Goal: Task Accomplishment & Management: Use online tool/utility

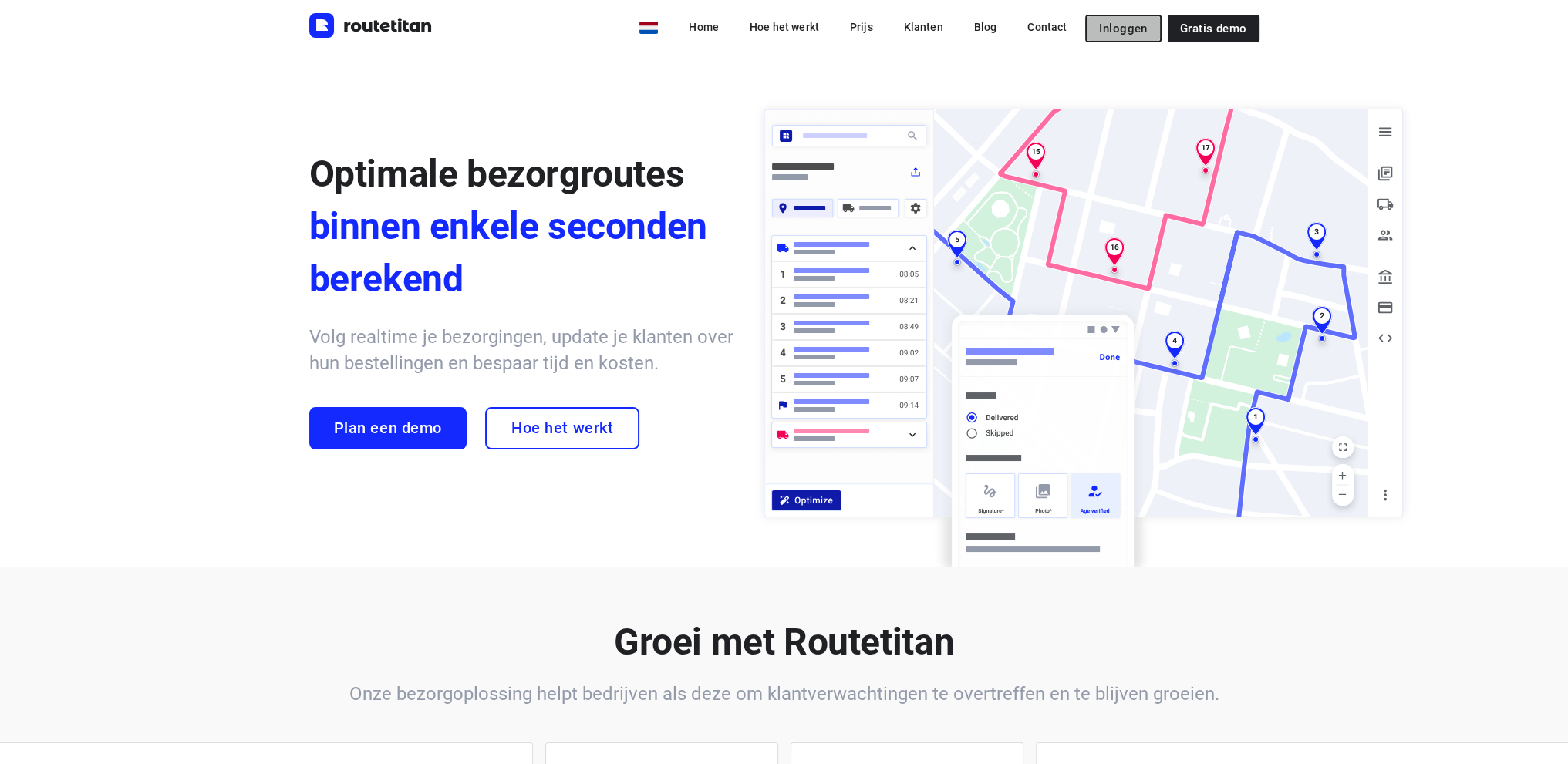
click at [1114, 22] on span "Inloggen" at bounding box center [1123, 28] width 48 height 12
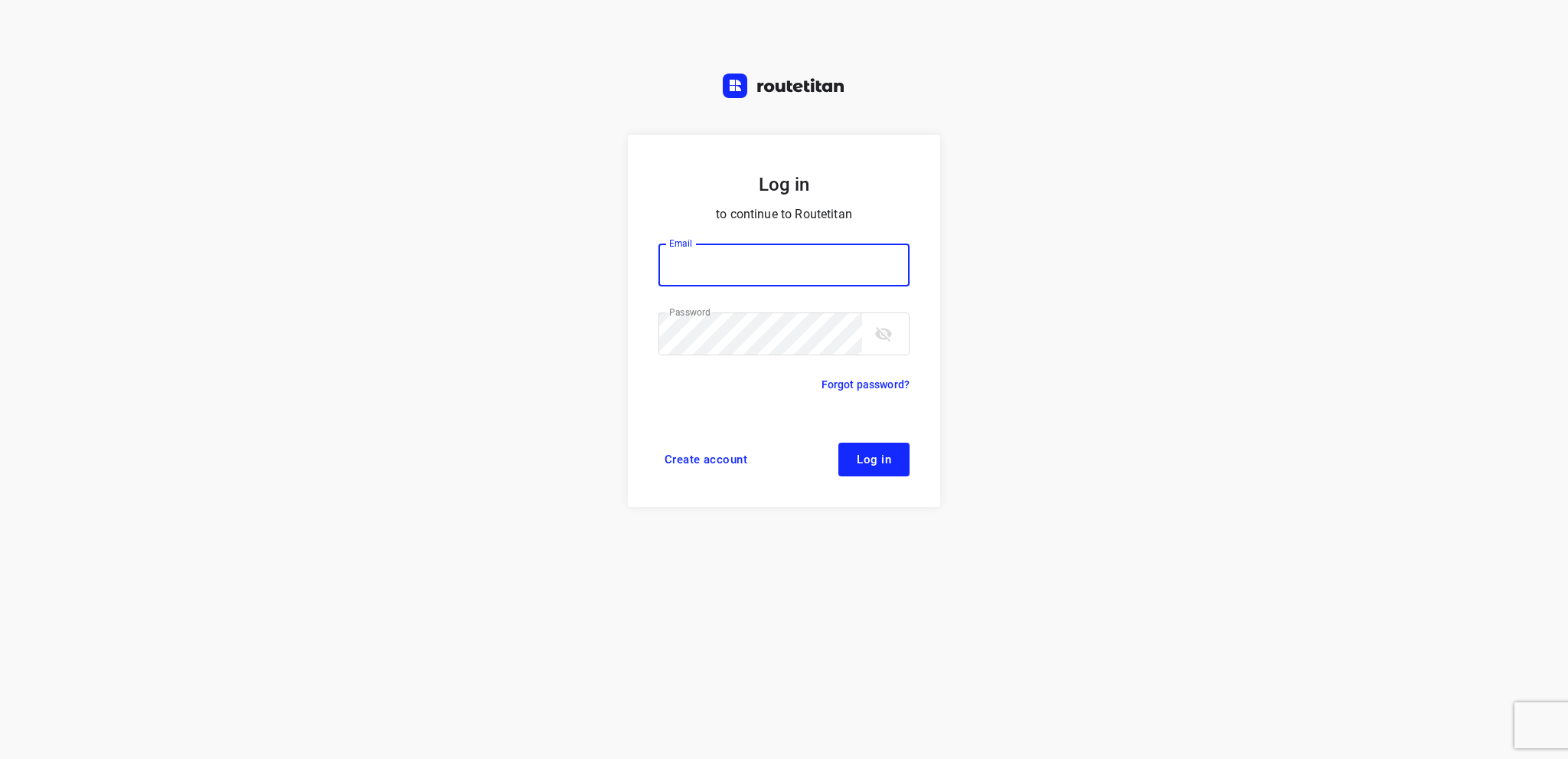
type input "info@tasboomkwekerij.nl"
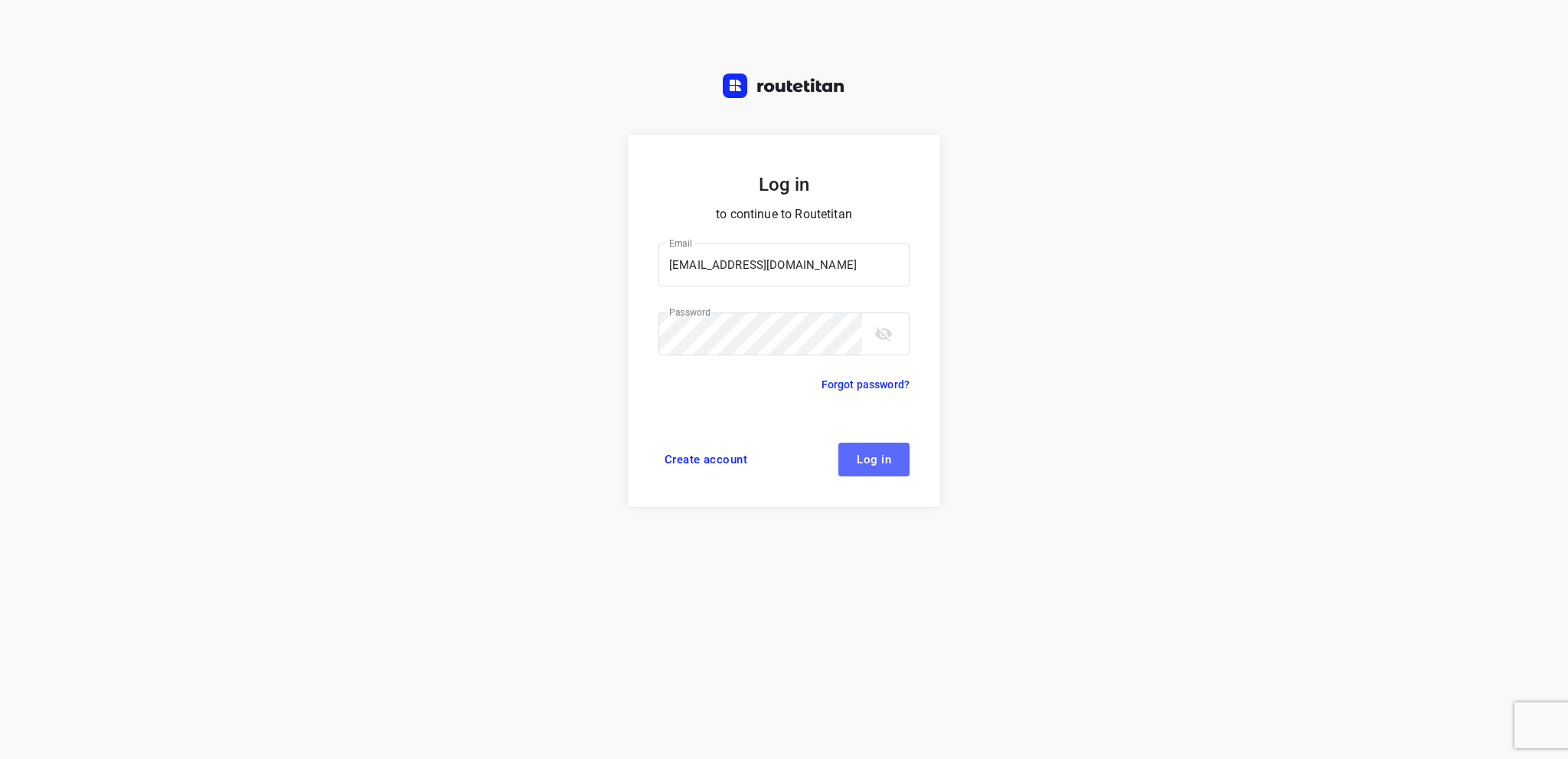
click at [877, 460] on span "Log in" at bounding box center [874, 460] width 34 height 12
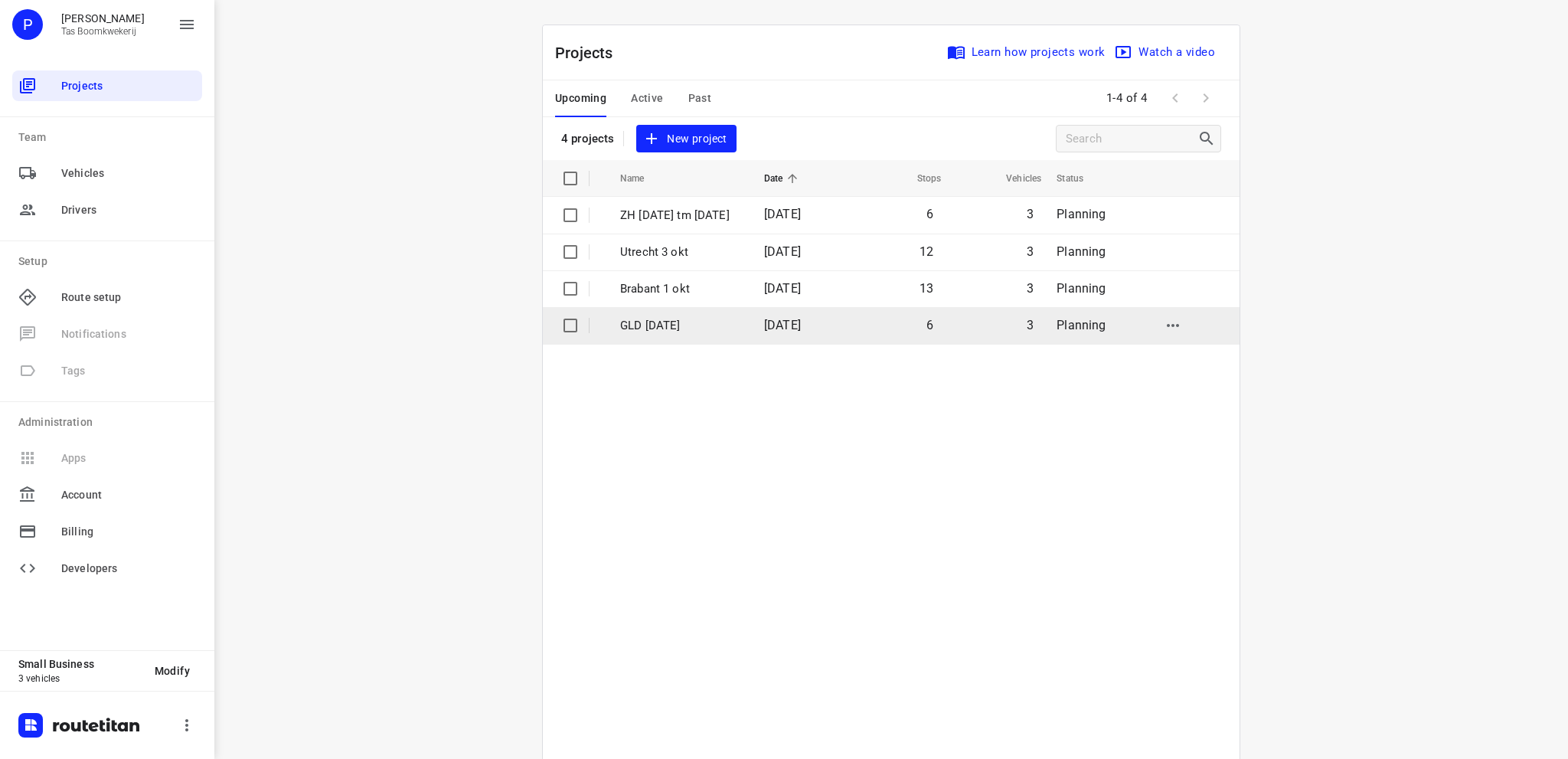
click at [676, 331] on p "GLD [DATE]" at bounding box center [680, 326] width 121 height 18
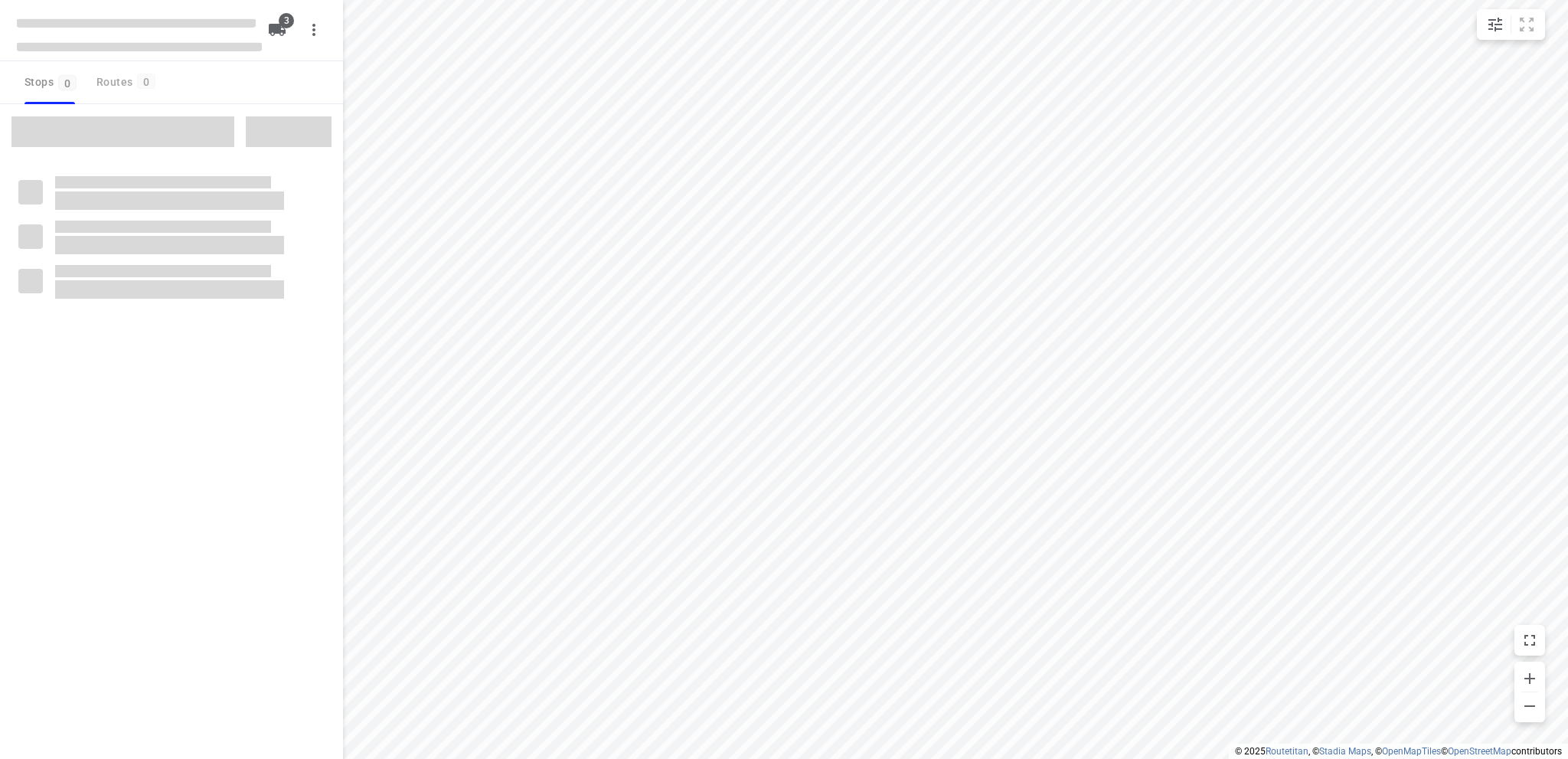
type input "distance"
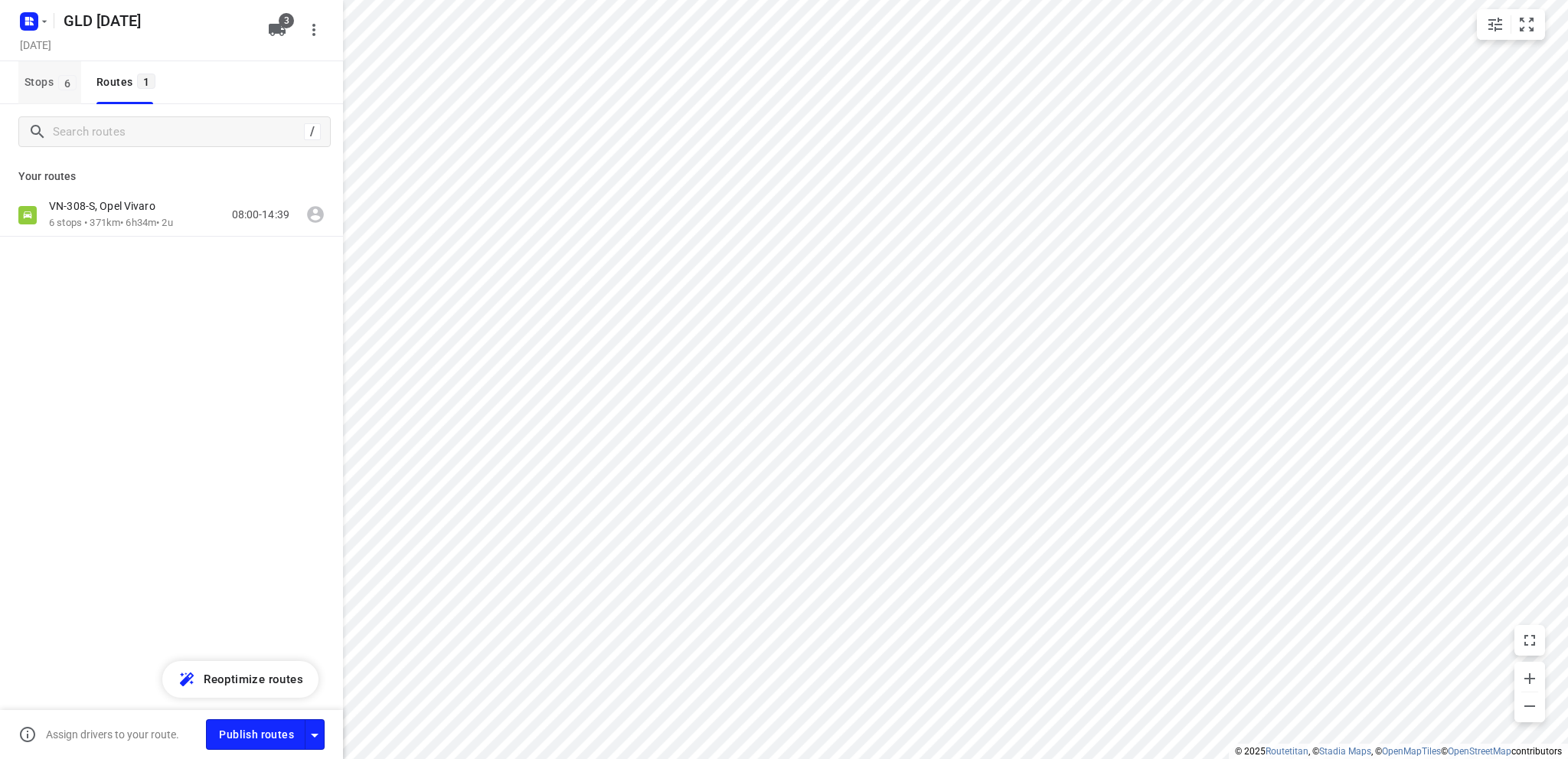
click at [34, 82] on span "Stops 6" at bounding box center [53, 82] width 56 height 19
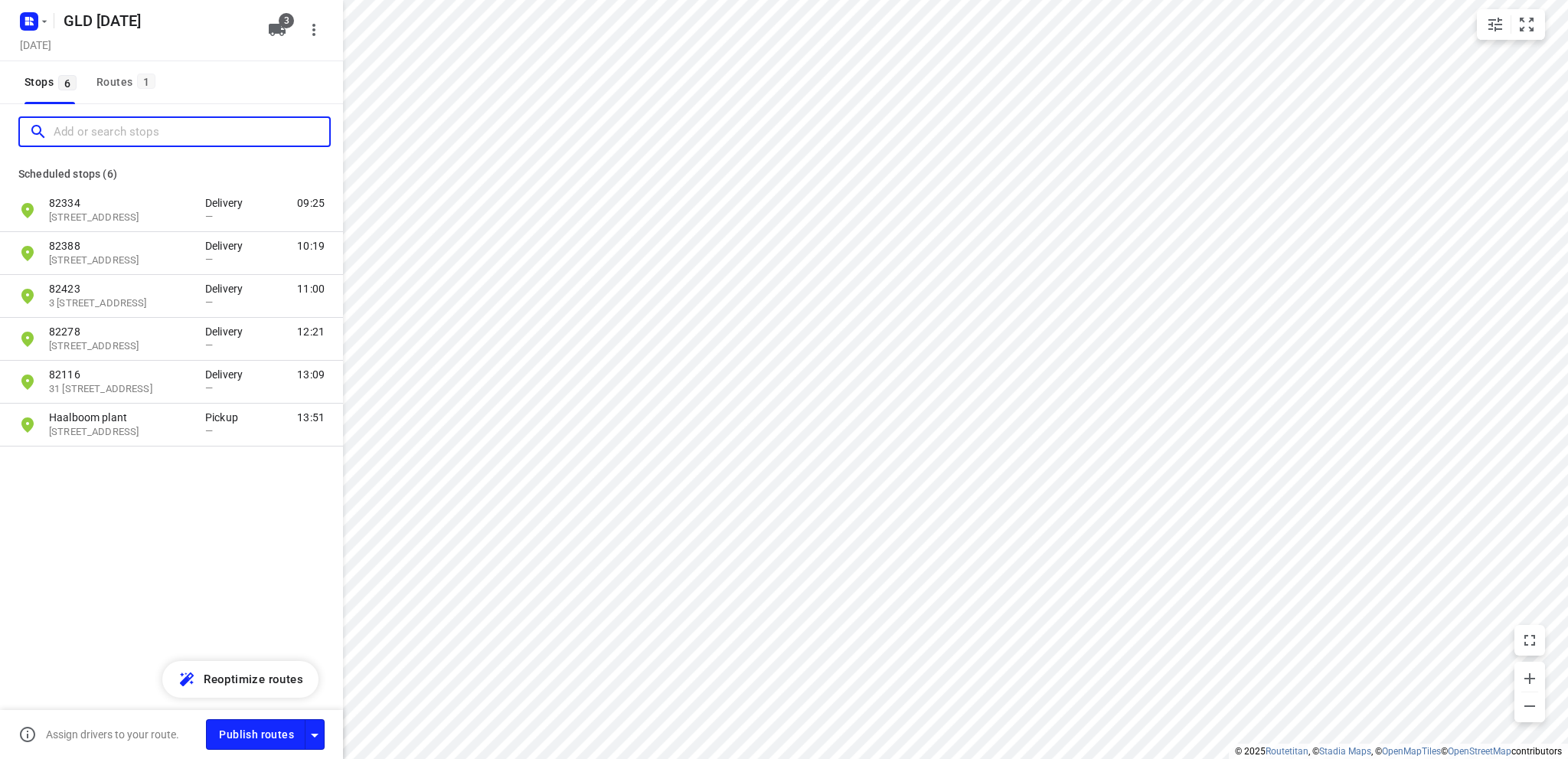
click at [75, 136] on input "Add or search stops" at bounding box center [191, 132] width 275 height 24
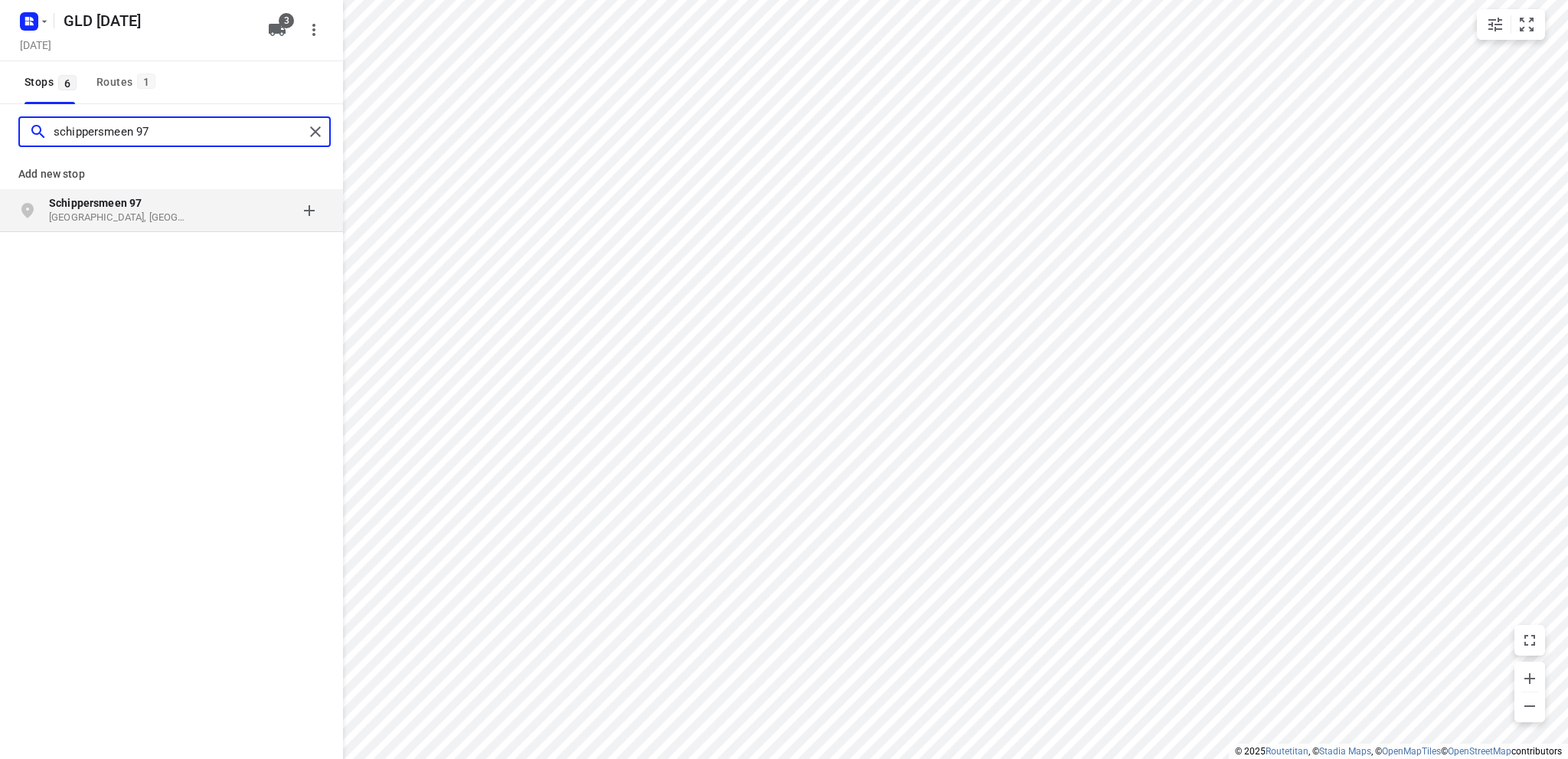
type input "schippersmeen 97"
click at [81, 212] on p "[GEOGRAPHIC_DATA], [GEOGRAPHIC_DATA]" at bounding box center [119, 217] width 141 height 14
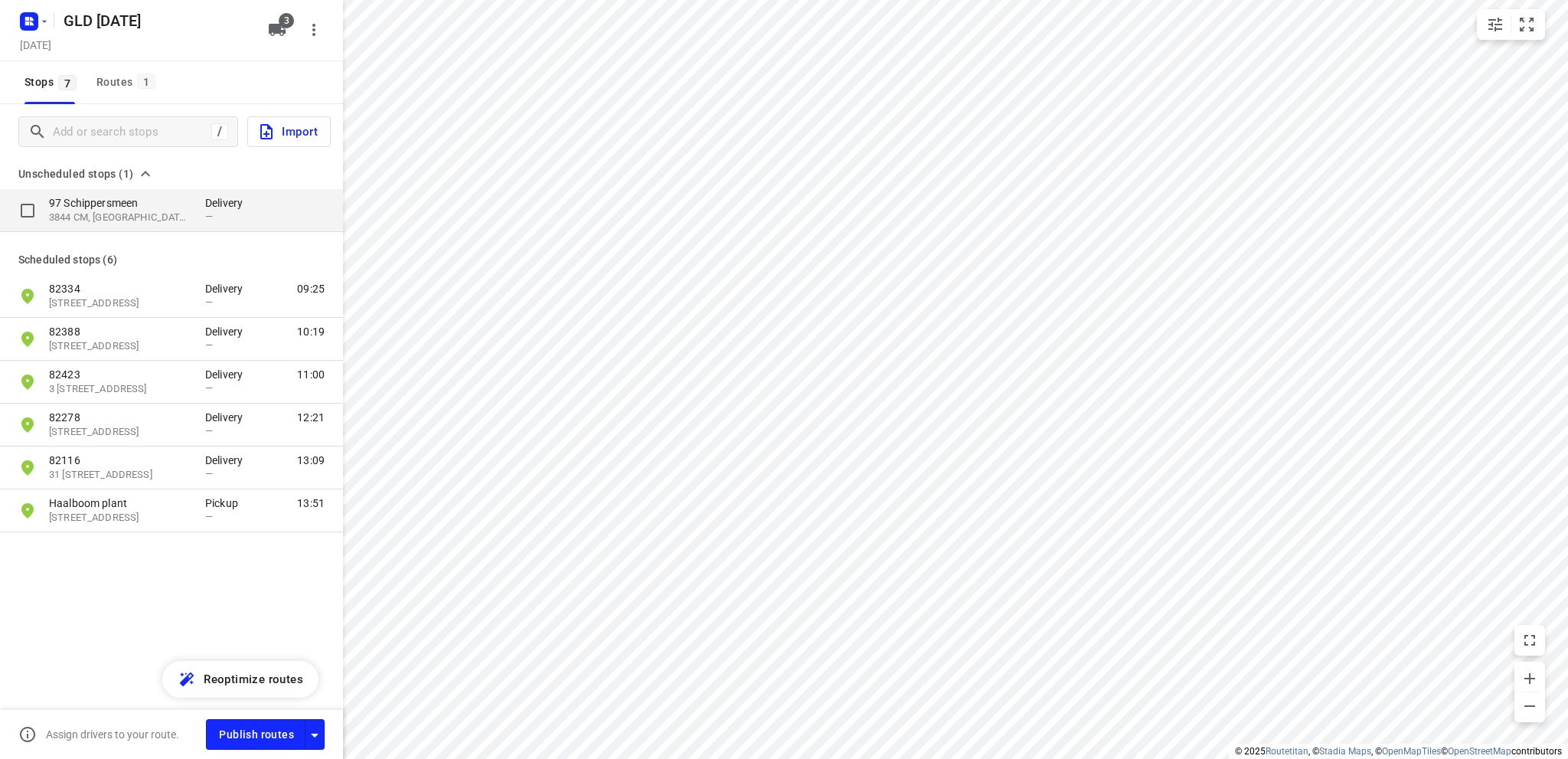
click at [131, 208] on p "97 Schippersmeen" at bounding box center [119, 203] width 141 height 15
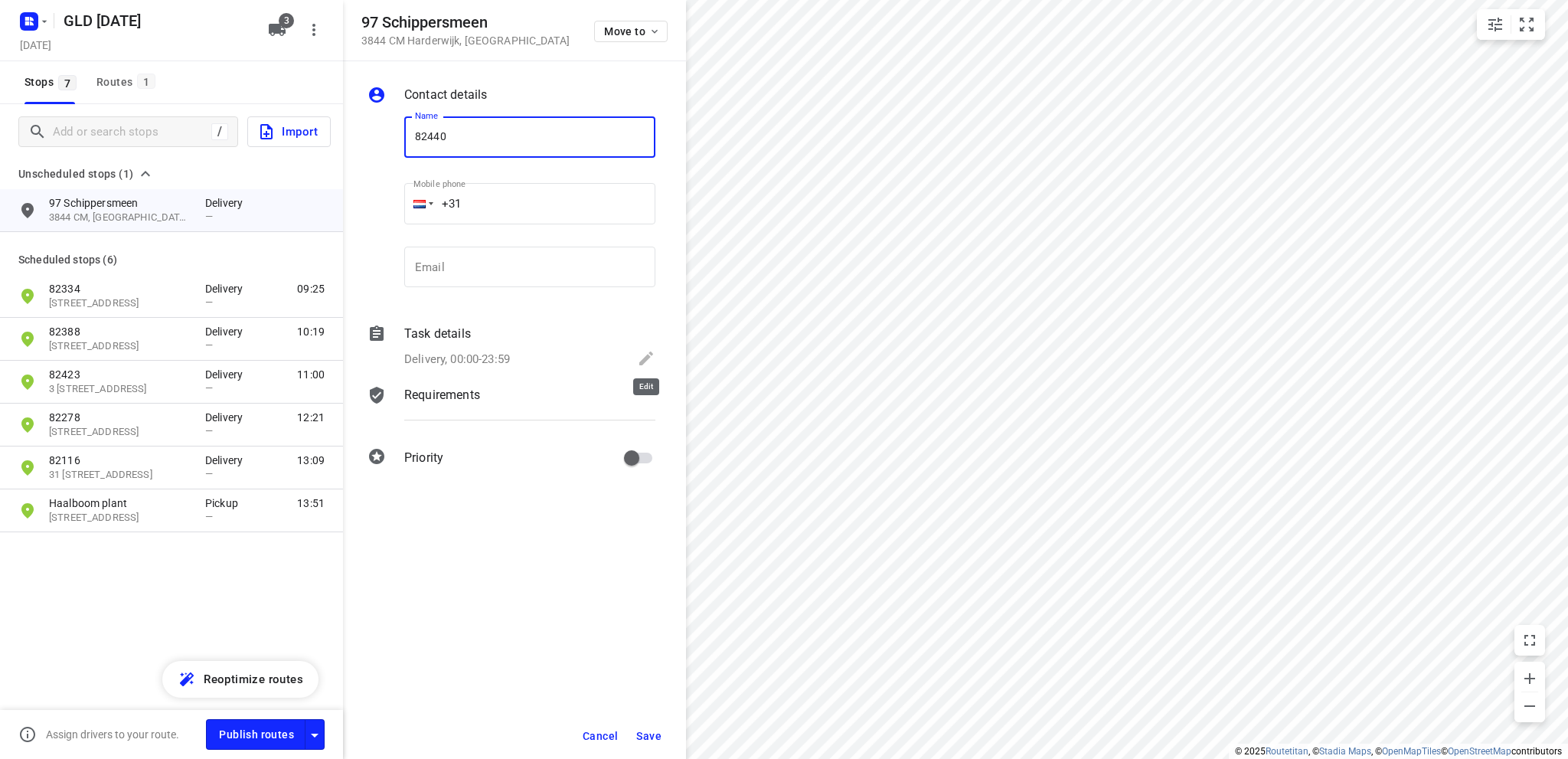
type input "82440"
click at [644, 360] on icon at bounding box center [646, 358] width 14 height 14
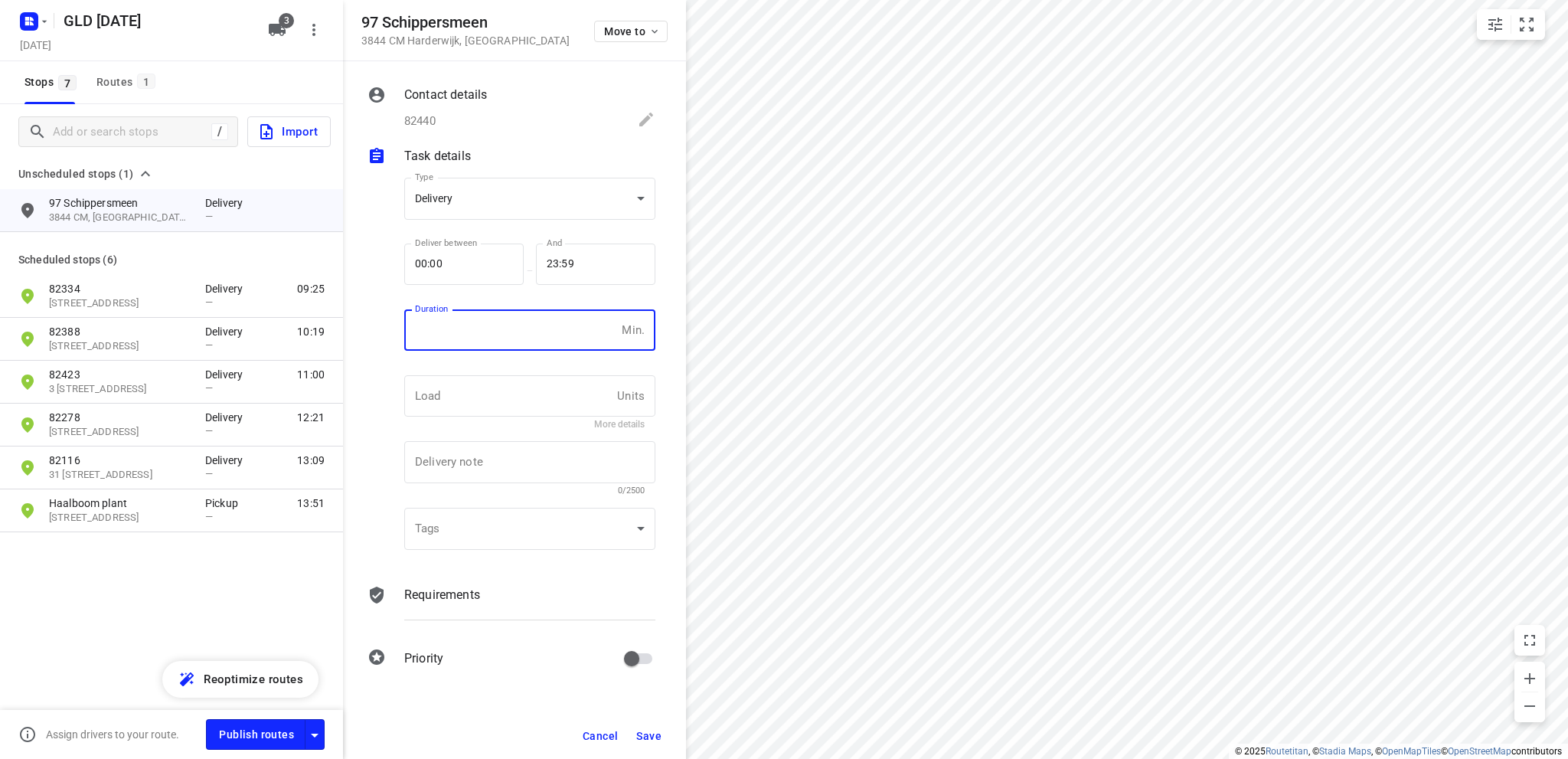
click at [412, 325] on input "number" at bounding box center [510, 330] width 211 height 41
type input "10"
click at [643, 734] on span "Save" at bounding box center [649, 736] width 26 height 12
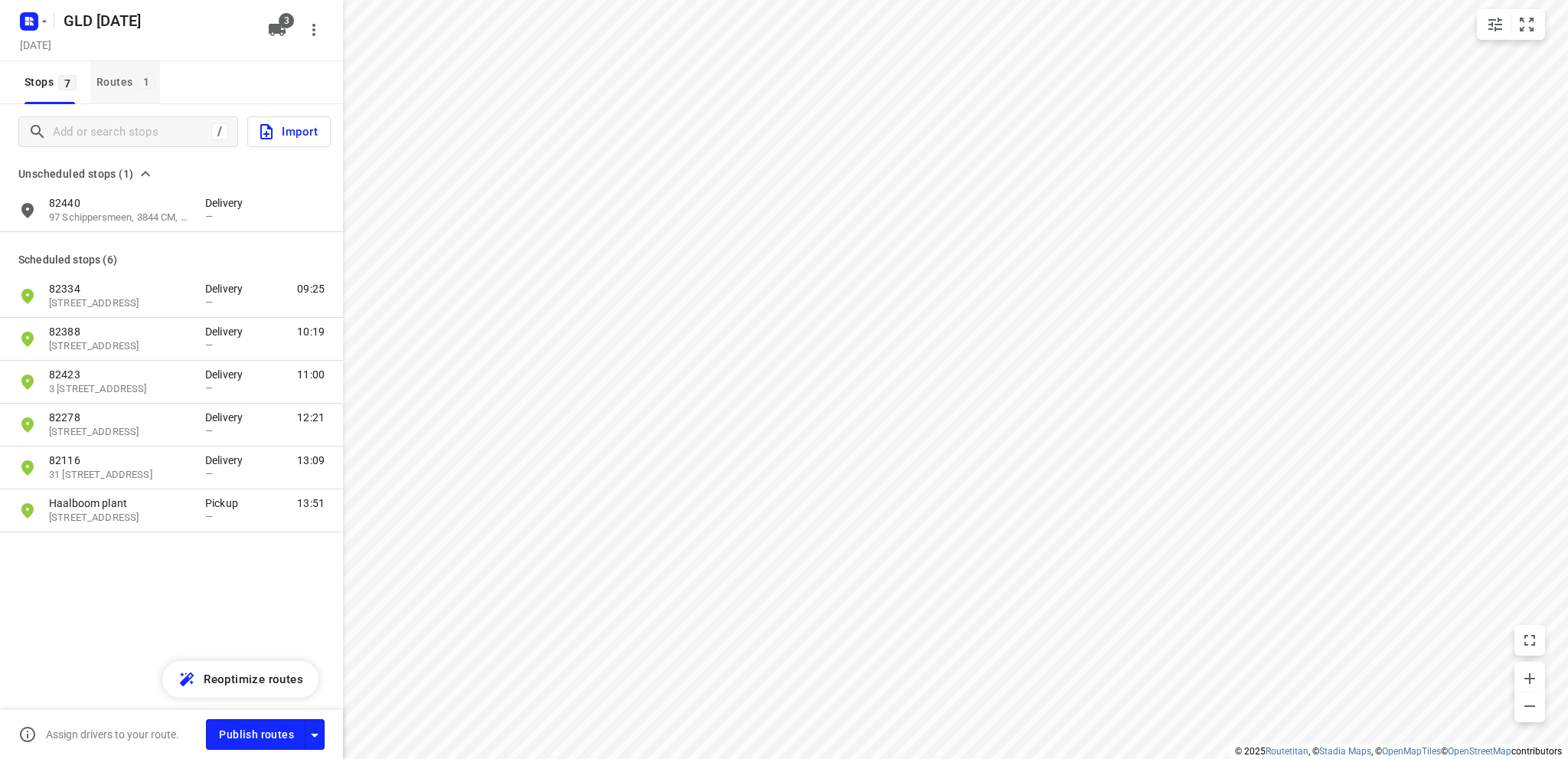
click at [120, 82] on div "Routes 1" at bounding box center [128, 82] width 64 height 19
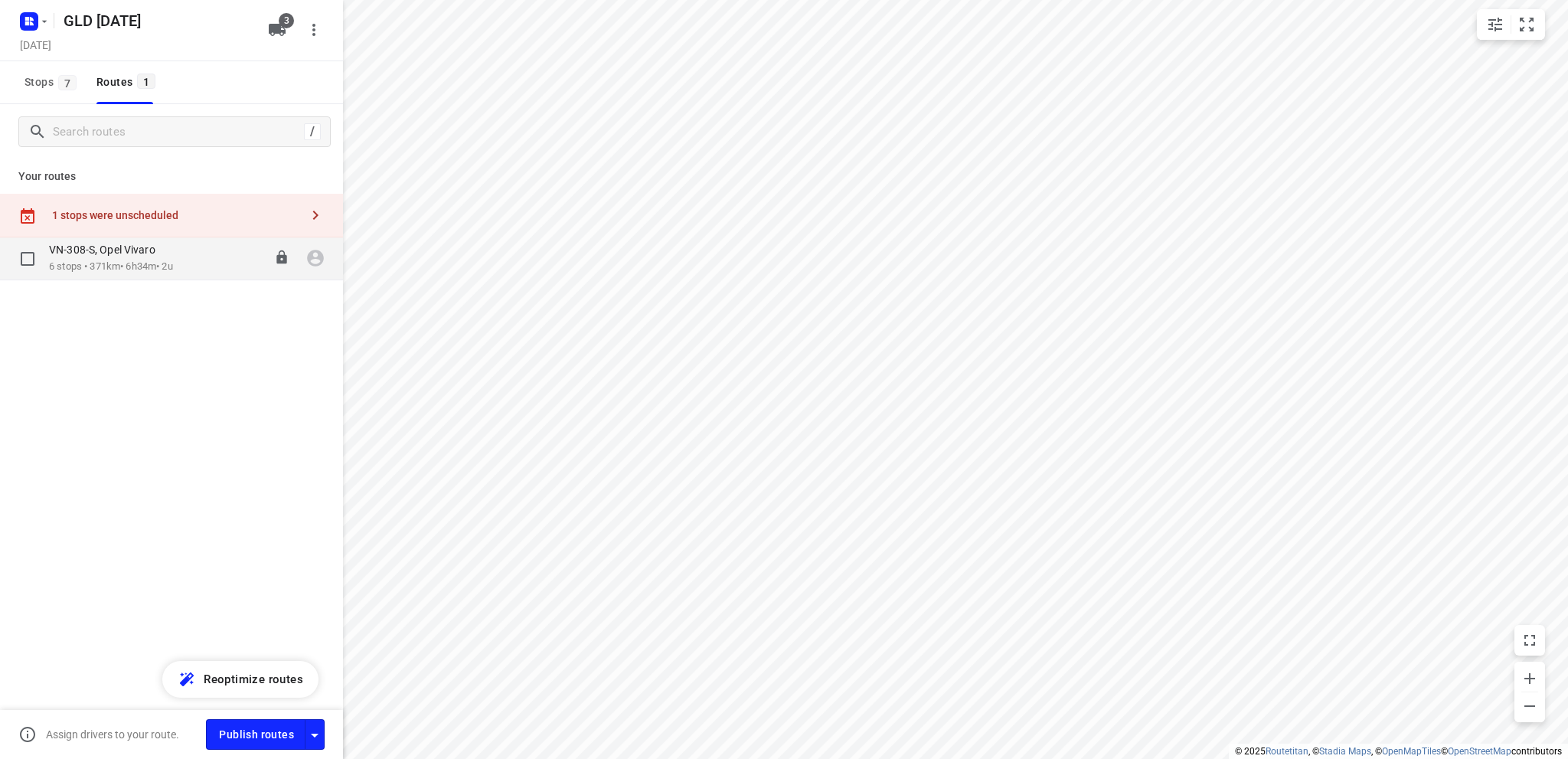
click at [134, 258] on div "VN-308-S, Opel Vivaro" at bounding box center [110, 252] width 124 height 17
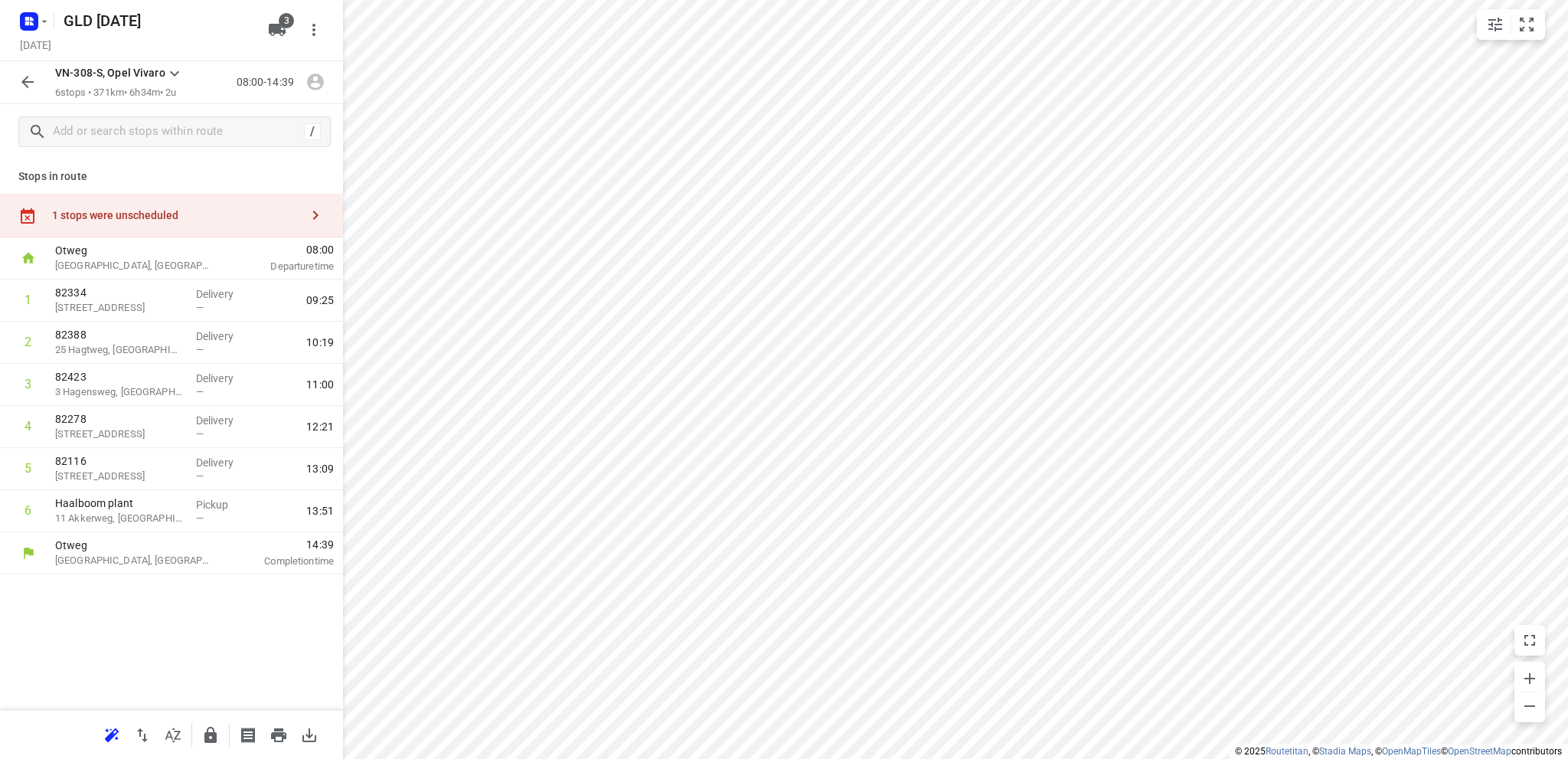
click at [119, 214] on div "1 stops were unscheduled" at bounding box center [176, 215] width 248 height 12
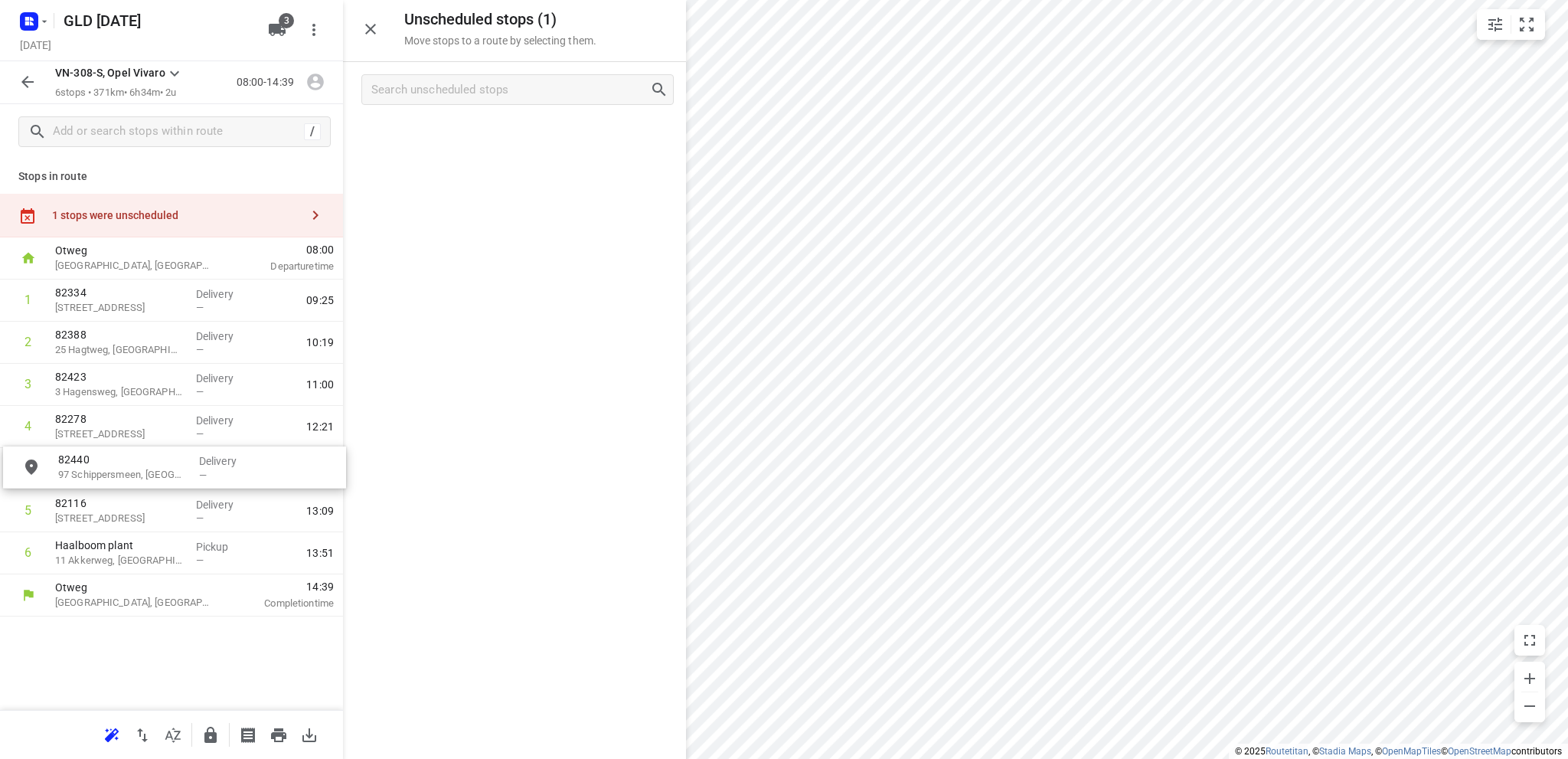
drag, startPoint x: 468, startPoint y: 139, endPoint x: 124, endPoint y: 472, distance: 478.8
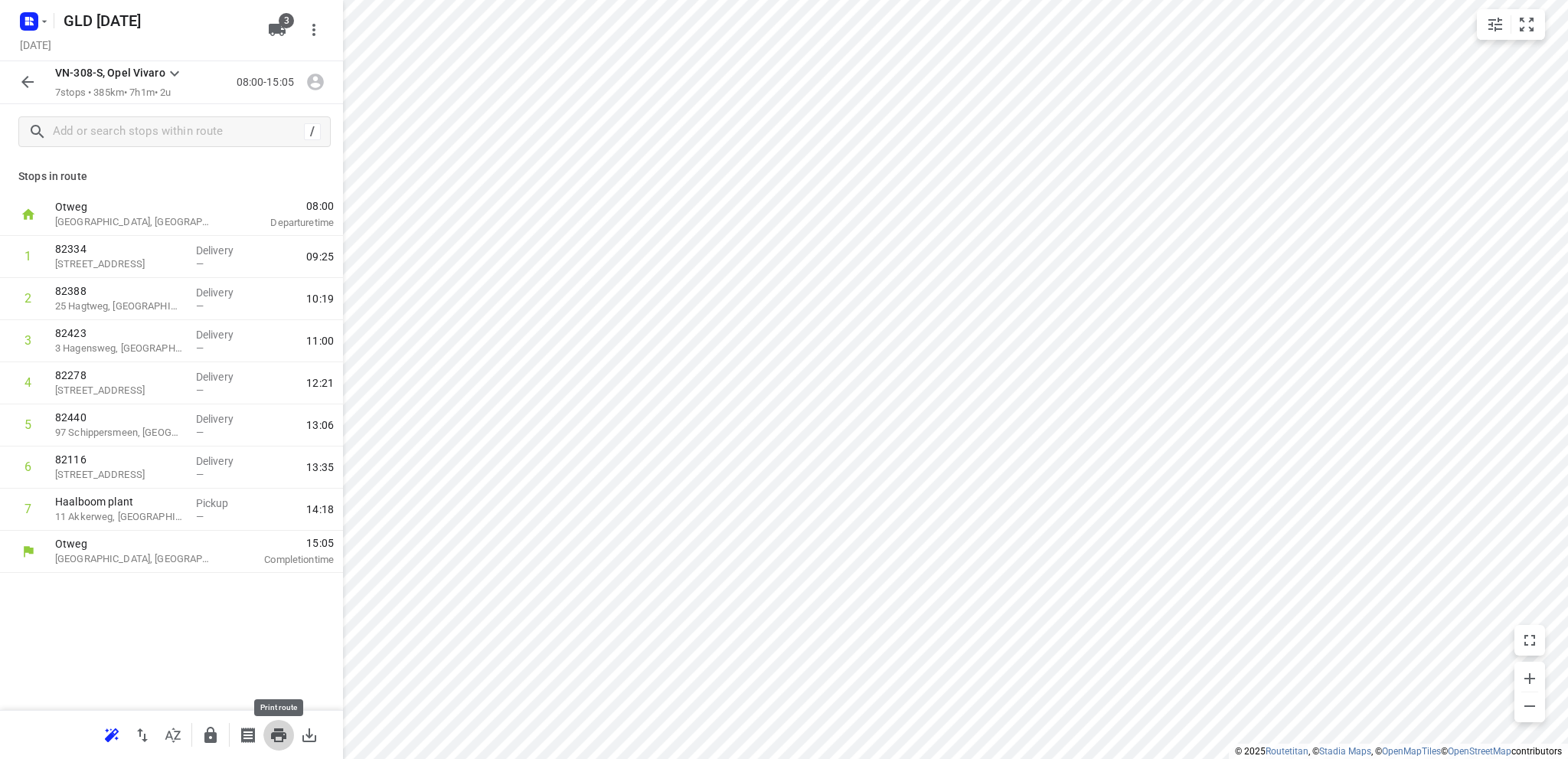
click at [281, 733] on icon "button" at bounding box center [279, 735] width 15 height 14
click at [24, 80] on icon "button" at bounding box center [27, 82] width 12 height 12
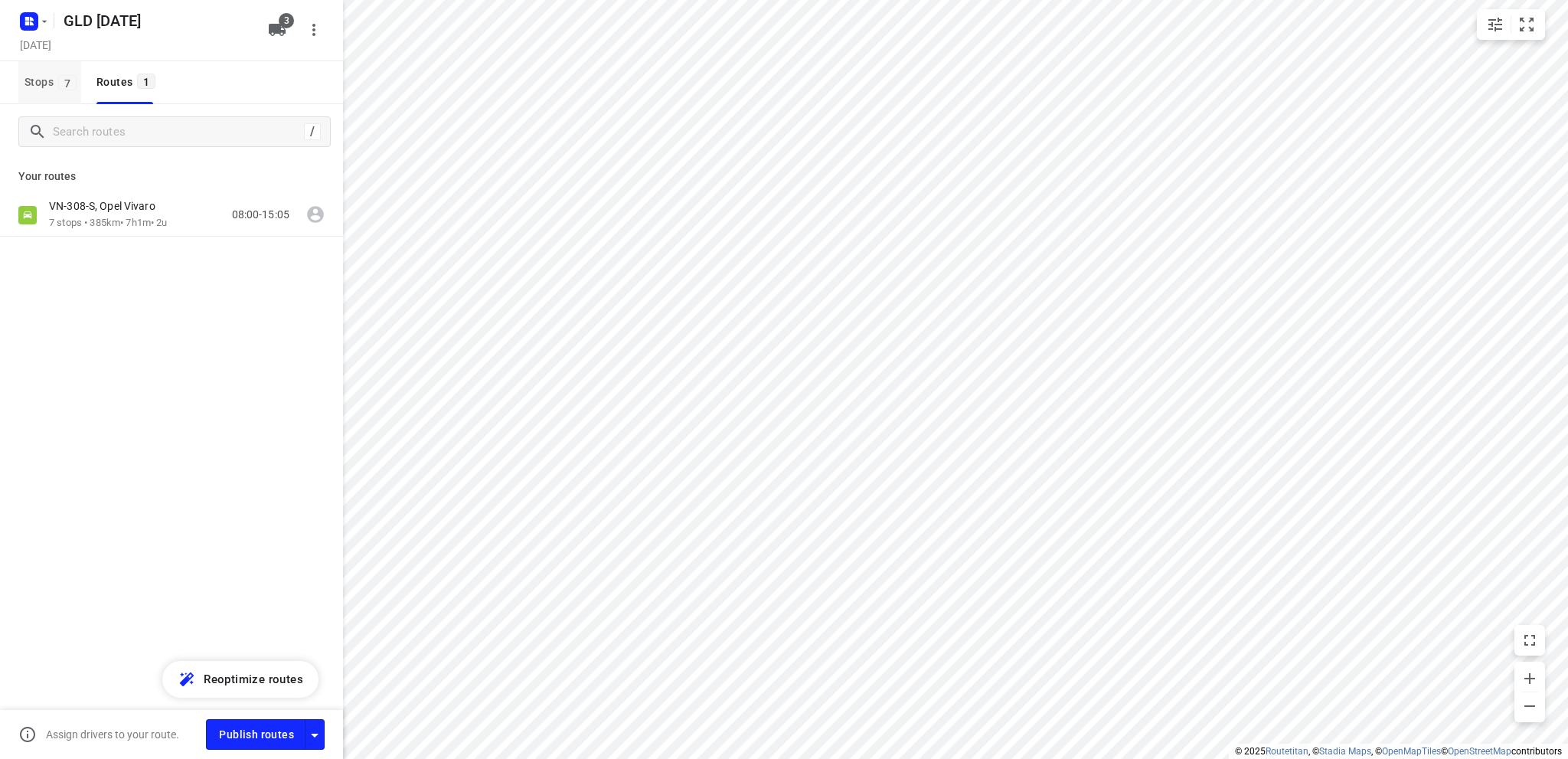
click at [31, 79] on span "Stops 7" at bounding box center [53, 82] width 56 height 19
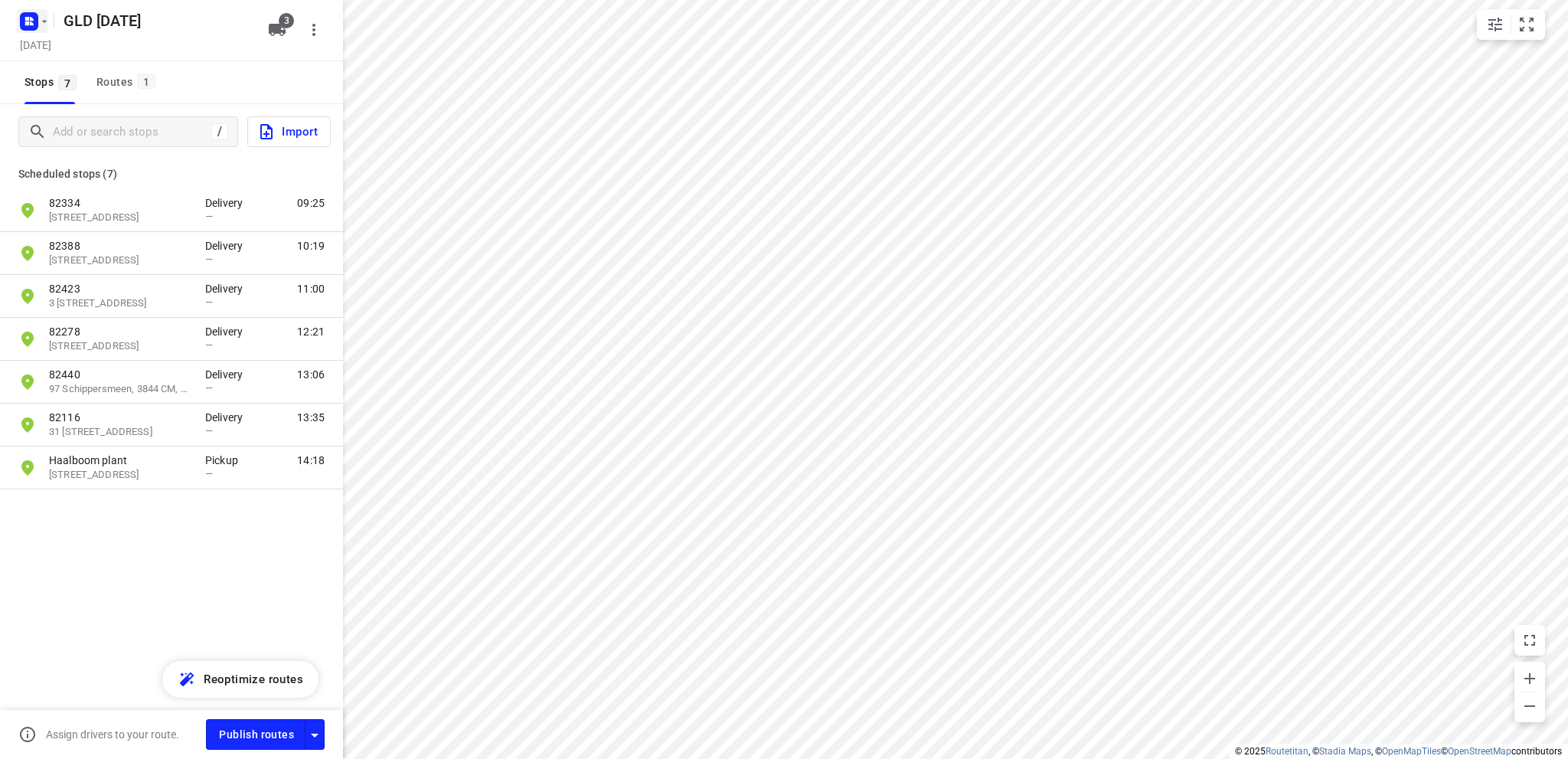
click at [35, 20] on rect "button" at bounding box center [29, 21] width 19 height 19
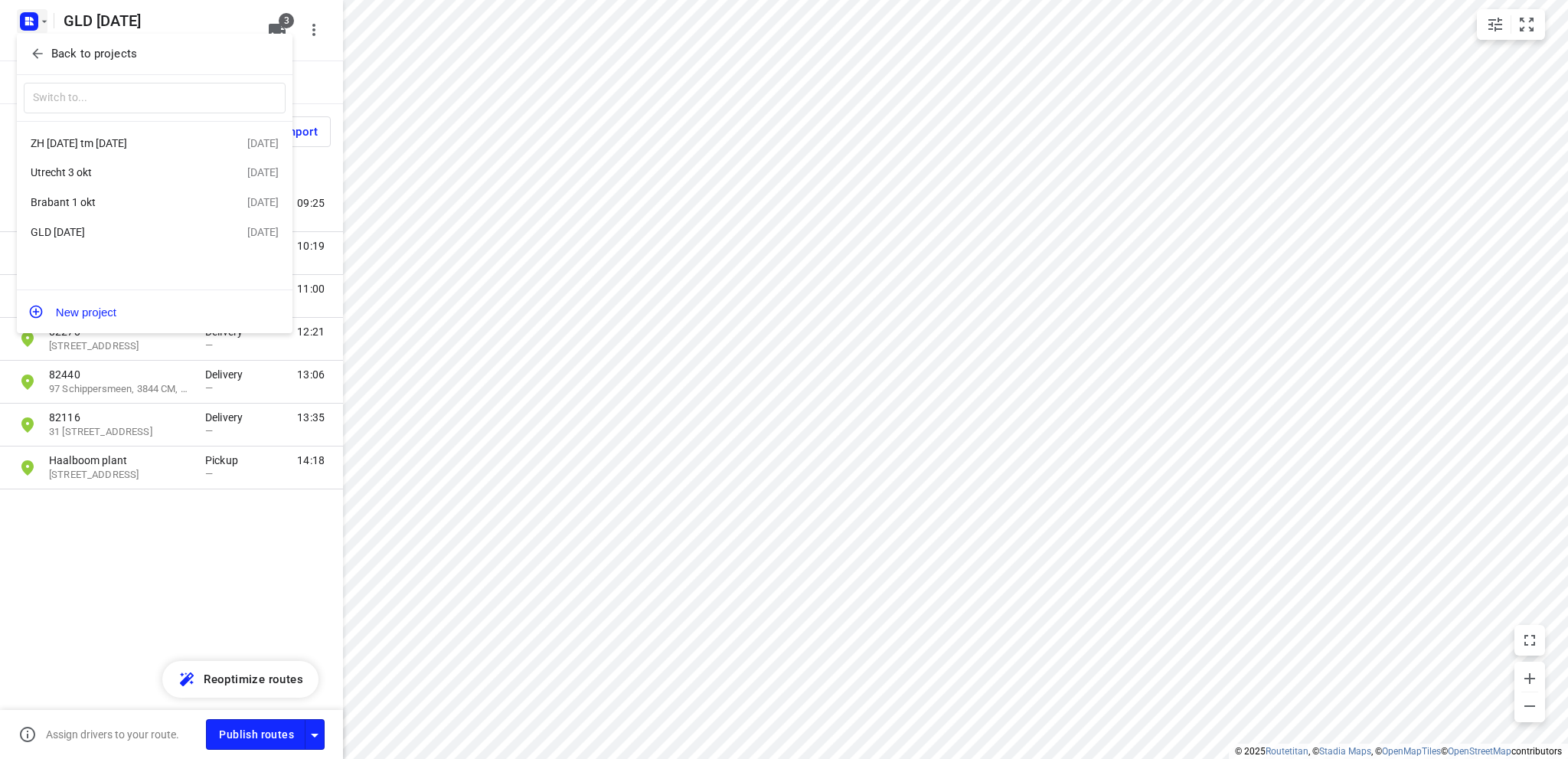
click at [109, 206] on div "Brabant 1 okt" at bounding box center [119, 202] width 176 height 12
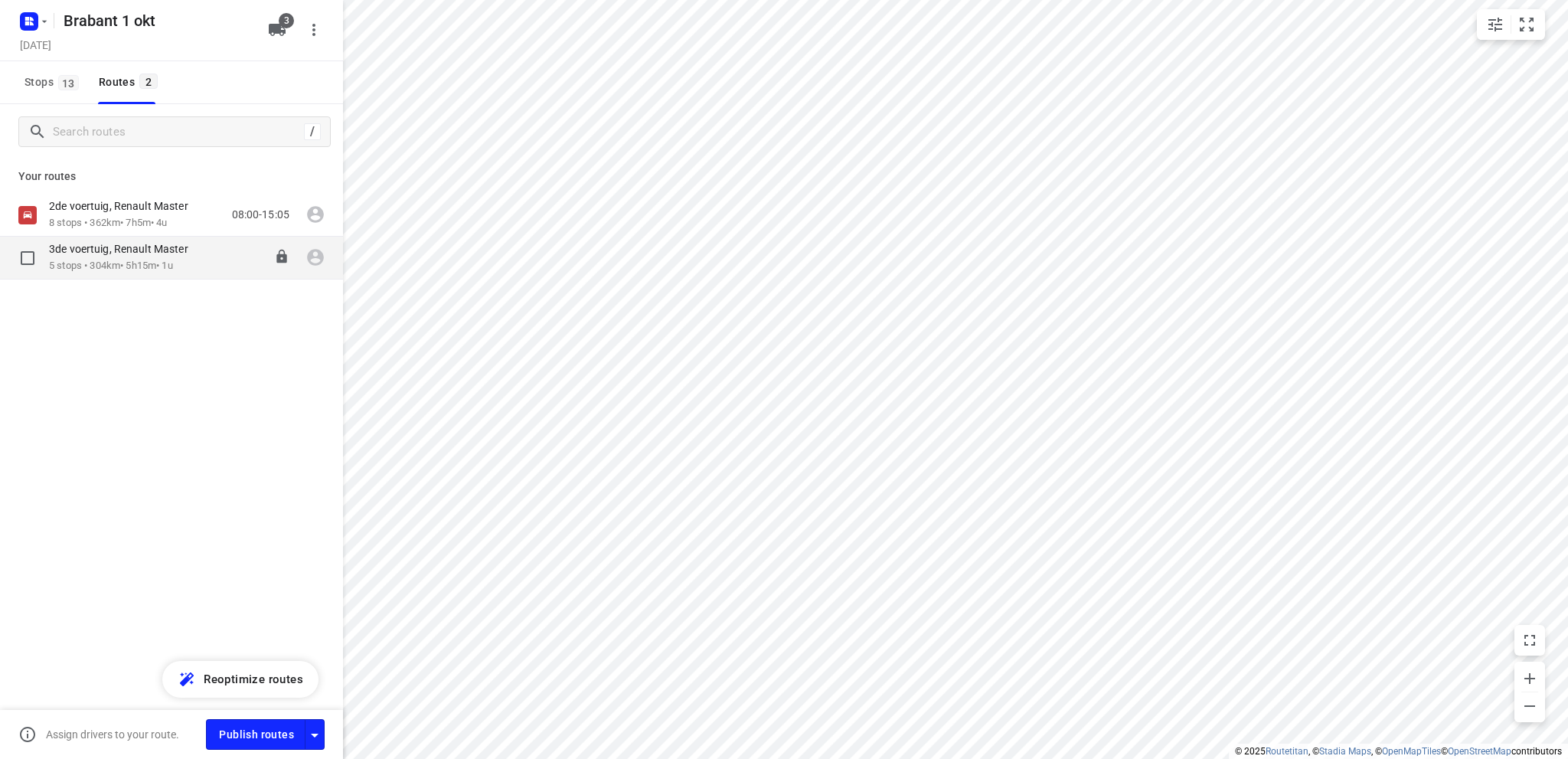
click at [92, 260] on p "5 stops • 304km • 5h15m • 1u" at bounding box center [125, 266] width 154 height 14
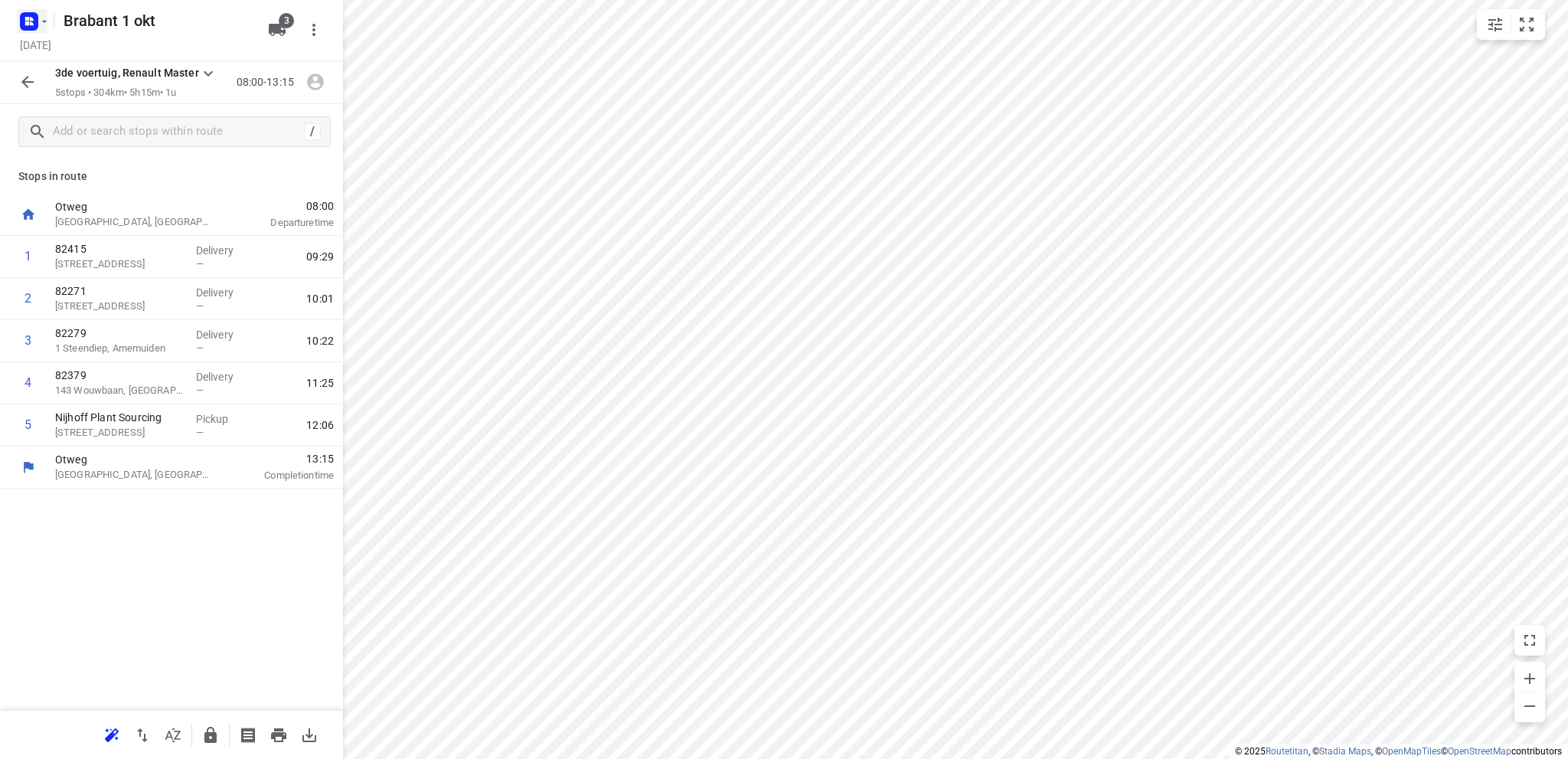
click at [30, 22] on icon "button" at bounding box center [32, 23] width 3 height 3
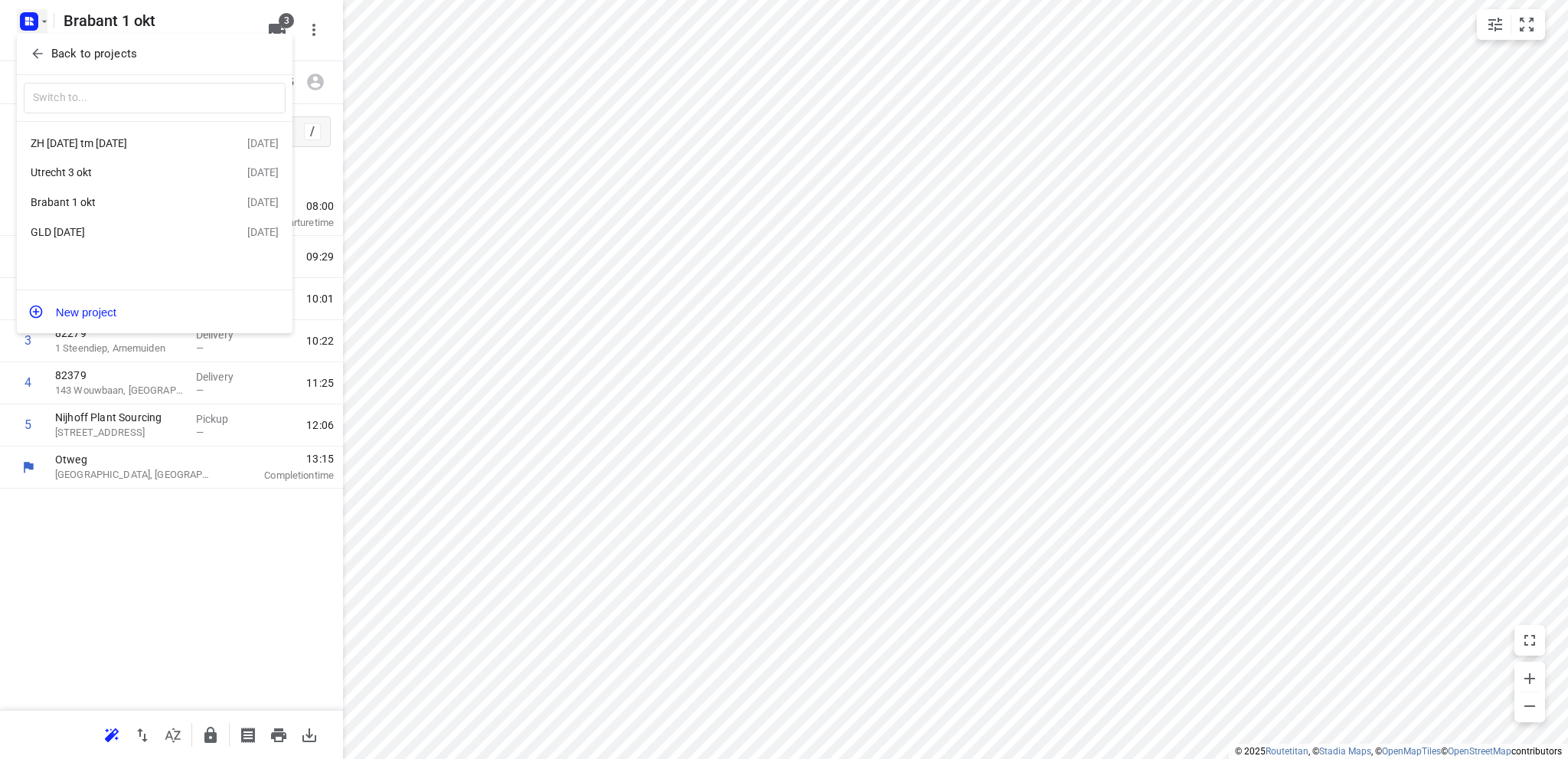
click at [68, 143] on div "ZH [DATE] tm [DATE]" at bounding box center [119, 143] width 176 height 12
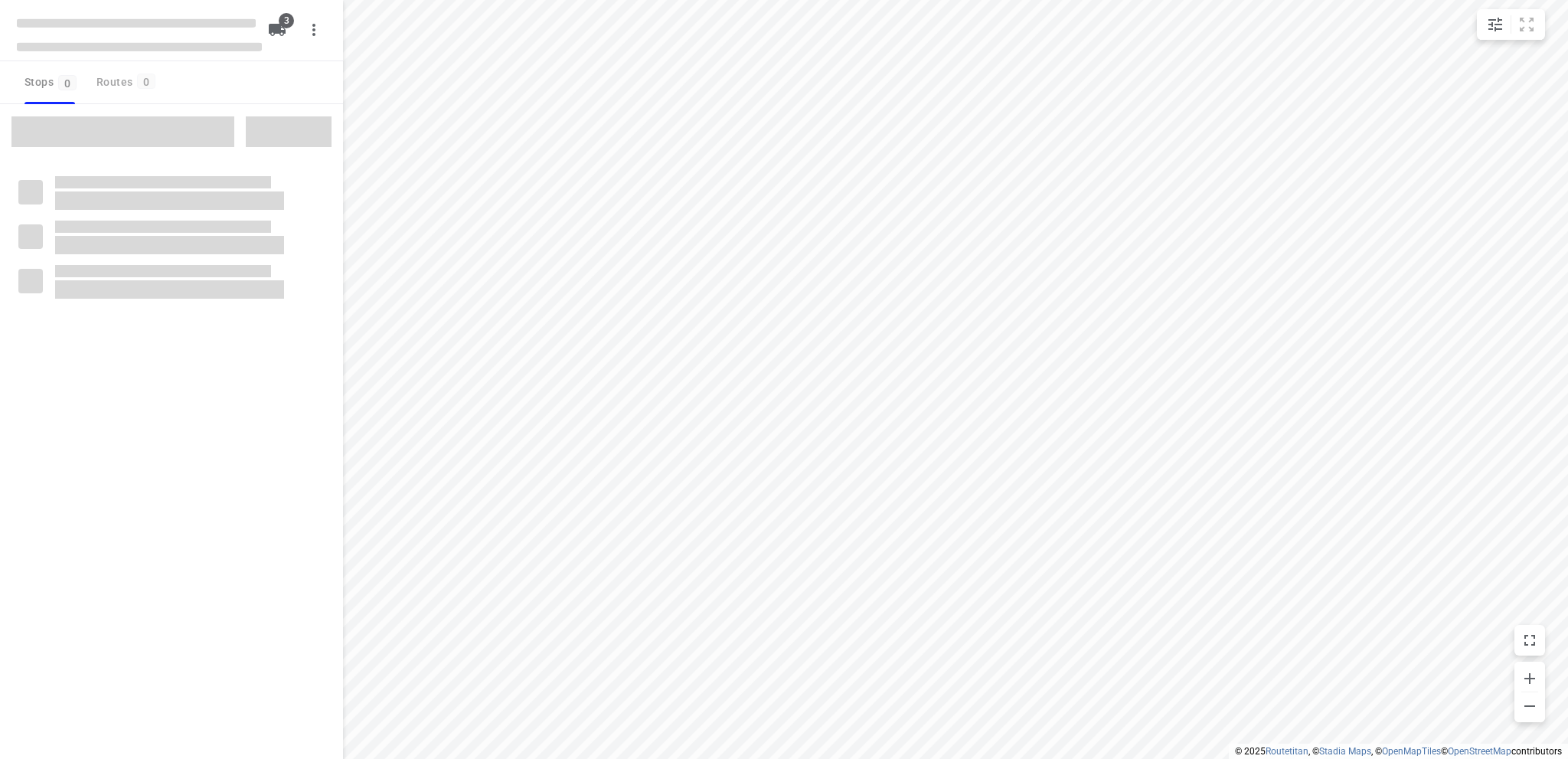
type input "distance"
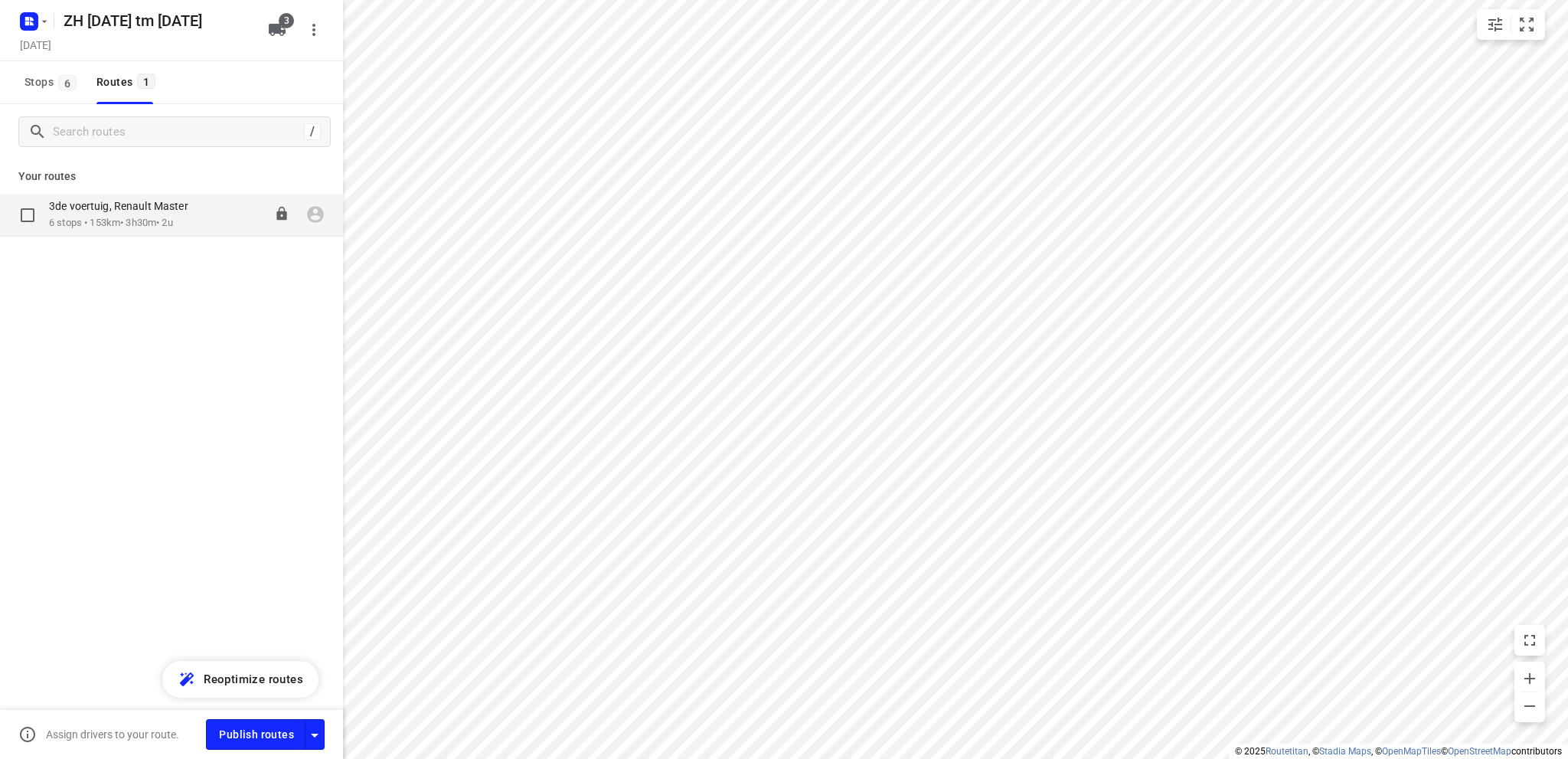
click at [95, 218] on p "6 stops • 153km • 3h30m • 2u" at bounding box center [125, 223] width 154 height 14
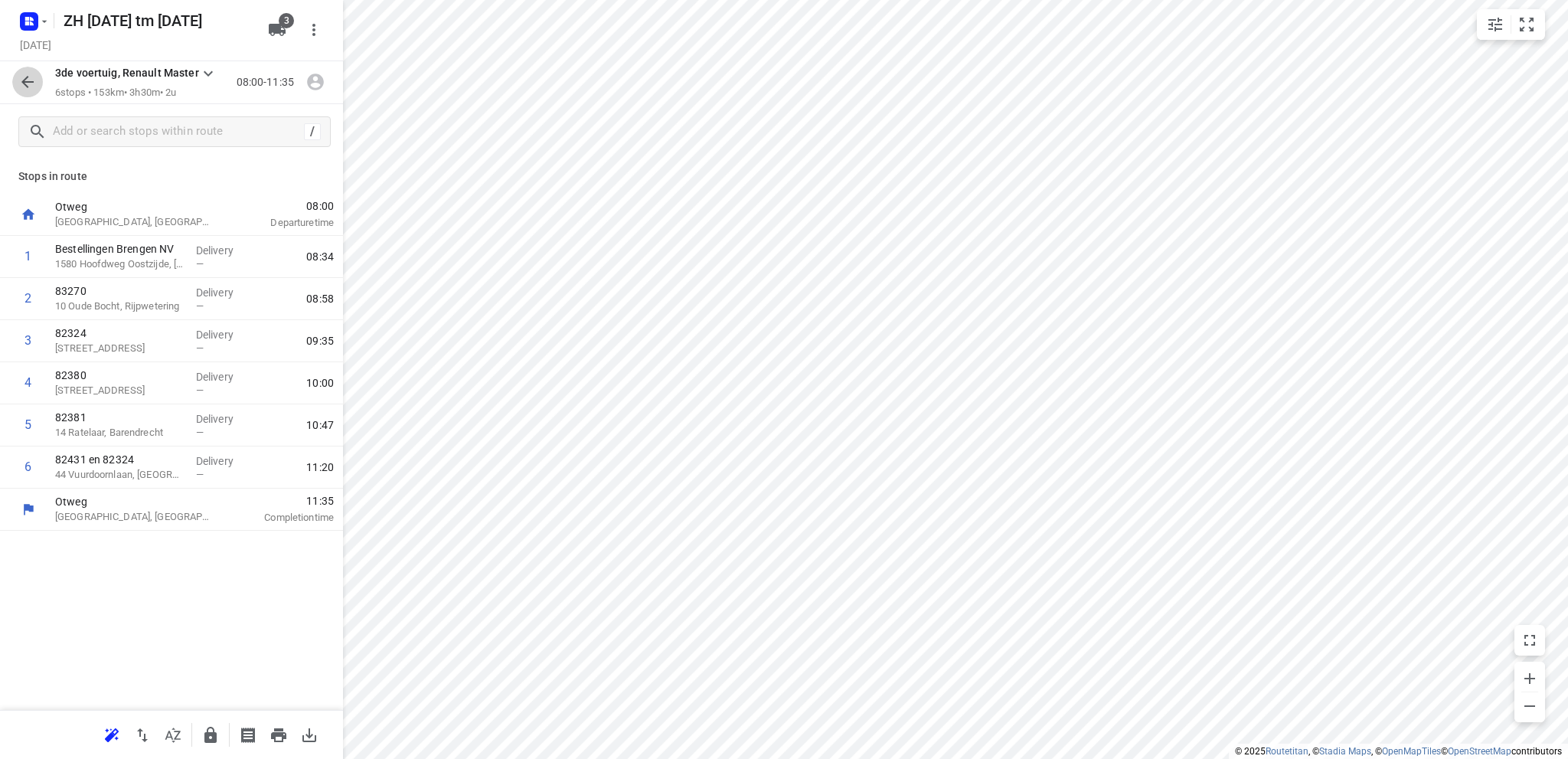
click at [27, 84] on icon "button" at bounding box center [28, 82] width 19 height 19
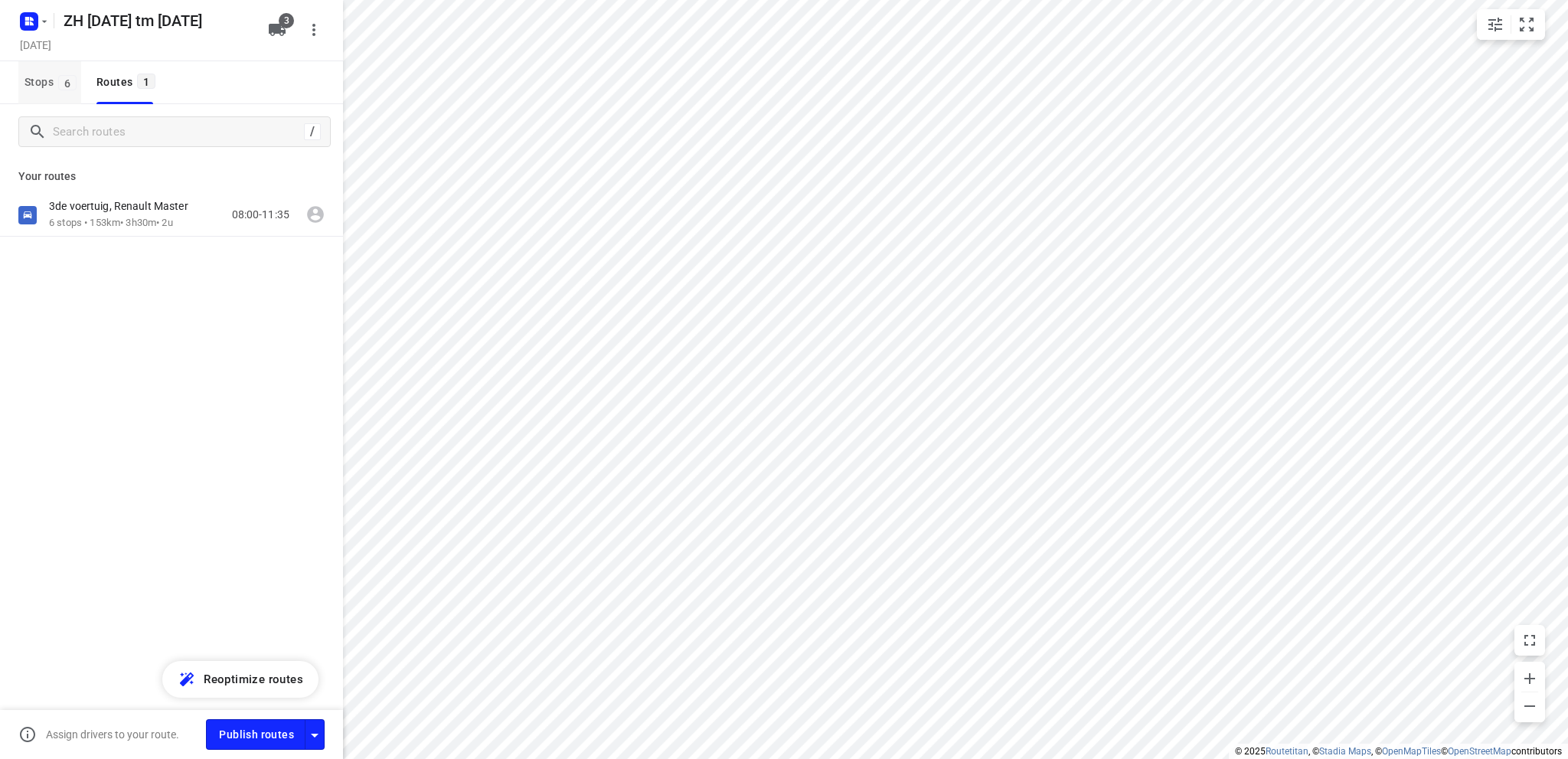
click at [27, 84] on span "Stops 6" at bounding box center [53, 82] width 56 height 19
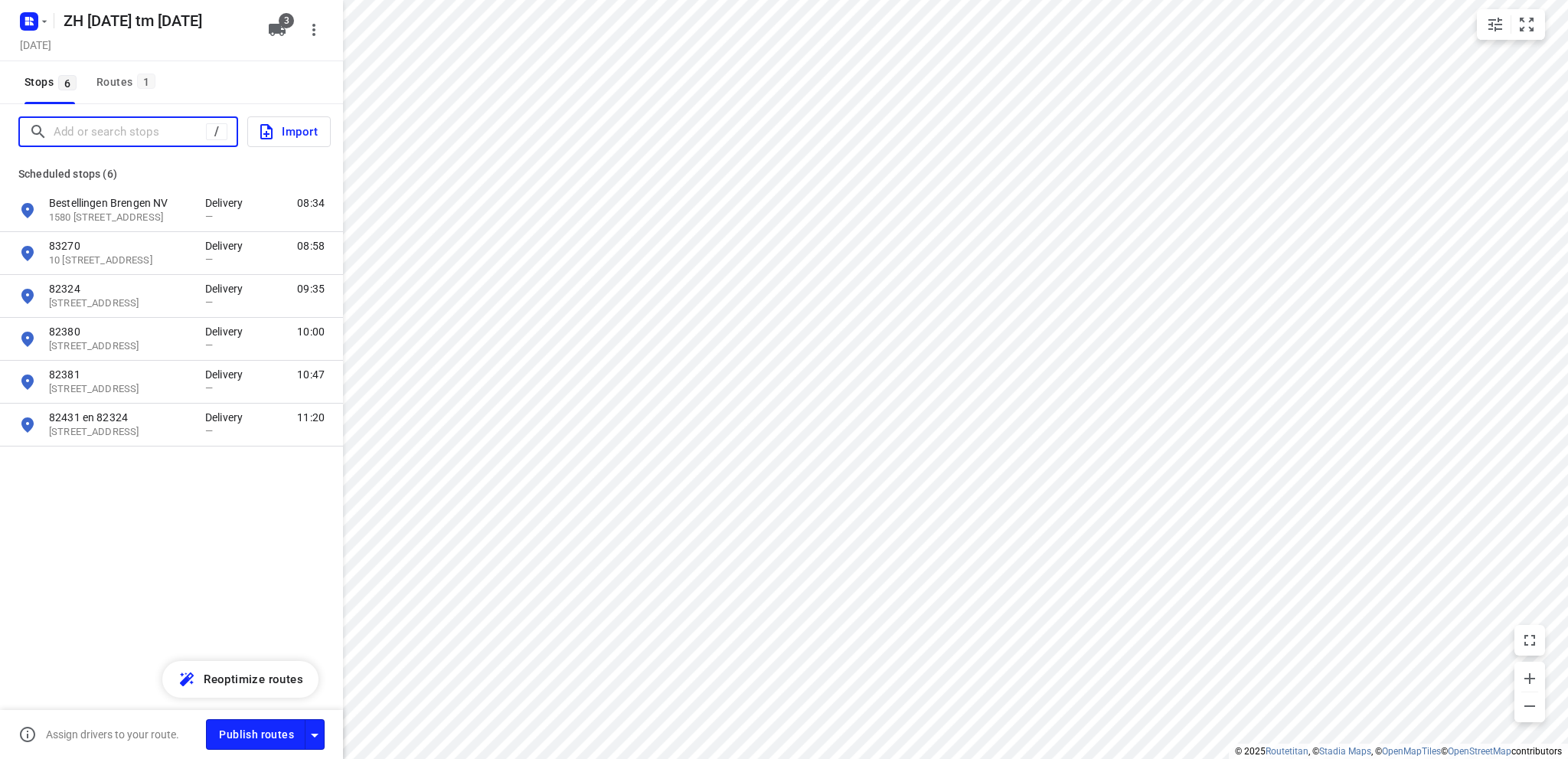
click at [61, 134] on input "Add or search stops" at bounding box center [130, 132] width 153 height 24
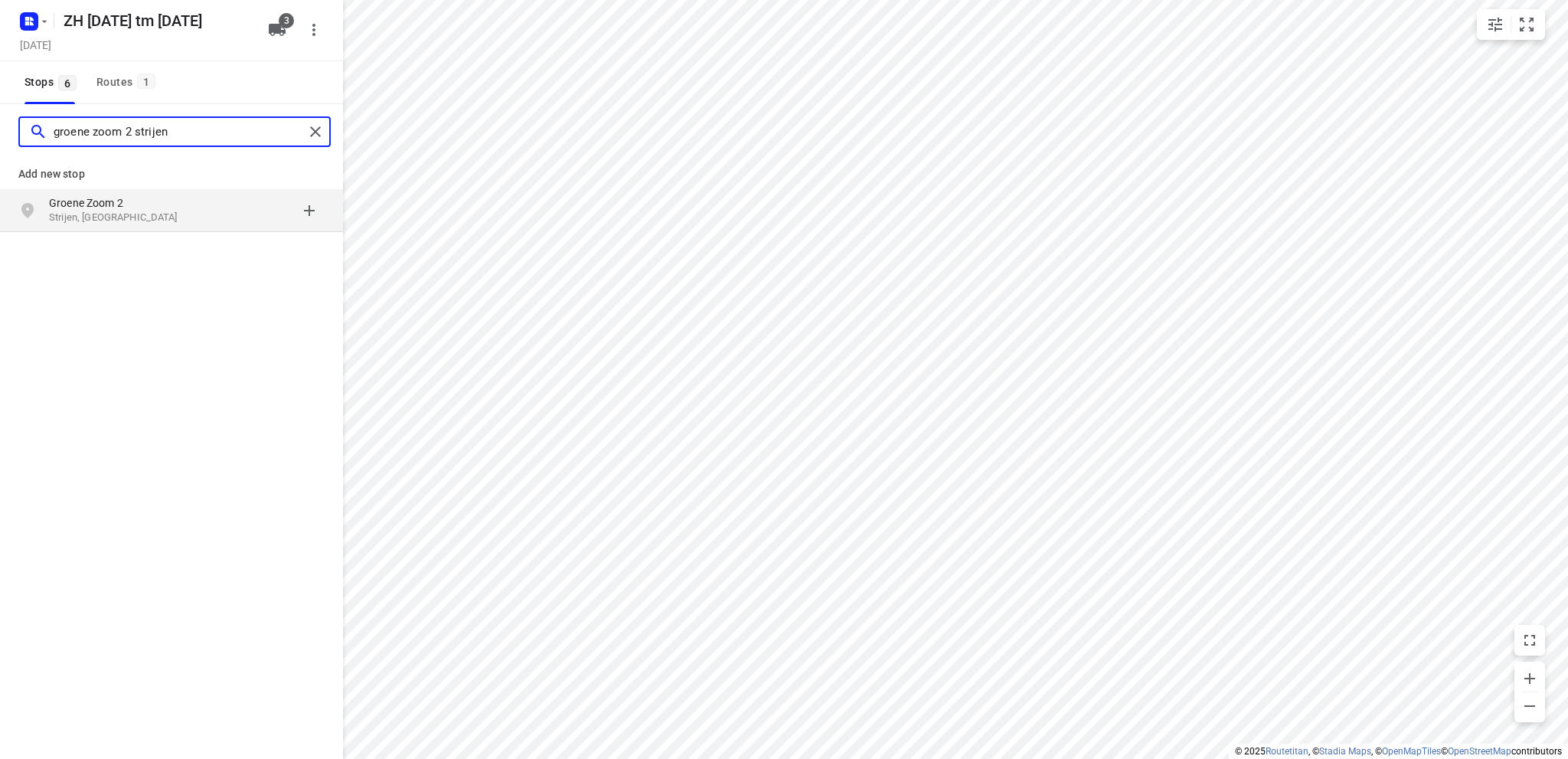
type input "groene zoom 2 strijen"
click at [72, 199] on p "Groene Zoom 2" at bounding box center [119, 203] width 141 height 15
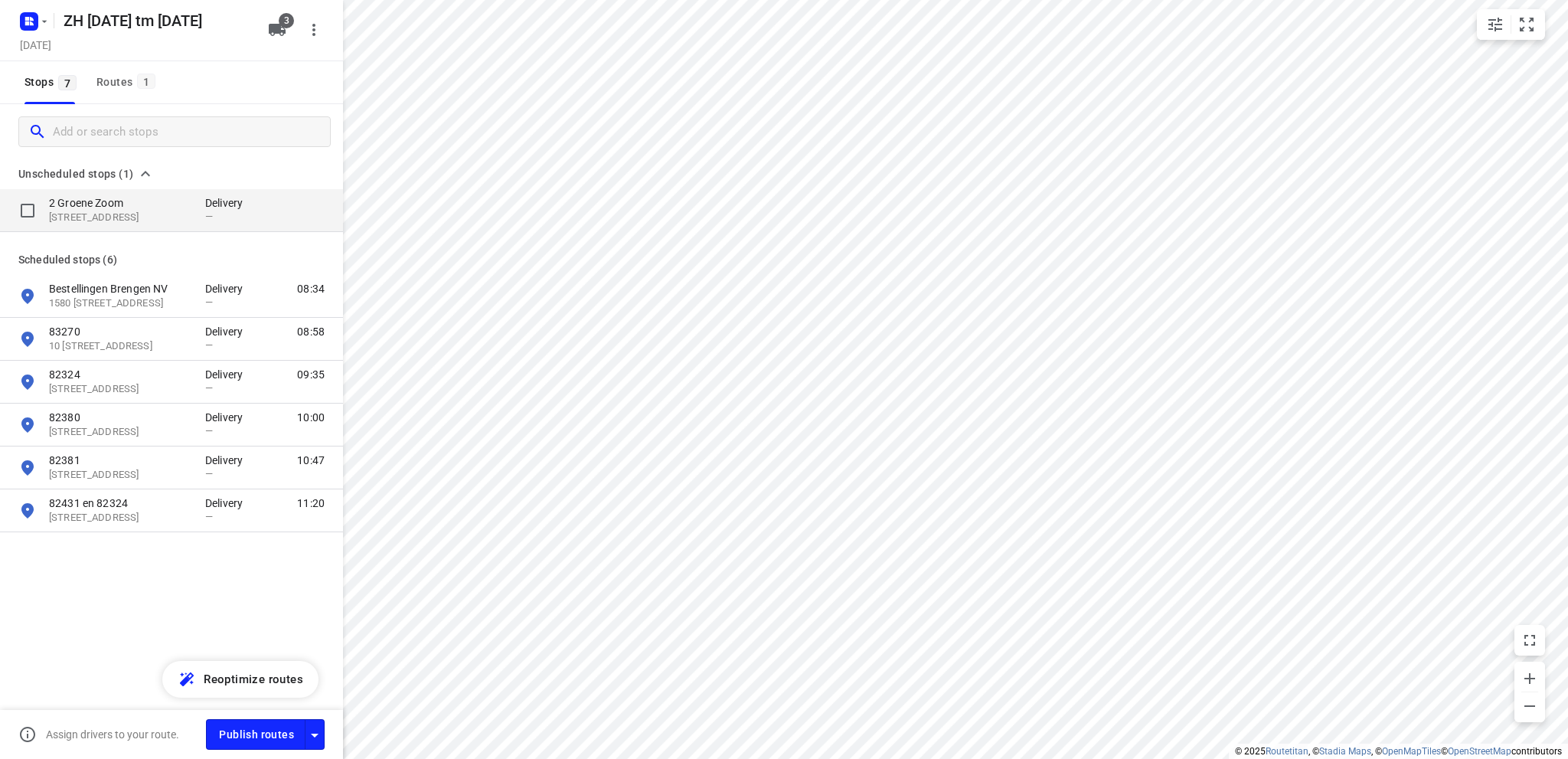
click at [101, 209] on p "2 Groene Zoom" at bounding box center [119, 203] width 141 height 15
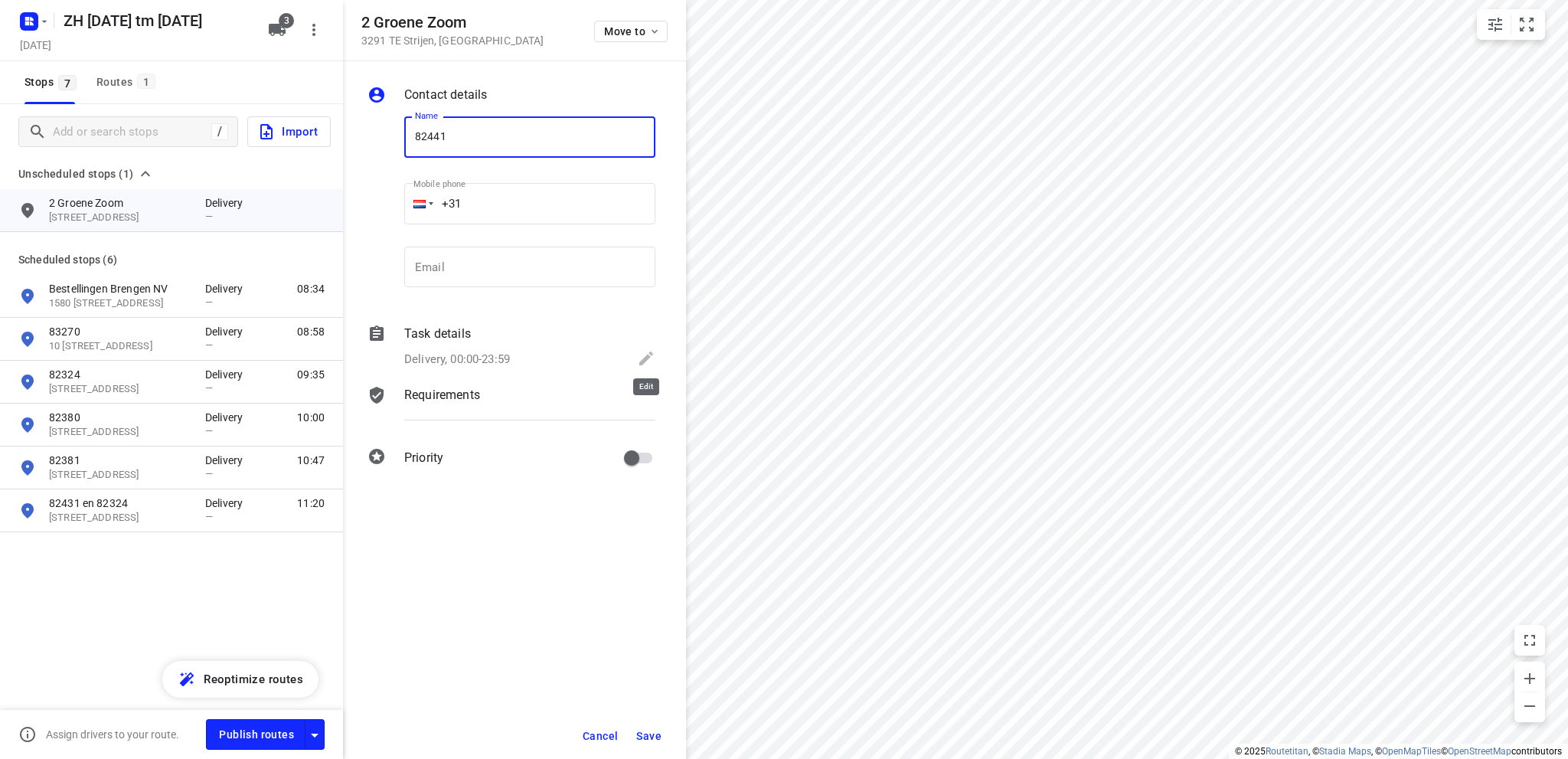
type input "82441"
click at [649, 356] on icon at bounding box center [646, 358] width 14 height 14
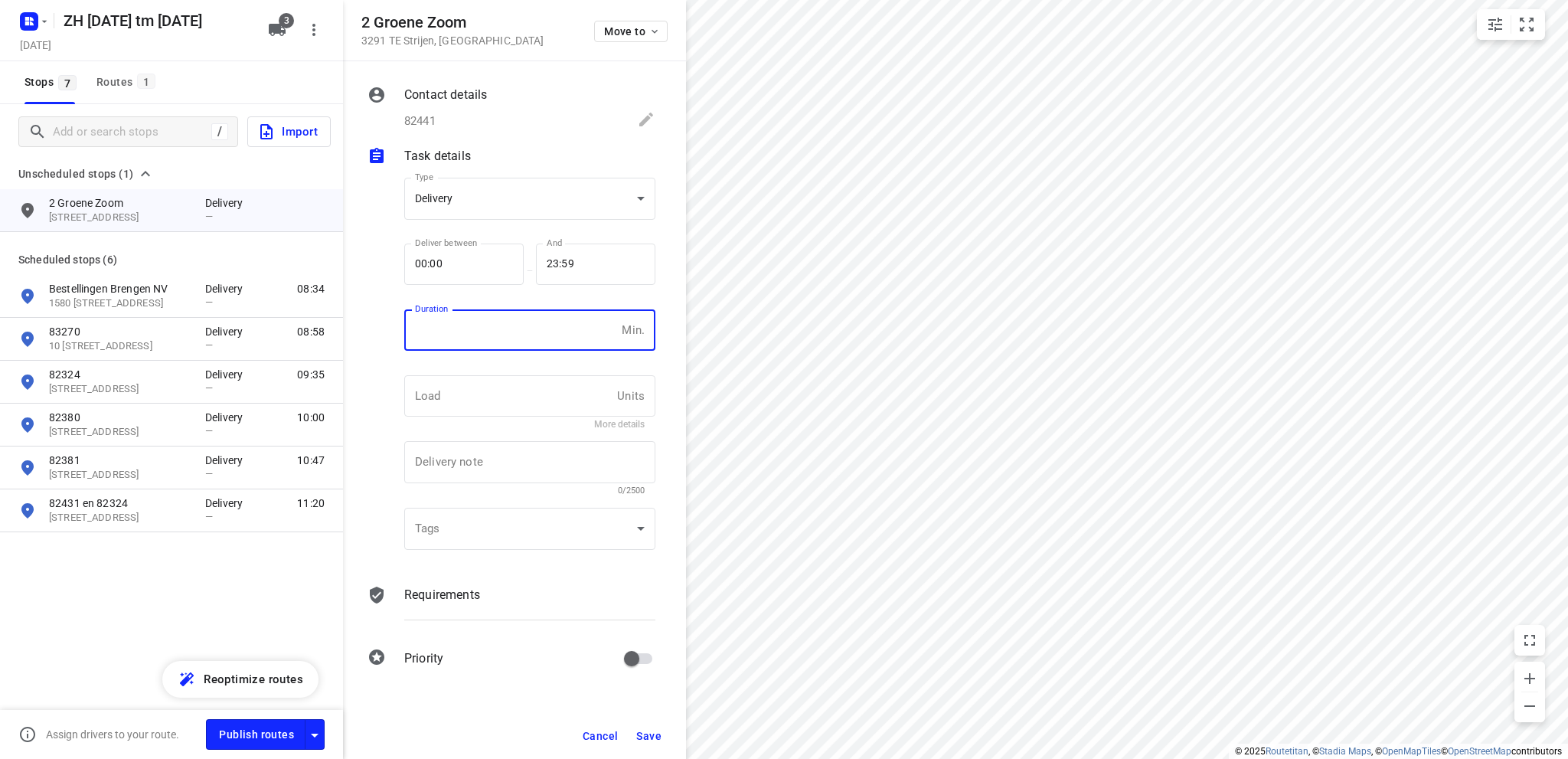
click at [469, 333] on input "number" at bounding box center [510, 330] width 211 height 41
type input "10"
click at [647, 732] on span "Save" at bounding box center [649, 736] width 26 height 12
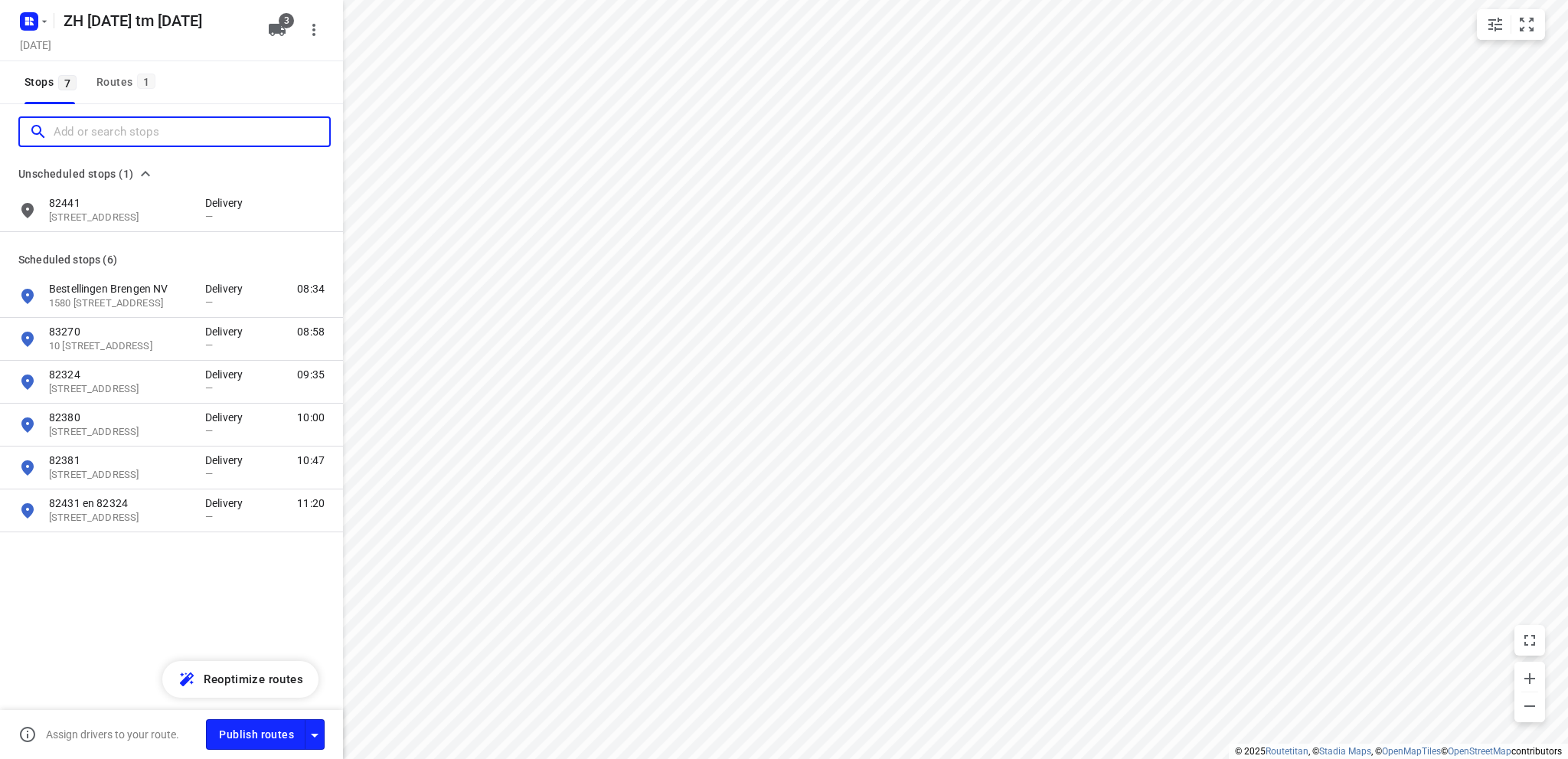
click at [89, 134] on input "Add or search stops" at bounding box center [191, 132] width 275 height 24
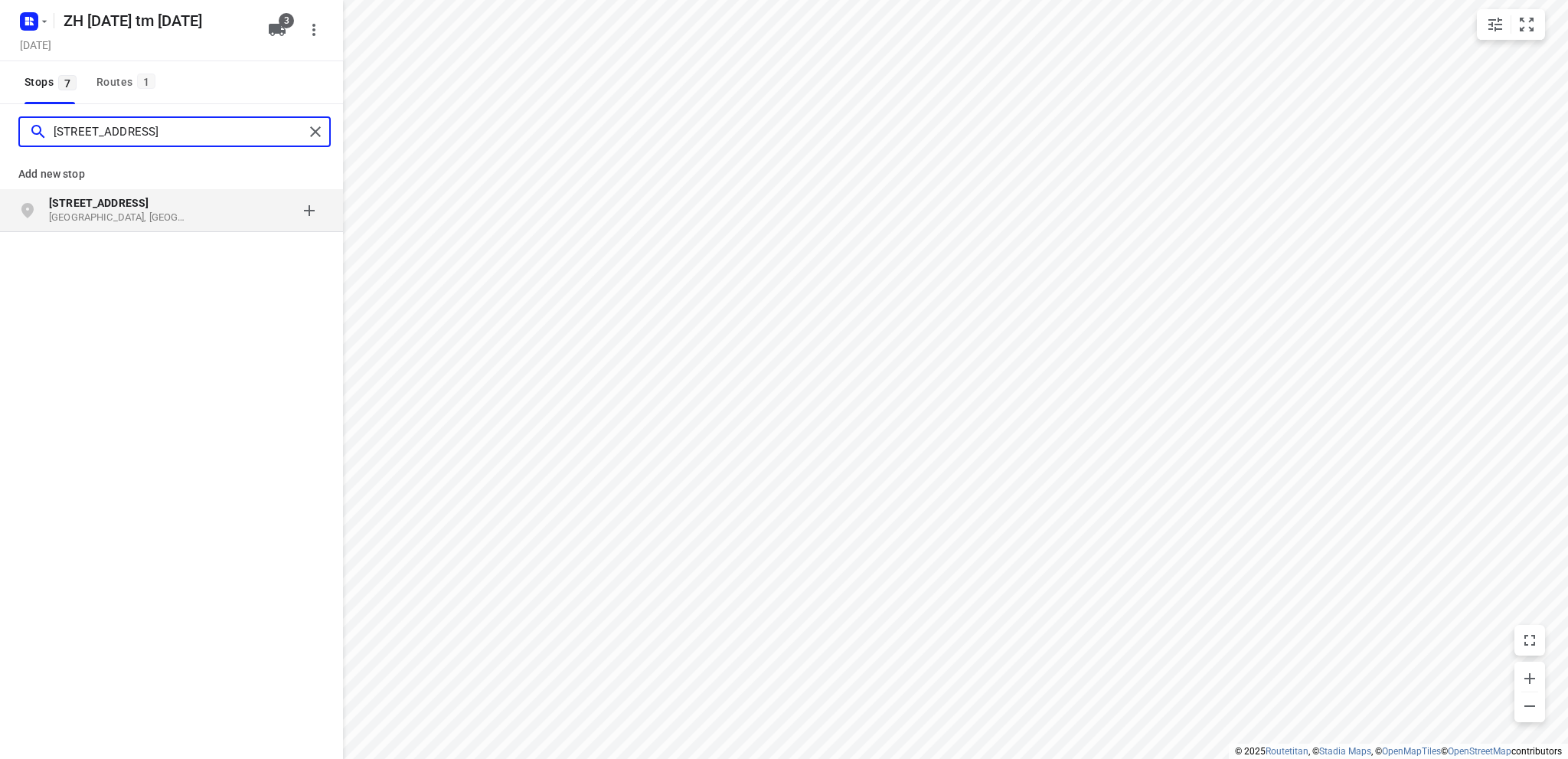
type input "[STREET_ADDRESS]"
click at [81, 211] on p "[GEOGRAPHIC_DATA], [GEOGRAPHIC_DATA]" at bounding box center [119, 217] width 141 height 14
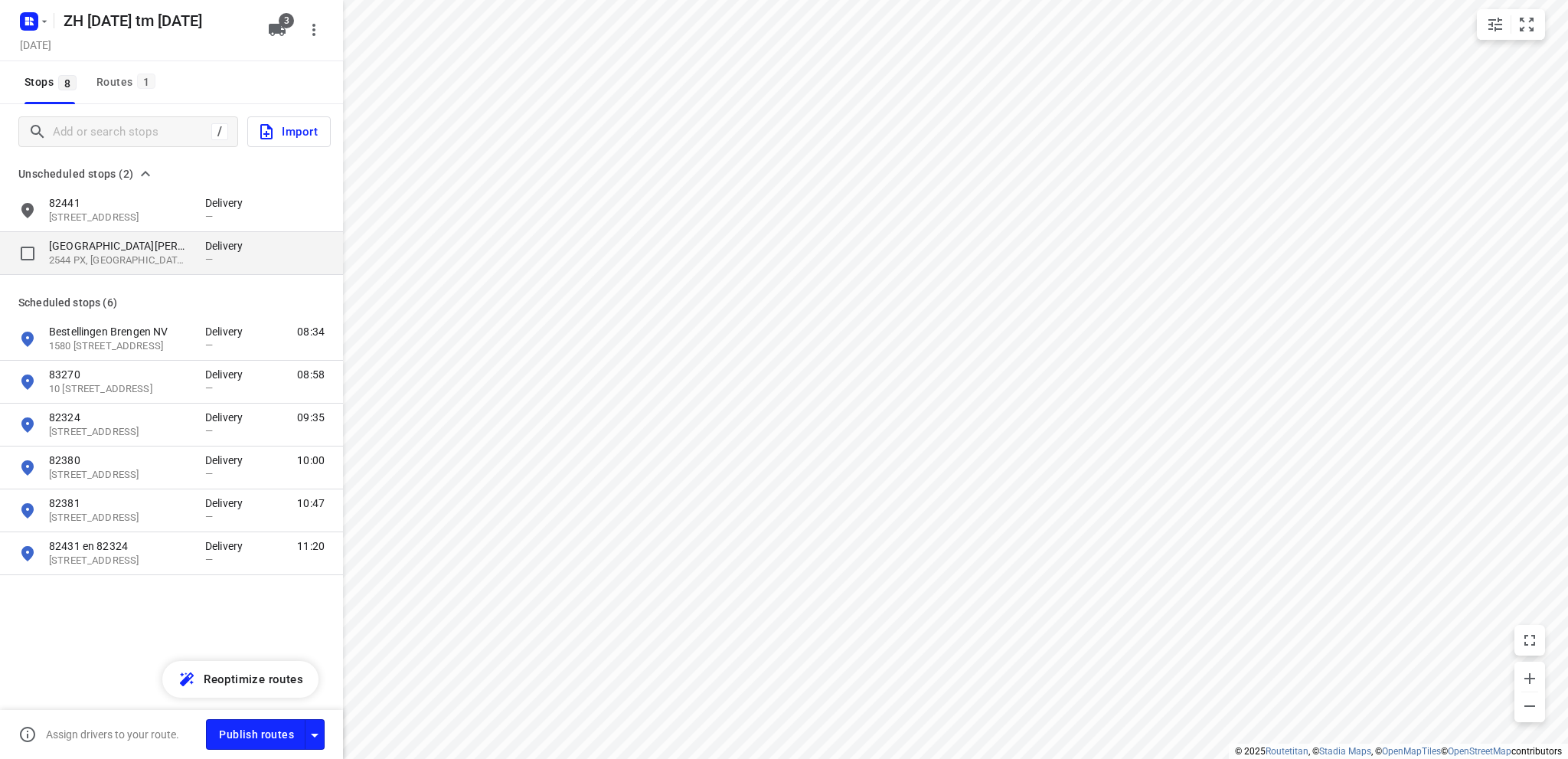
click at [102, 252] on p "[GEOGRAPHIC_DATA][PERSON_NAME]" at bounding box center [119, 246] width 141 height 15
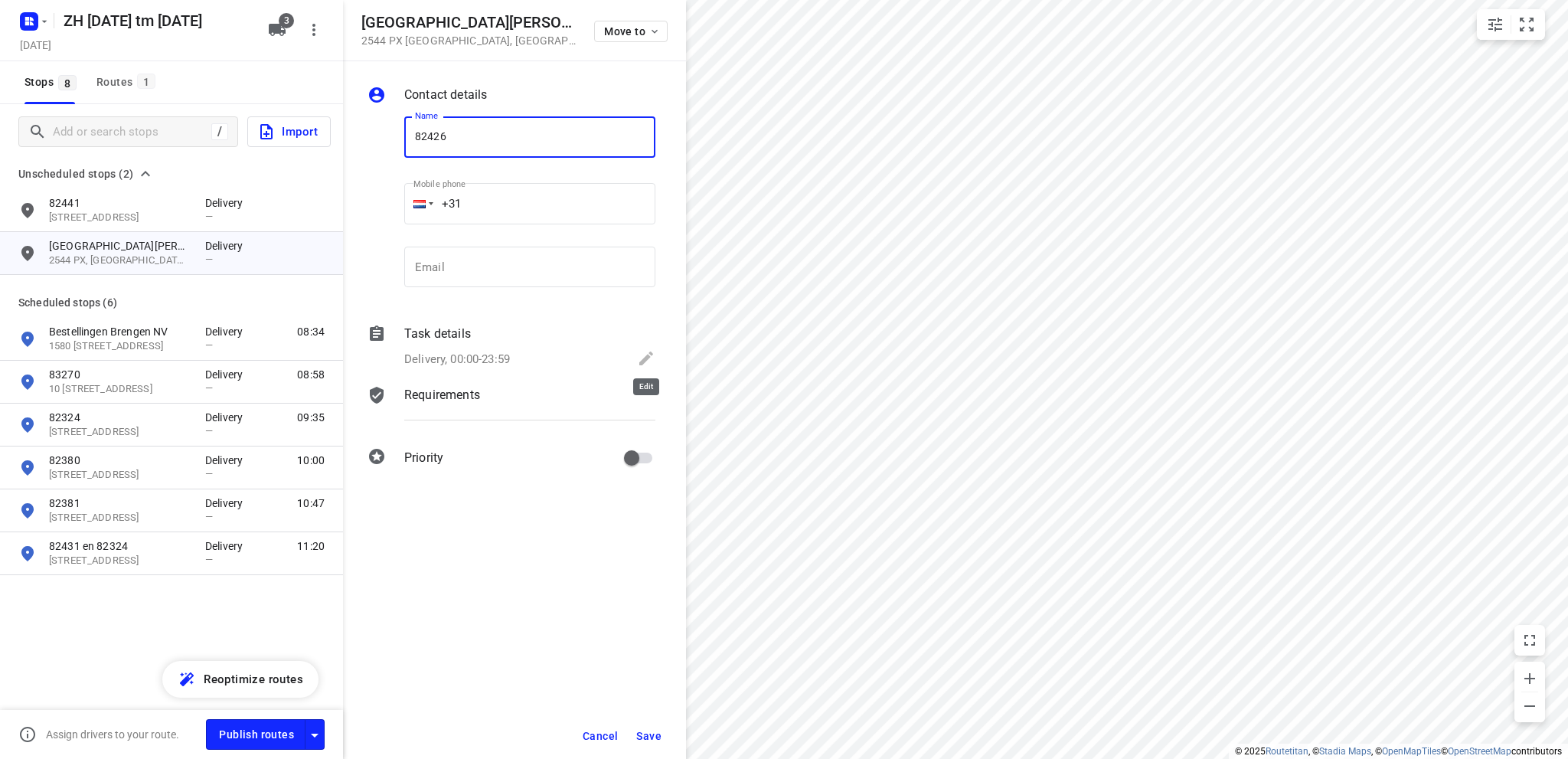
type input "82426"
click at [645, 356] on icon at bounding box center [646, 359] width 19 height 19
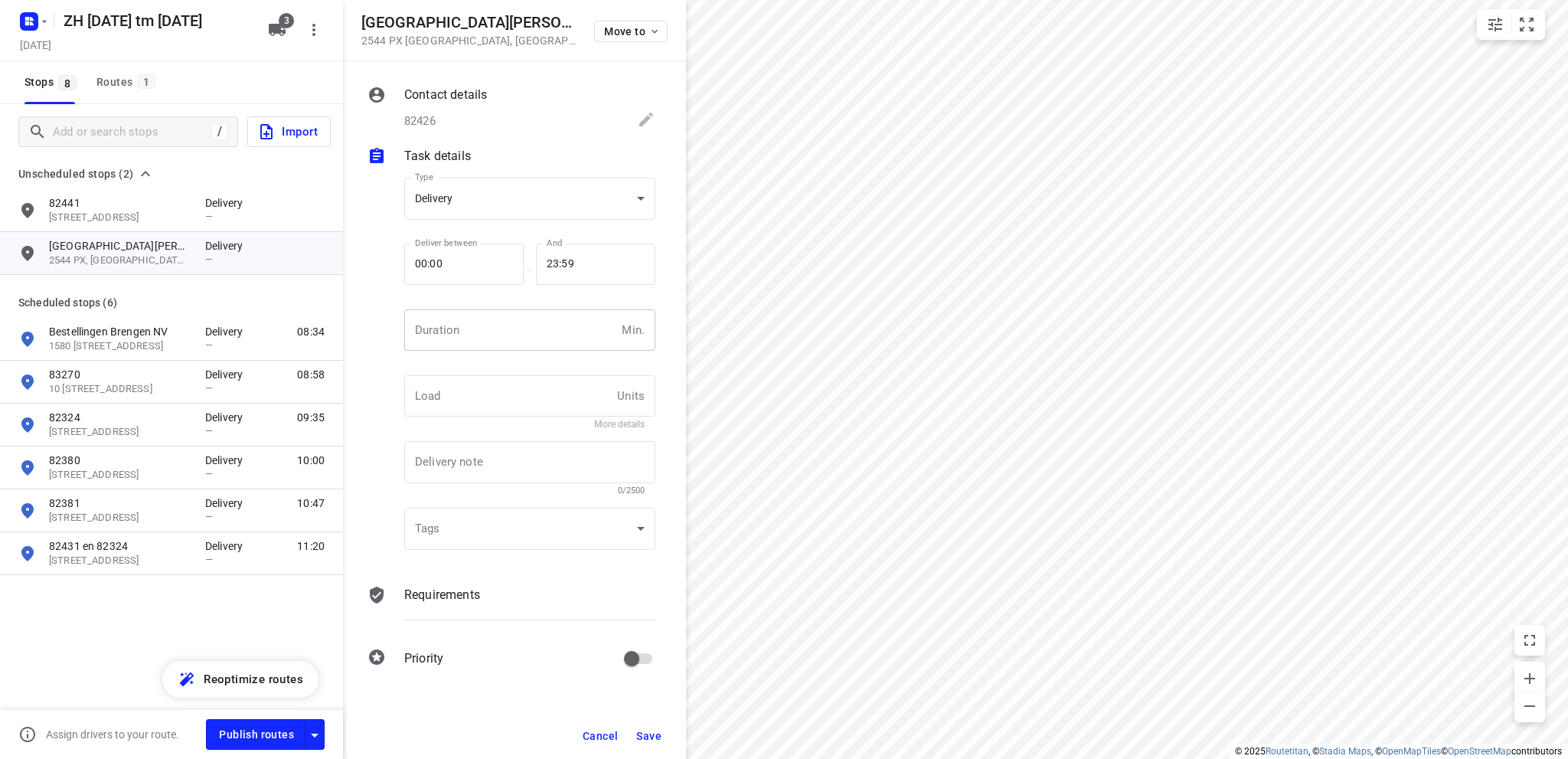
click at [479, 330] on input "number" at bounding box center [510, 330] width 211 height 41
type input "10"
click at [643, 726] on button "Save" at bounding box center [649, 736] width 38 height 27
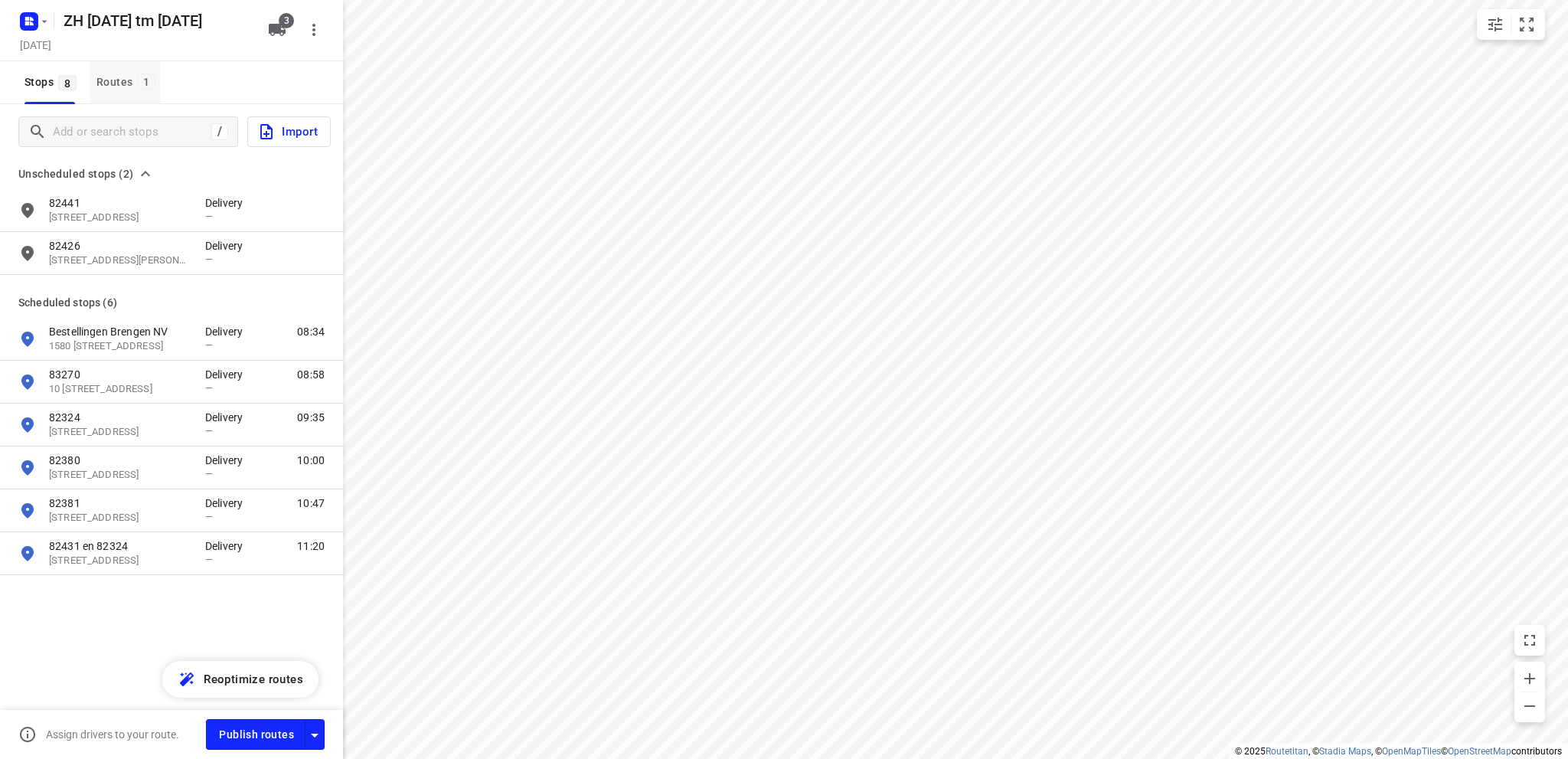
click at [118, 73] on div "Routes 1" at bounding box center [128, 82] width 64 height 19
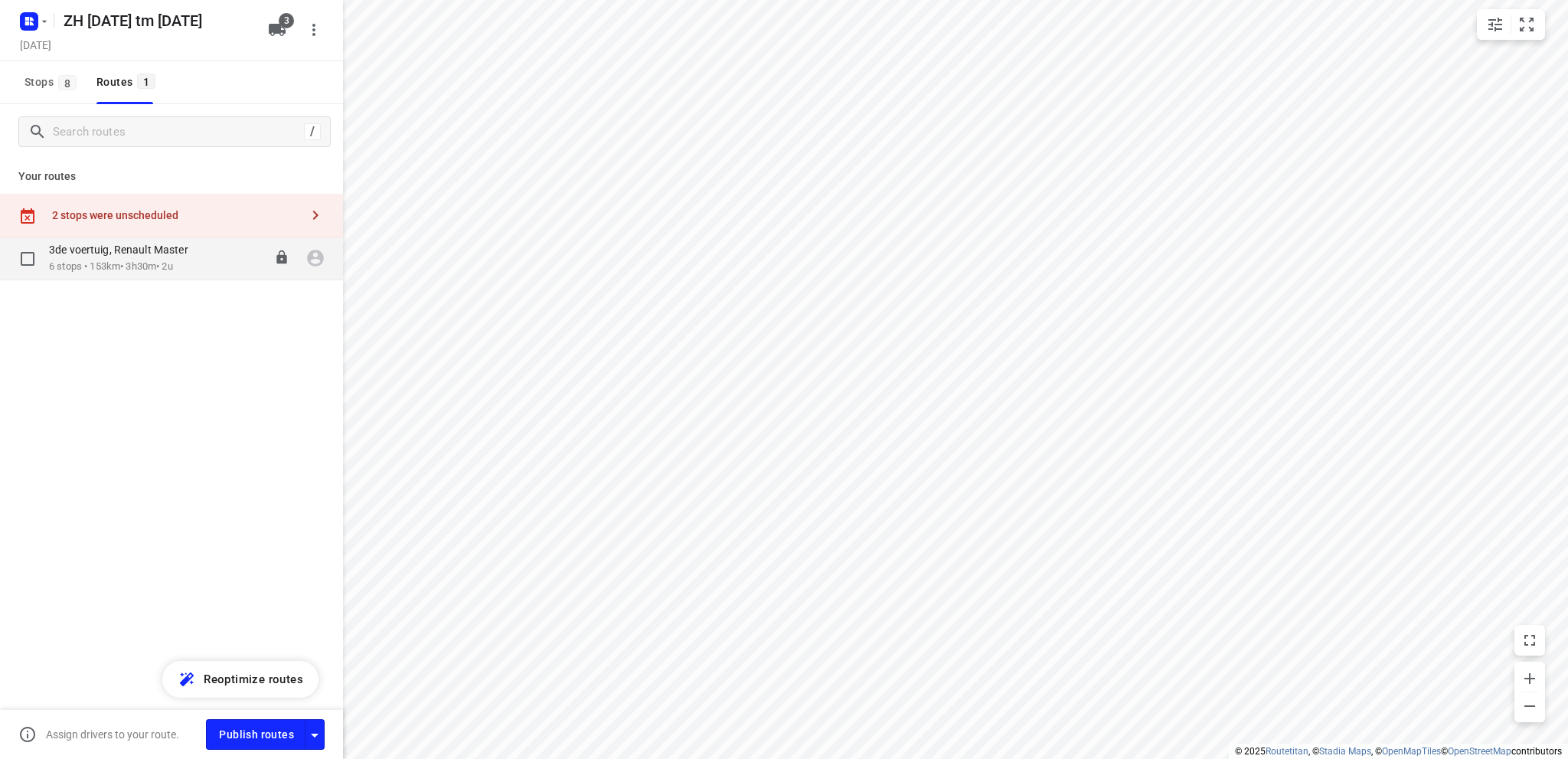
click at [114, 259] on p "6 stops • 153km • 3h30m • 2u" at bounding box center [125, 266] width 154 height 14
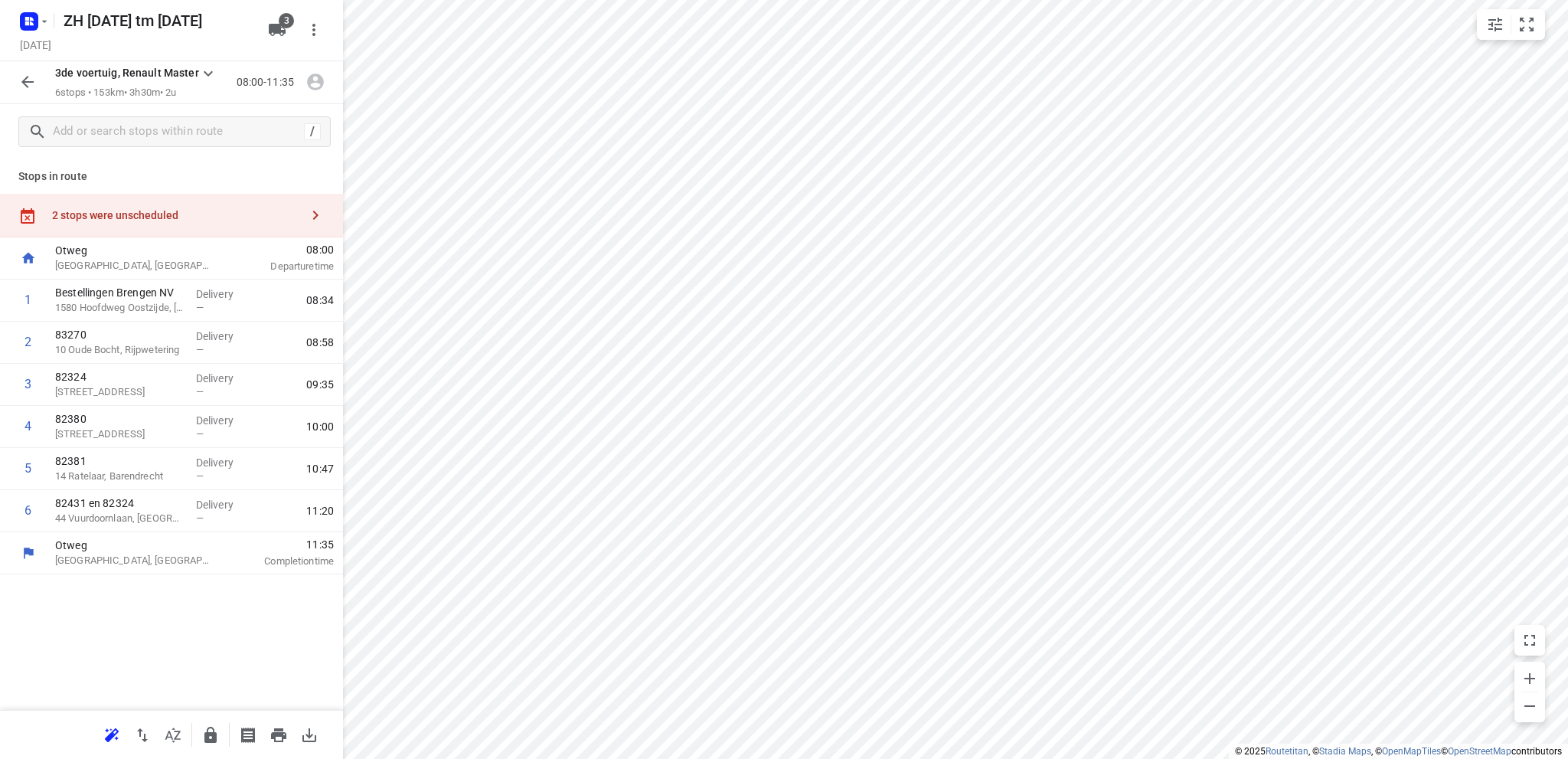
click at [172, 209] on div "2 stops were unscheduled" at bounding box center [176, 215] width 248 height 12
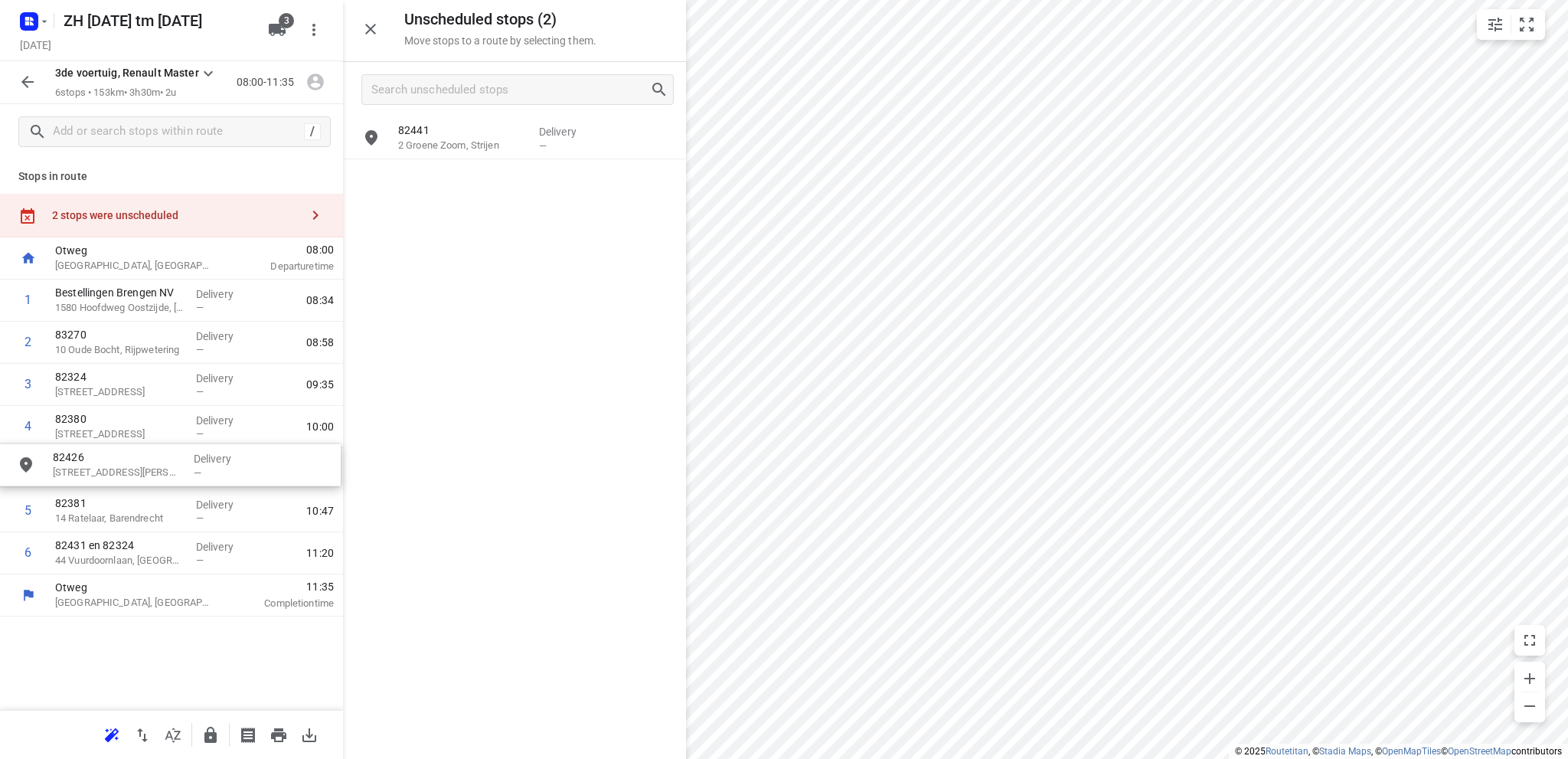
drag, startPoint x: 442, startPoint y: 184, endPoint x: 86, endPoint y: 474, distance: 459.2
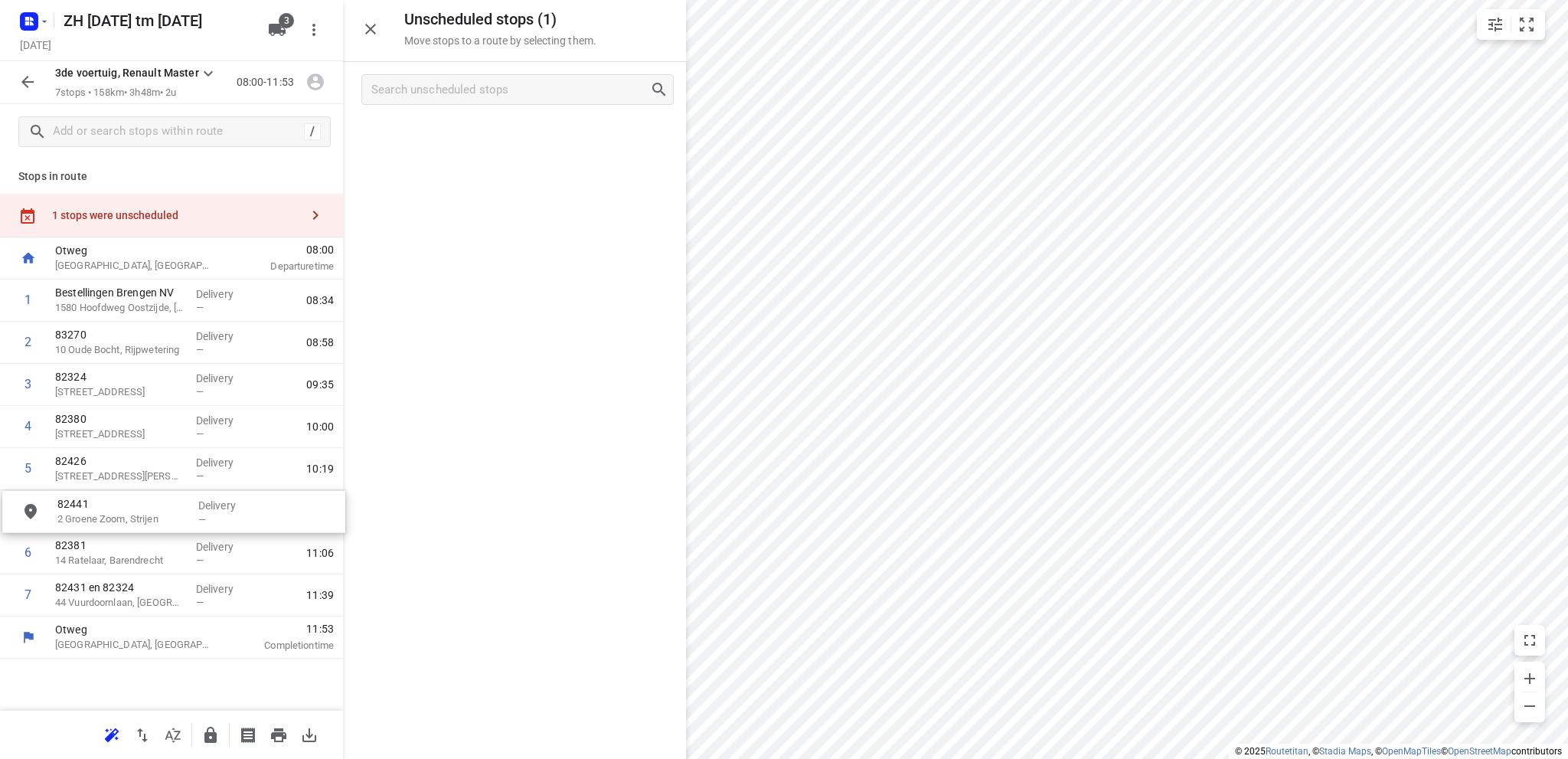
drag, startPoint x: 471, startPoint y: 145, endPoint x: 126, endPoint y: 519, distance: 508.8
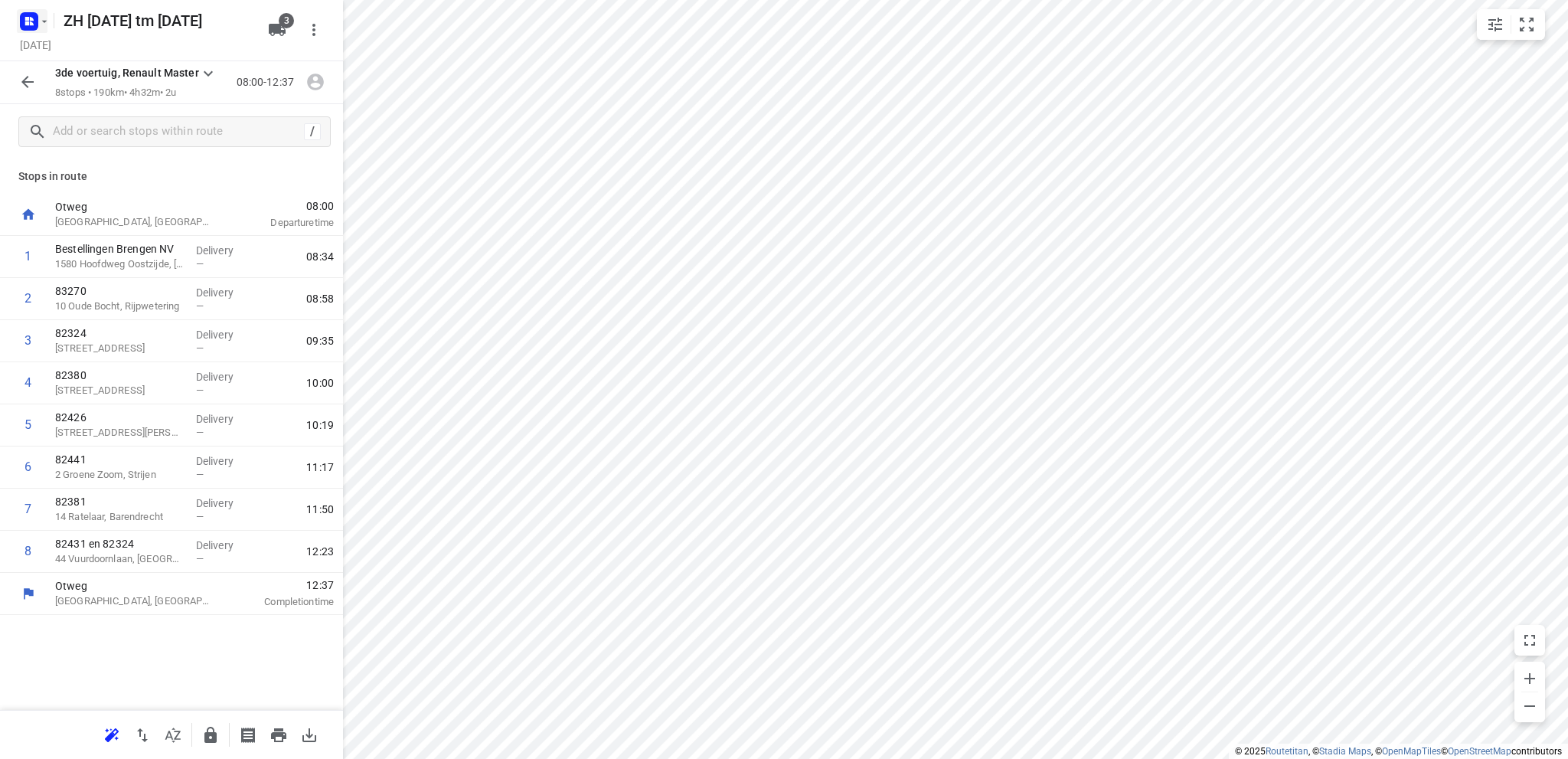
click at [27, 20] on rect "button" at bounding box center [29, 21] width 19 height 19
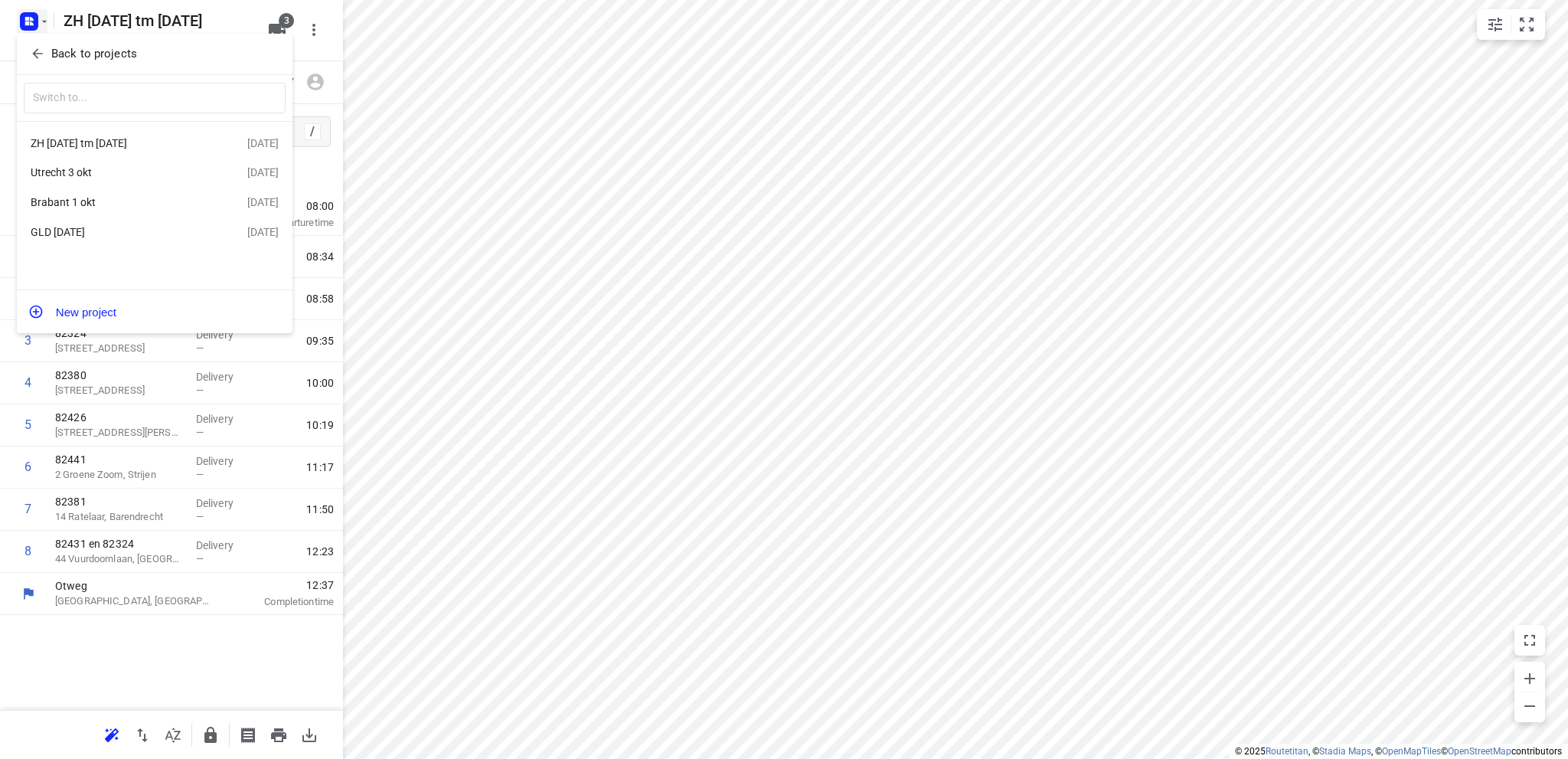
click at [75, 168] on div "Utrecht 3 okt" at bounding box center [119, 172] width 176 height 12
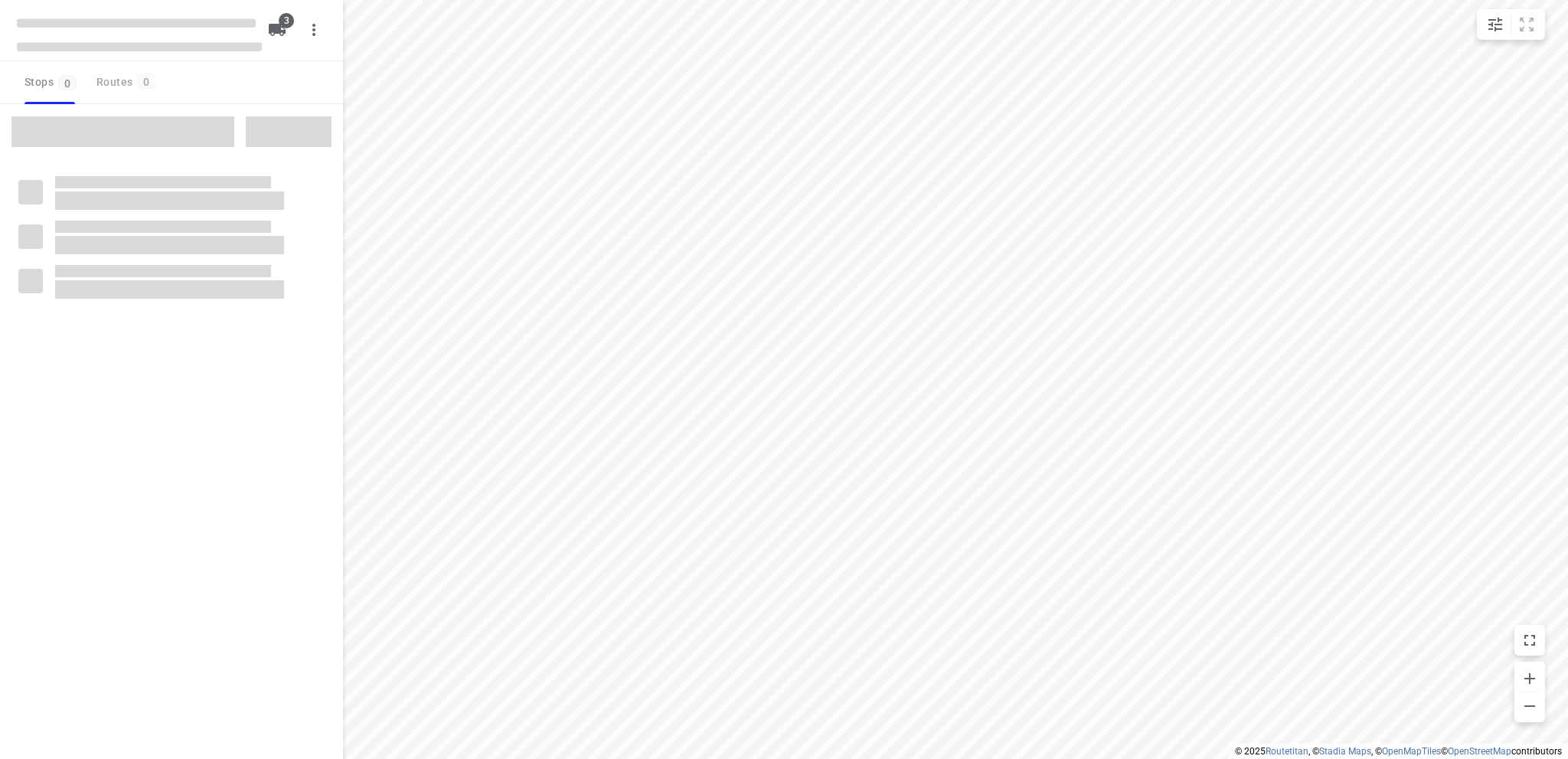
type input "distance"
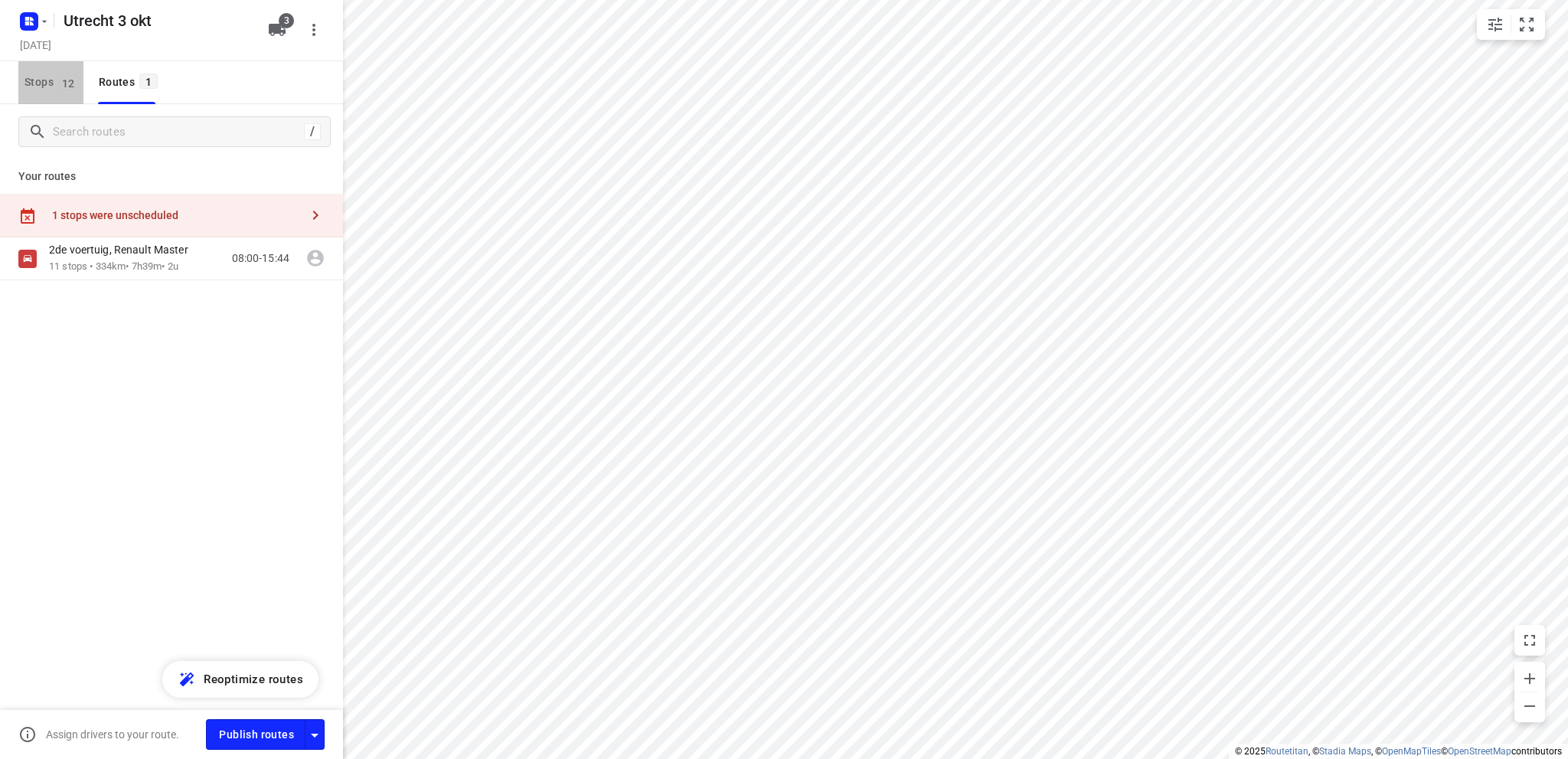
click at [29, 79] on span "Stops 12" at bounding box center [54, 82] width 59 height 19
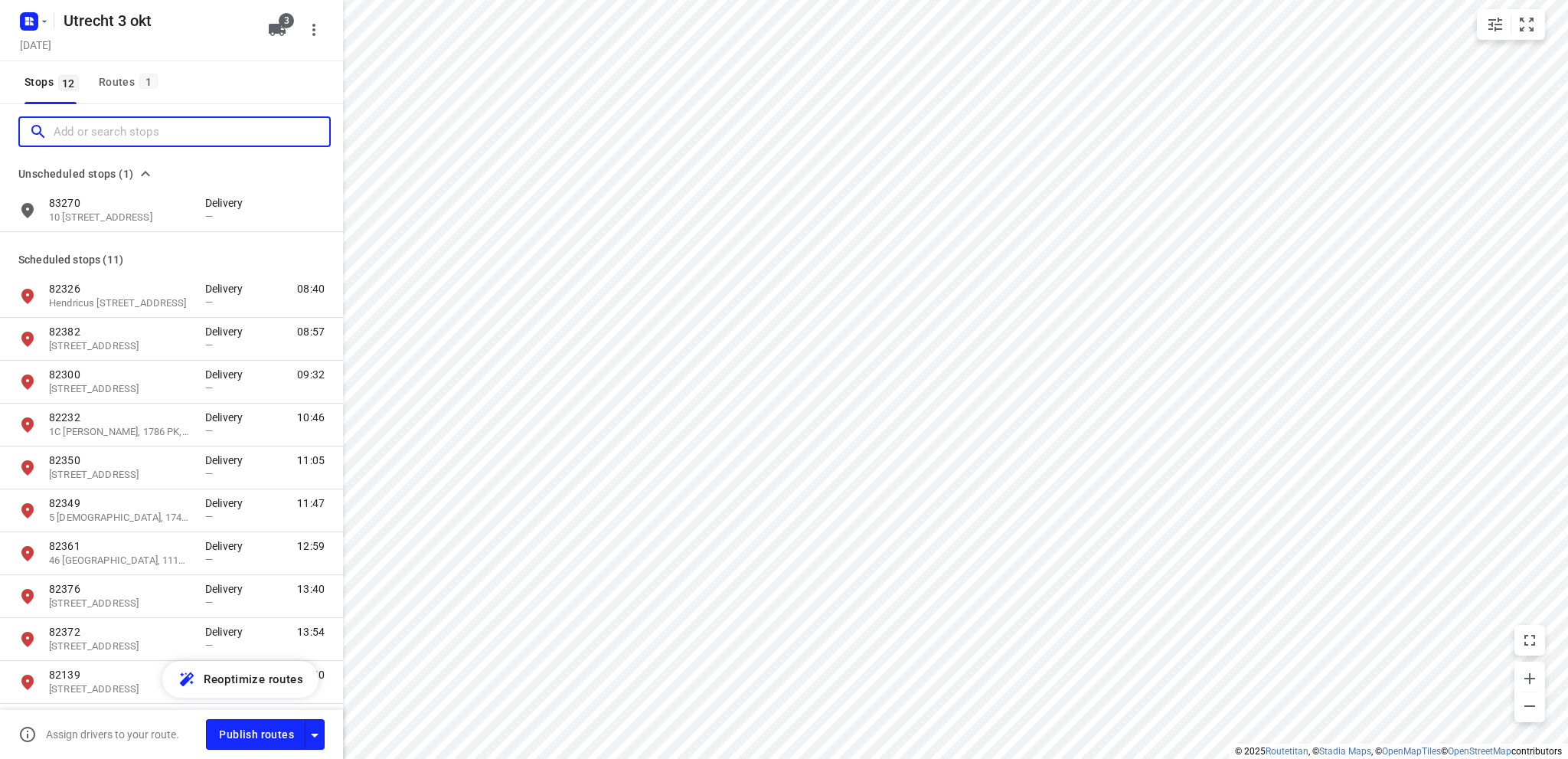
click at [73, 131] on input "Add or search stops" at bounding box center [191, 132] width 275 height 24
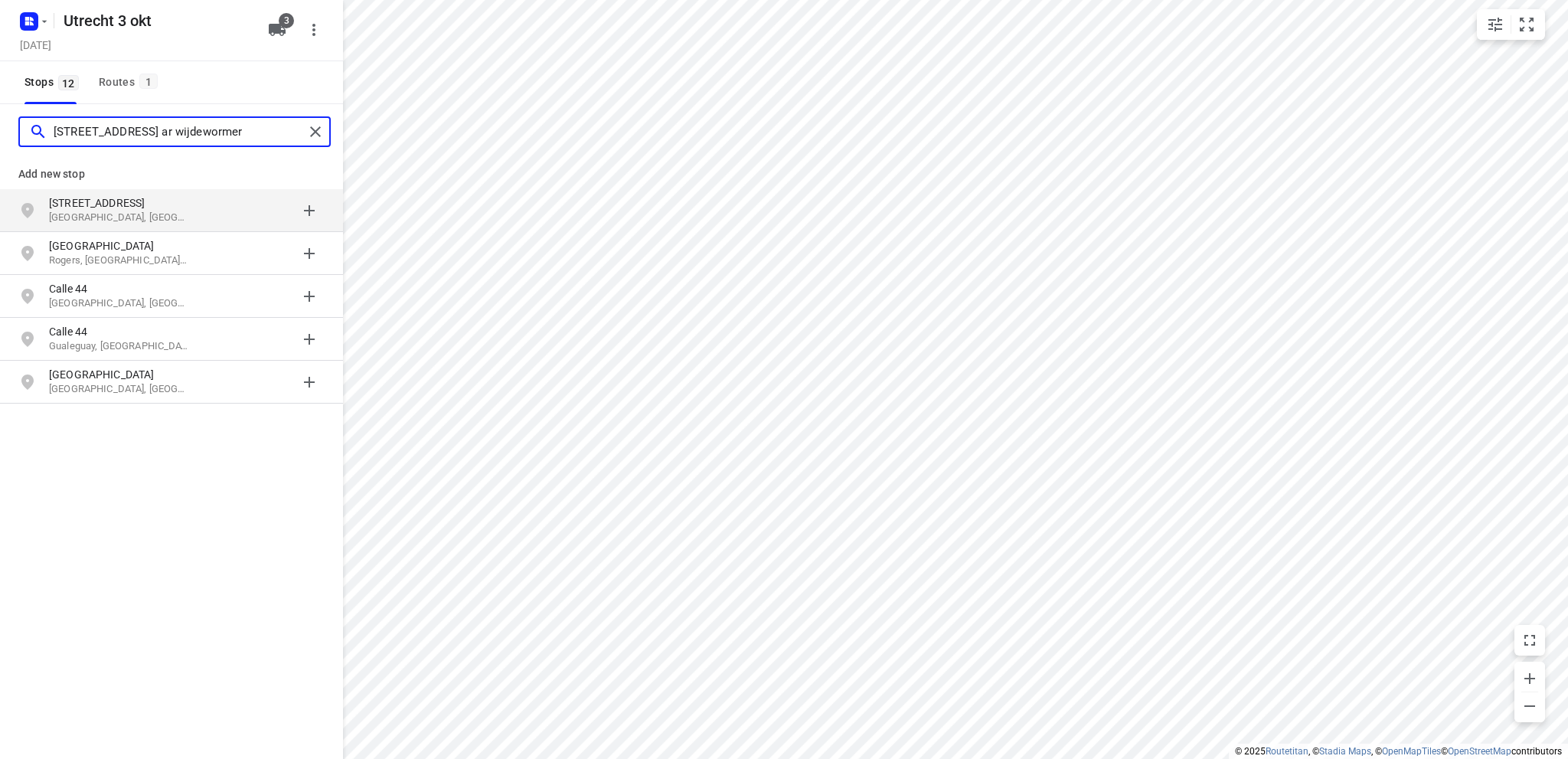
click at [119, 129] on input "[STREET_ADDRESS] ar wijdewormer" at bounding box center [179, 132] width 251 height 24
type input "[STREET_ADDRESS] wijdewormer"
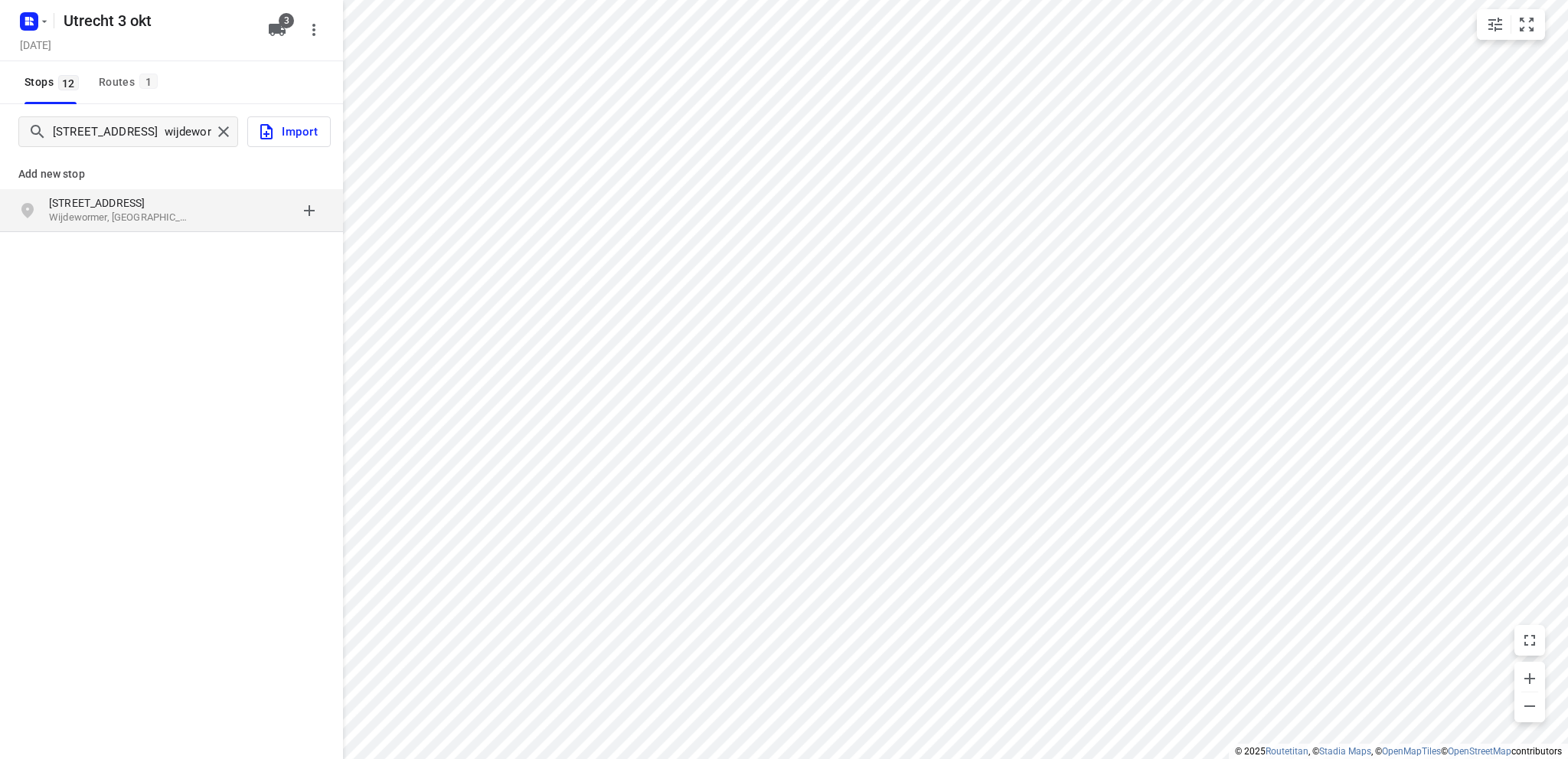
click at [120, 212] on p "Wijdewormer, [GEOGRAPHIC_DATA]" at bounding box center [119, 217] width 141 height 14
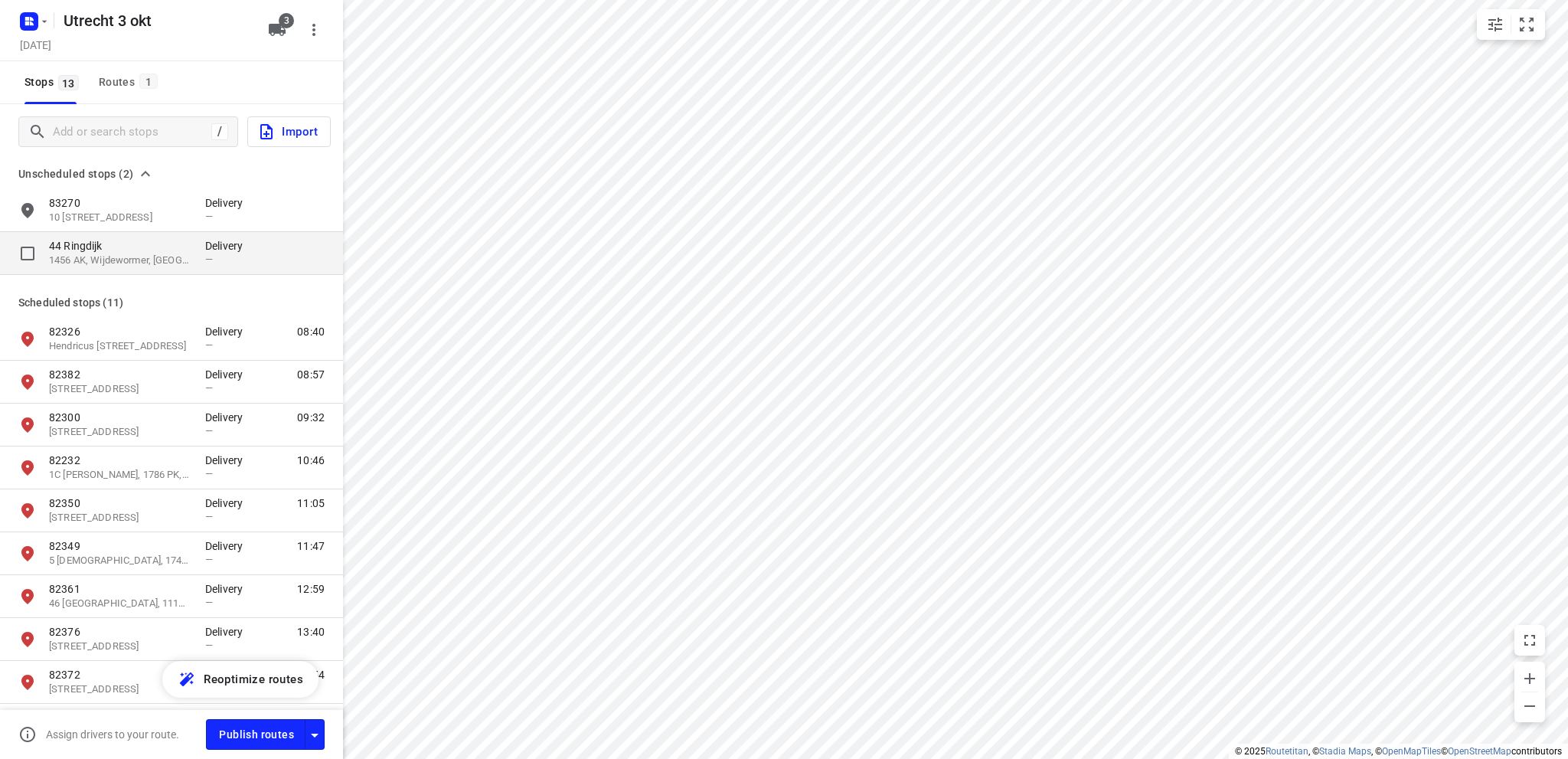
click at [112, 251] on p "44 Ringdijk" at bounding box center [119, 246] width 141 height 15
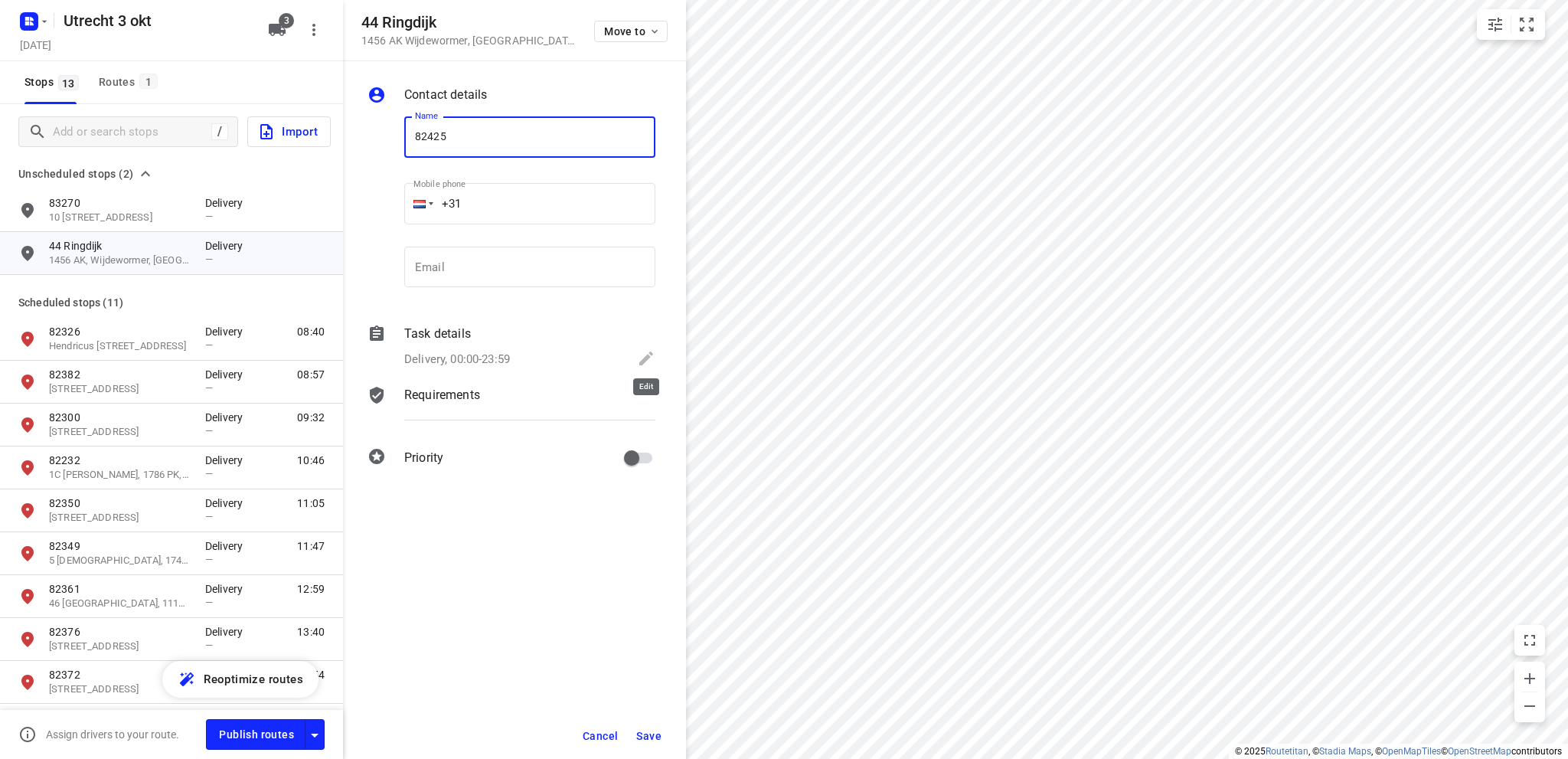
type input "82425"
click at [647, 355] on icon at bounding box center [646, 358] width 14 height 14
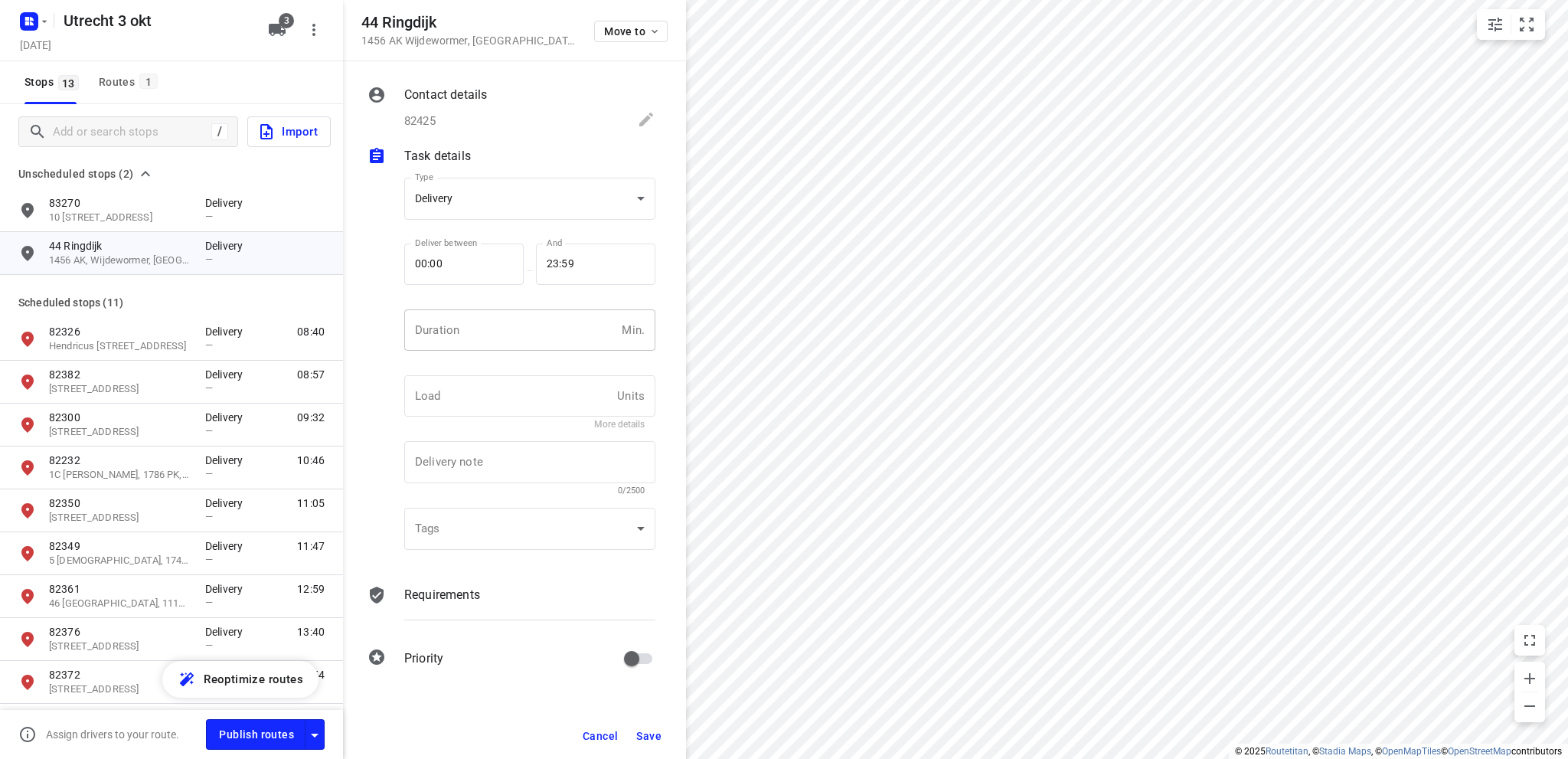
click at [458, 333] on input "number" at bounding box center [510, 330] width 211 height 41
type input "10"
click at [654, 733] on span "Save" at bounding box center [649, 736] width 26 height 12
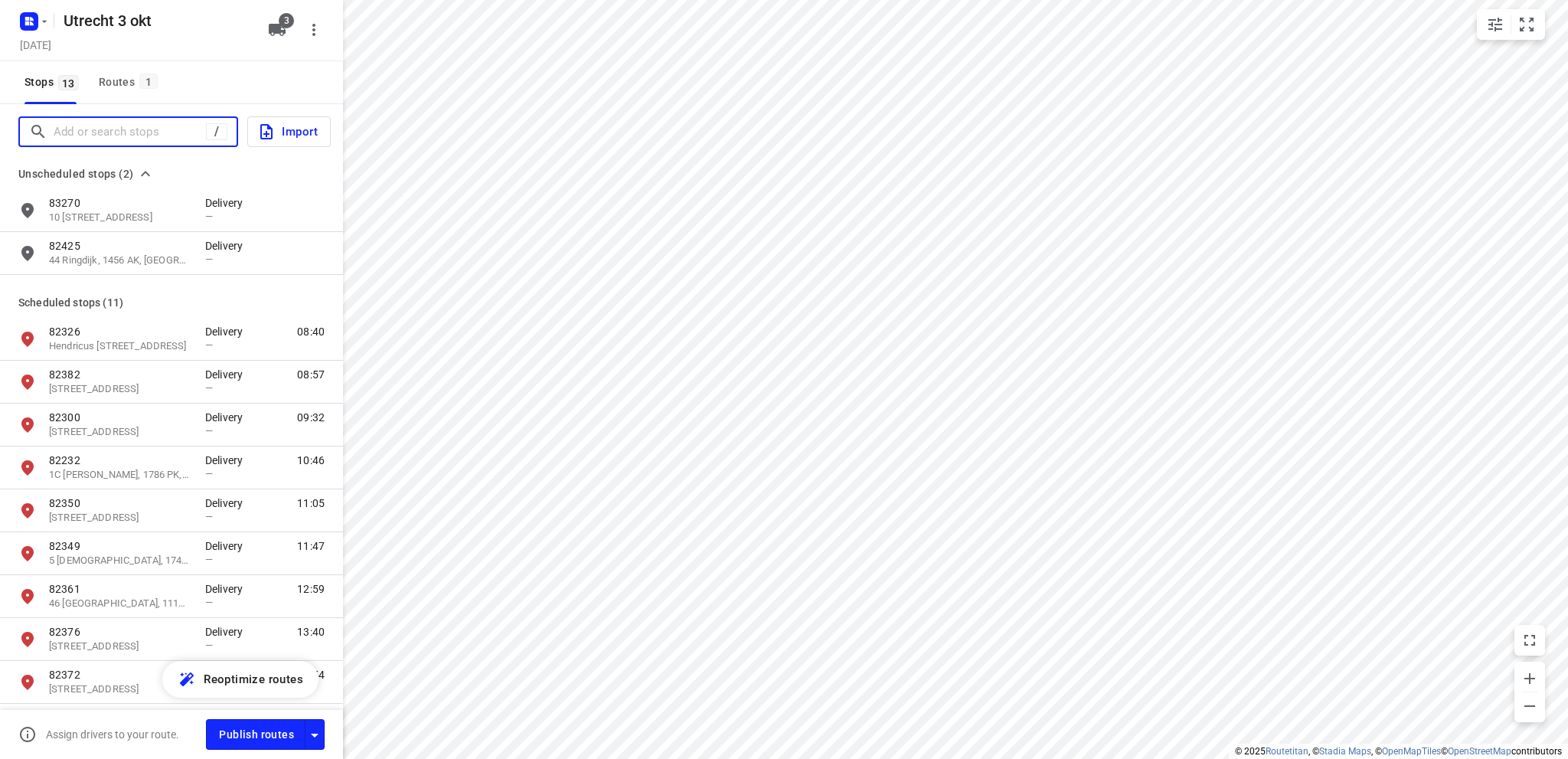
click at [98, 131] on input "Add or search stops" at bounding box center [130, 132] width 153 height 24
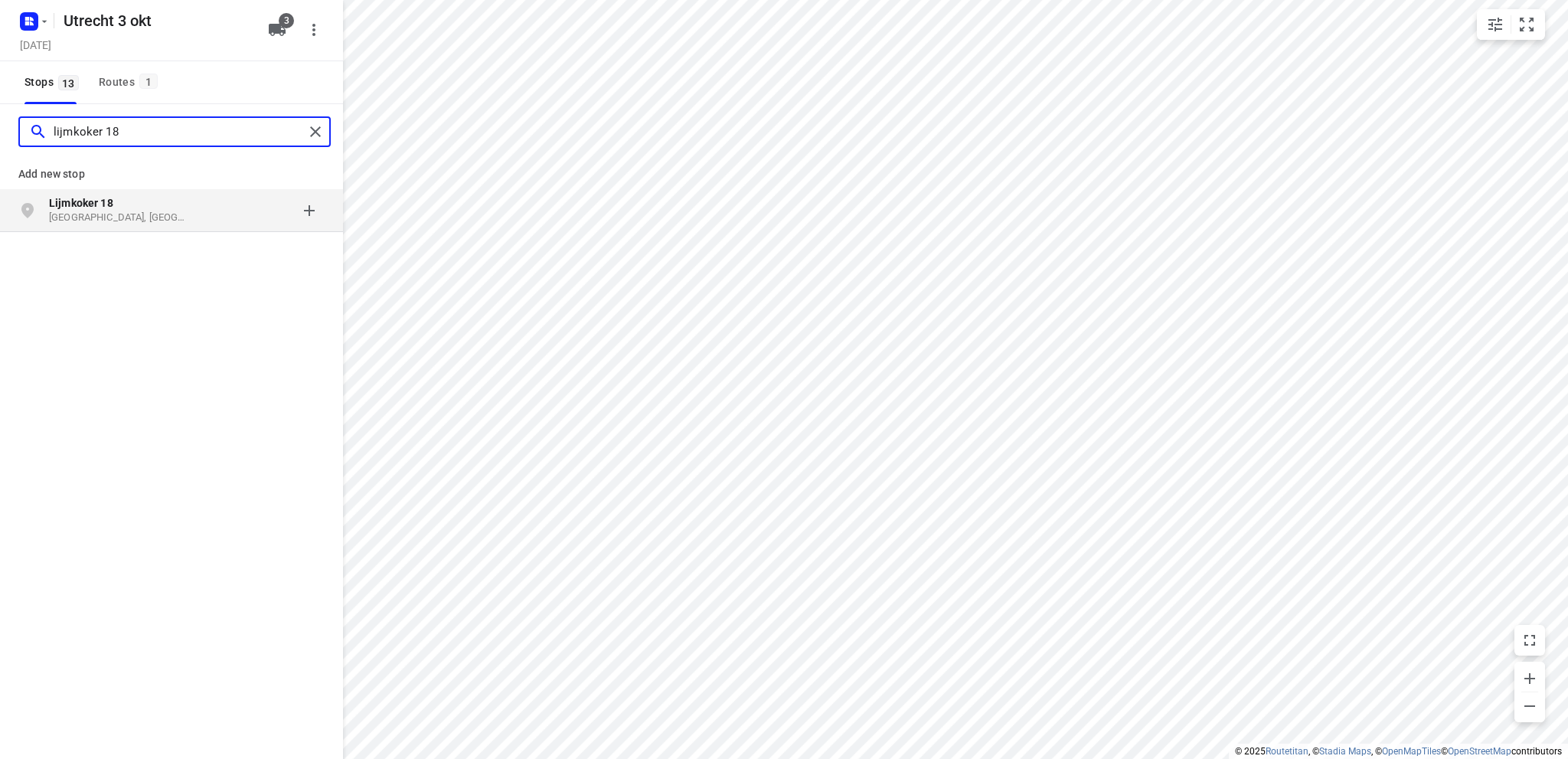
type input "lijmkoker 18"
click at [95, 206] on b "Lijmkoker 18" at bounding box center [80, 203] width 64 height 12
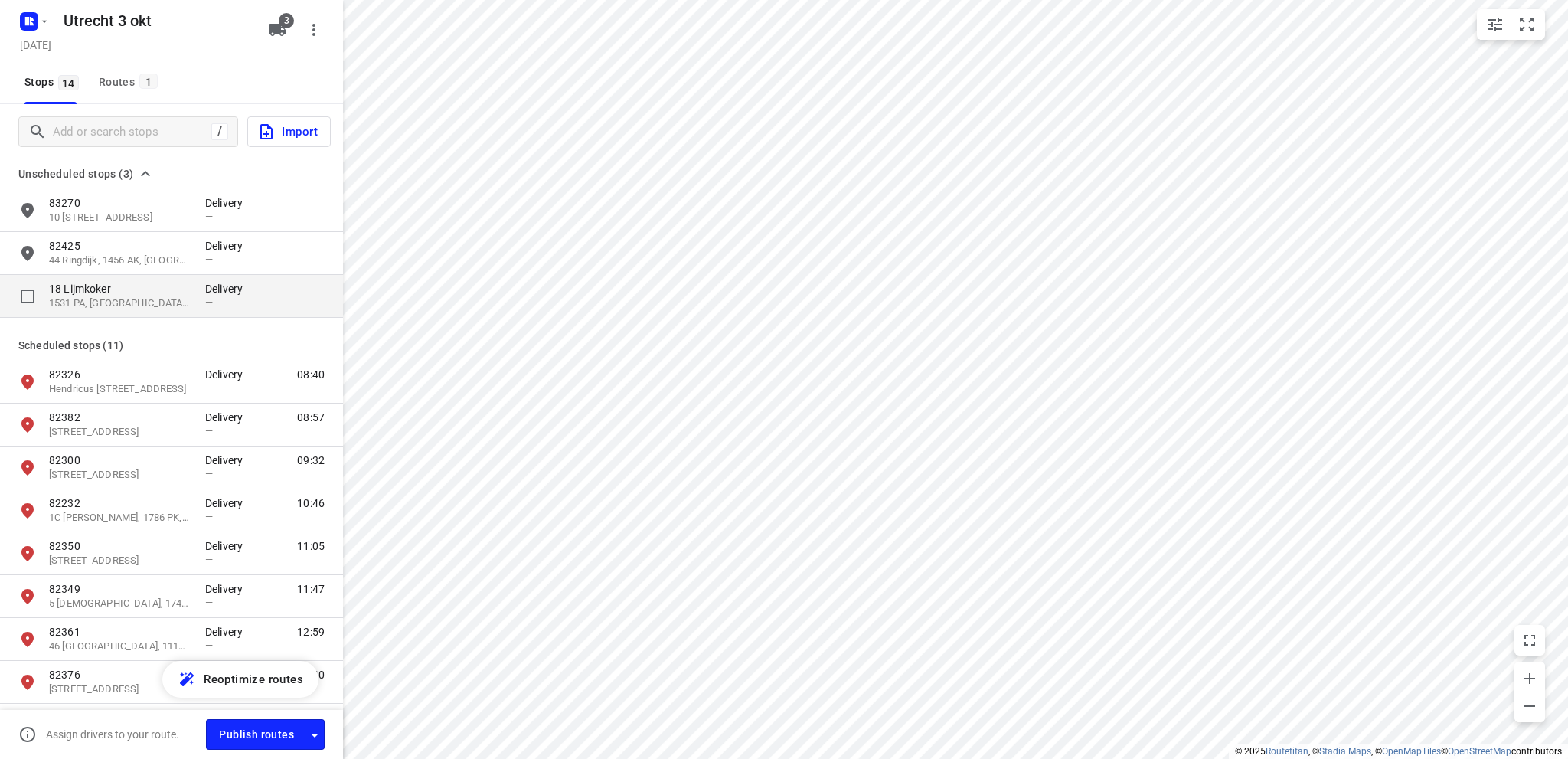
click at [109, 293] on p "18 Lijmkoker" at bounding box center [119, 289] width 141 height 15
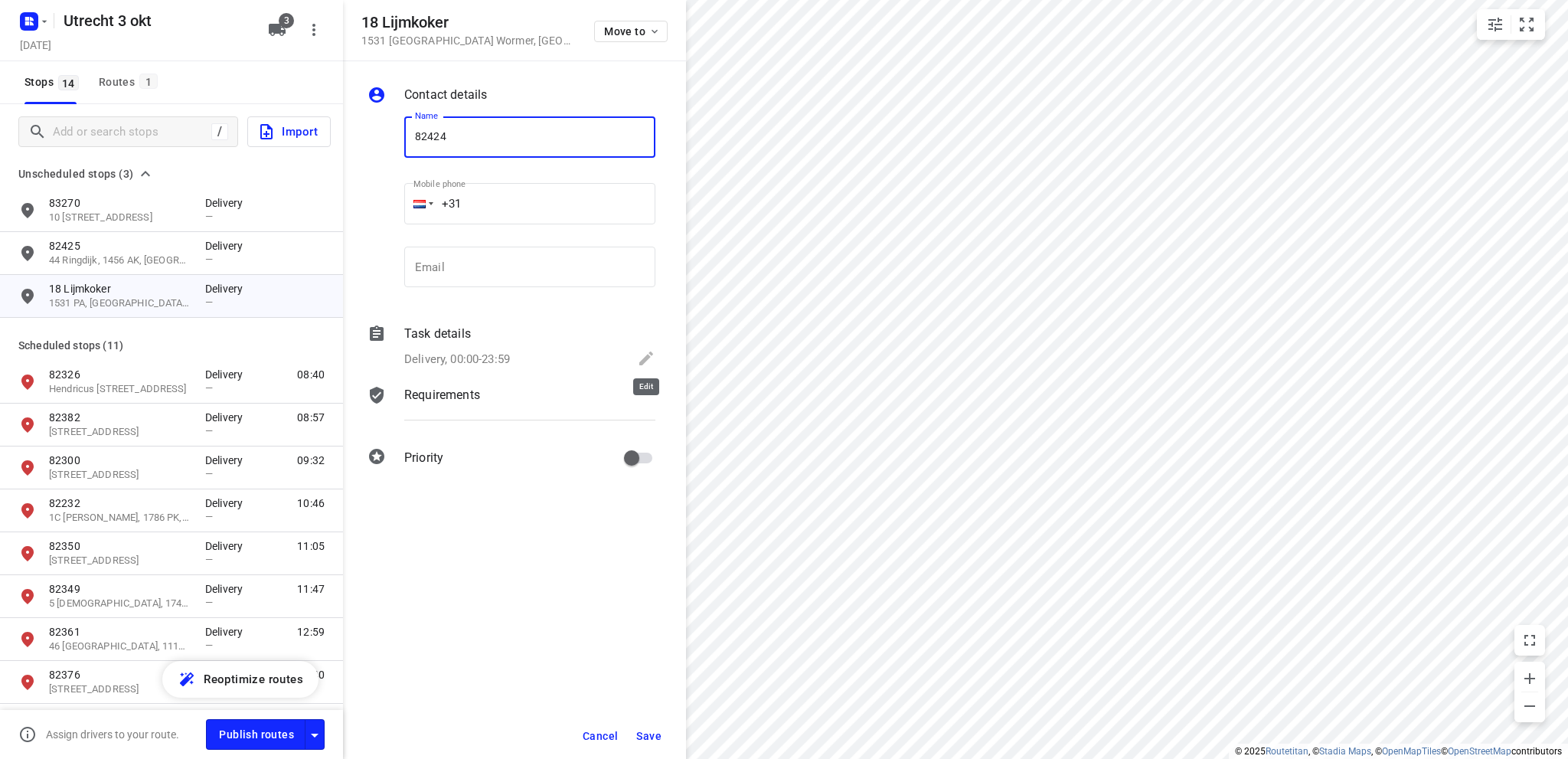
type input "82424"
click at [649, 355] on icon at bounding box center [646, 358] width 14 height 14
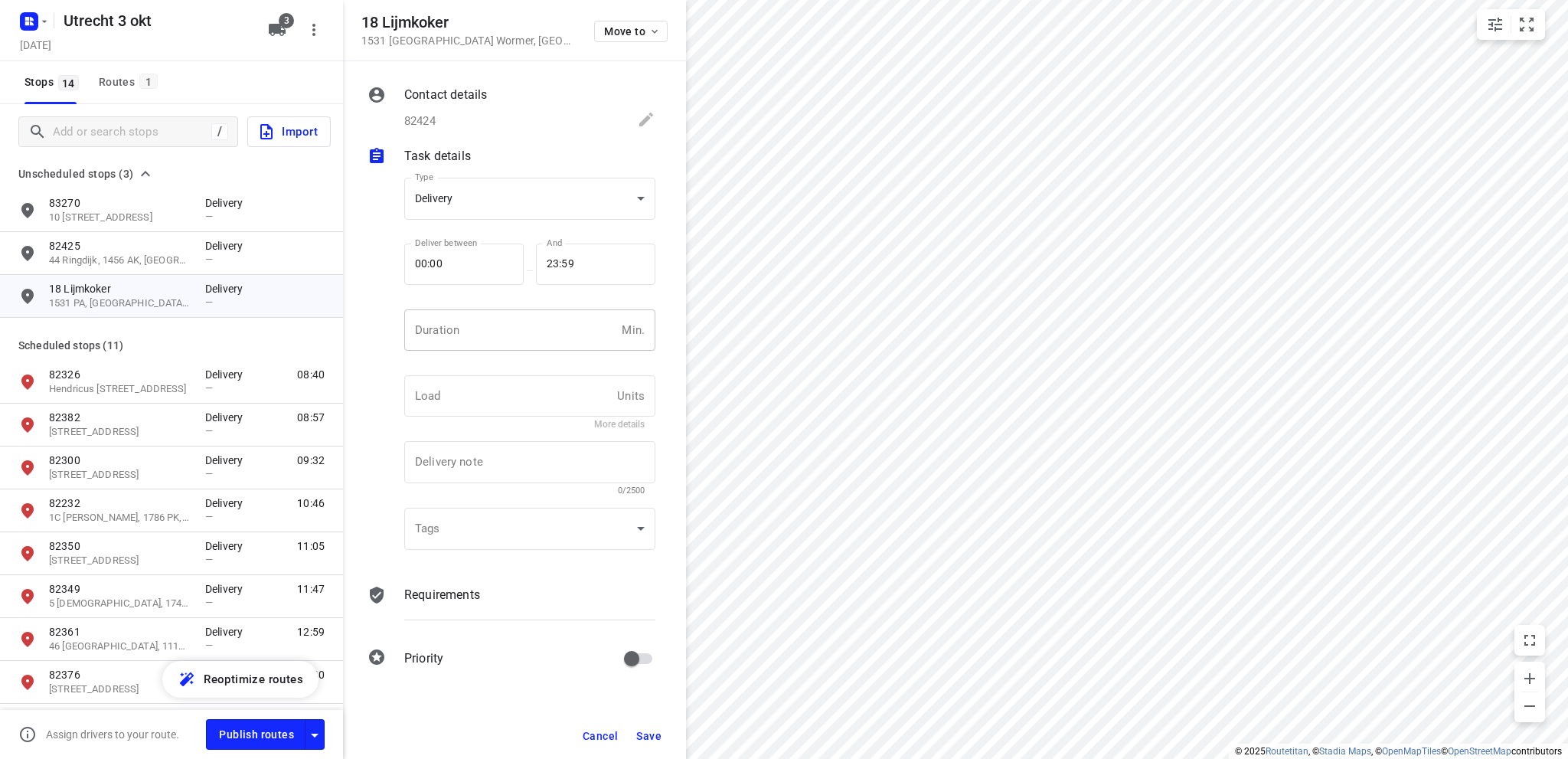
click at [454, 328] on input "number" at bounding box center [510, 330] width 211 height 41
type input "10"
click at [656, 734] on span "Save" at bounding box center [649, 736] width 26 height 12
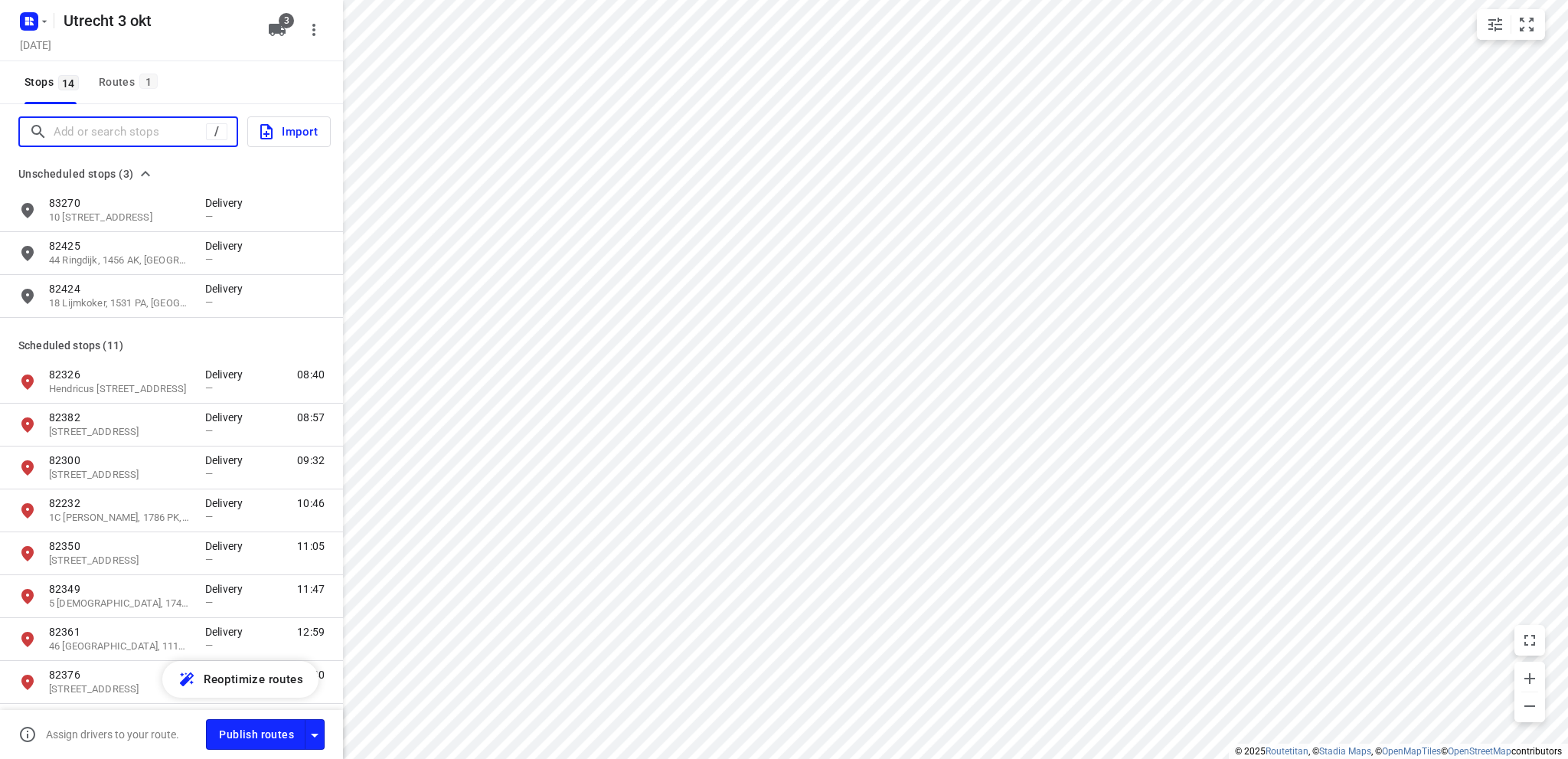
click at [94, 132] on input "Add or search stops" at bounding box center [130, 132] width 153 height 24
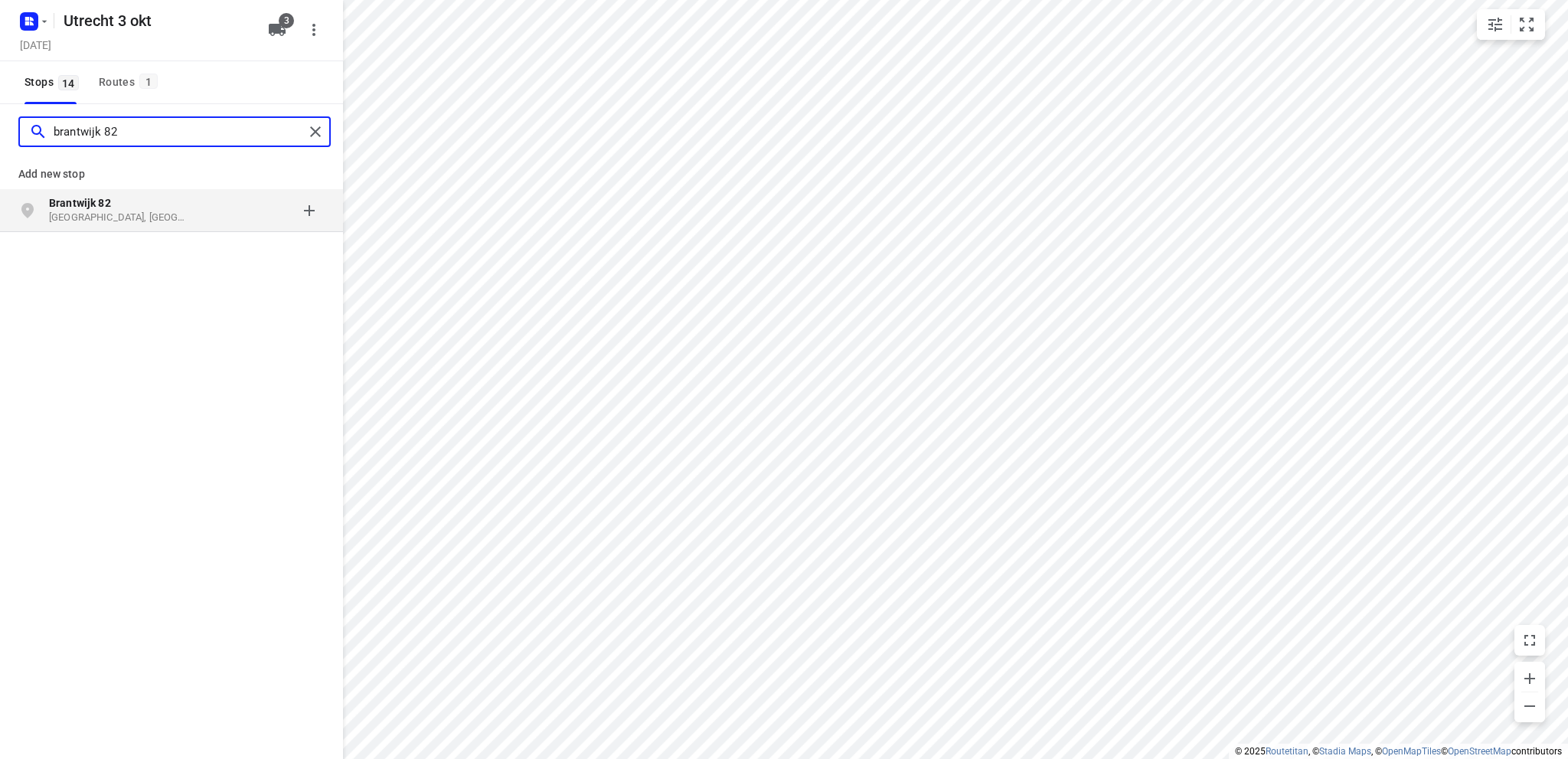
type input "brantwijk 82"
click at [138, 205] on p "Brantwijk 82" at bounding box center [119, 203] width 141 height 15
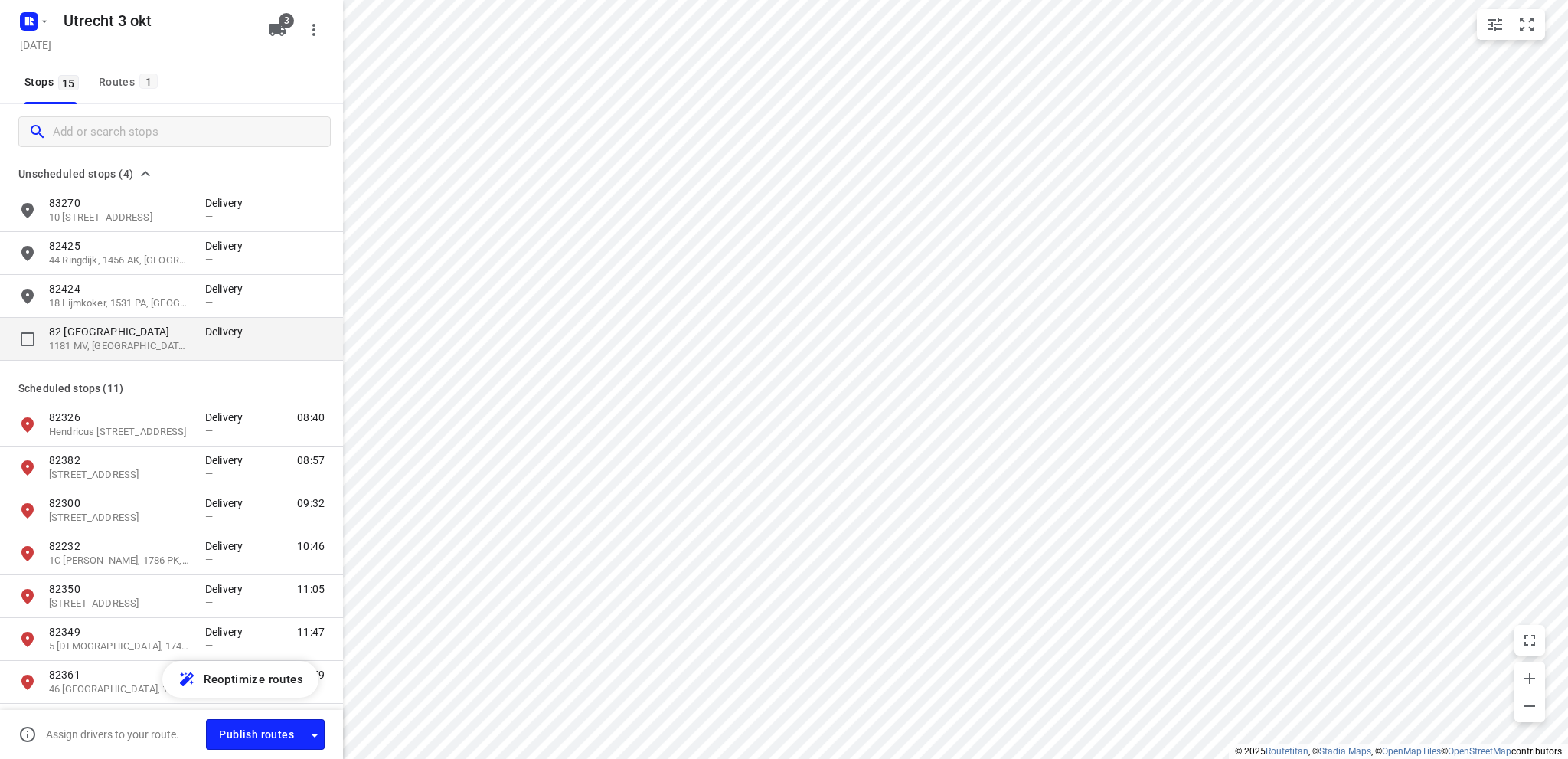
click at [136, 343] on p "1181 MV, [GEOGRAPHIC_DATA], [GEOGRAPHIC_DATA]" at bounding box center [119, 346] width 141 height 14
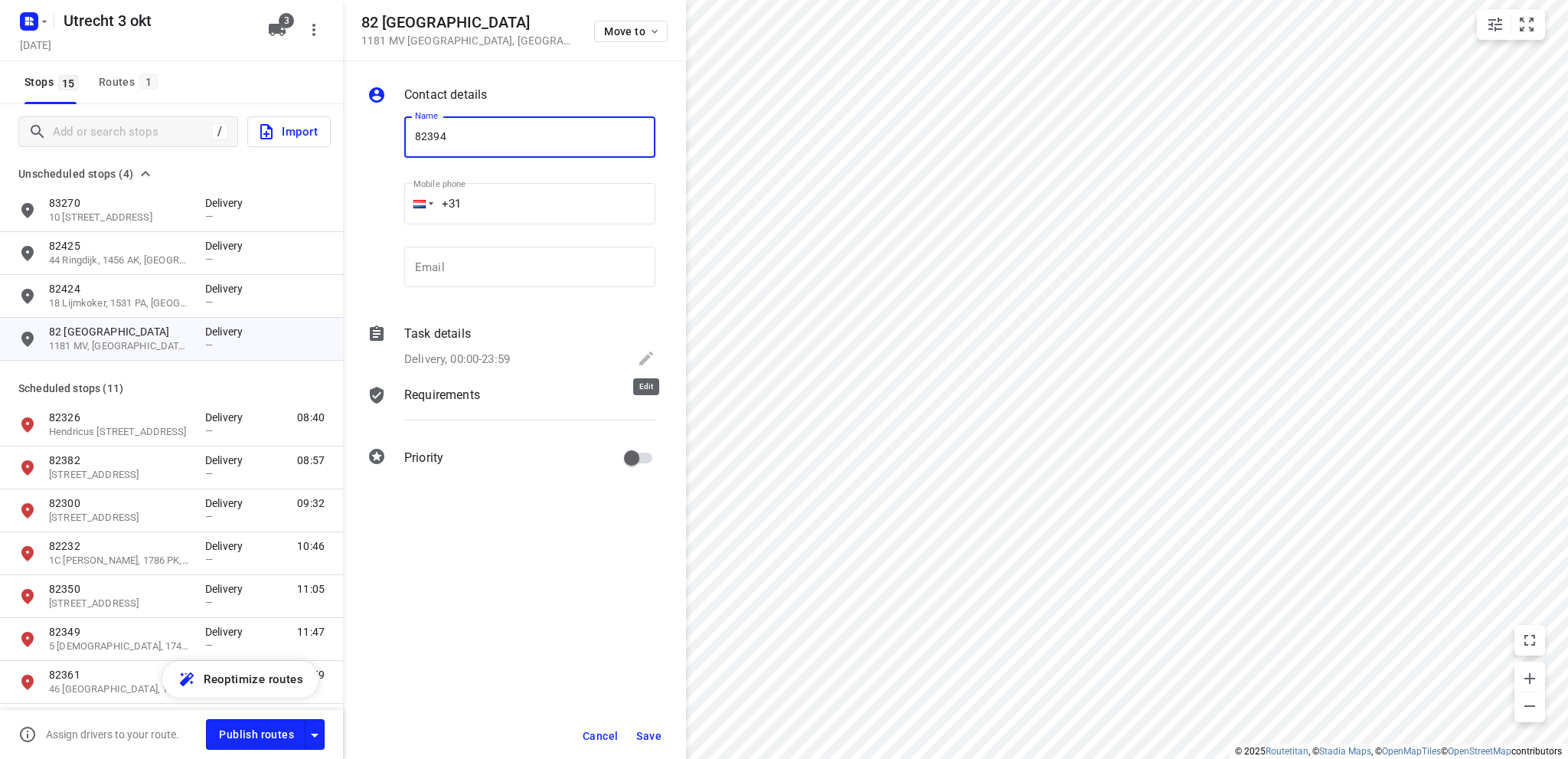
type input "82394"
click at [648, 356] on icon at bounding box center [646, 358] width 14 height 14
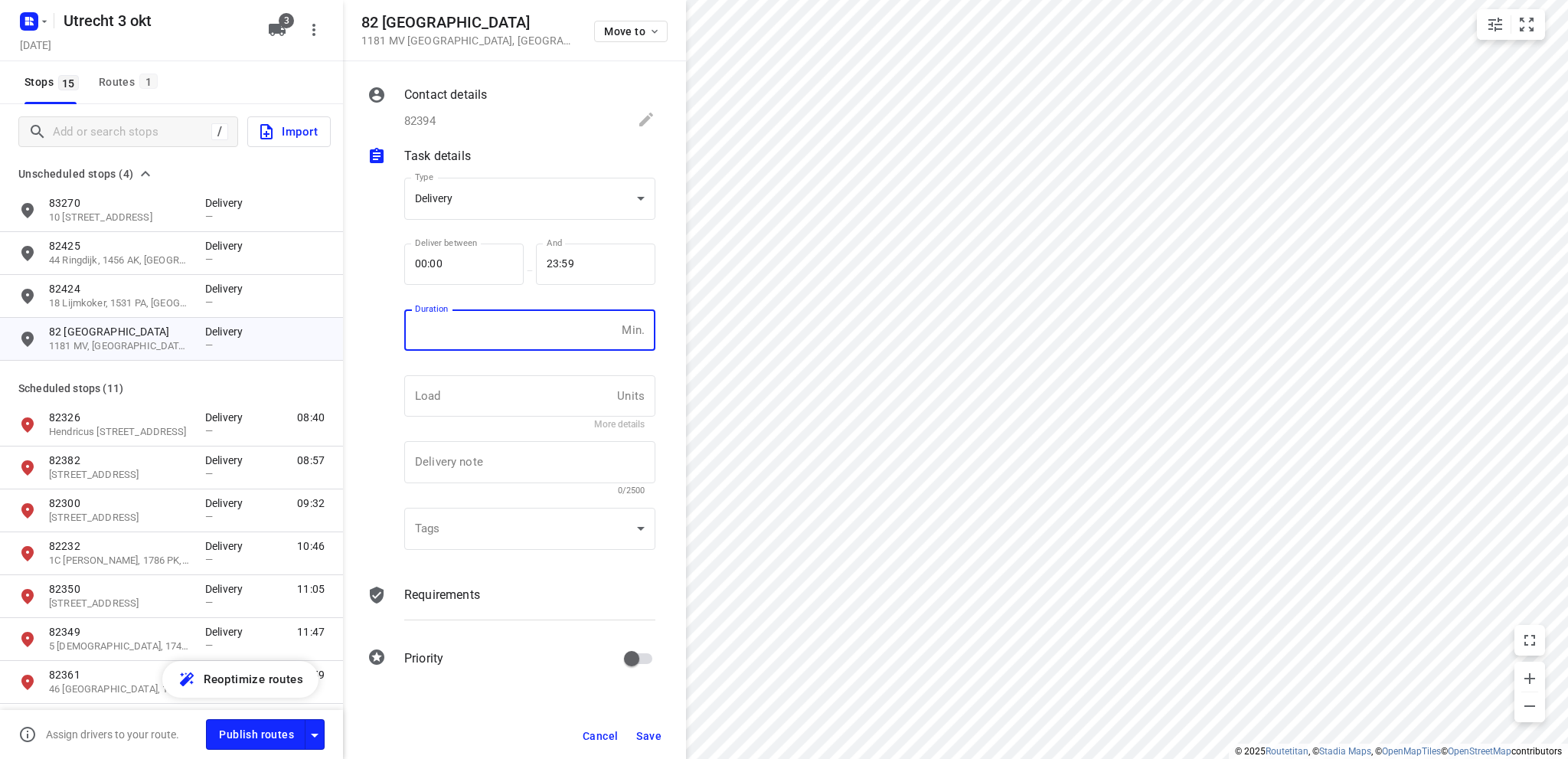
click at [483, 327] on input "number" at bounding box center [510, 330] width 211 height 41
type input "10"
click at [655, 731] on span "Save" at bounding box center [649, 736] width 26 height 12
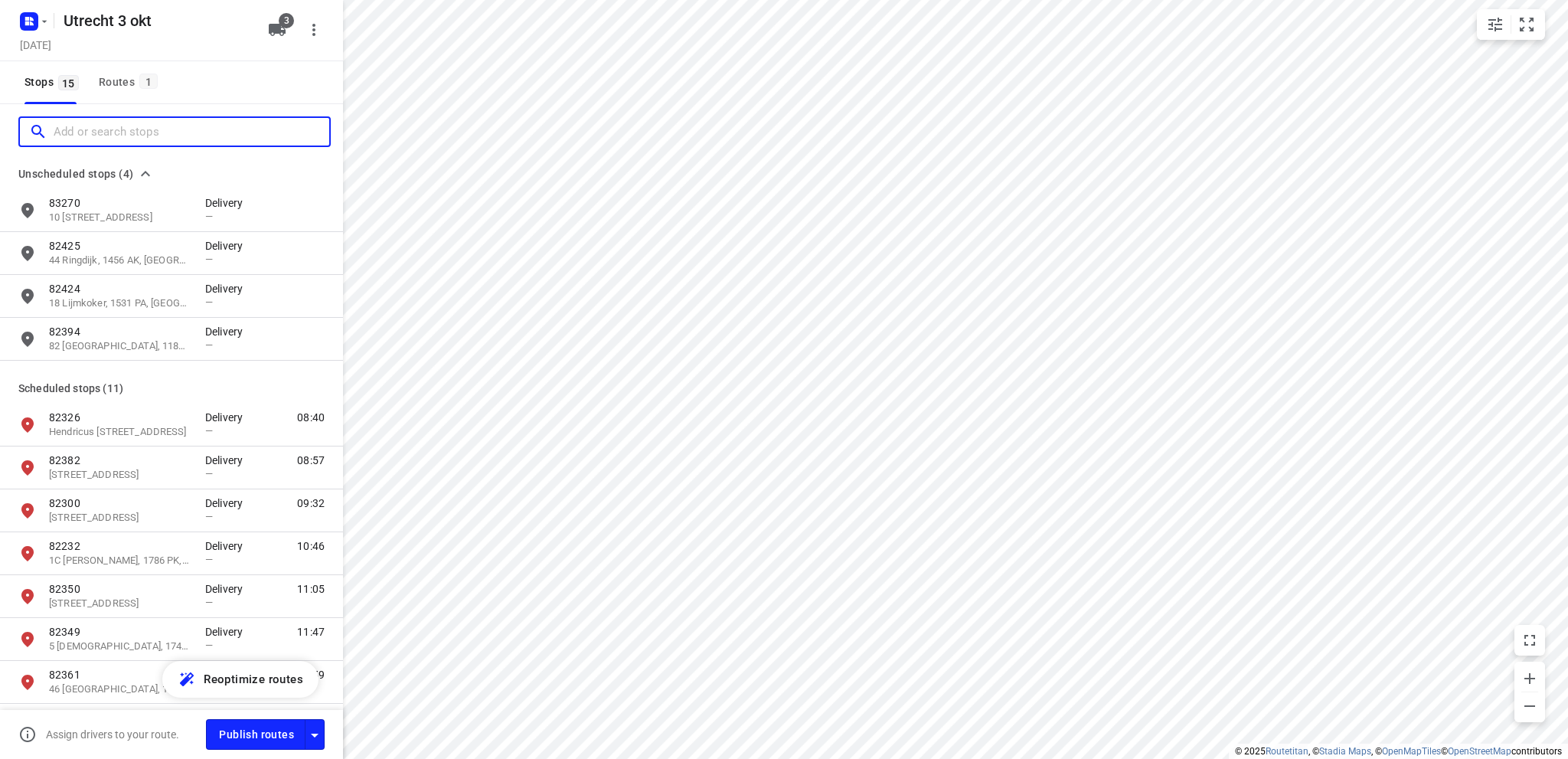
click at [83, 135] on input "Add or search stops" at bounding box center [191, 132] width 275 height 24
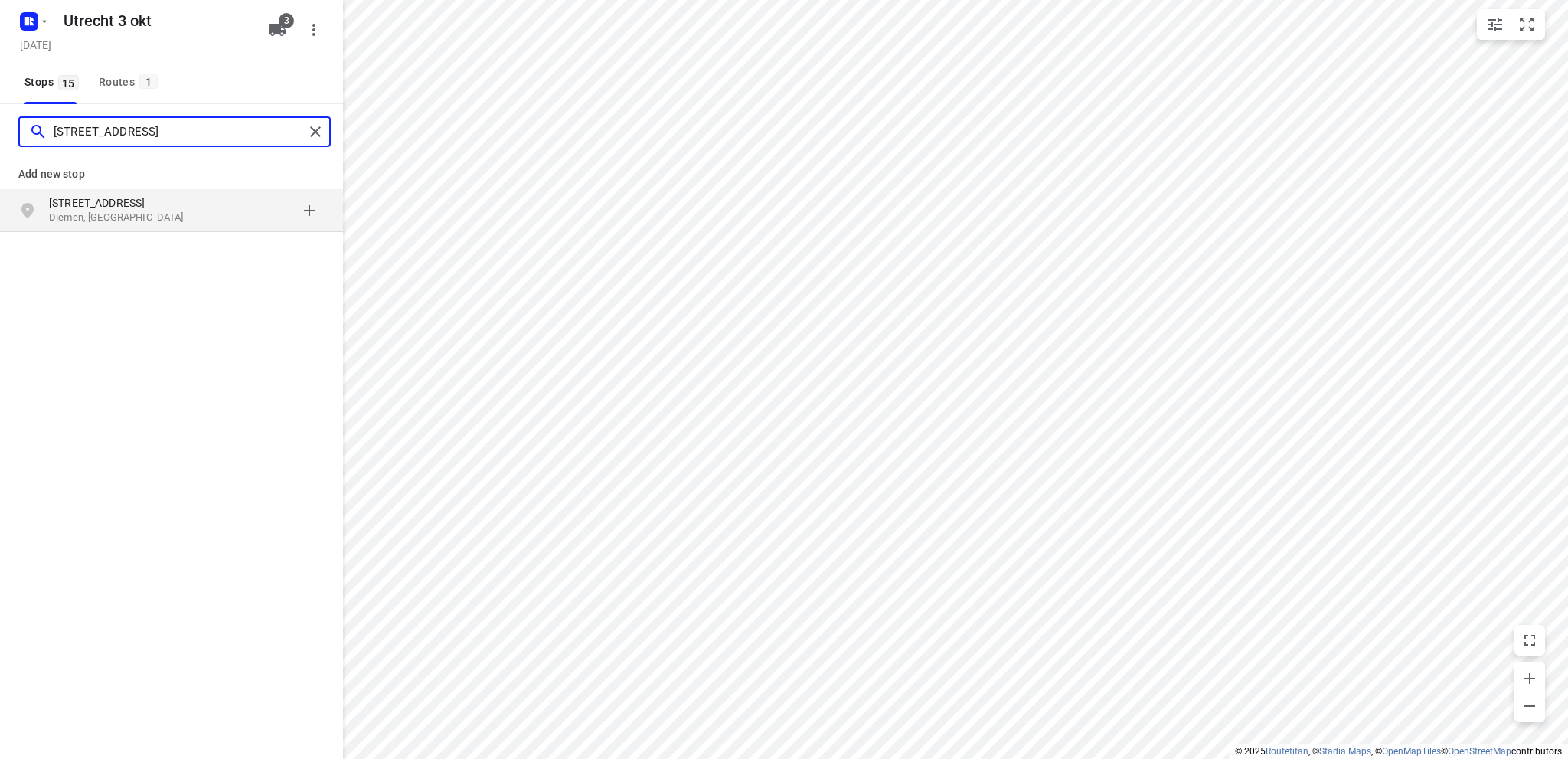
type input "[STREET_ADDRESS]"
click at [105, 211] on p "Diemen, [GEOGRAPHIC_DATA]" at bounding box center [119, 217] width 141 height 14
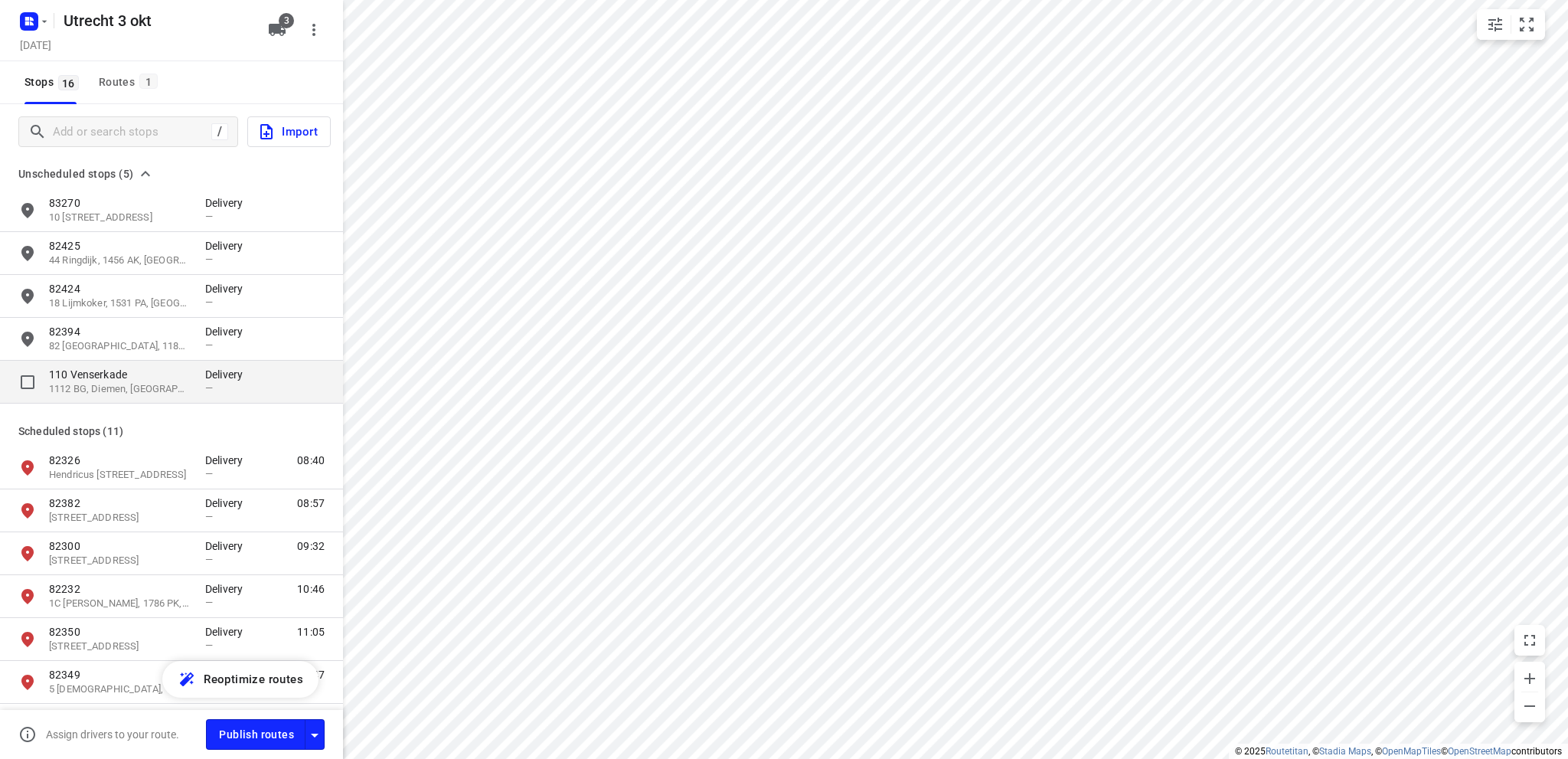
click at [104, 381] on p "110 Venserkade" at bounding box center [119, 374] width 141 height 15
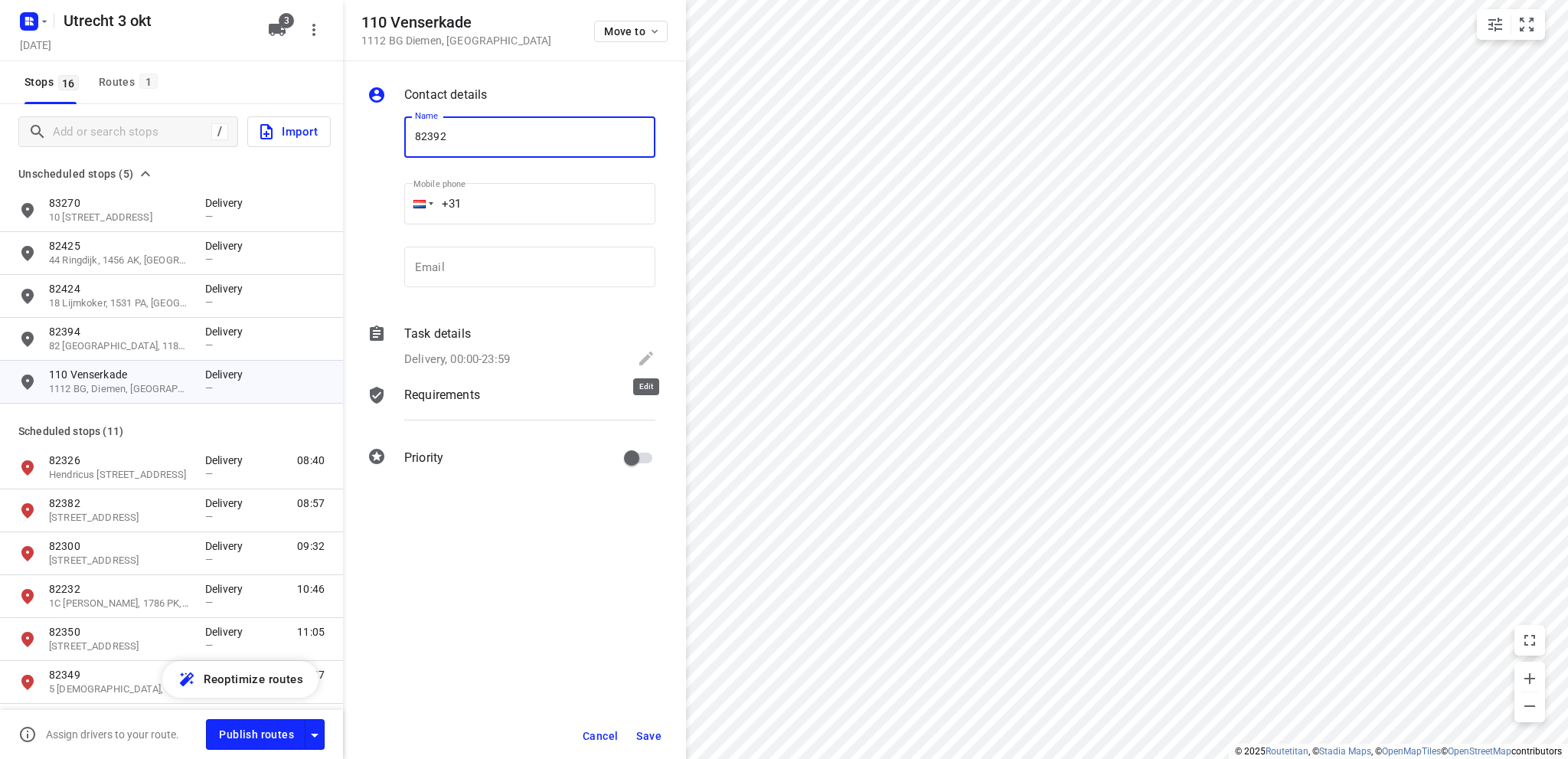
type input "82392"
click at [643, 354] on icon at bounding box center [646, 359] width 19 height 19
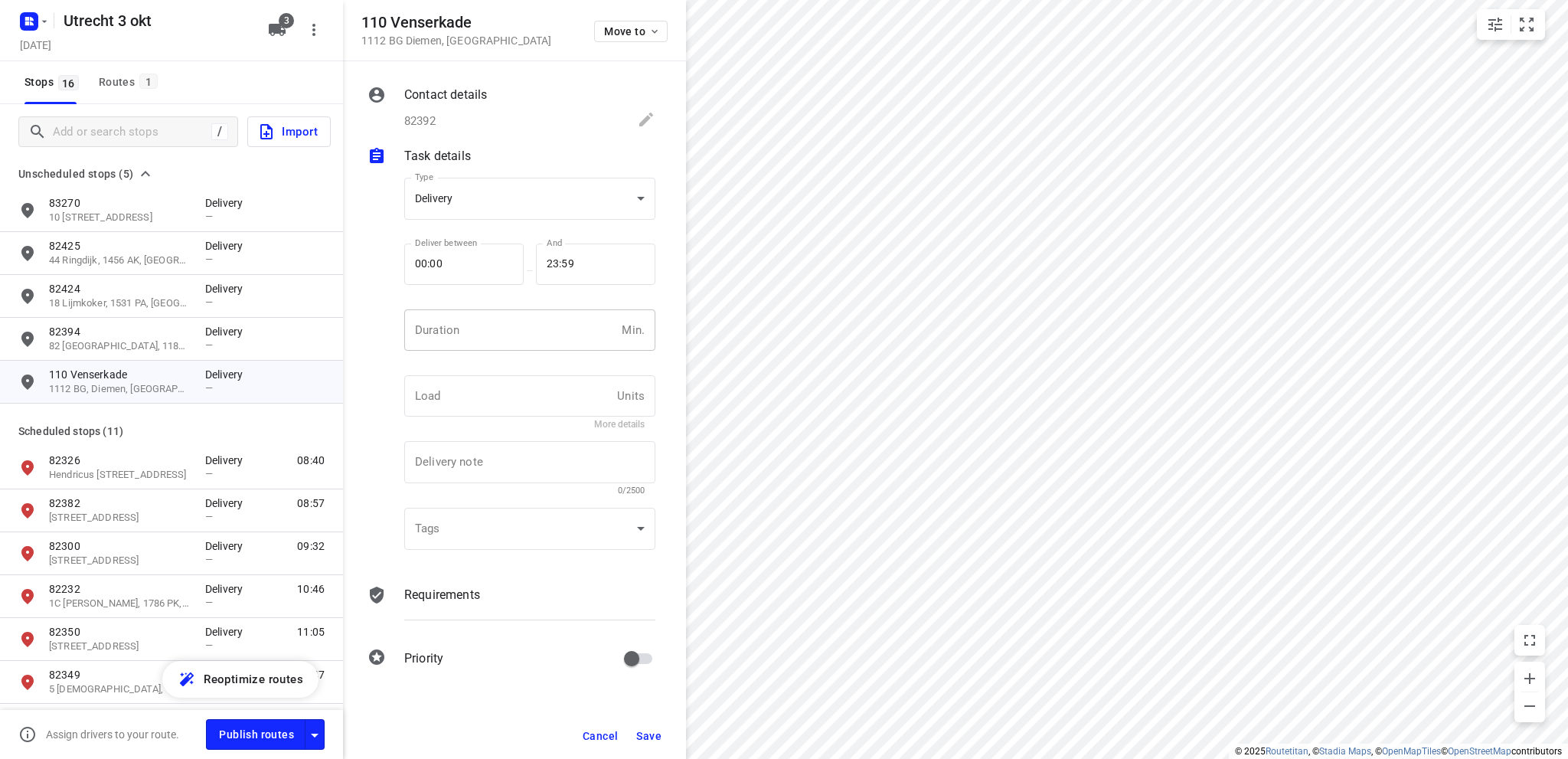
click at [431, 321] on input "number" at bounding box center [510, 330] width 211 height 41
type input "10"
click at [646, 732] on span "Save" at bounding box center [649, 736] width 26 height 12
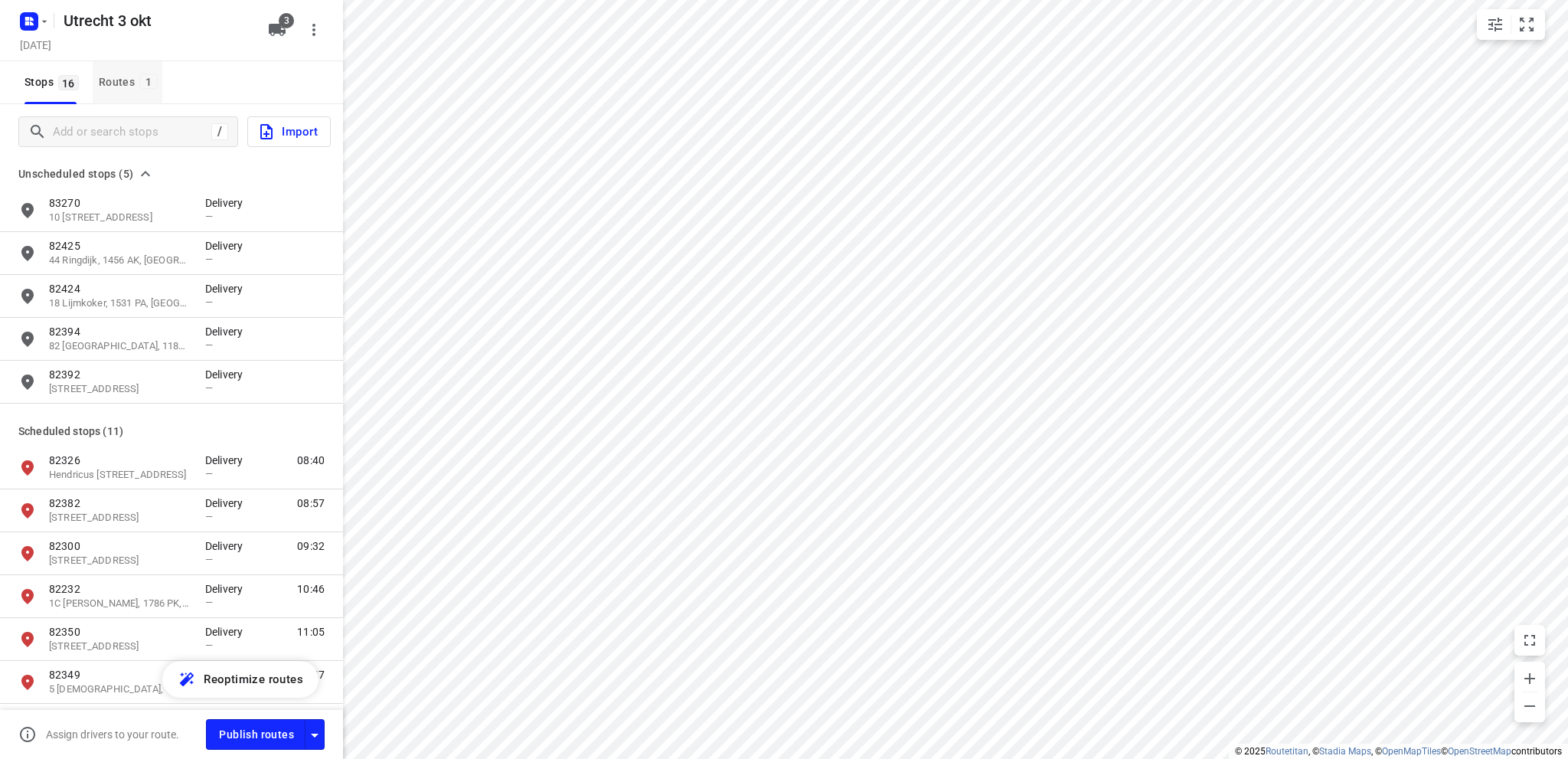
click at [113, 74] on div "Routes 1" at bounding box center [130, 82] width 64 height 19
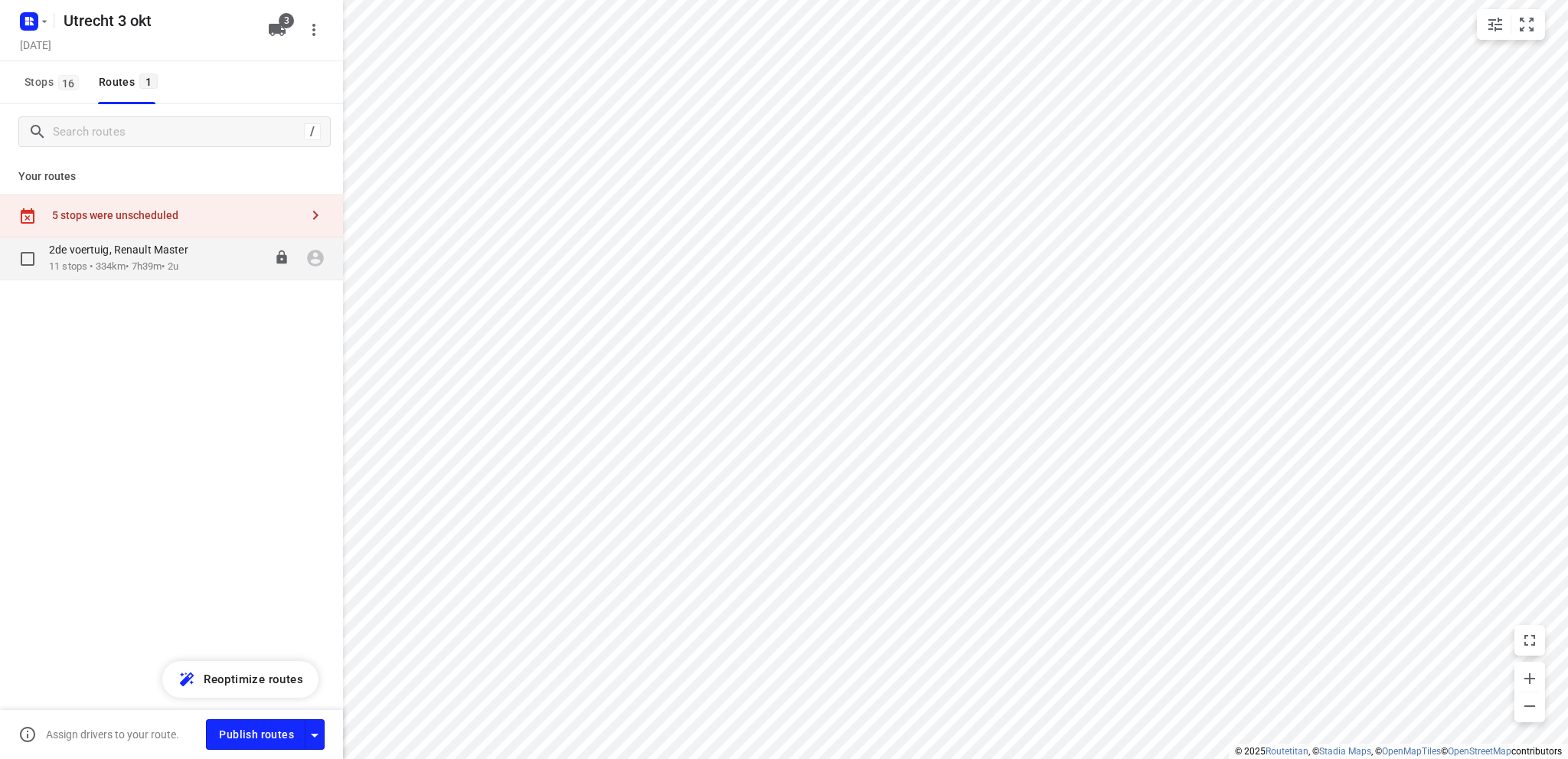
click at [86, 254] on p "2de voertuig, Renault Master" at bounding box center [123, 250] width 148 height 14
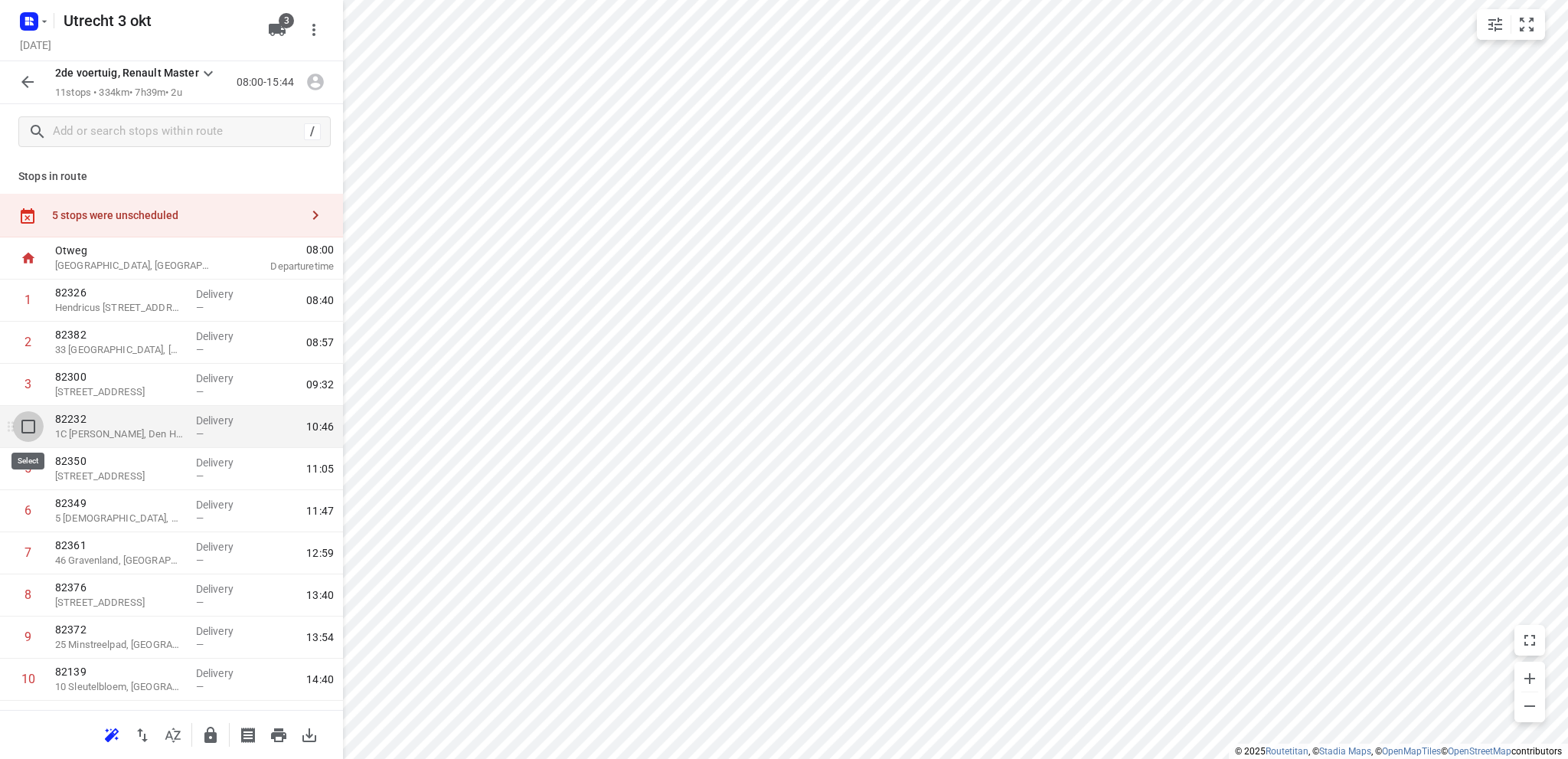
click at [26, 426] on input "checkbox" at bounding box center [28, 426] width 31 height 31
checkbox input "true"
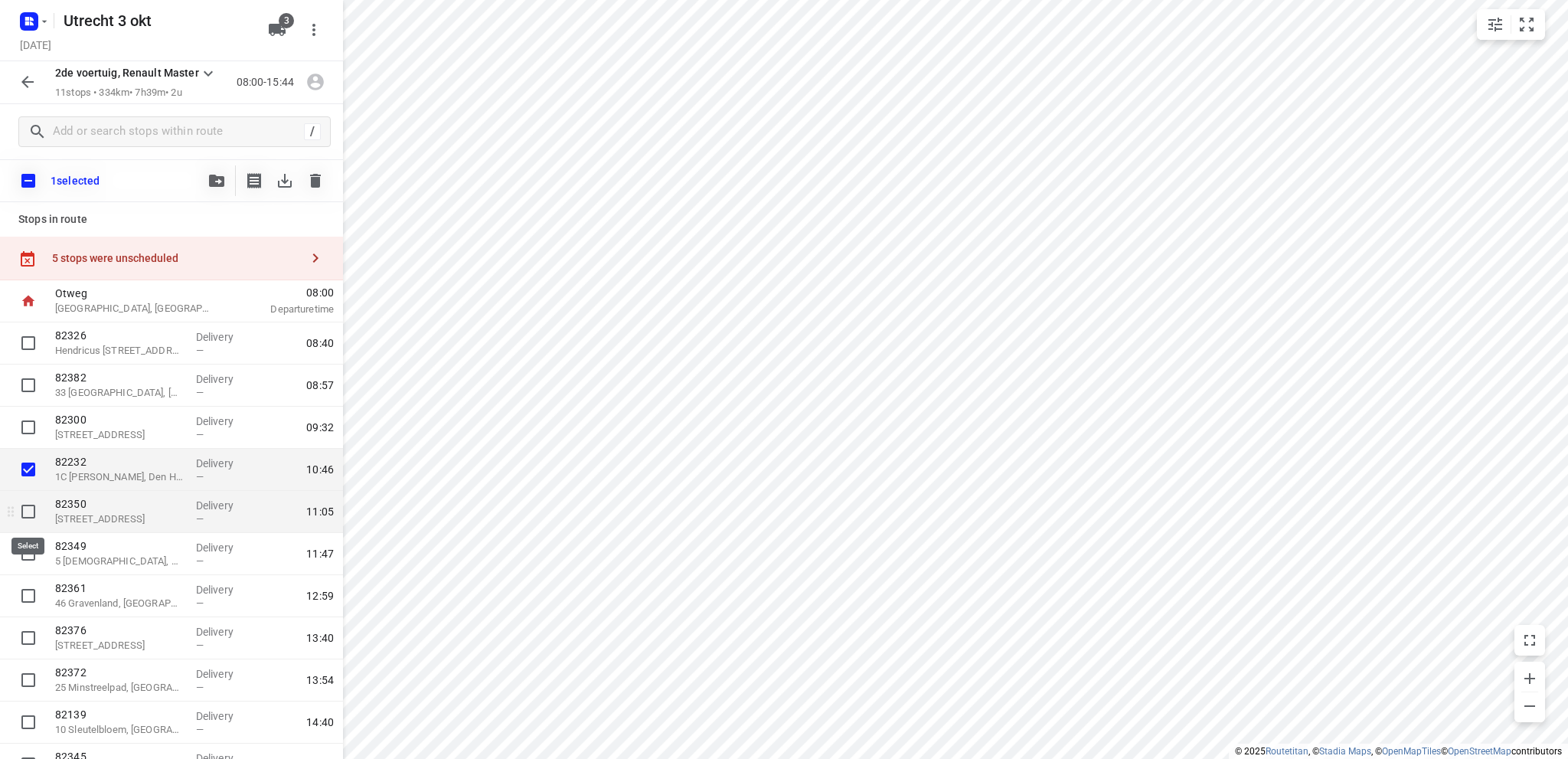
click at [26, 507] on input "checkbox" at bounding box center [28, 512] width 31 height 31
checkbox input "true"
click at [216, 177] on icon "button" at bounding box center [217, 181] width 15 height 12
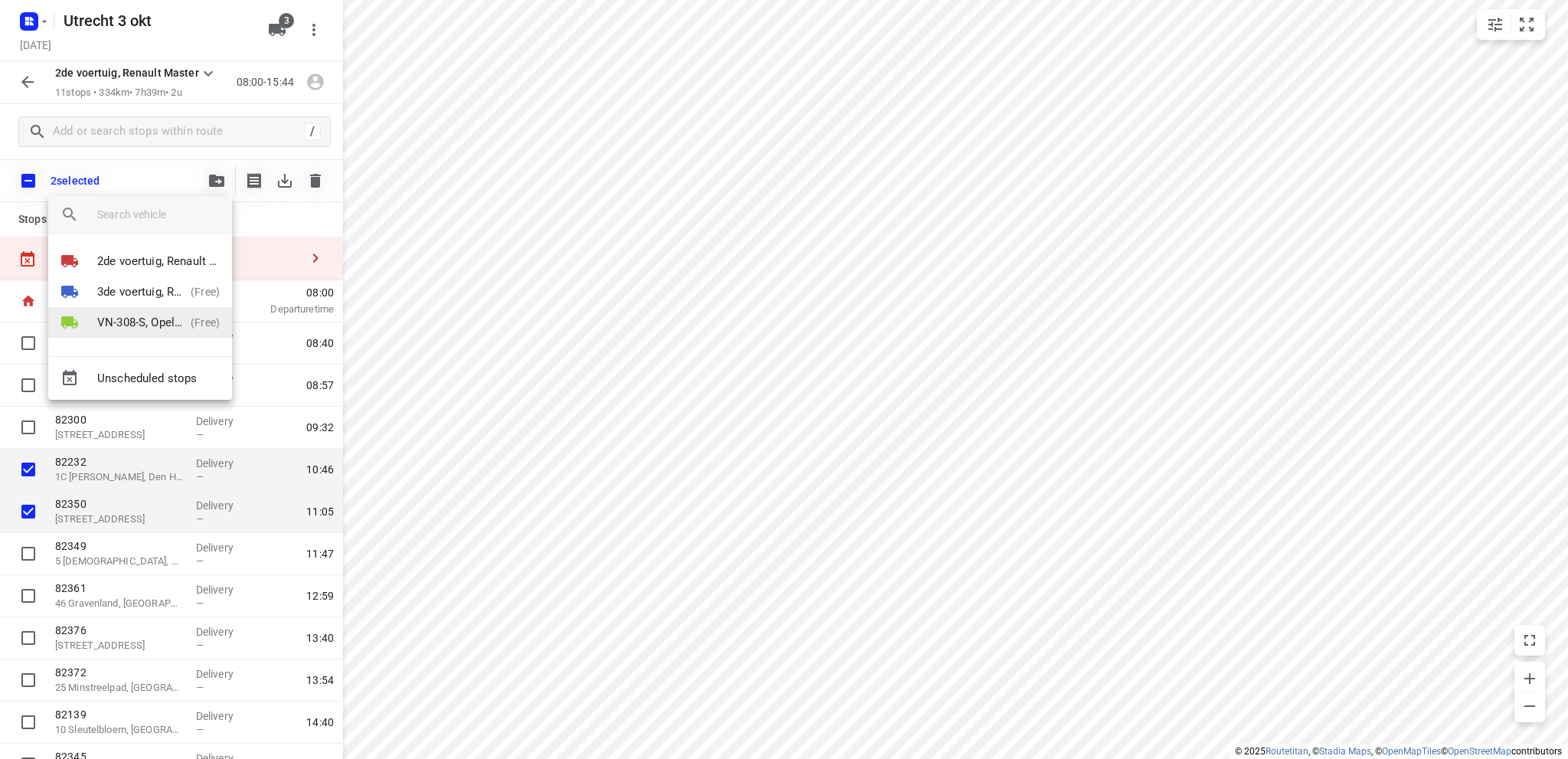
click at [139, 317] on p "VN-308-S, Opel Vivaro" at bounding box center [141, 322] width 87 height 18
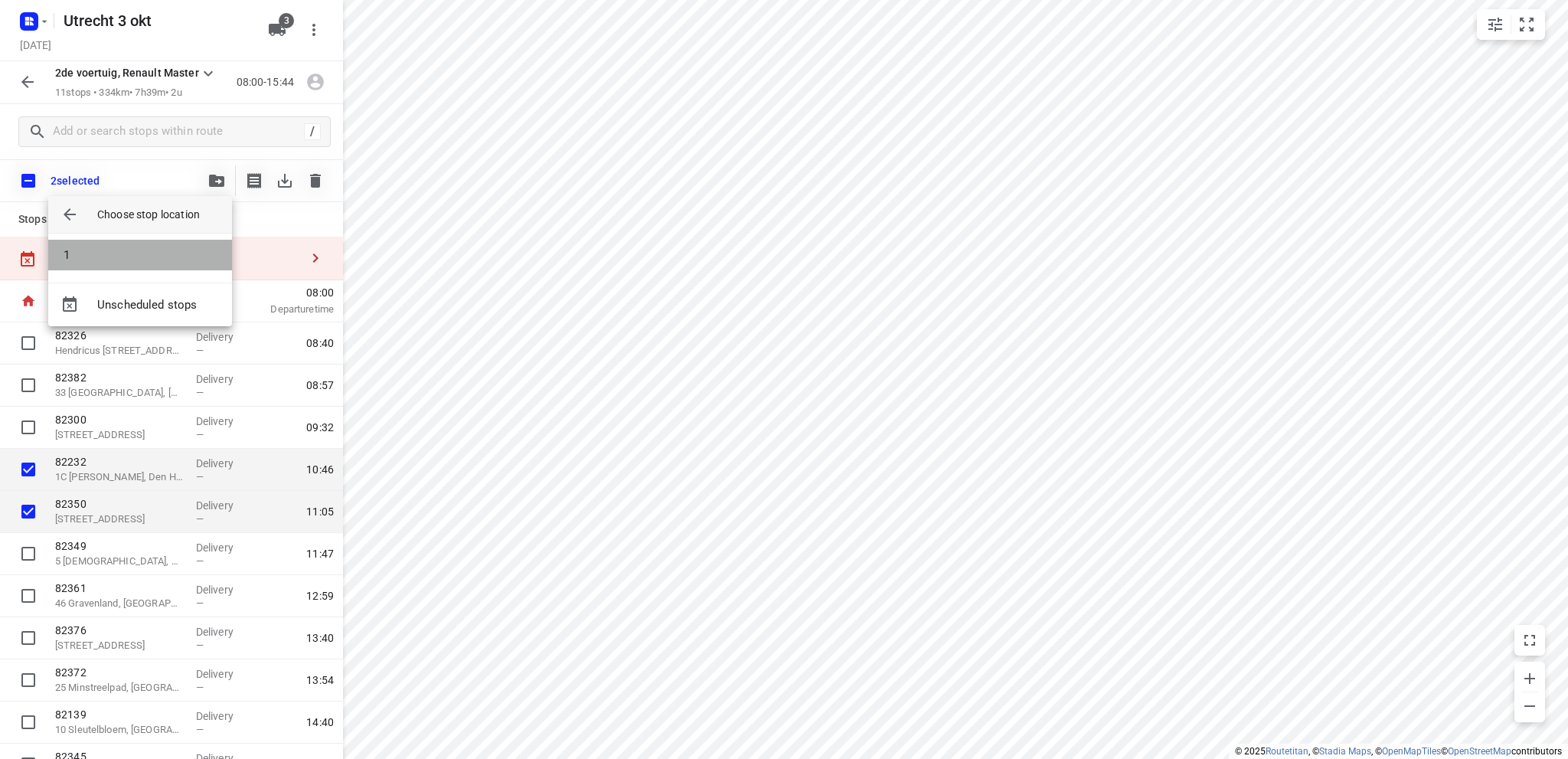
click at [138, 247] on li "1" at bounding box center [141, 255] width 184 height 31
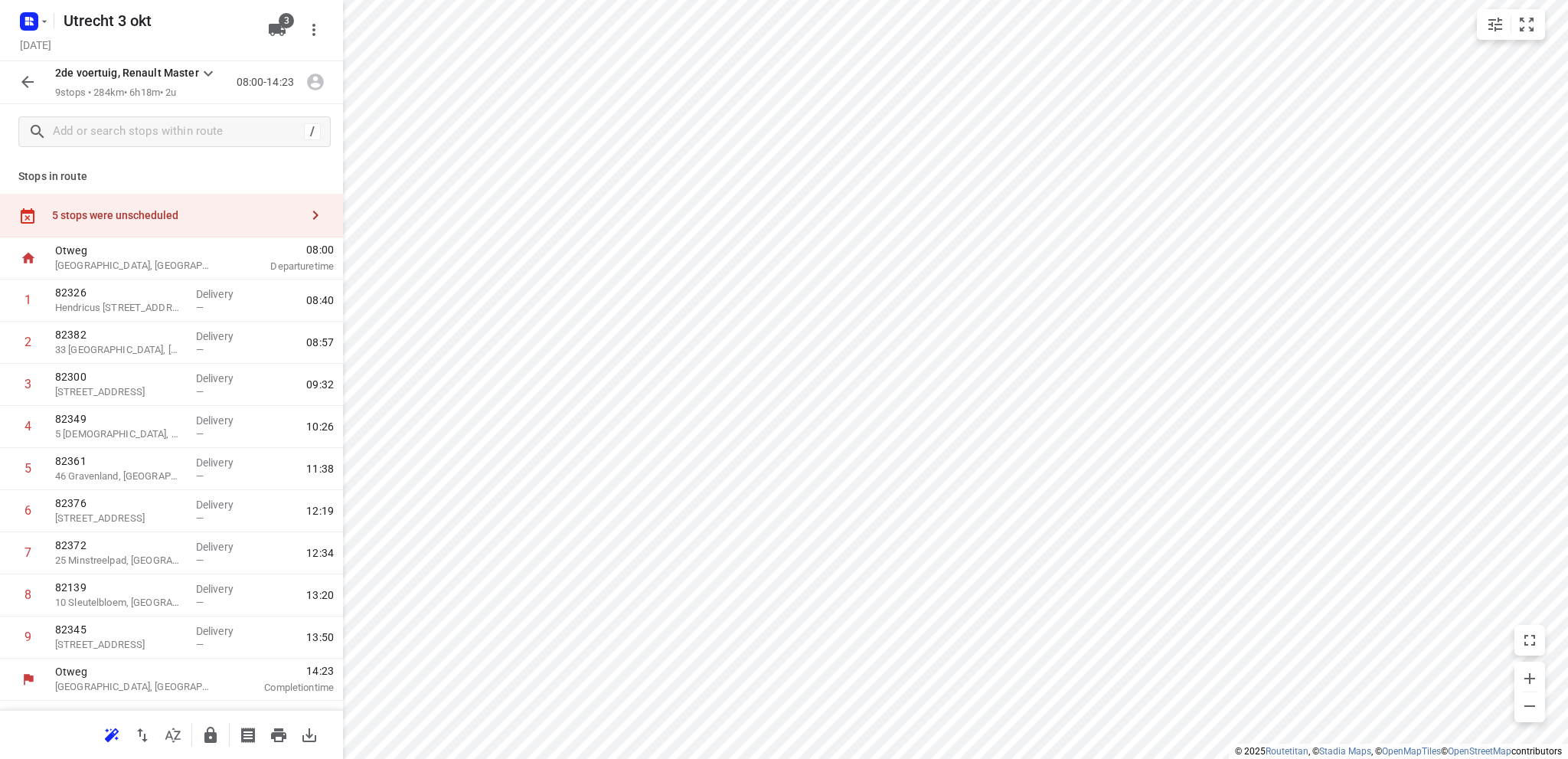
click at [113, 214] on div "5 stops were unscheduled" at bounding box center [176, 215] width 248 height 12
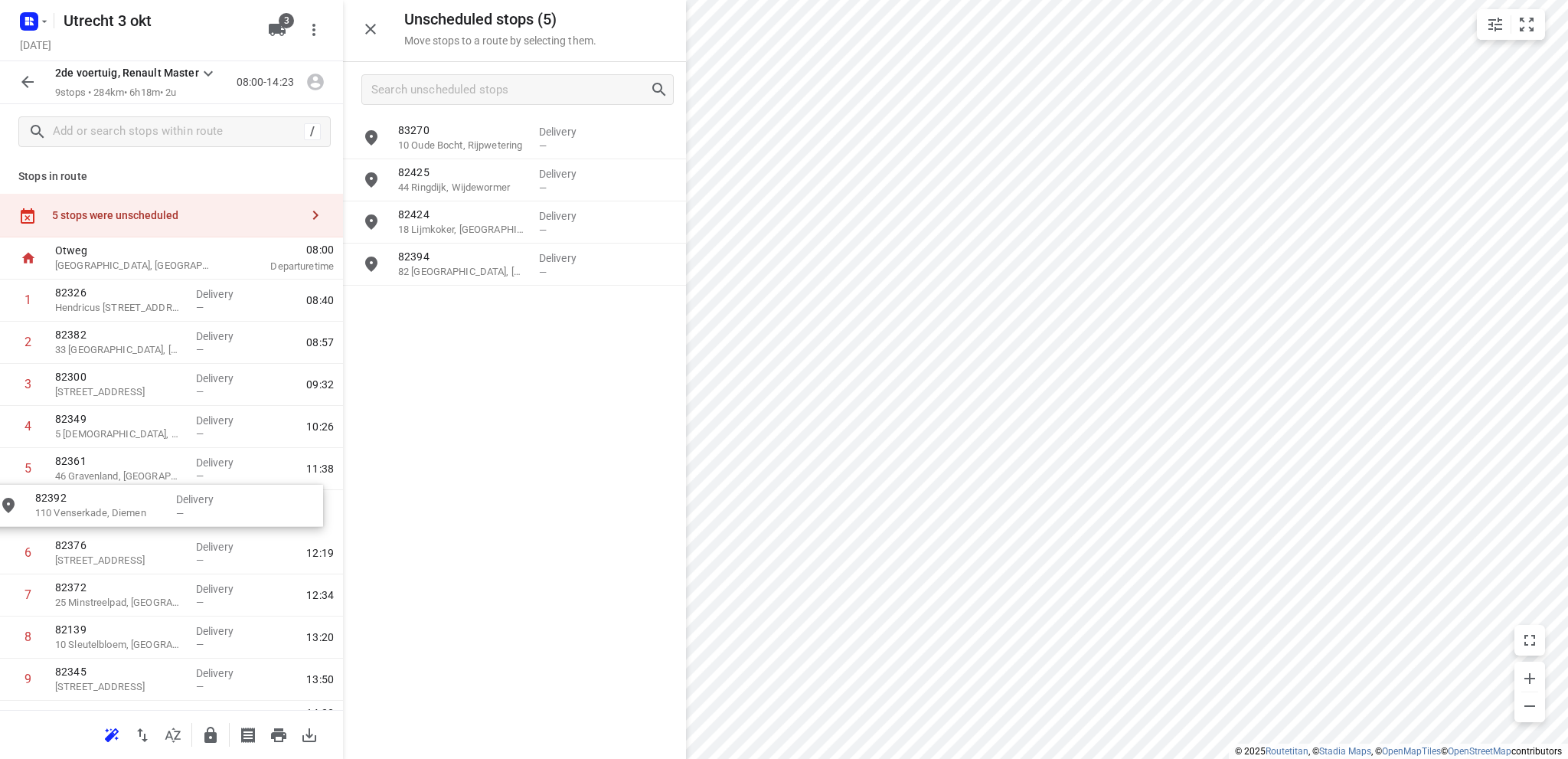
drag, startPoint x: 470, startPoint y: 313, endPoint x: 101, endPoint y: 514, distance: 420.2
drag, startPoint x: 431, startPoint y: 271, endPoint x: 86, endPoint y: 563, distance: 452.0
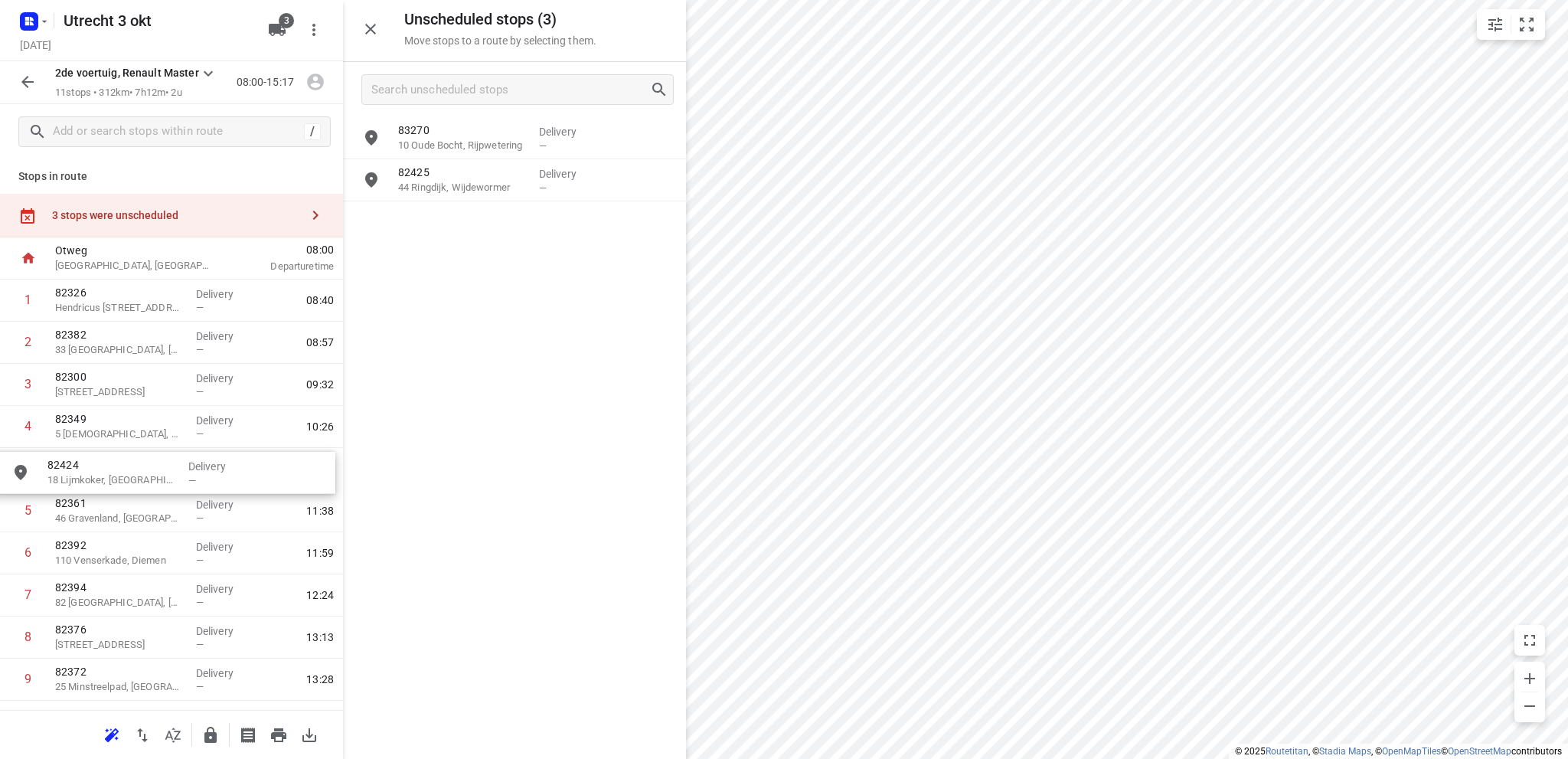
drag, startPoint x: 447, startPoint y: 238, endPoint x: 89, endPoint y: 492, distance: 439.0
drag, startPoint x: 477, startPoint y: 185, endPoint x: 119, endPoint y: 471, distance: 458.2
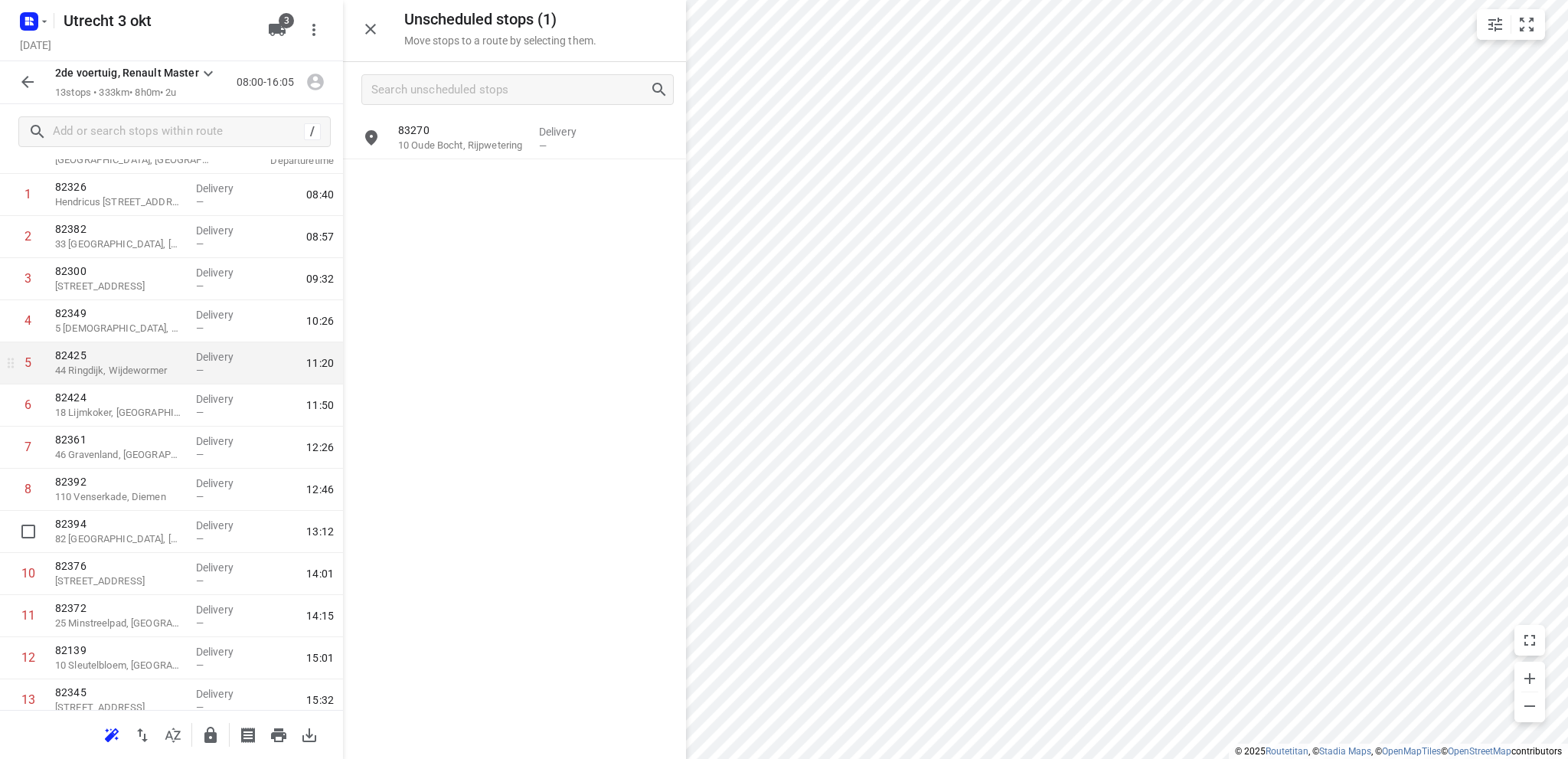
scroll to position [82, 0]
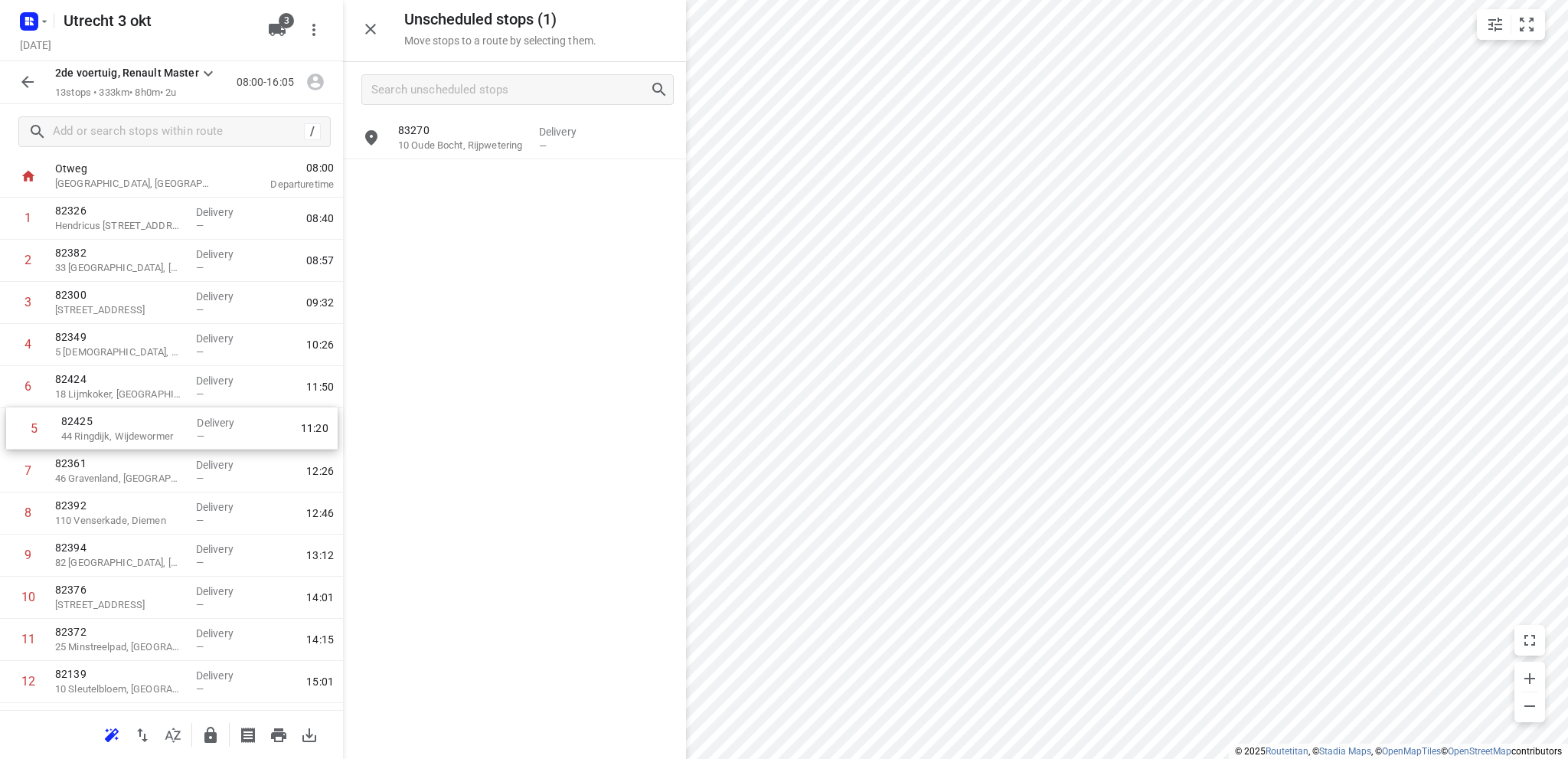
drag, startPoint x: 99, startPoint y: 390, endPoint x: 101, endPoint y: 434, distance: 44.0
click at [101, 434] on div "1 82326 Hendricus [STREET_ADDRESS] Delivery — 08:40 2 82382 33 [GEOGRAPHIC_DATA…" at bounding box center [171, 472] width 343 height 548
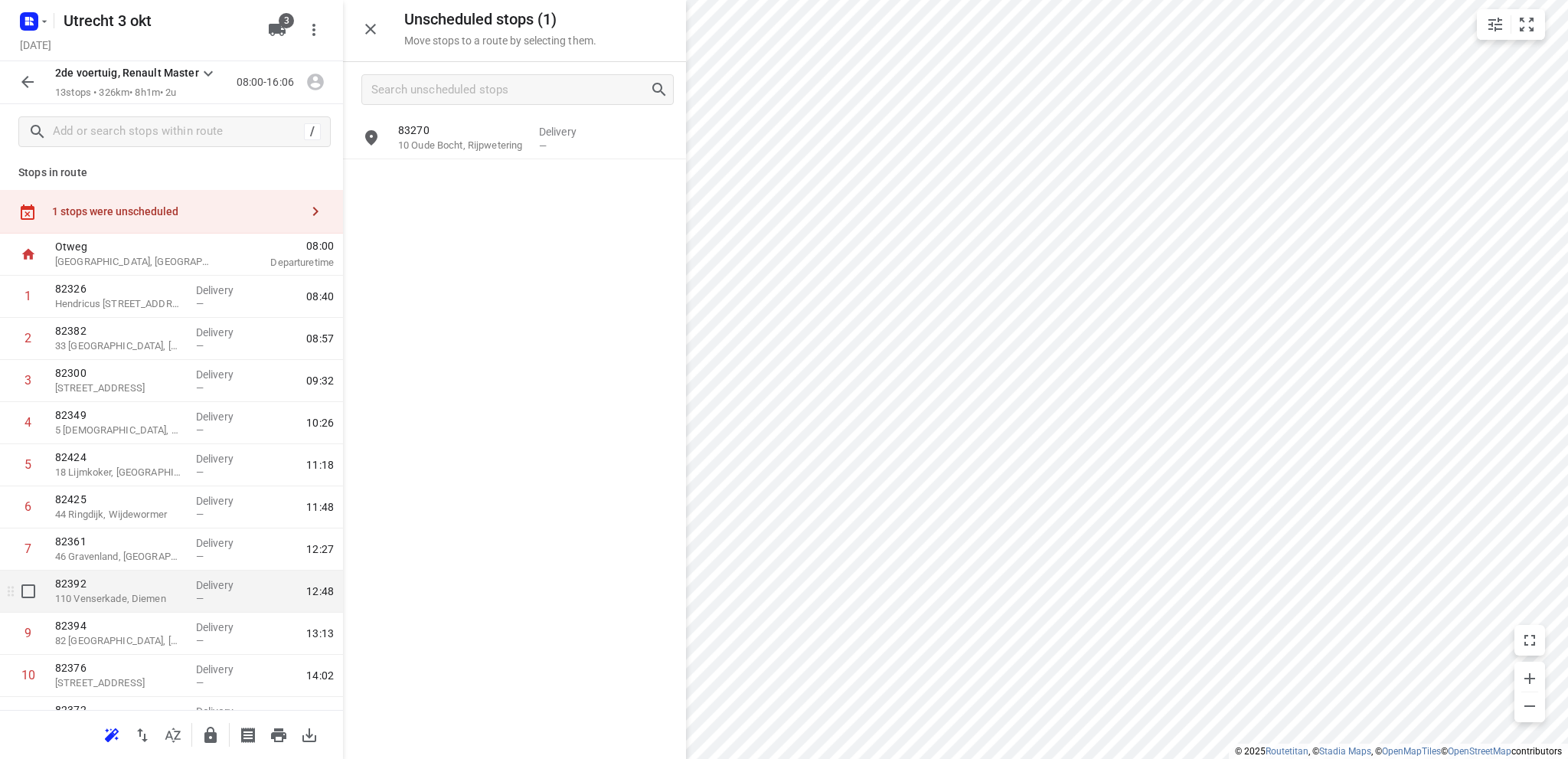
scroll to position [0, 0]
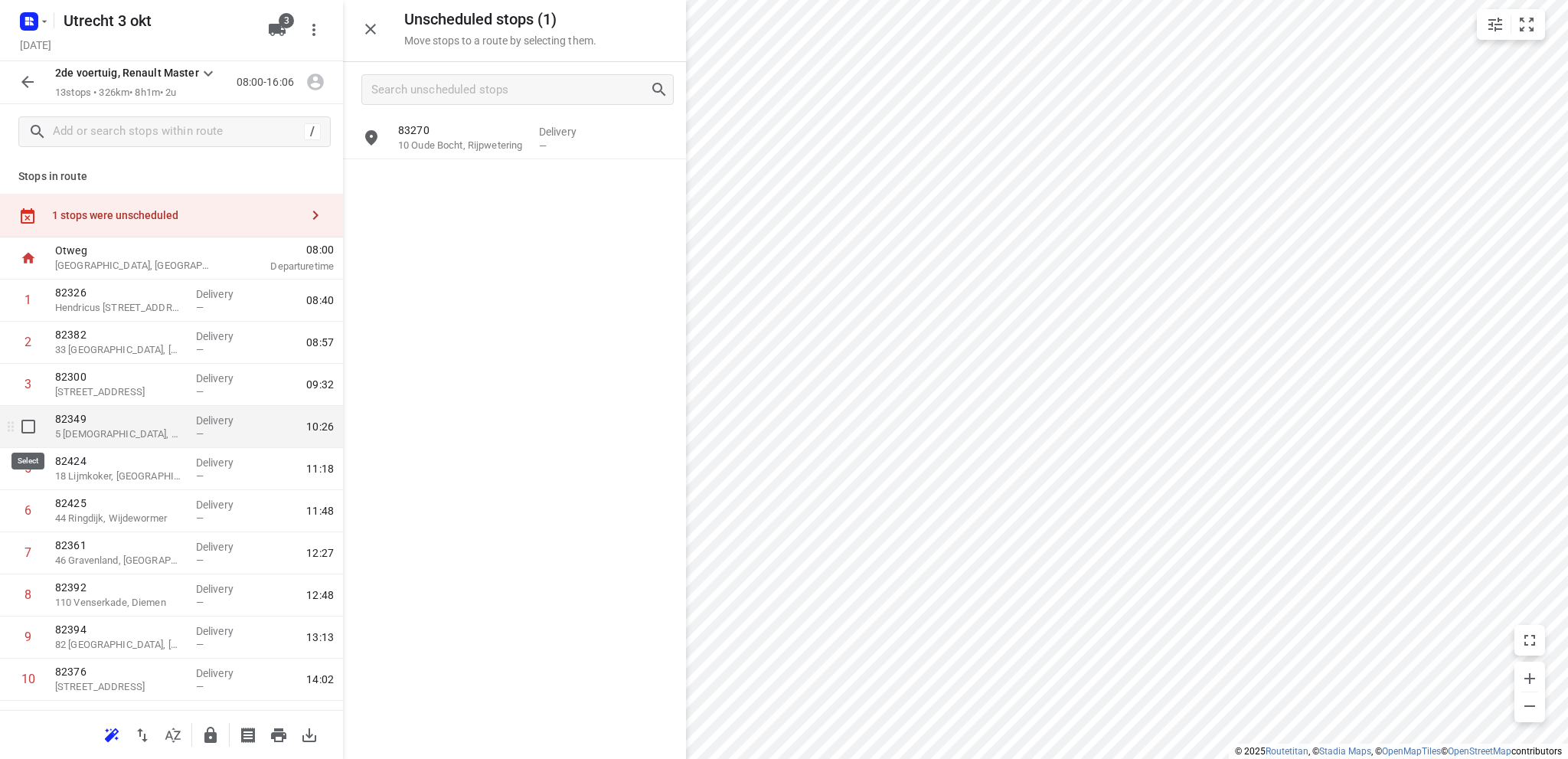
click at [30, 425] on input "checkbox" at bounding box center [28, 426] width 31 height 31
checkbox input "true"
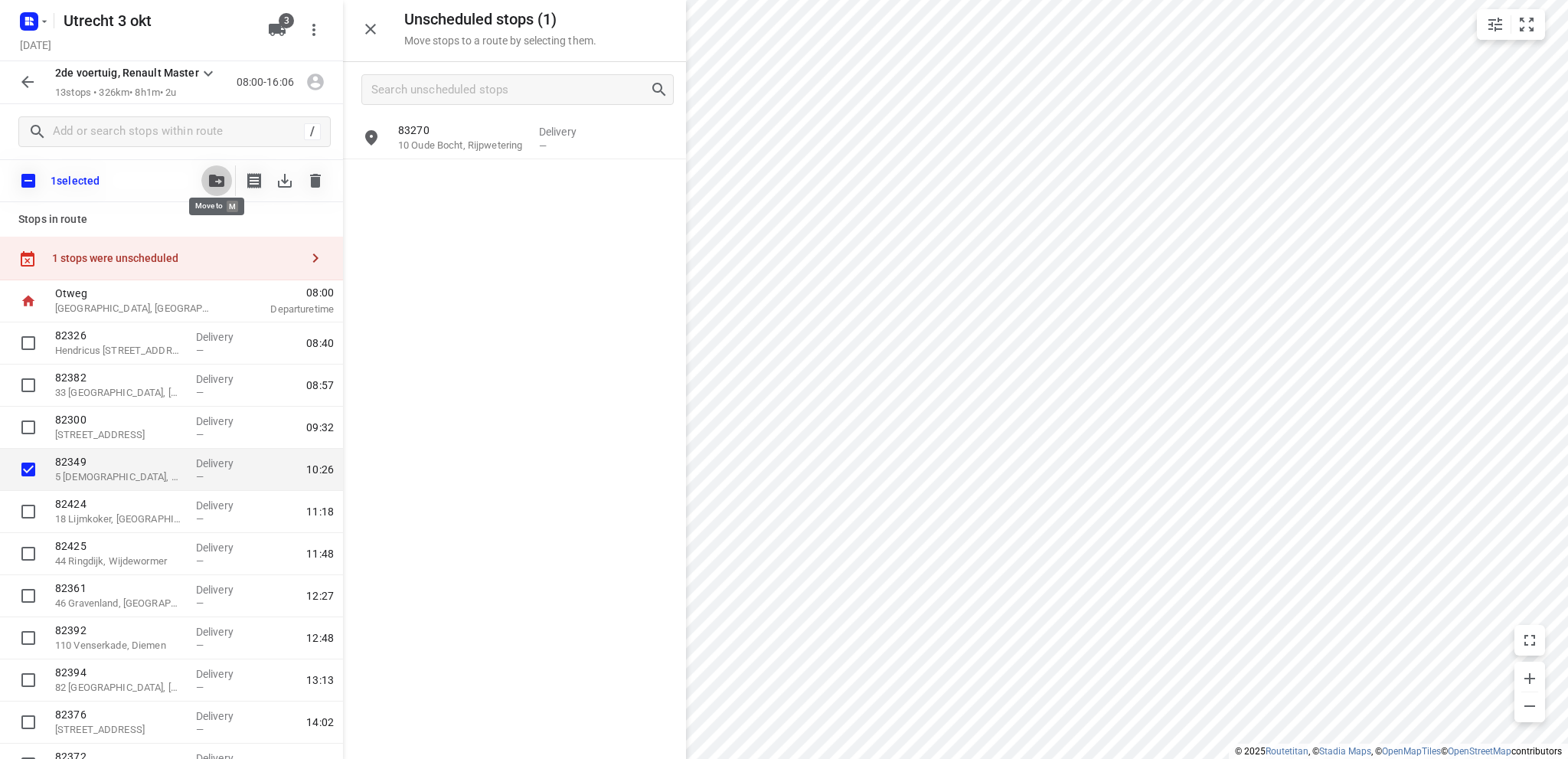
click at [212, 175] on icon "button" at bounding box center [217, 181] width 15 height 12
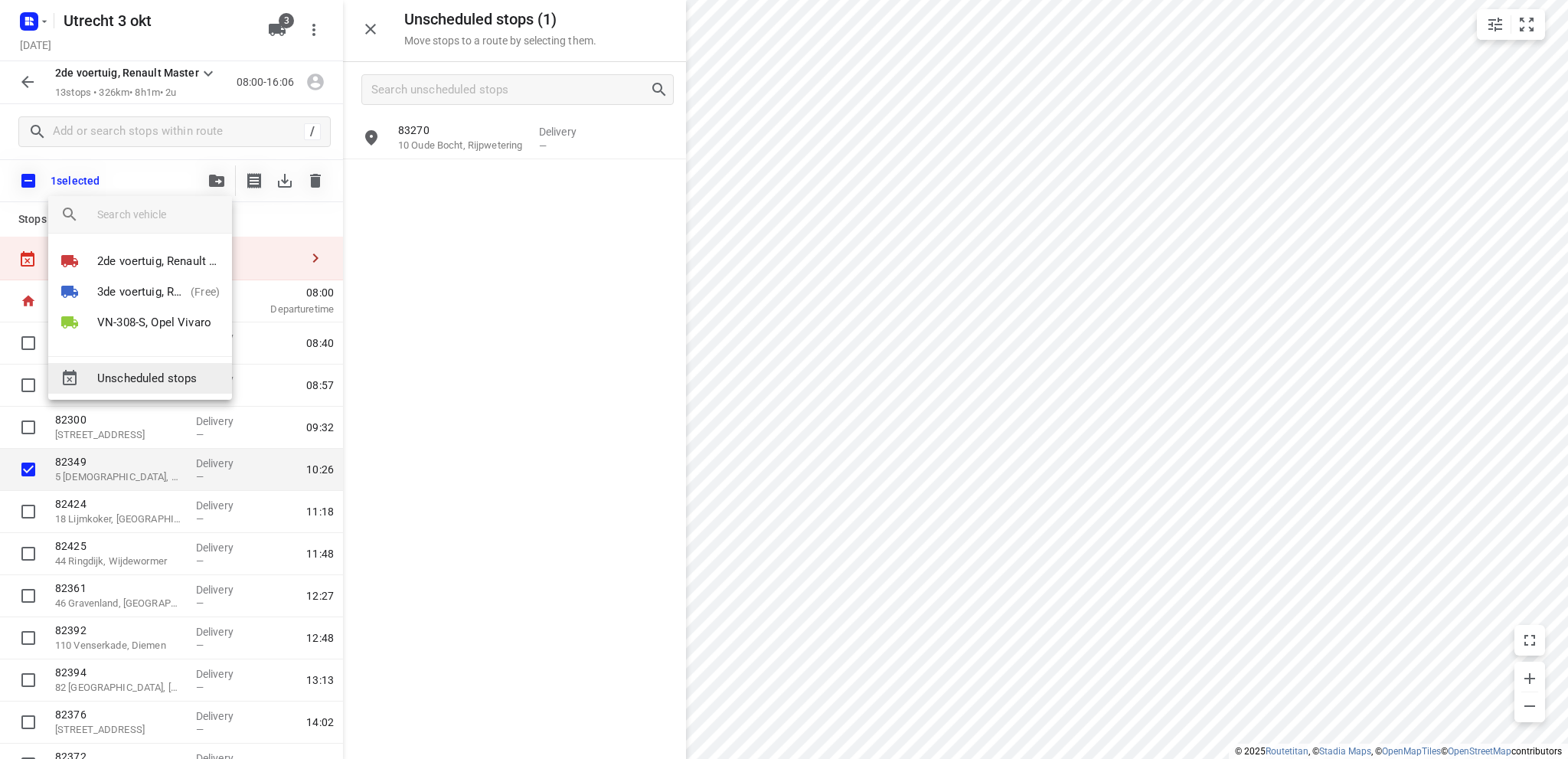
click at [131, 376] on span "Unscheduled stops" at bounding box center [159, 379] width 123 height 18
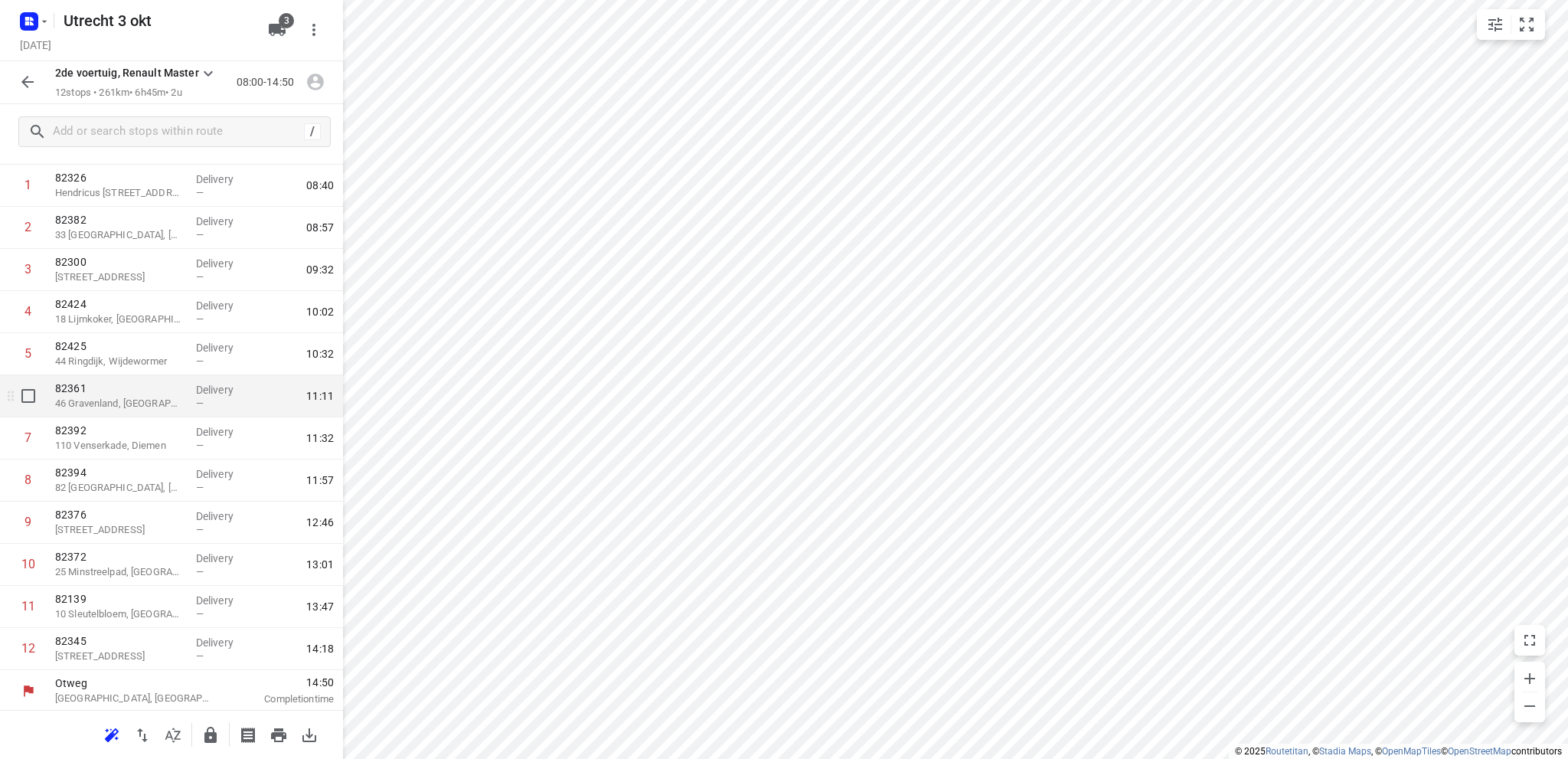
scroll to position [117, 0]
click at [30, 79] on icon "button" at bounding box center [28, 82] width 19 height 19
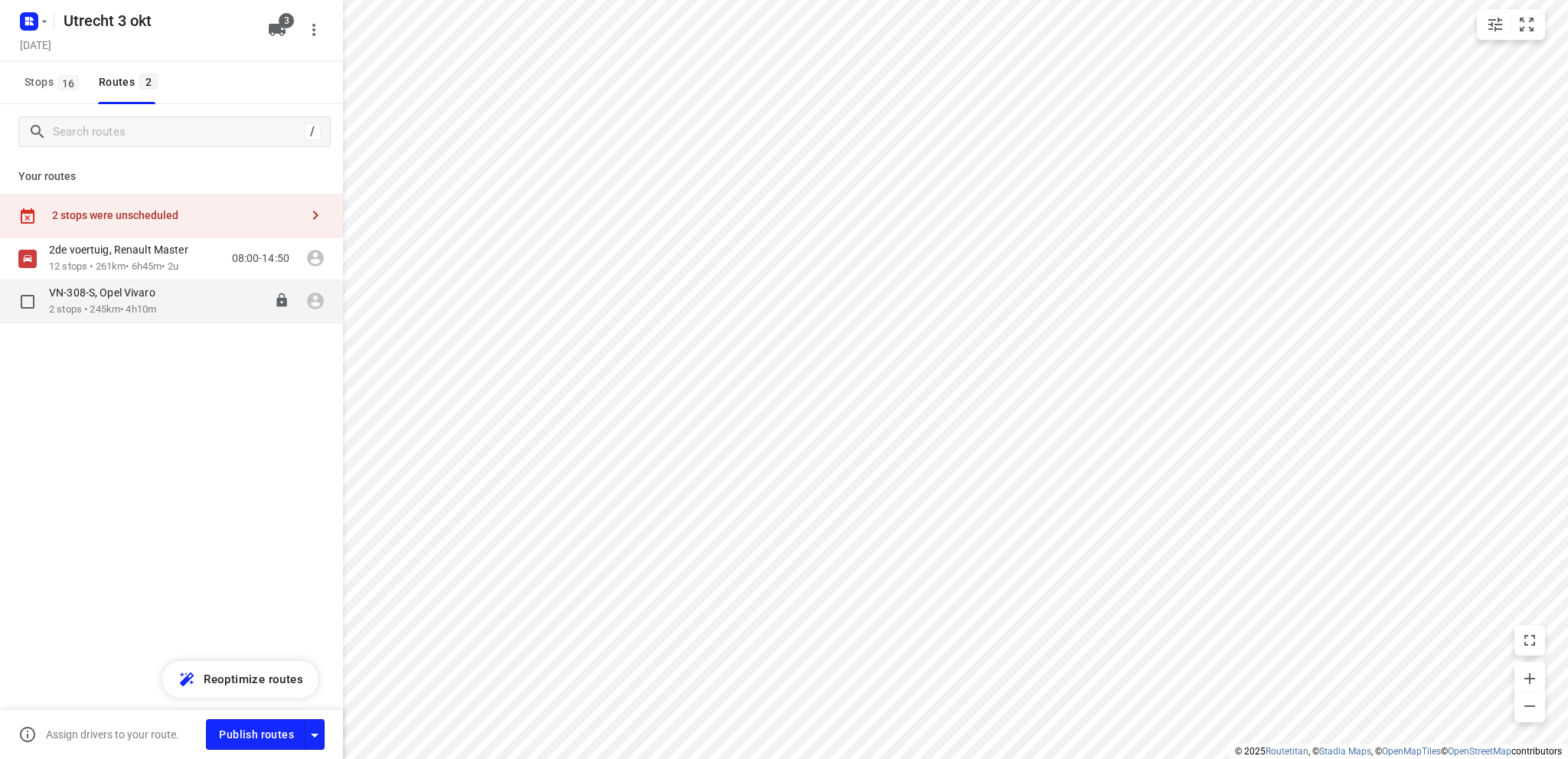
click at [111, 304] on p "2 stops • 245km • 4h10m" at bounding box center [109, 310] width 122 height 14
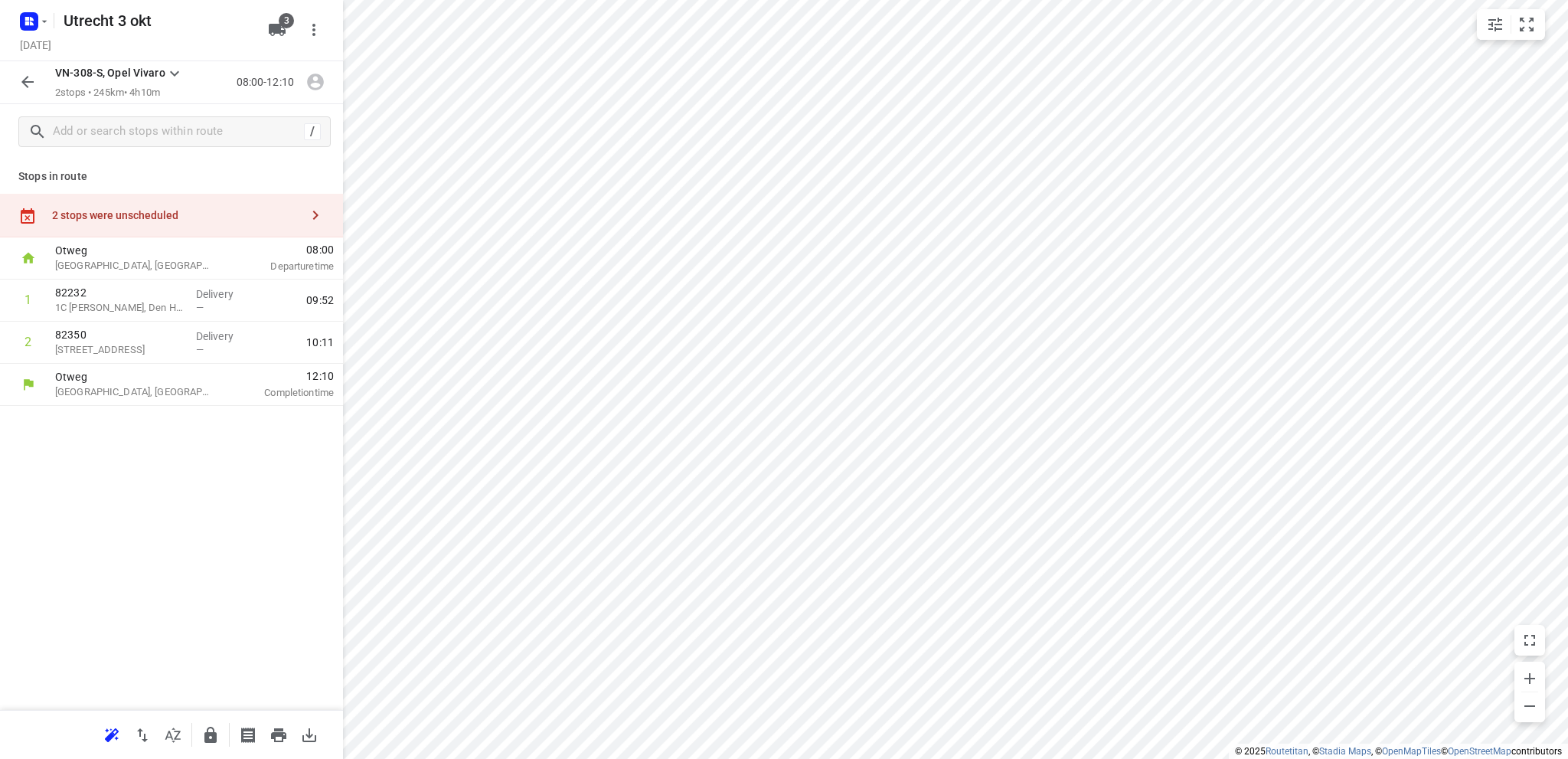
click at [136, 209] on div "2 stops were unscheduled" at bounding box center [176, 215] width 248 height 12
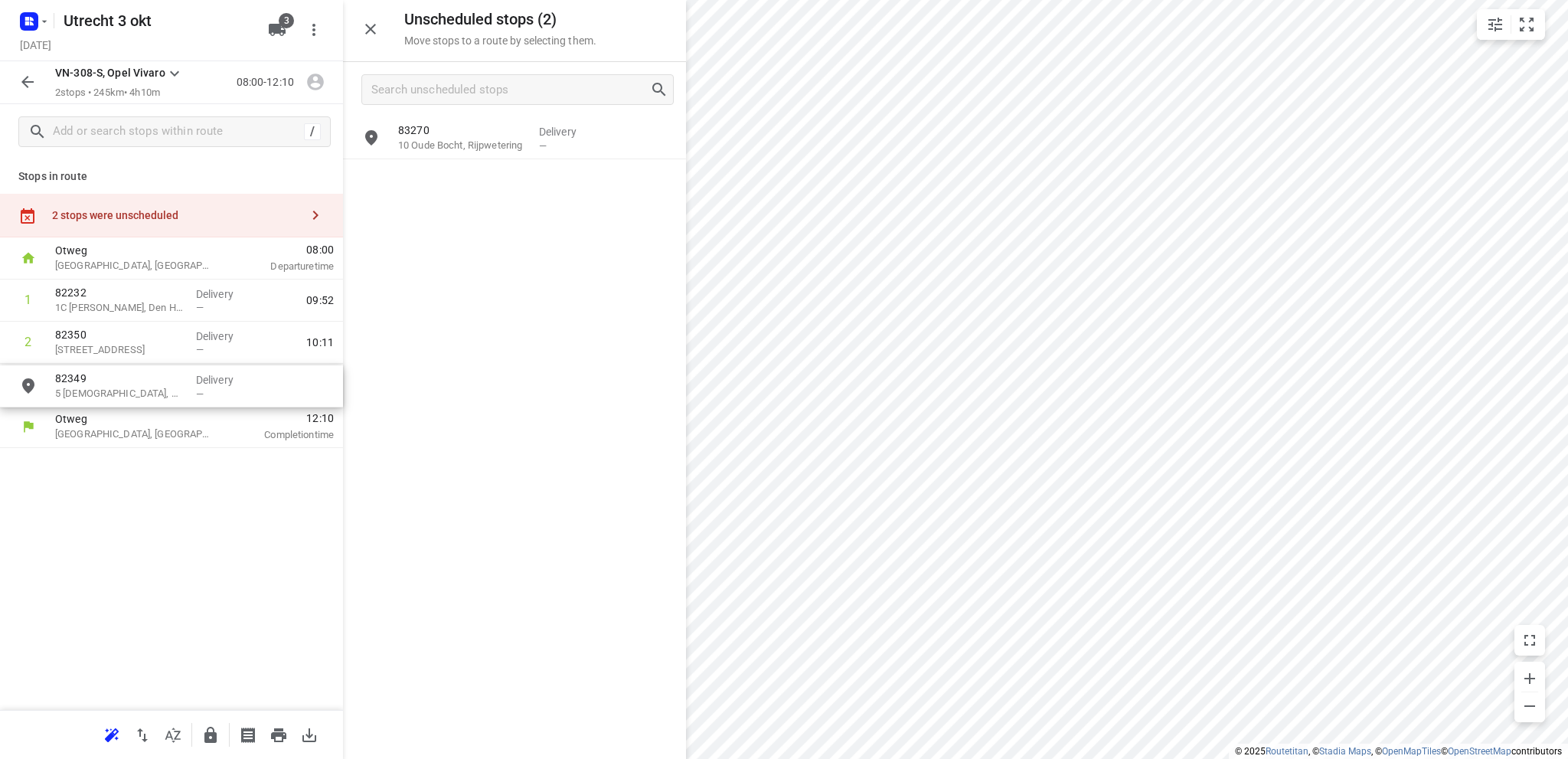
drag, startPoint x: 469, startPoint y: 146, endPoint x: 122, endPoint y: 394, distance: 426.5
click at [19, 76] on icon "button" at bounding box center [28, 82] width 19 height 19
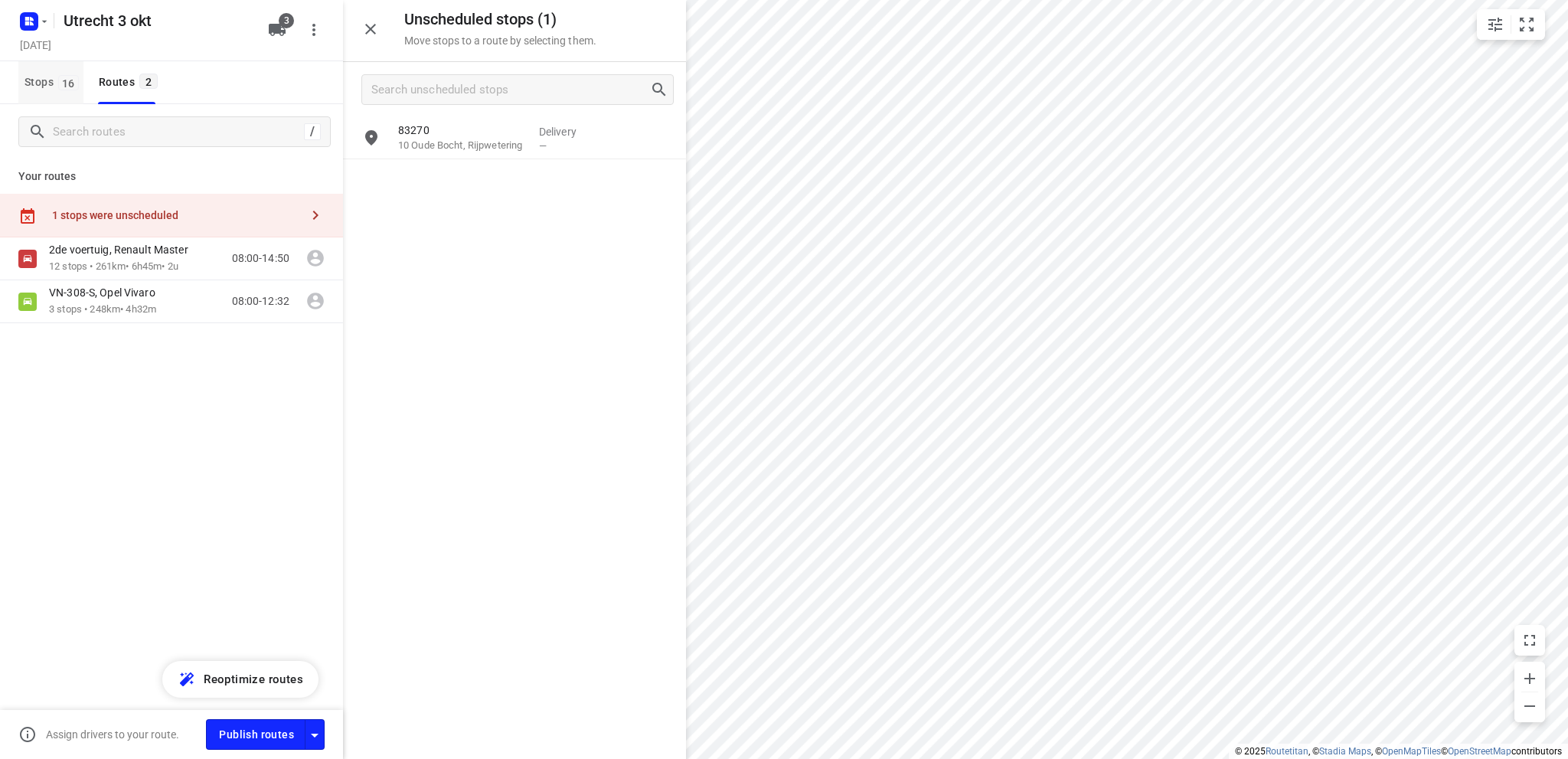
click at [35, 81] on span "Stops 16" at bounding box center [54, 82] width 59 height 19
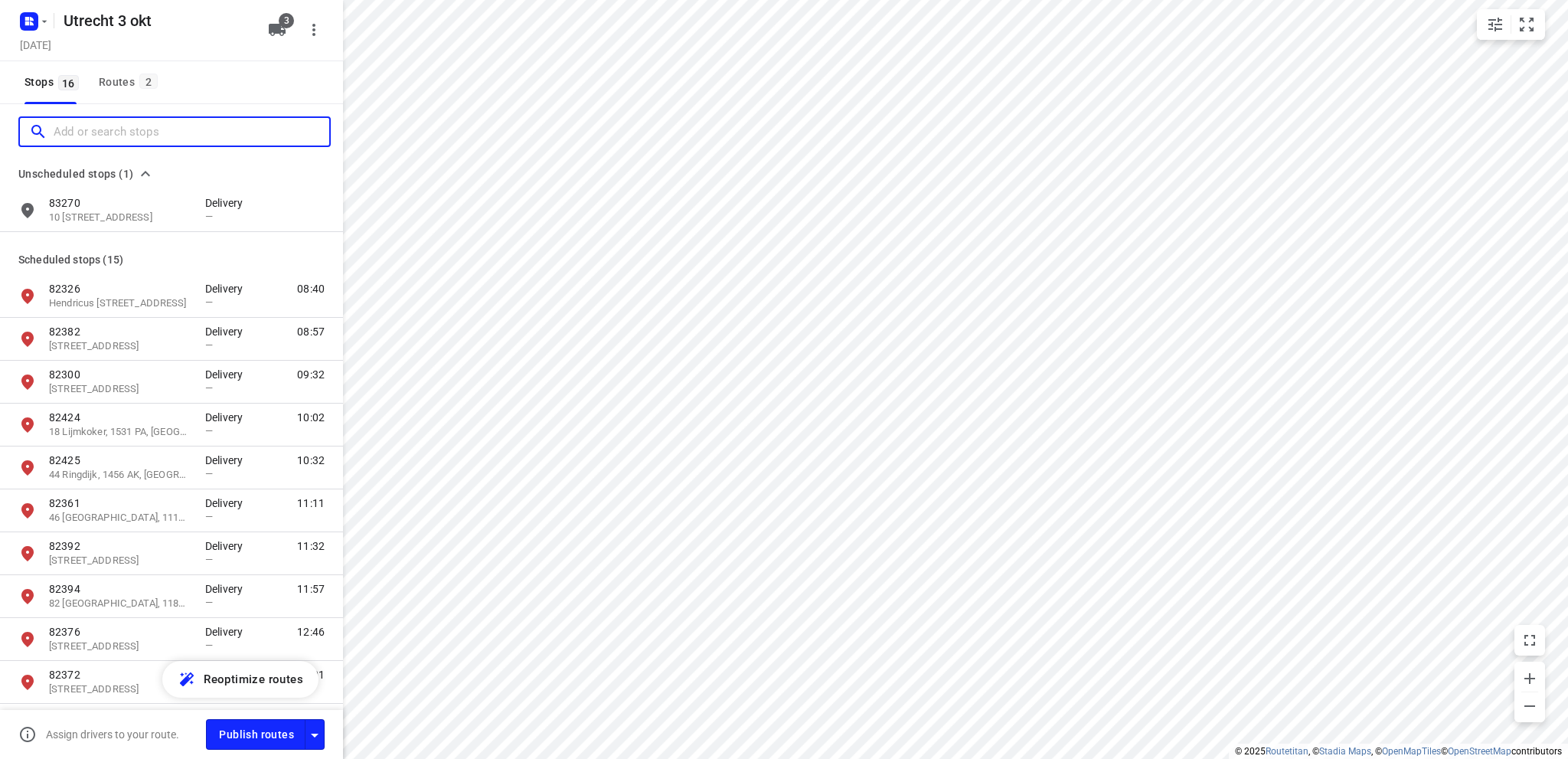
click at [86, 137] on input "Add or search stops" at bounding box center [191, 132] width 275 height 24
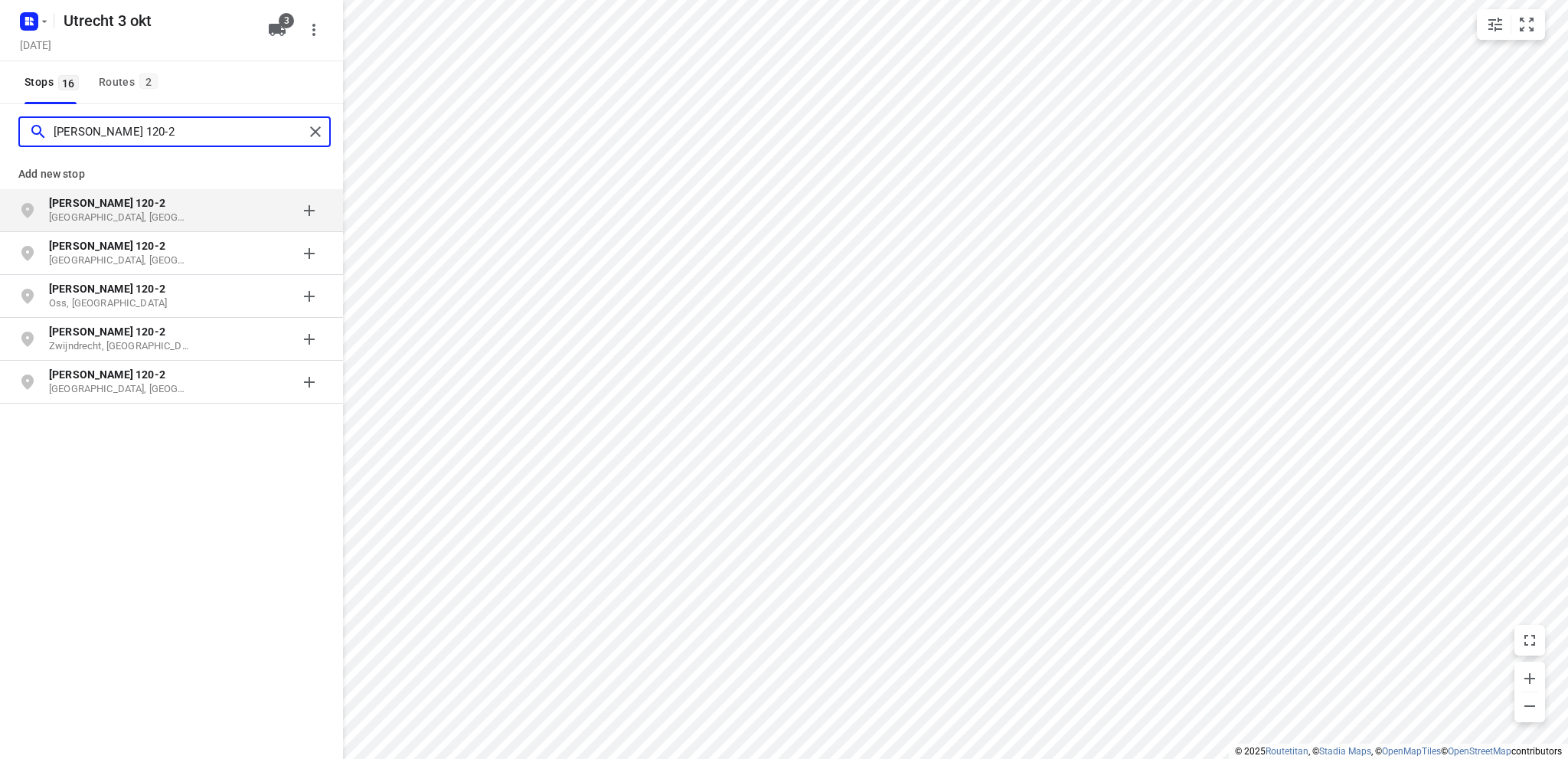
type input "[PERSON_NAME] 120-2"
click at [119, 212] on p "[GEOGRAPHIC_DATA], [GEOGRAPHIC_DATA]" at bounding box center [119, 217] width 141 height 14
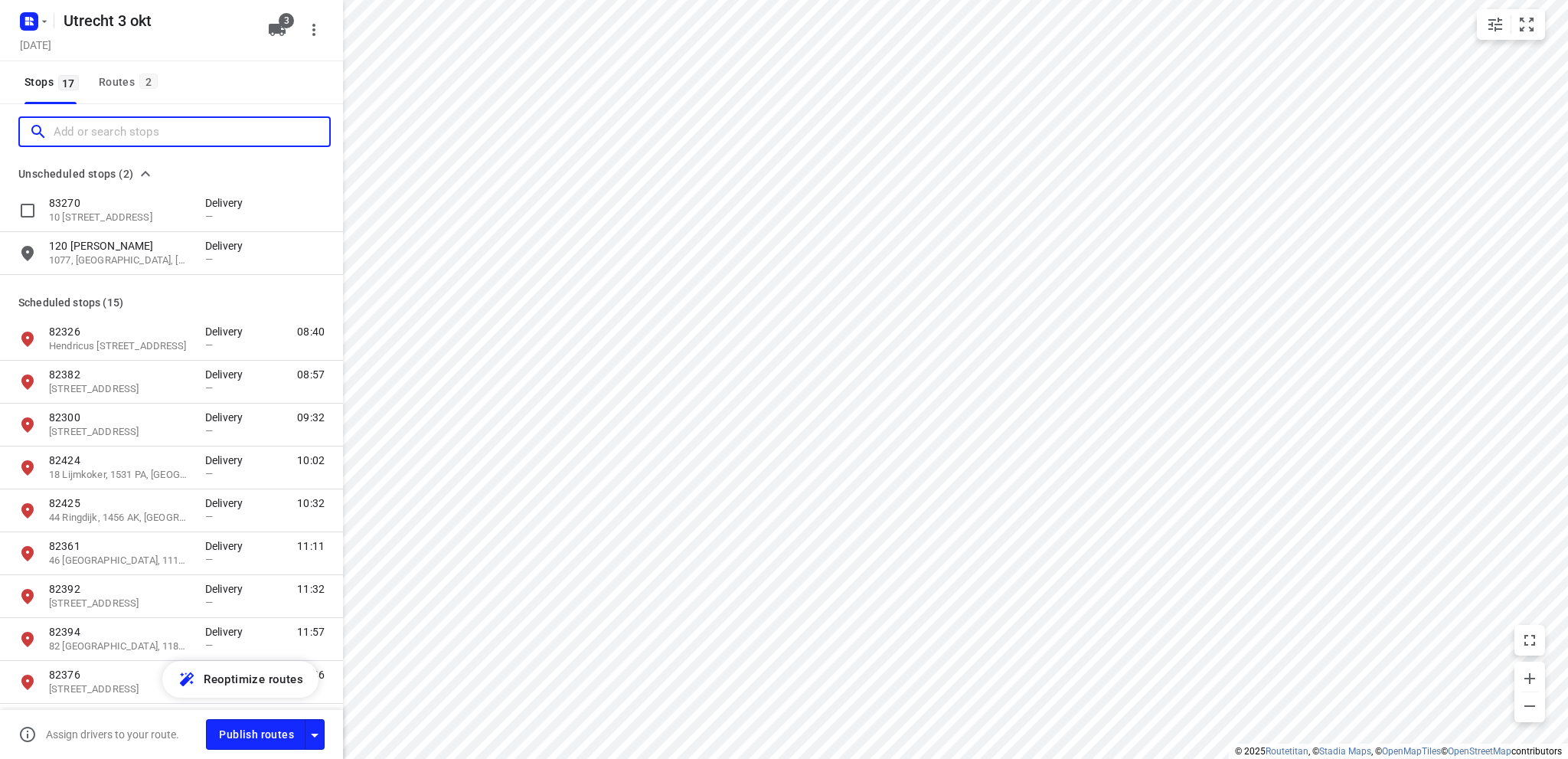
scroll to position [0, 0]
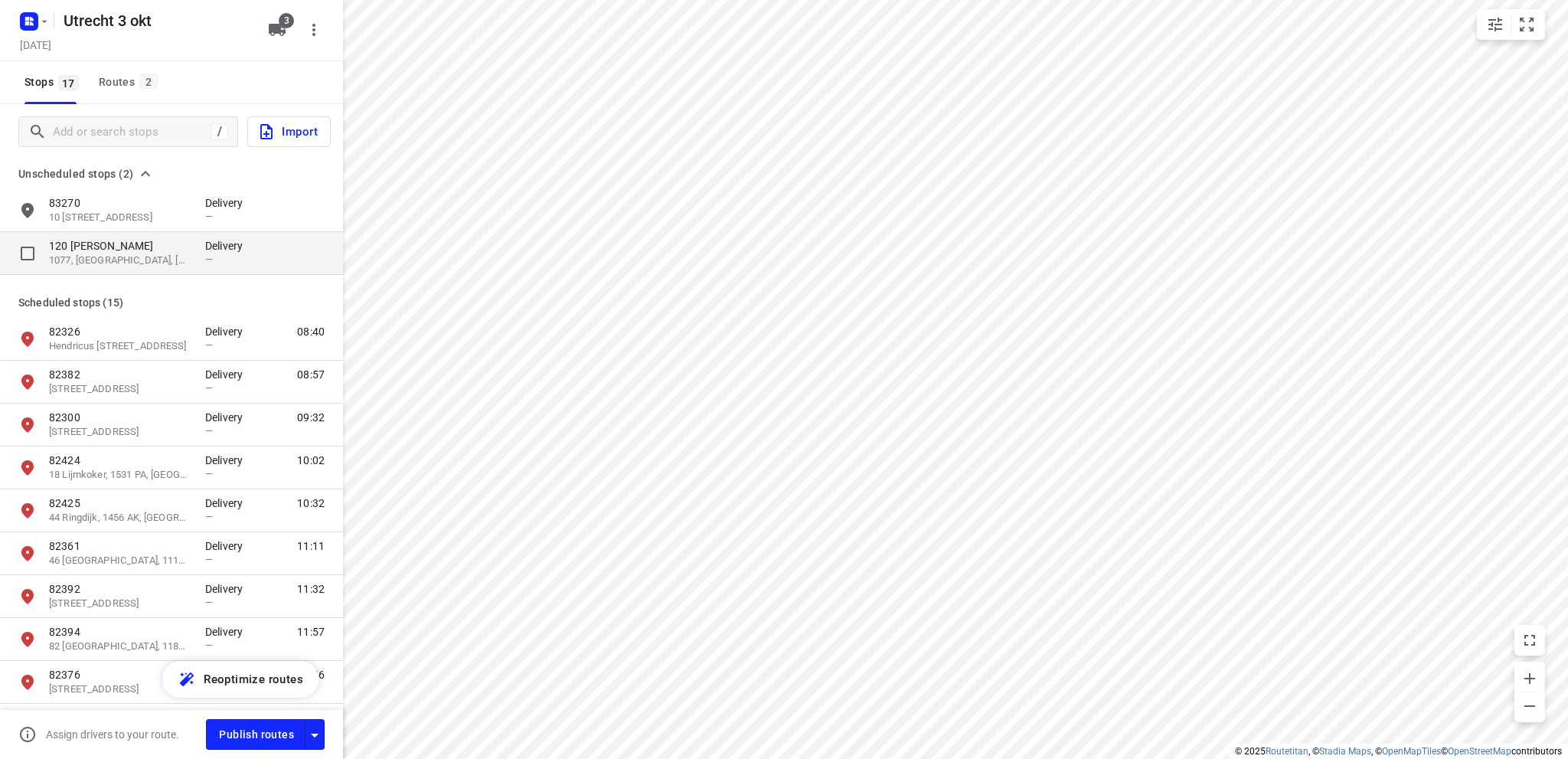
click at [135, 258] on p "1077, [GEOGRAPHIC_DATA], [GEOGRAPHIC_DATA]" at bounding box center [119, 260] width 141 height 14
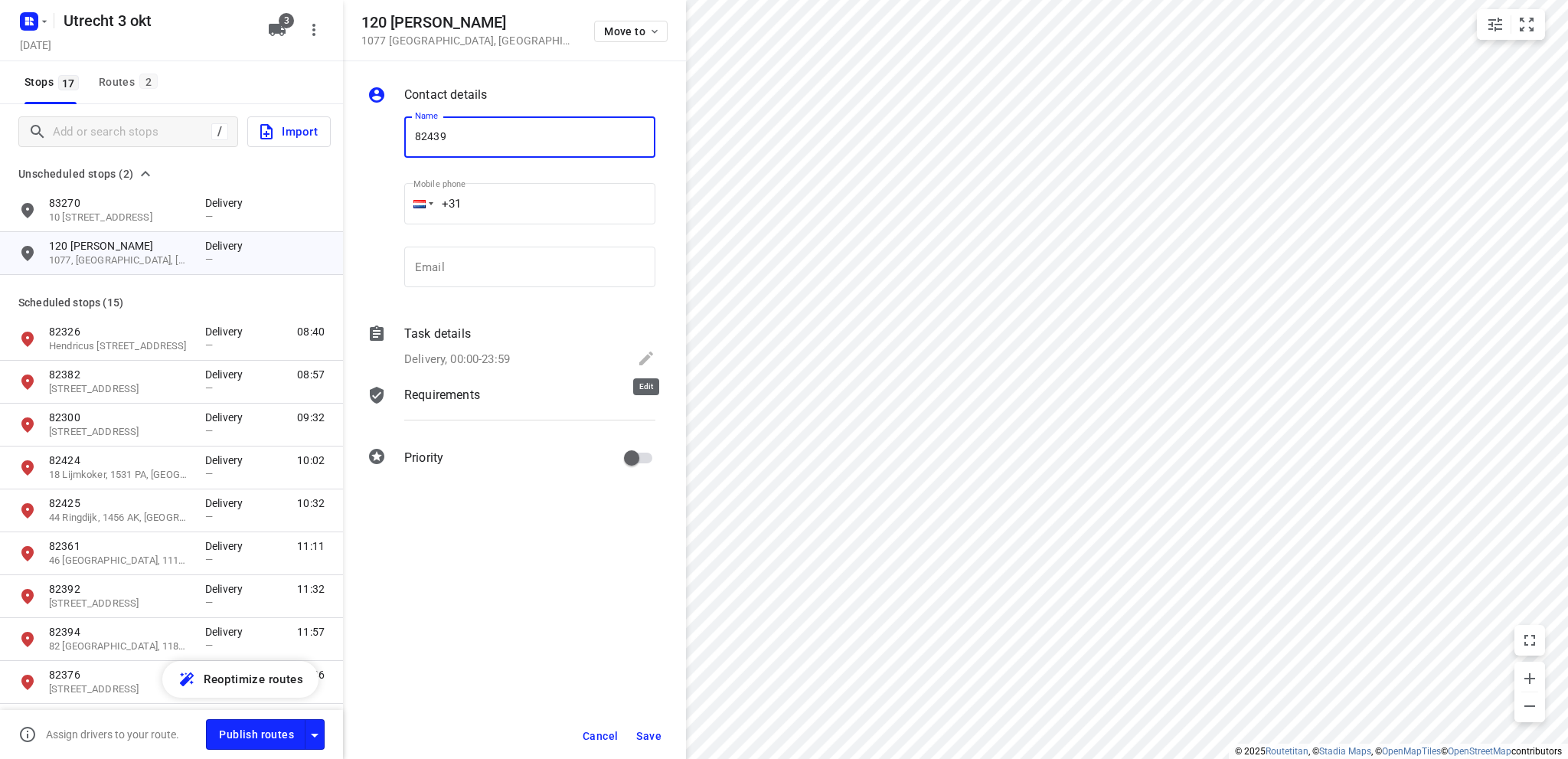
type input "82439"
drag, startPoint x: 650, startPoint y: 350, endPoint x: 561, endPoint y: 356, distance: 89.2
click at [648, 352] on icon at bounding box center [646, 359] width 19 height 19
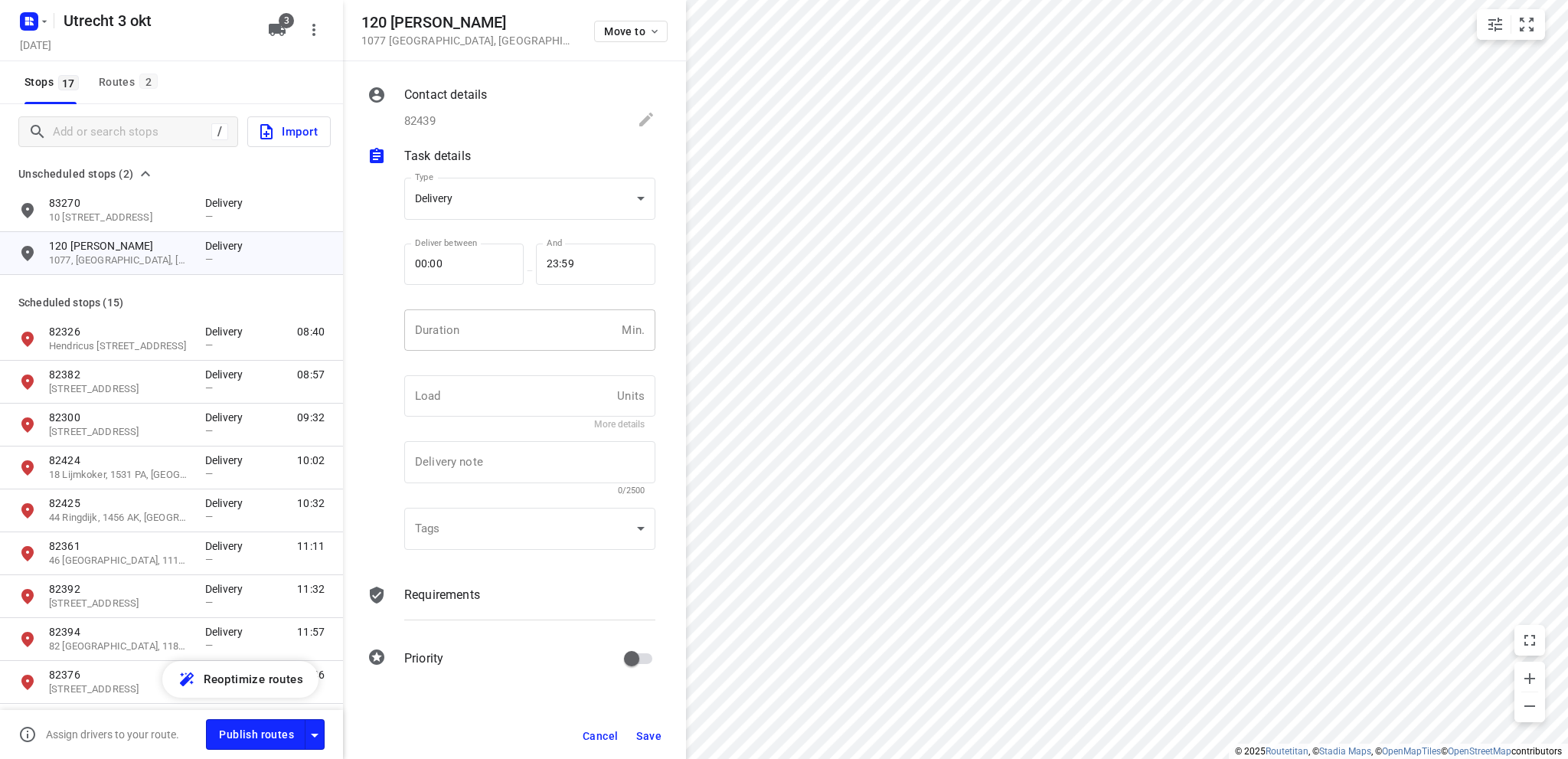
click at [462, 333] on input "number" at bounding box center [510, 330] width 211 height 41
type input "10"
click at [646, 727] on button "Save" at bounding box center [649, 736] width 38 height 27
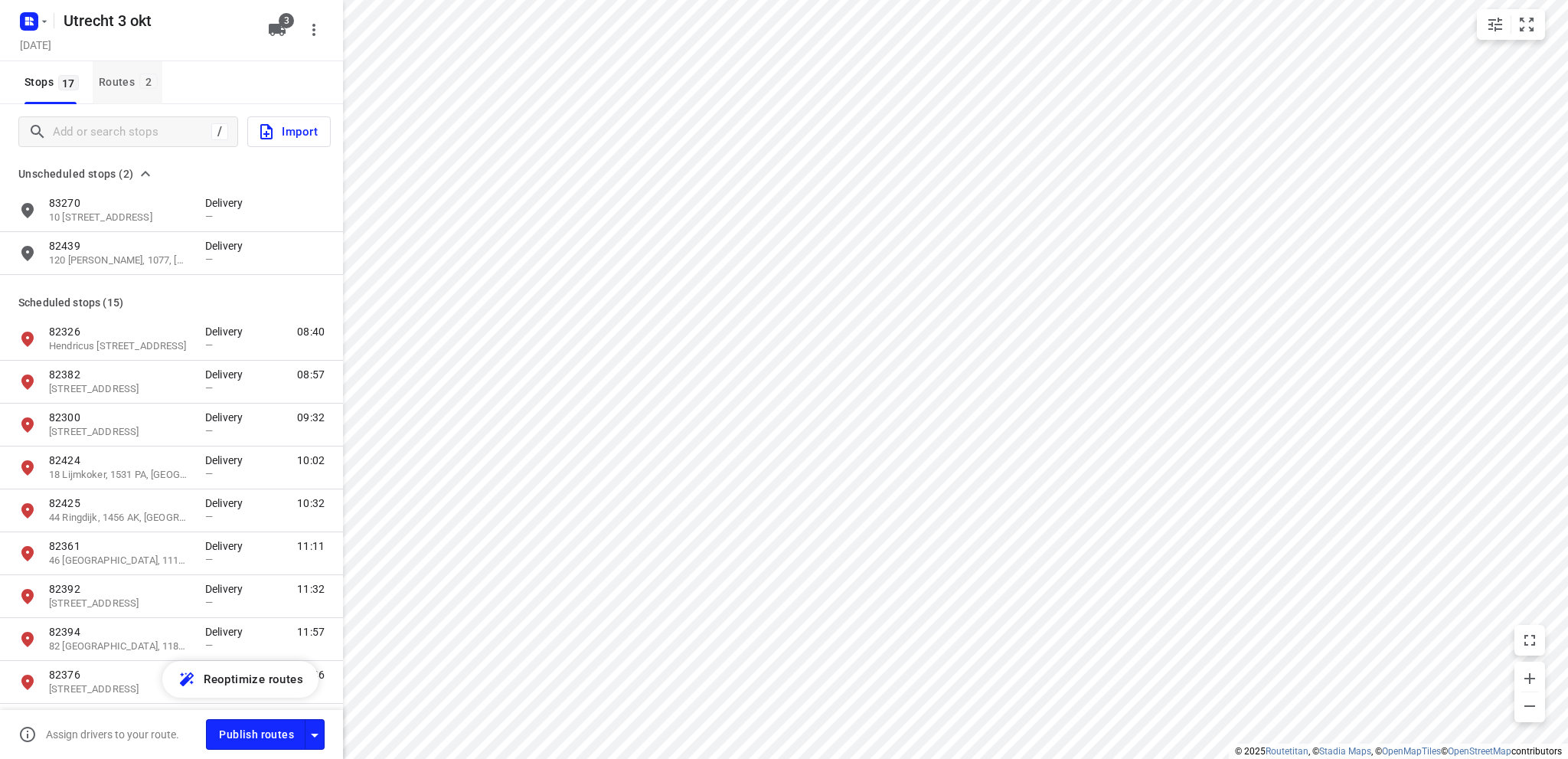
click at [123, 76] on div "Routes 2" at bounding box center [130, 82] width 64 height 19
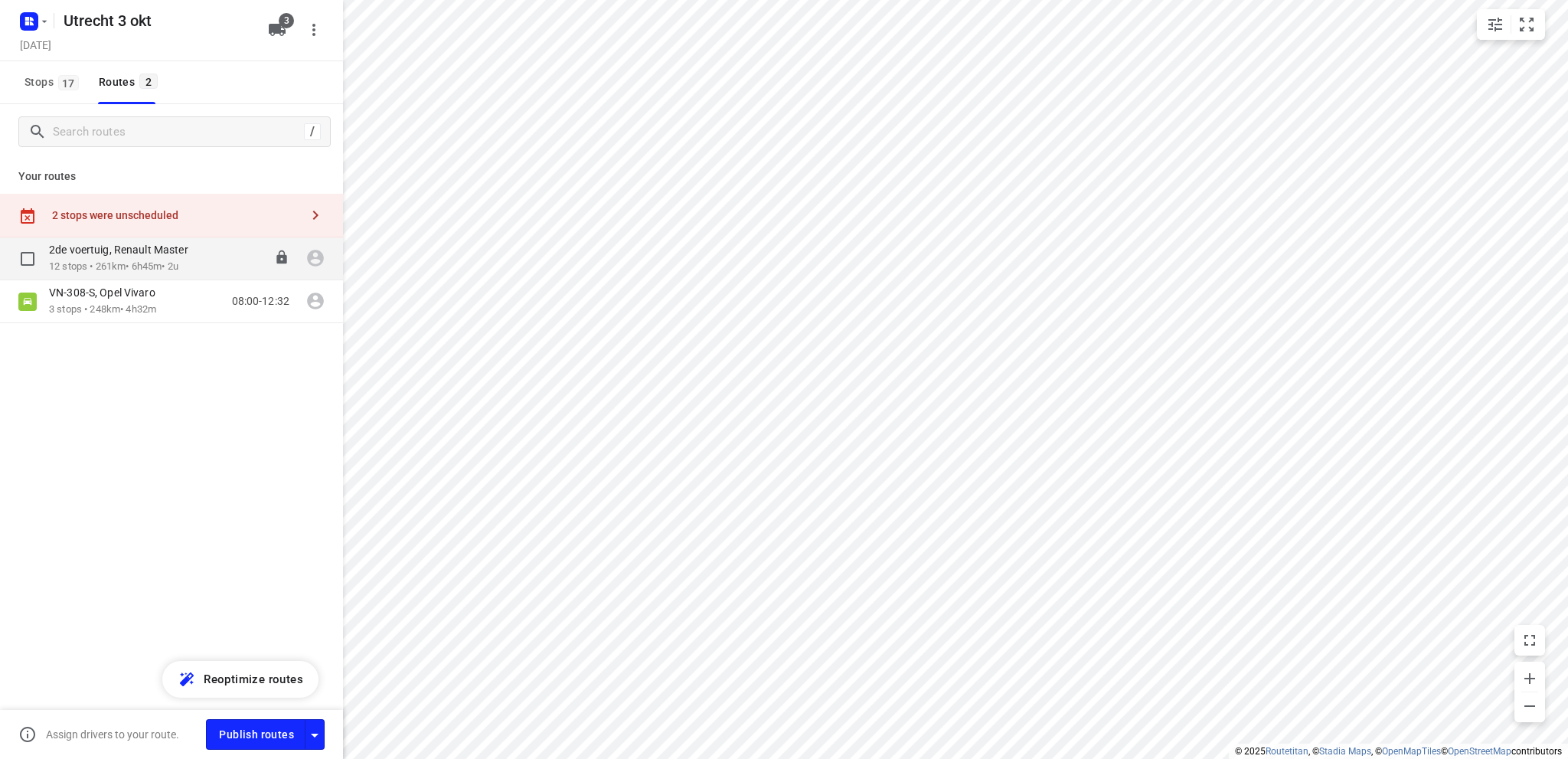
click at [144, 253] on p "2de voertuig, Renault Master" at bounding box center [123, 250] width 148 height 14
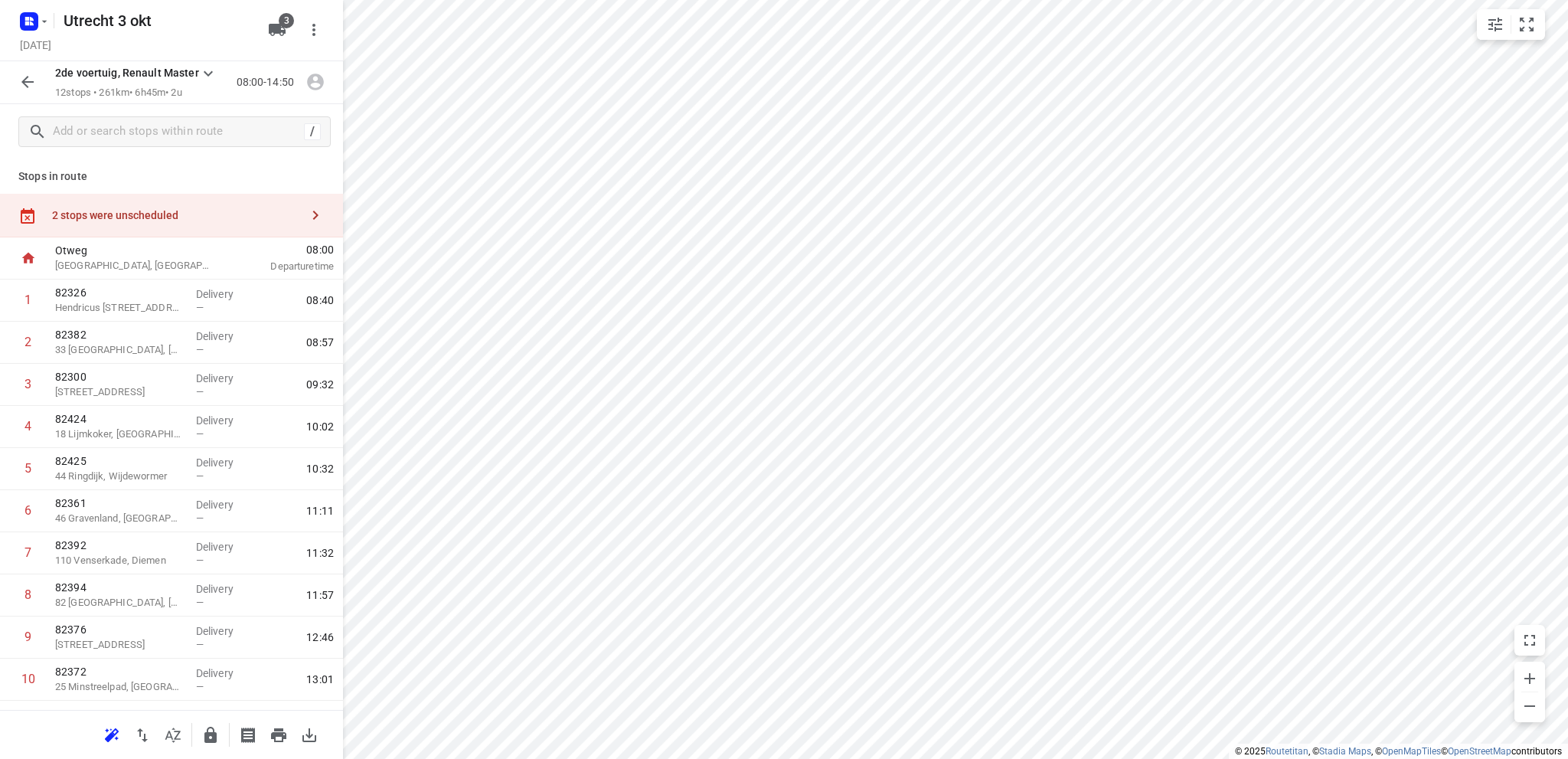
click at [102, 214] on div "2 stops were unscheduled" at bounding box center [176, 215] width 248 height 12
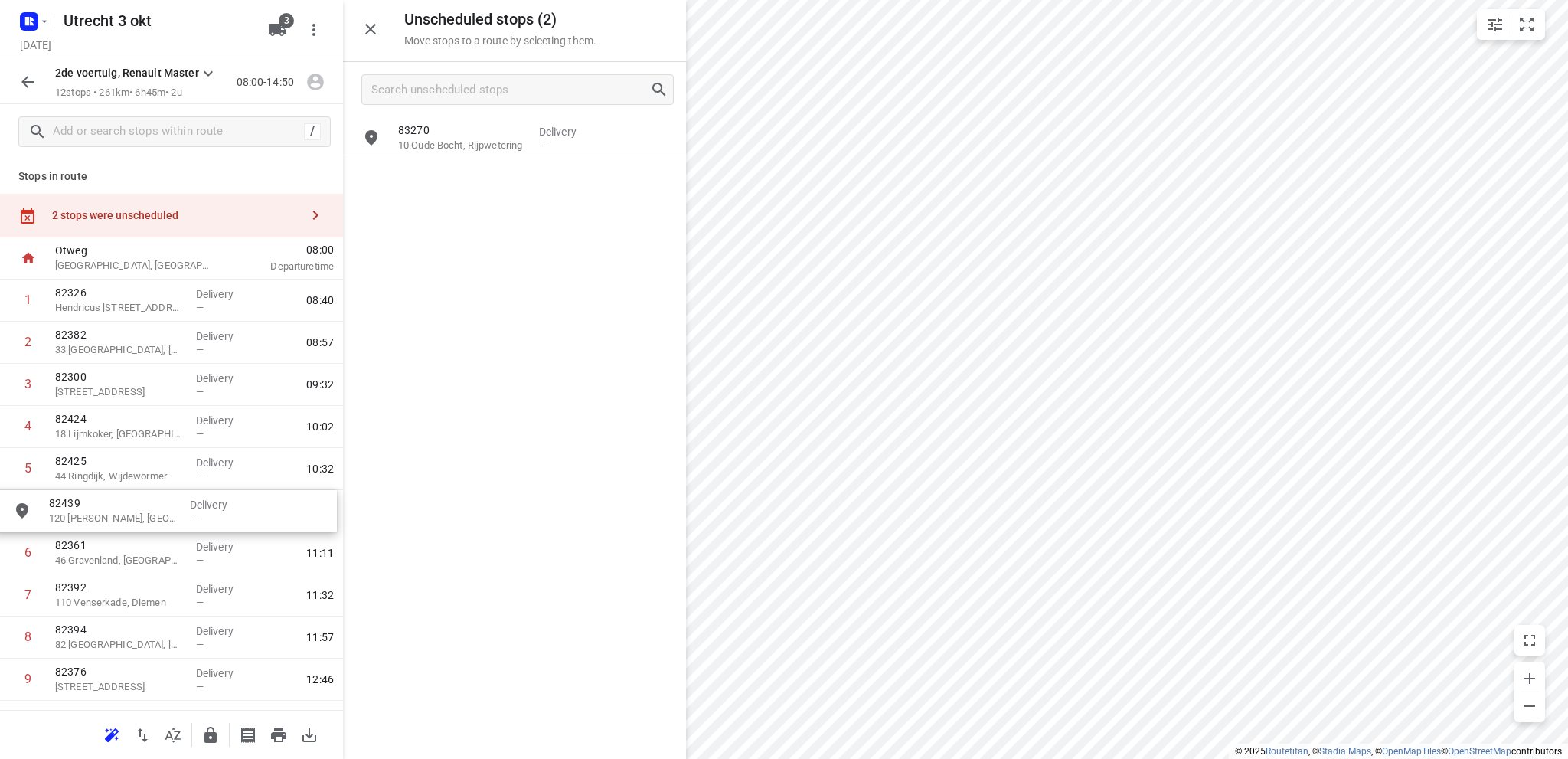
drag, startPoint x: 475, startPoint y: 186, endPoint x: 121, endPoint y: 515, distance: 483.3
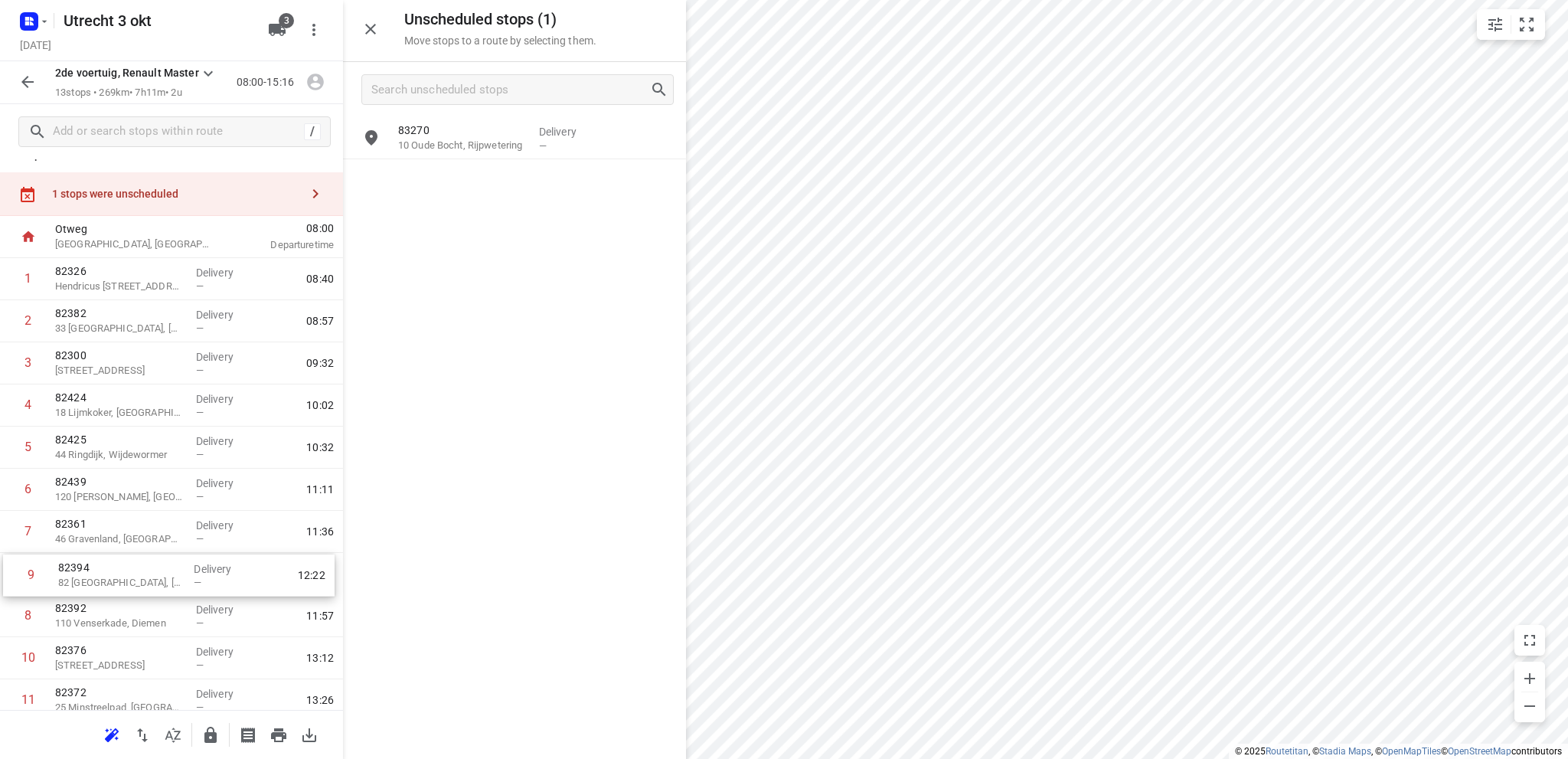
scroll to position [22, 0]
drag, startPoint x: 104, startPoint y: 649, endPoint x: 107, endPoint y: 539, distance: 110.0
click at [107, 539] on div "1 82326 Hendricus [STREET_ADDRESS] Delivery — 08:40 2 82382 33 [GEOGRAPHIC_DATA…" at bounding box center [171, 531] width 343 height 548
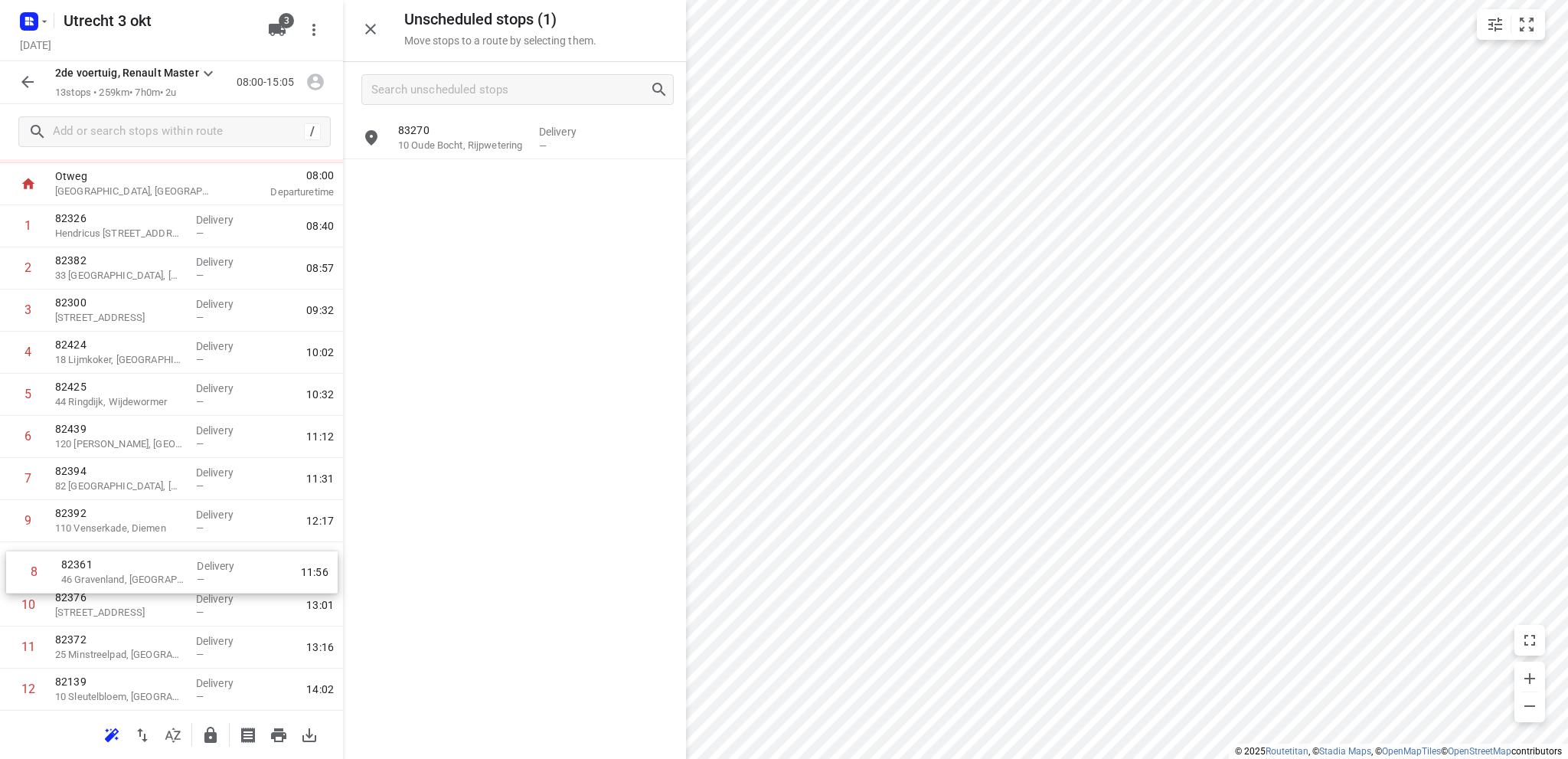
scroll to position [77, 0]
drag, startPoint x: 107, startPoint y: 572, endPoint x: 113, endPoint y: 565, distance: 9.2
click at [113, 565] on div "1 82326 Hendricus [STREET_ADDRESS] Delivery — 08:40 2 82382 33 [GEOGRAPHIC_DATA…" at bounding box center [171, 477] width 343 height 548
click at [367, 26] on icon "button" at bounding box center [370, 29] width 11 height 11
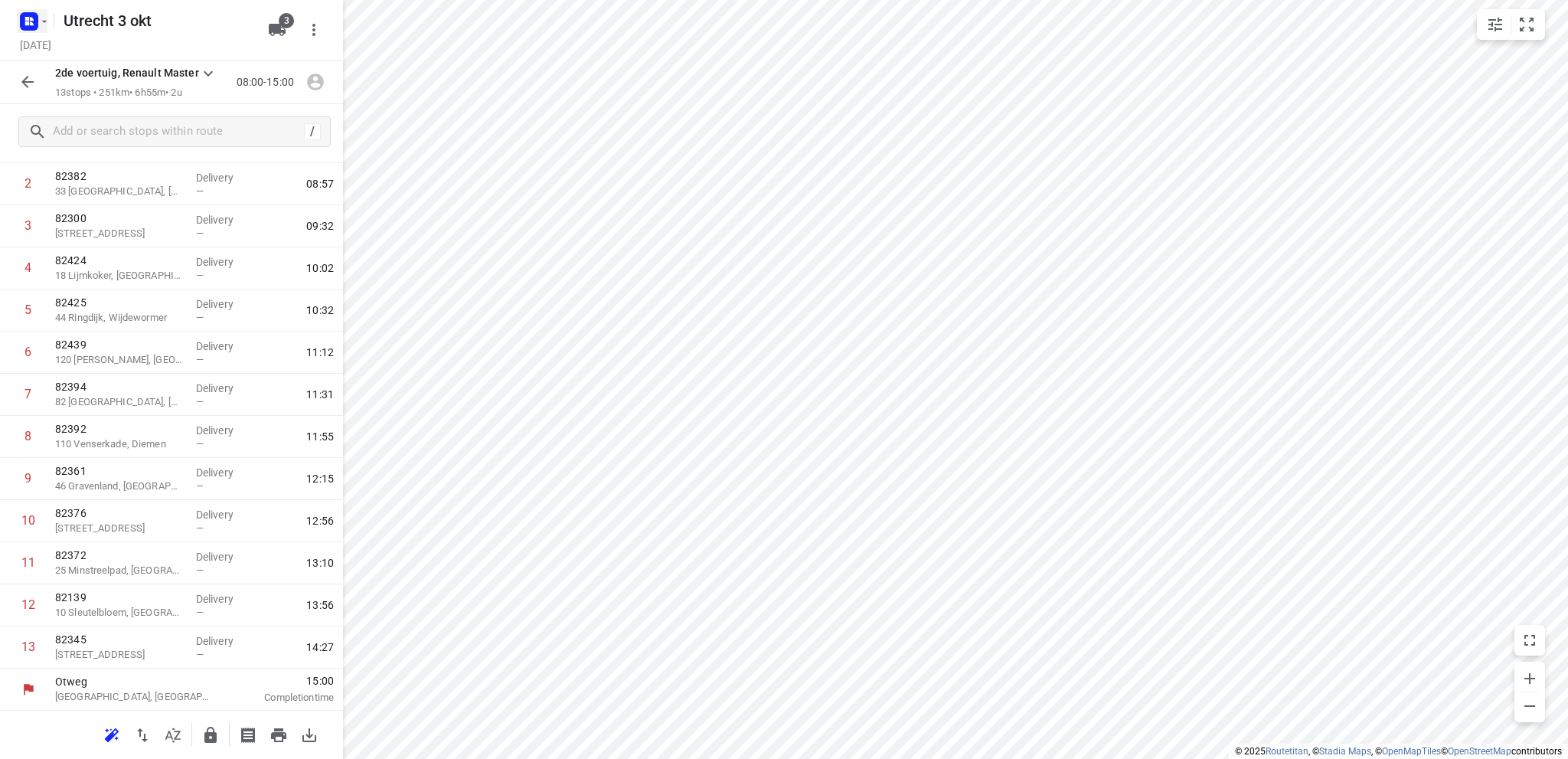
click at [21, 18] on rect "button" at bounding box center [29, 21] width 19 height 19
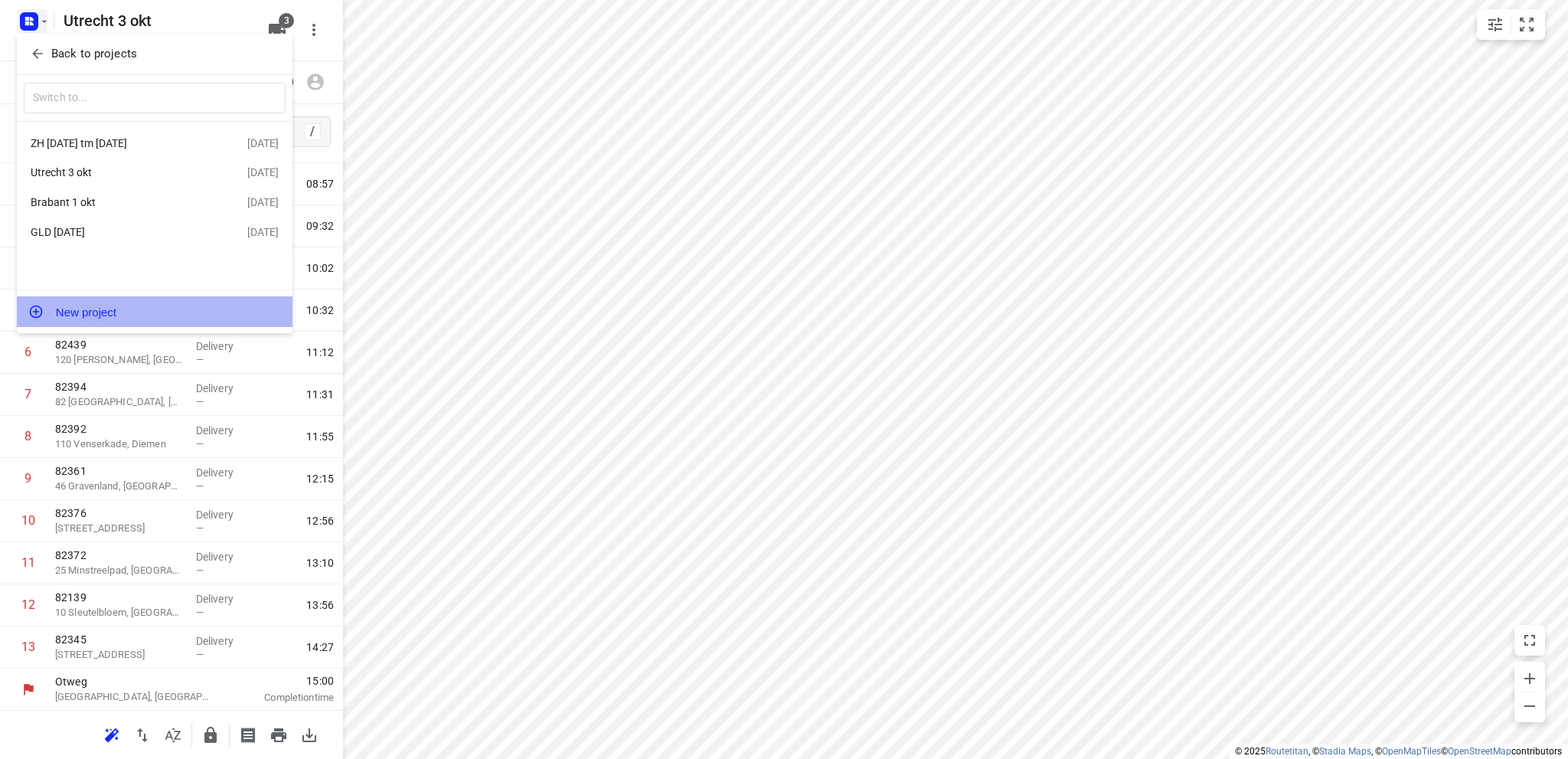
click at [76, 304] on button "New project" at bounding box center [154, 312] width 275 height 31
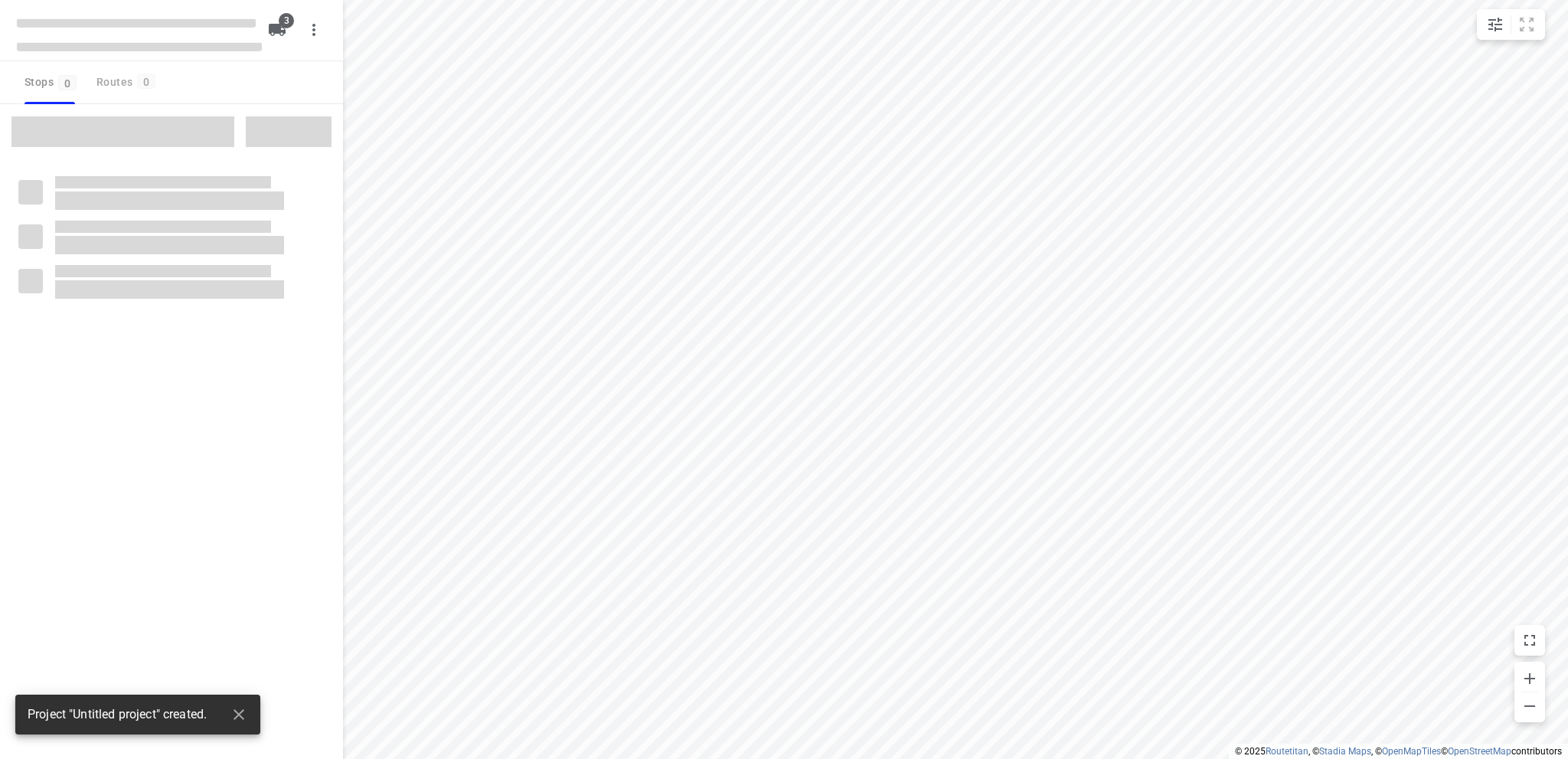
type input "distance"
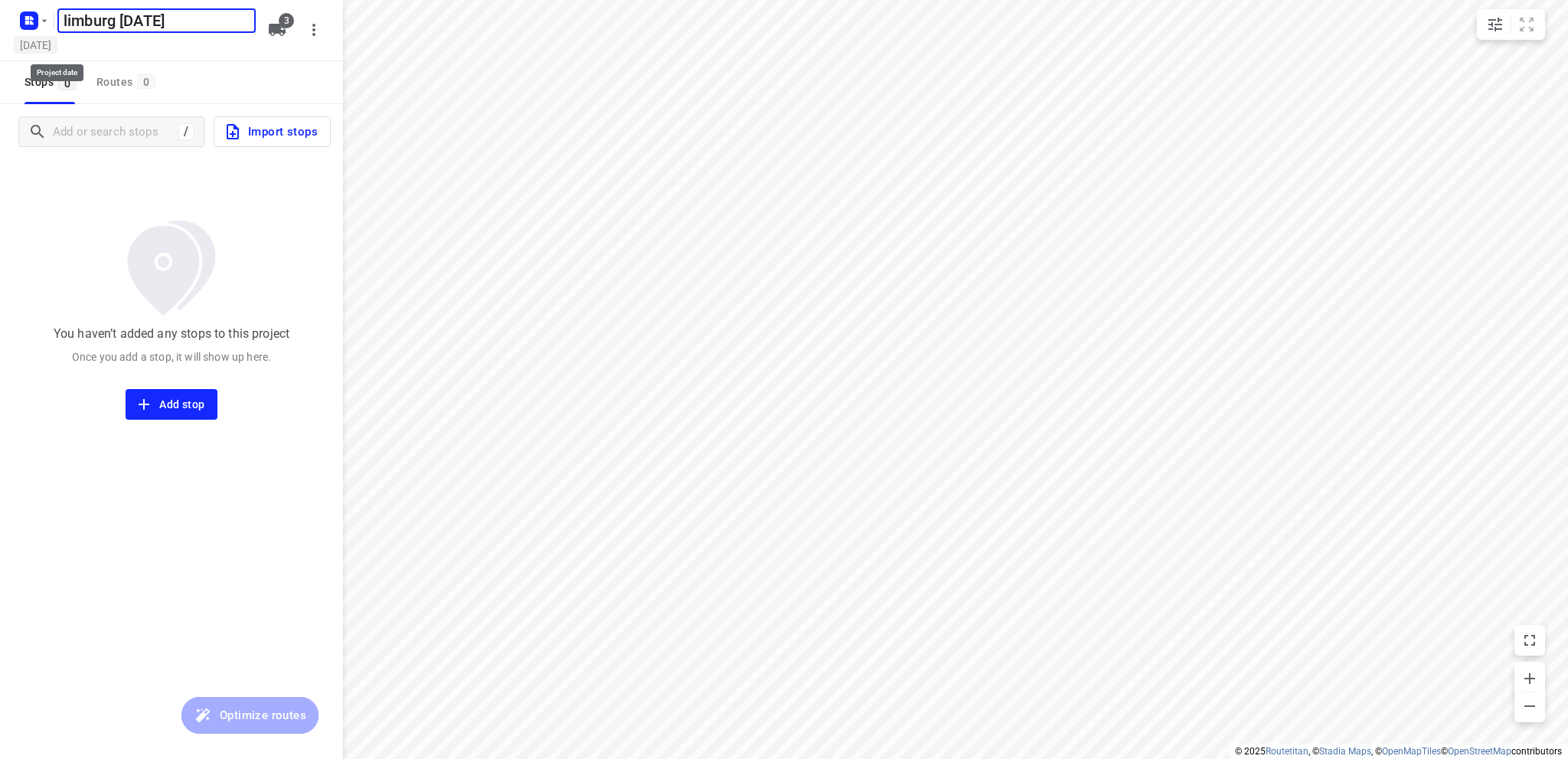
type input "limburg [DATE]"
click at [57, 46] on h5 "[DATE]" at bounding box center [35, 44] width 43 height 18
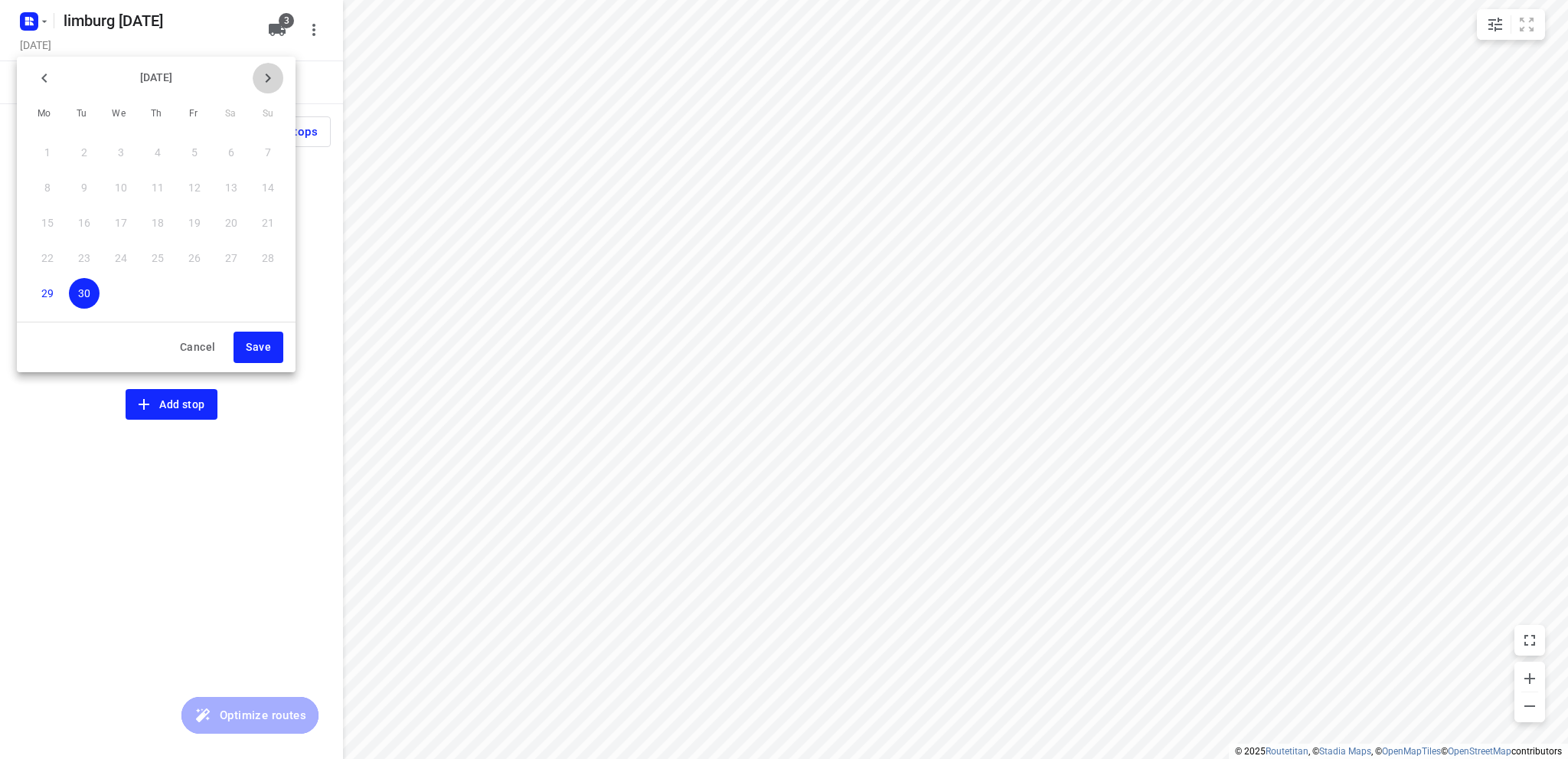
click at [269, 78] on icon "button" at bounding box center [269, 78] width 5 height 9
click at [236, 153] on span "4" at bounding box center [231, 153] width 31 height 15
click at [261, 343] on span "Save" at bounding box center [258, 347] width 26 height 19
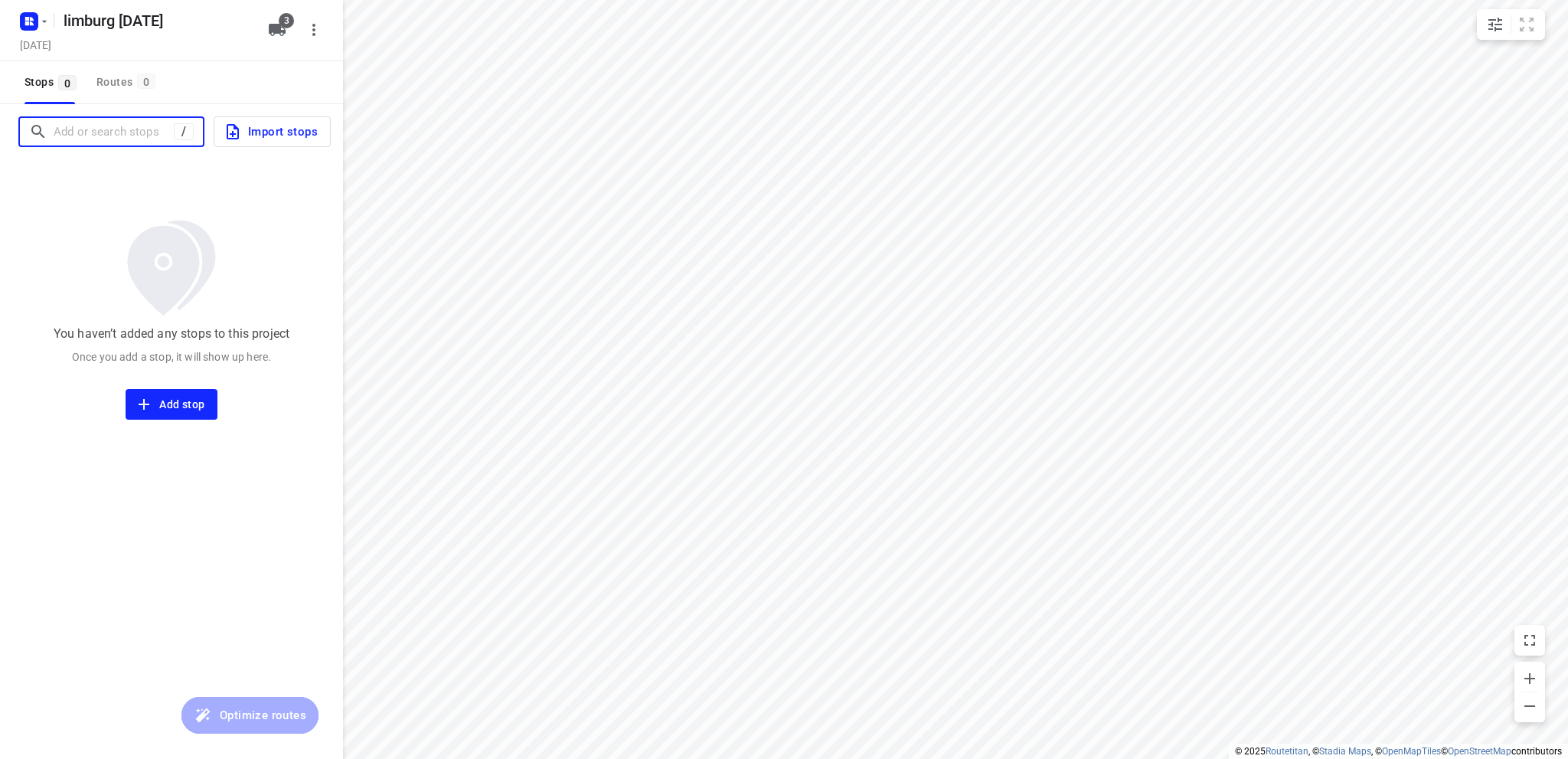
click at [95, 130] on input "Add or search stops" at bounding box center [113, 132] width 120 height 24
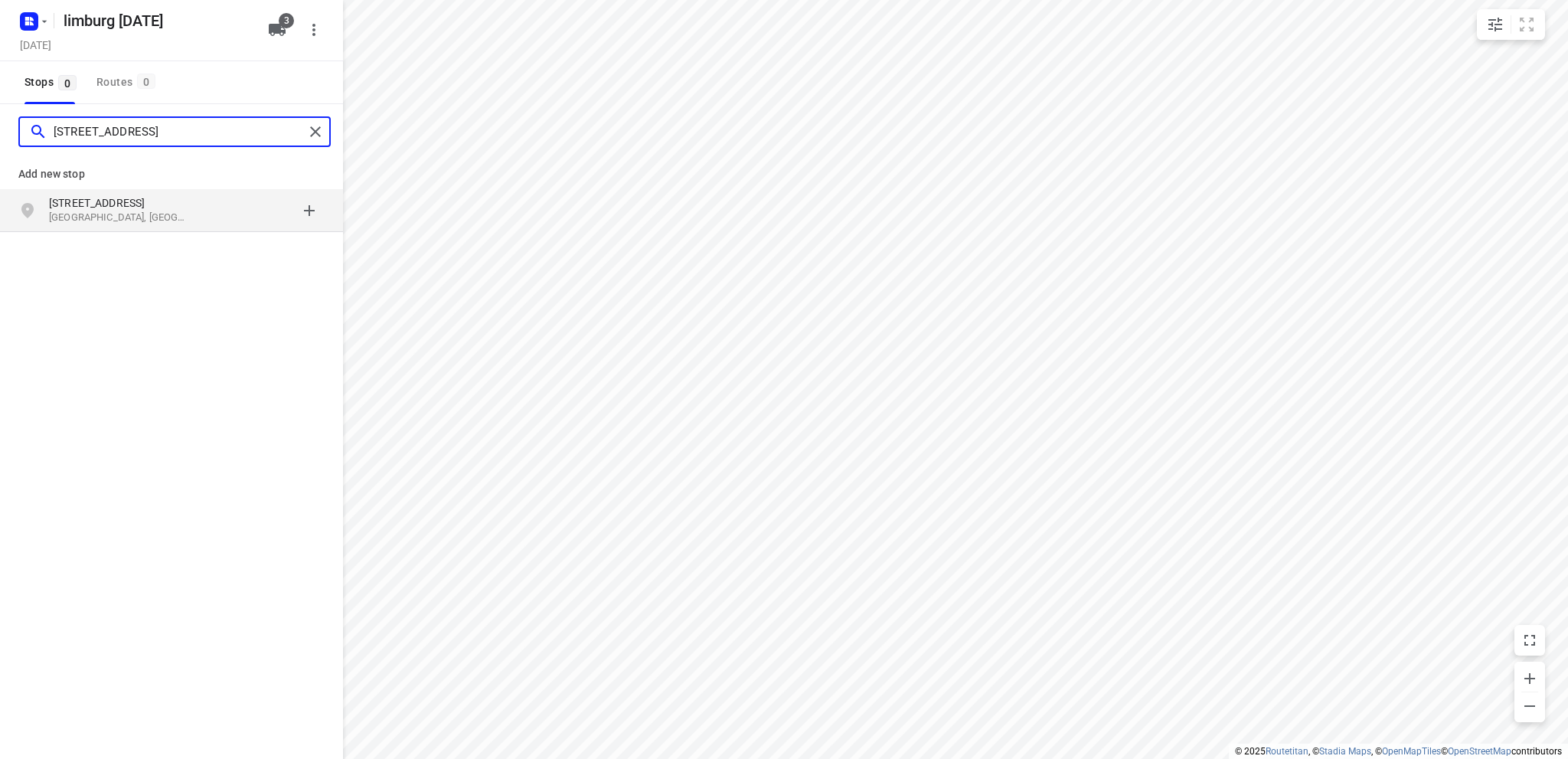
type input "[STREET_ADDRESS]"
click at [128, 211] on p "[GEOGRAPHIC_DATA], [GEOGRAPHIC_DATA]" at bounding box center [119, 217] width 141 height 14
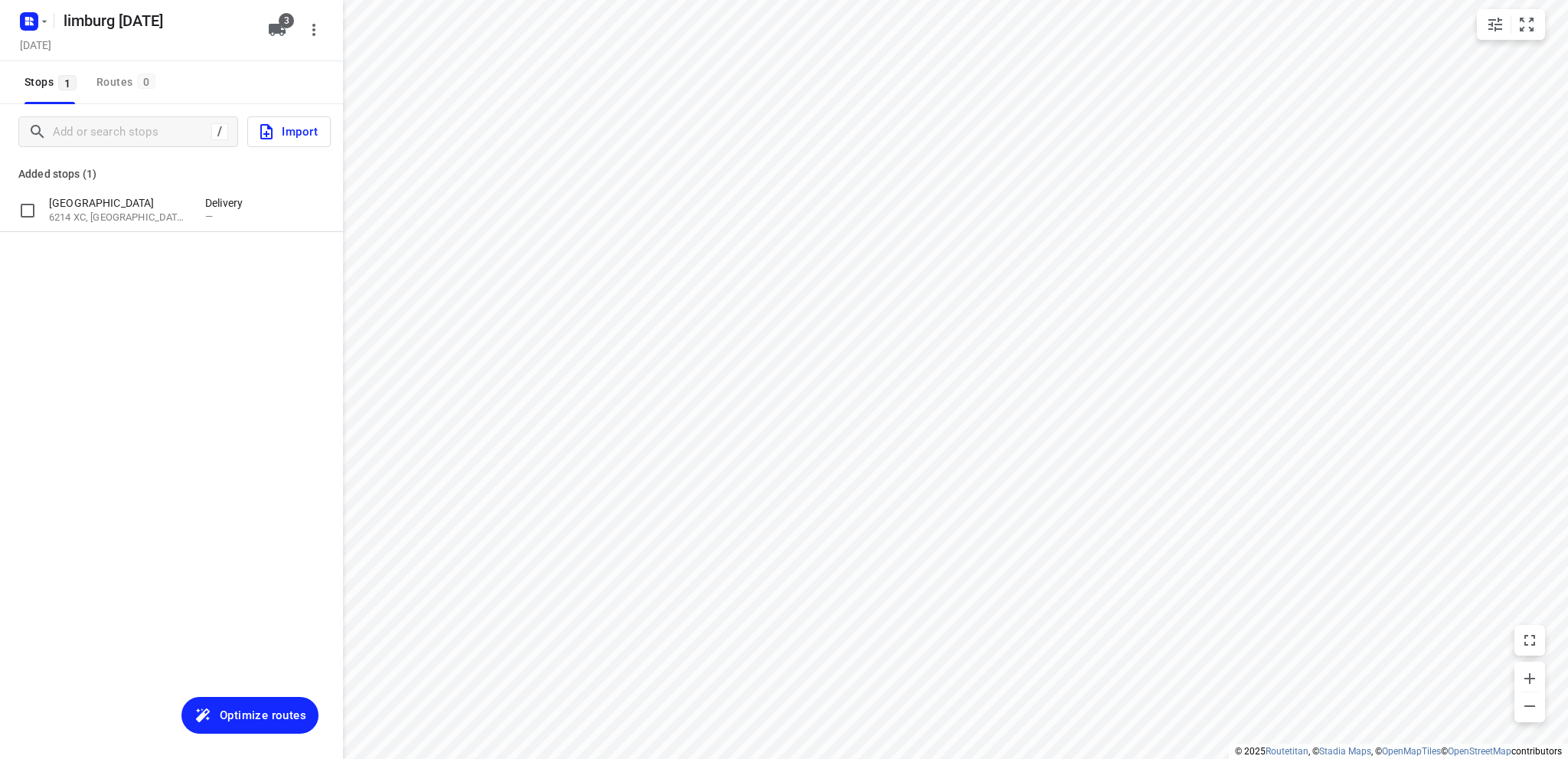
click at [128, 210] on p "[GEOGRAPHIC_DATA]" at bounding box center [119, 203] width 141 height 15
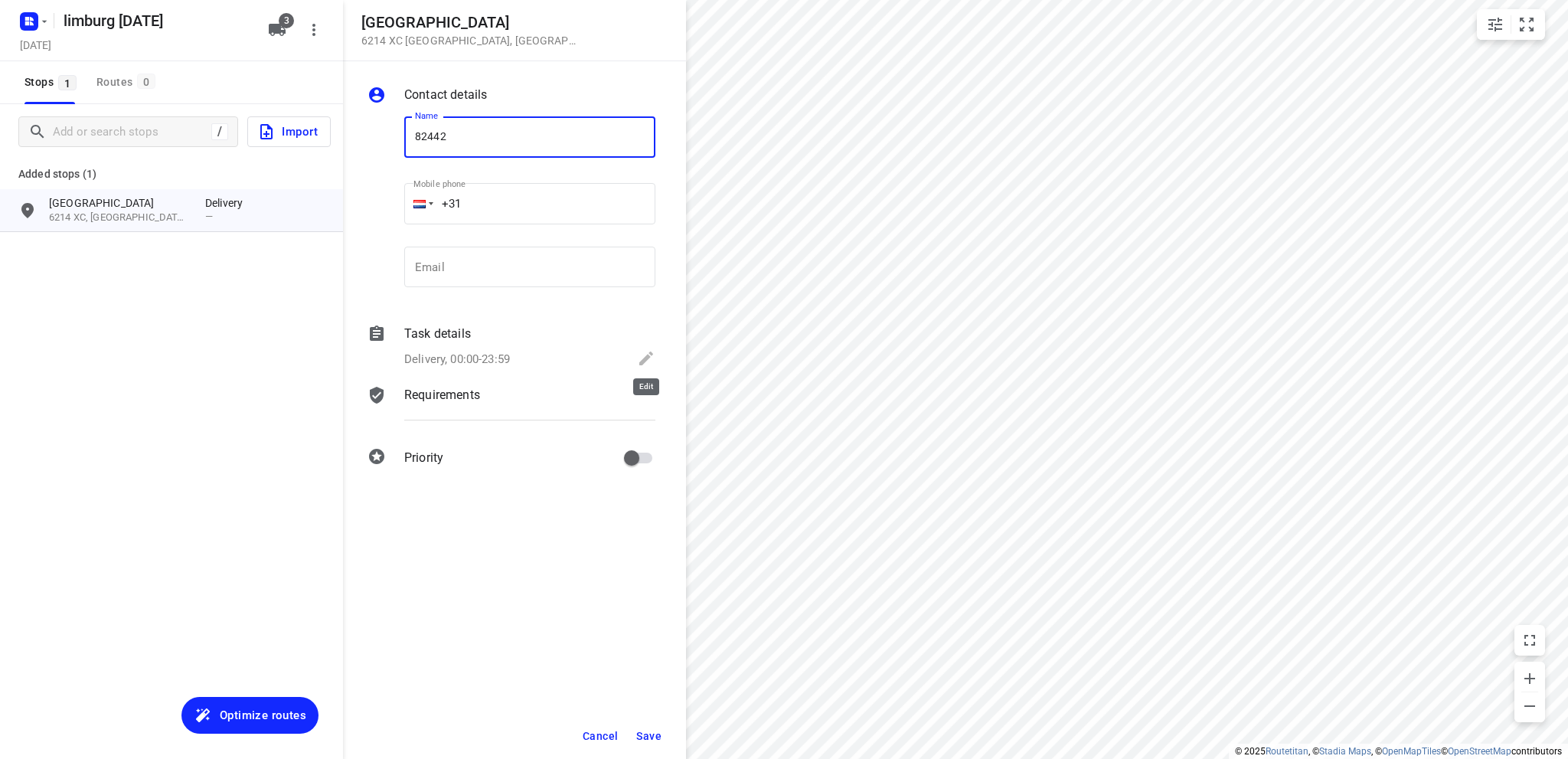
type input "82442"
click at [650, 357] on icon at bounding box center [646, 359] width 19 height 19
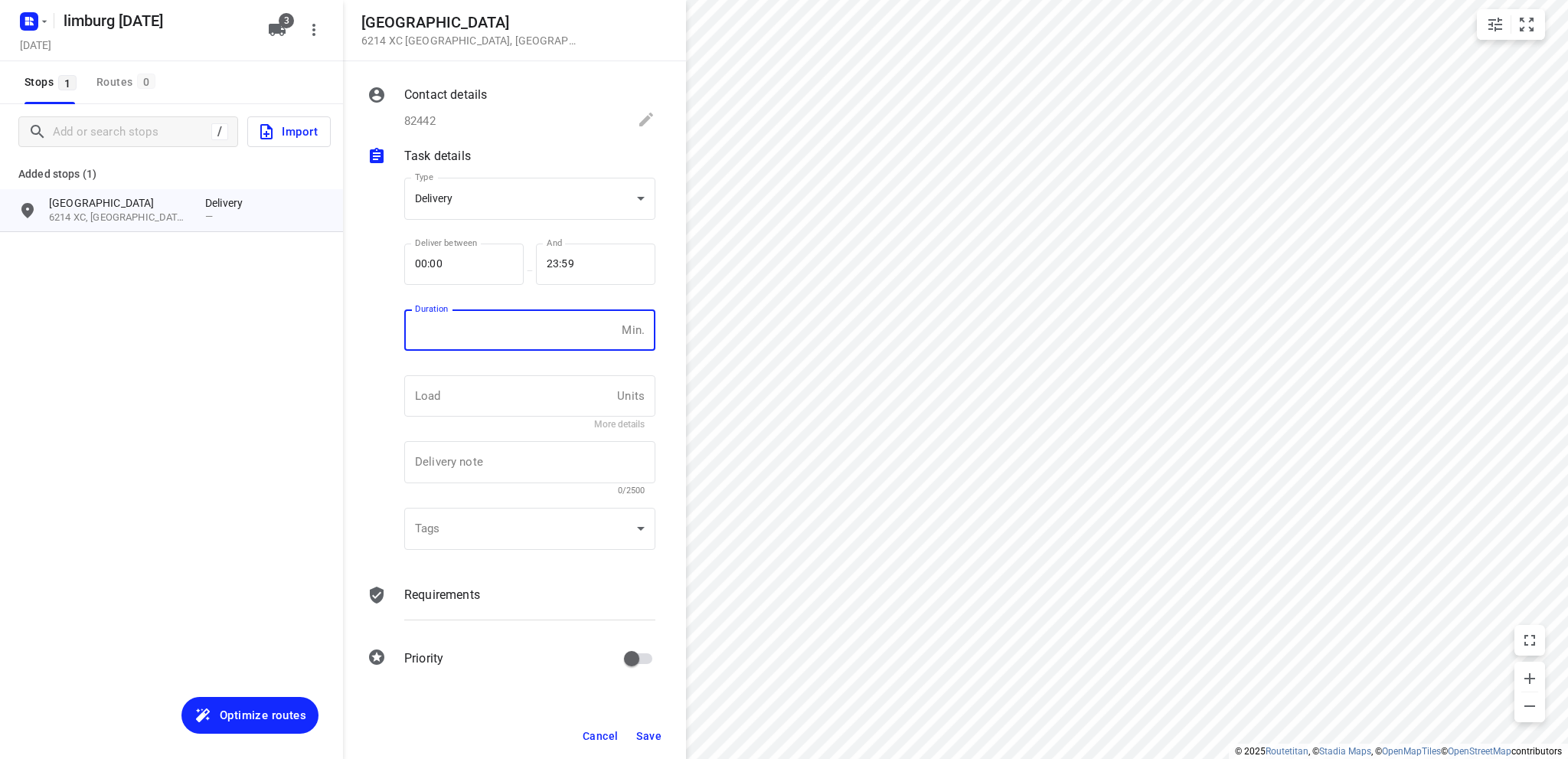
click at [477, 327] on input "number" at bounding box center [510, 330] width 211 height 41
type input "10"
click at [649, 733] on span "Save" at bounding box center [649, 736] width 26 height 12
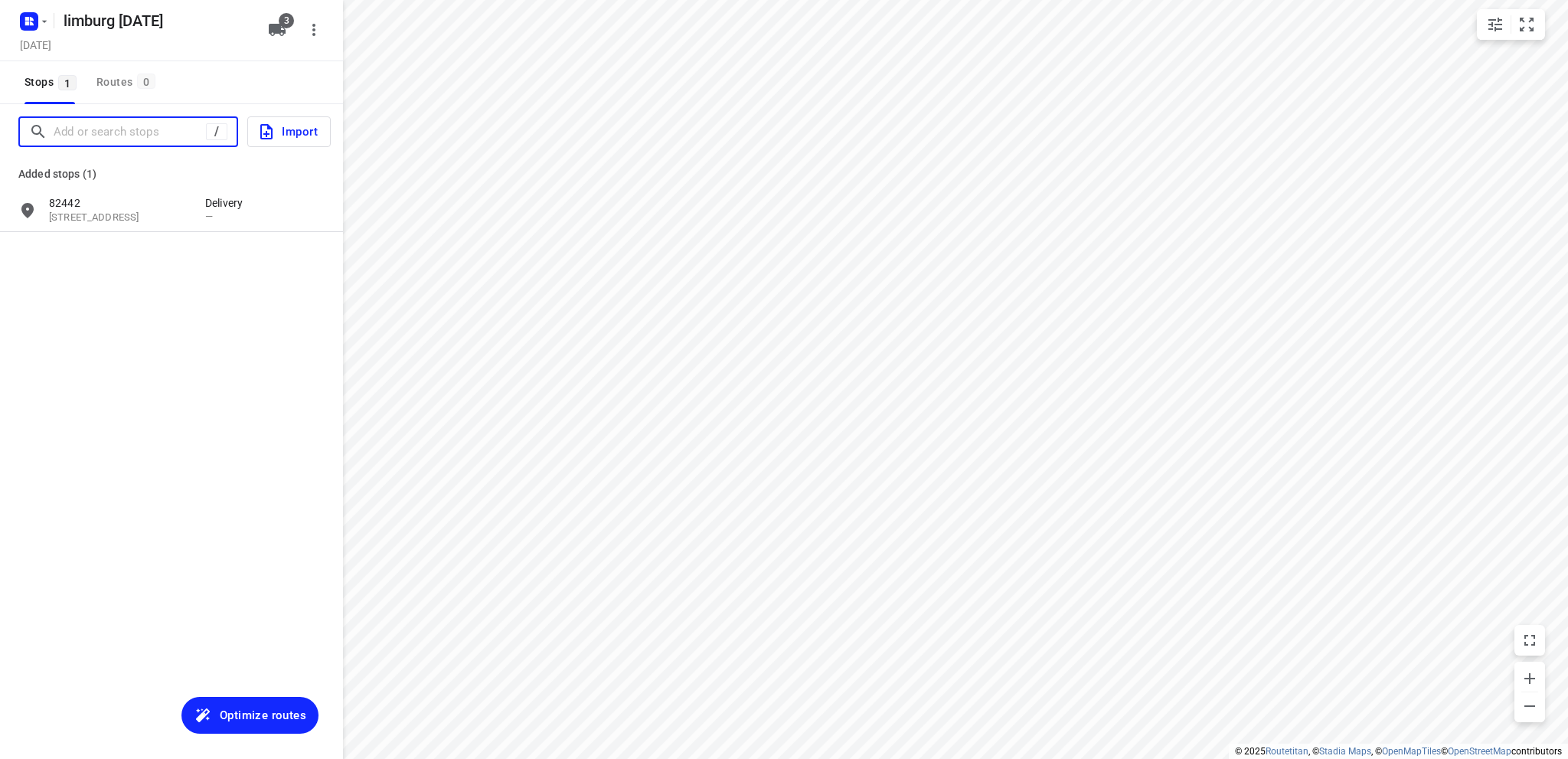
click at [96, 125] on input "Add or search stops" at bounding box center [130, 132] width 153 height 24
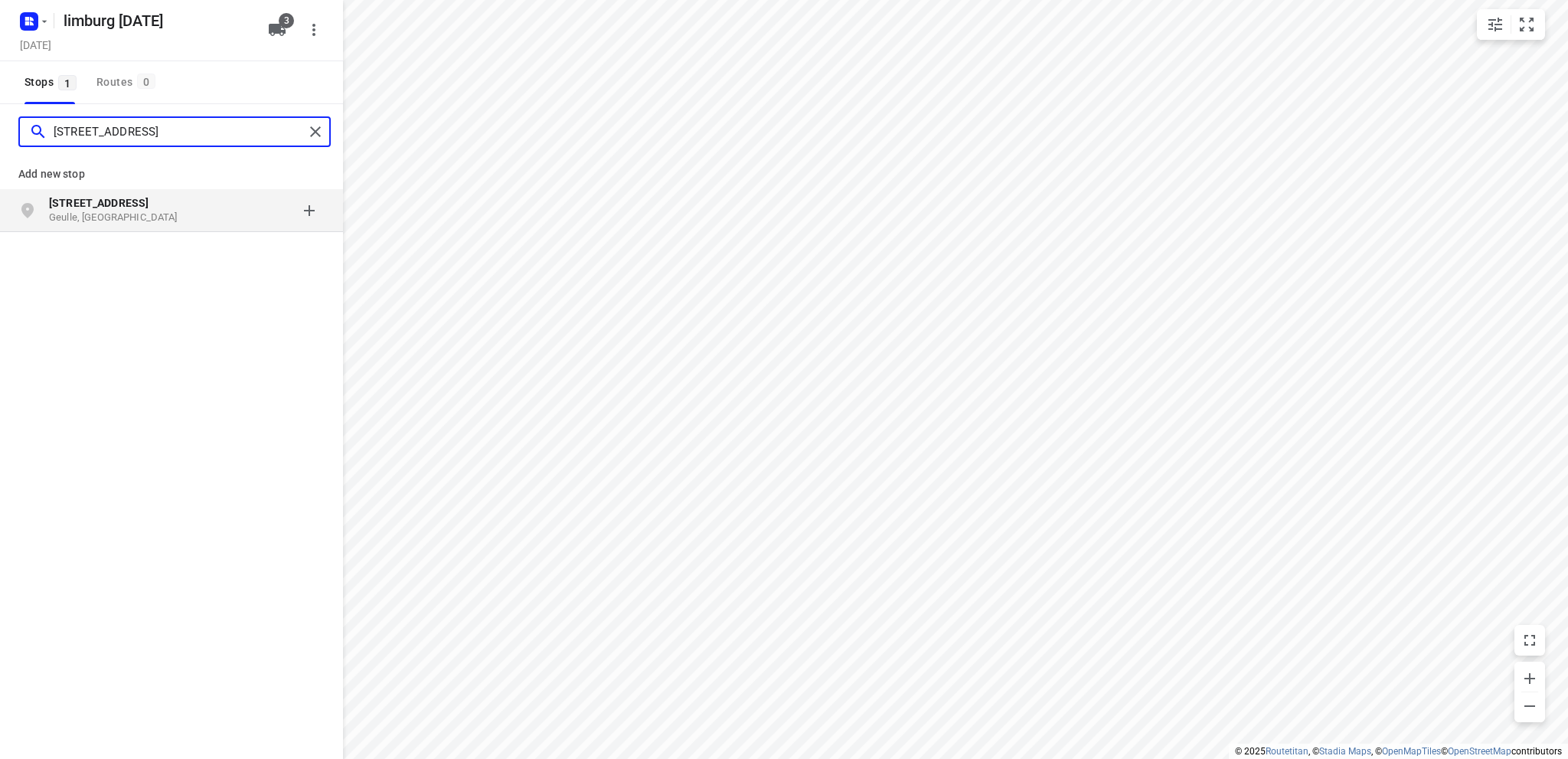
type input "[STREET_ADDRESS]"
click at [117, 201] on b "[STREET_ADDRESS]" at bounding box center [98, 203] width 100 height 12
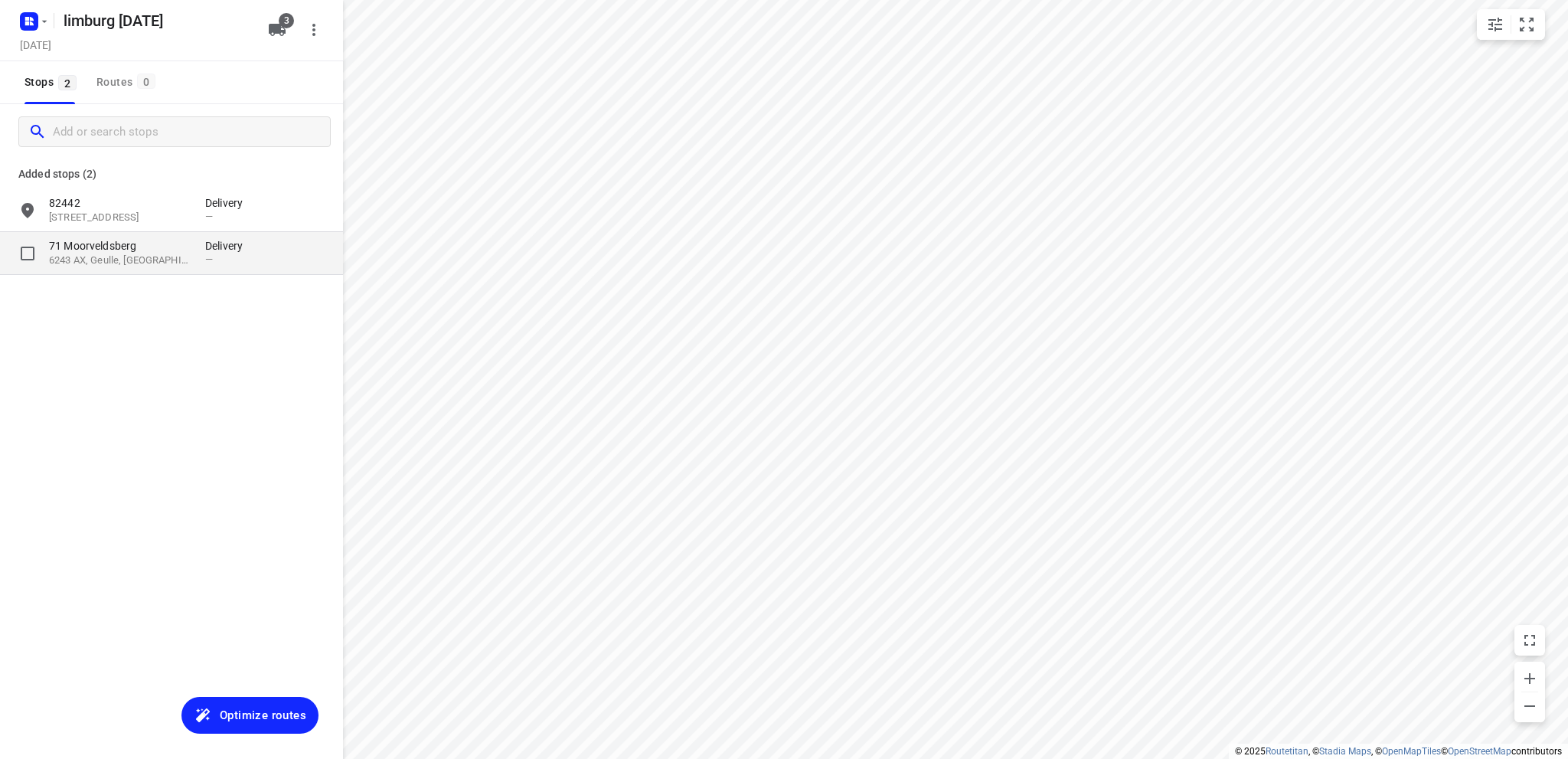
click at [122, 245] on p "71 Moorveldsberg" at bounding box center [119, 246] width 141 height 15
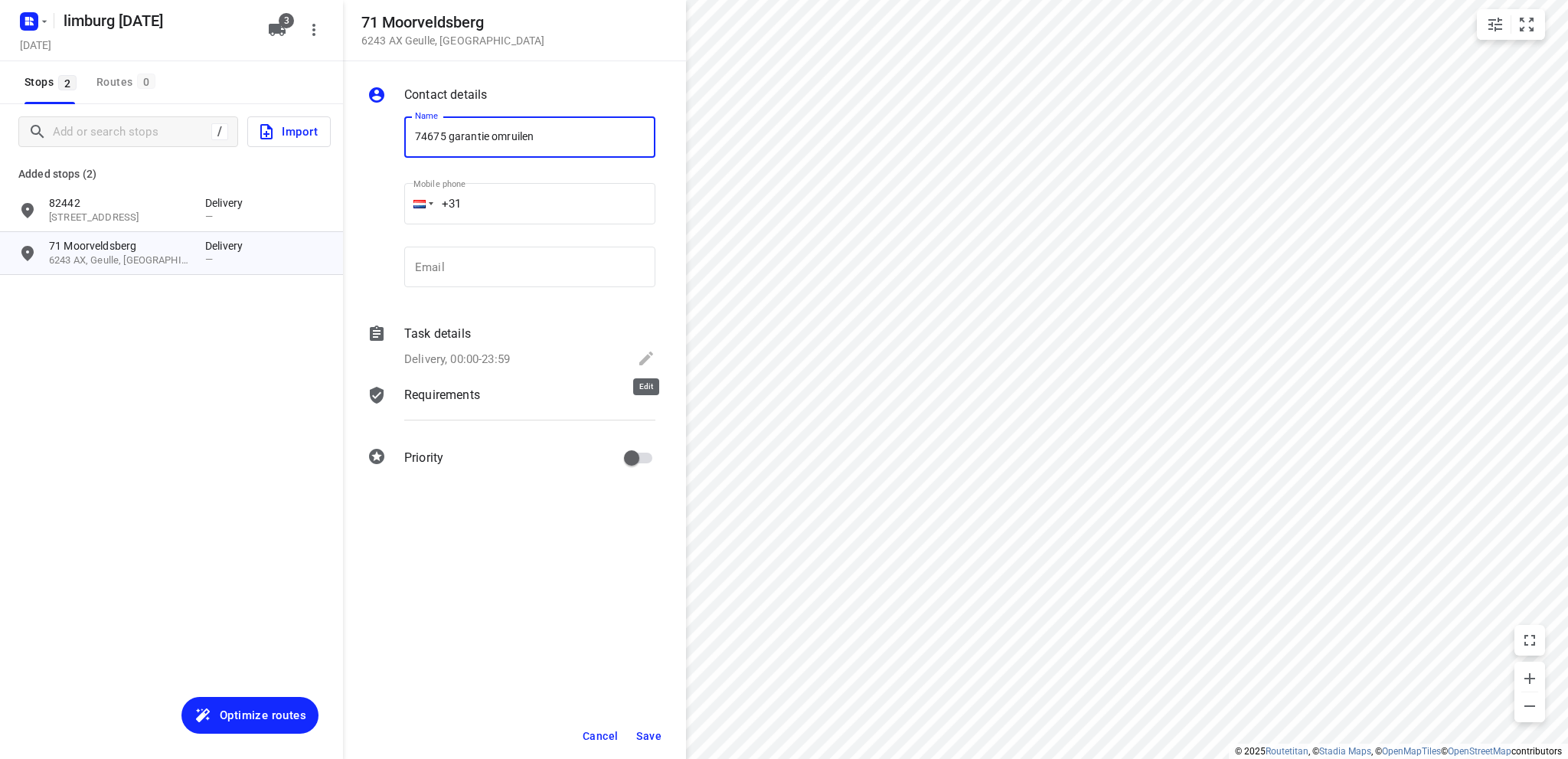
type input "74675 garantie omruilen"
click at [648, 357] on icon at bounding box center [646, 358] width 14 height 14
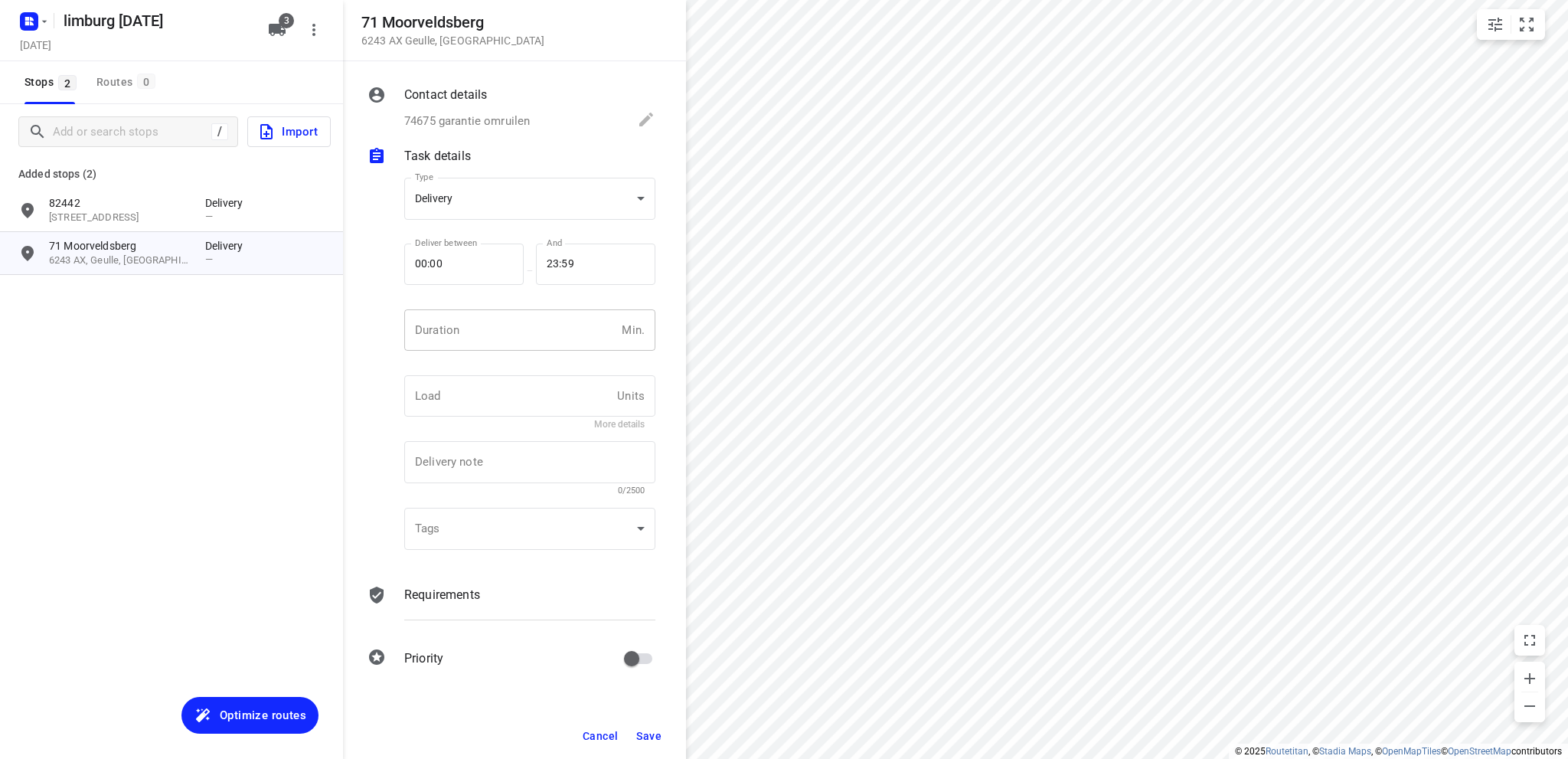
click at [440, 328] on input "number" at bounding box center [510, 330] width 211 height 41
type input "10"
click at [651, 730] on span "Save" at bounding box center [649, 736] width 26 height 12
click at [245, 715] on span "Optimize routes" at bounding box center [263, 715] width 86 height 20
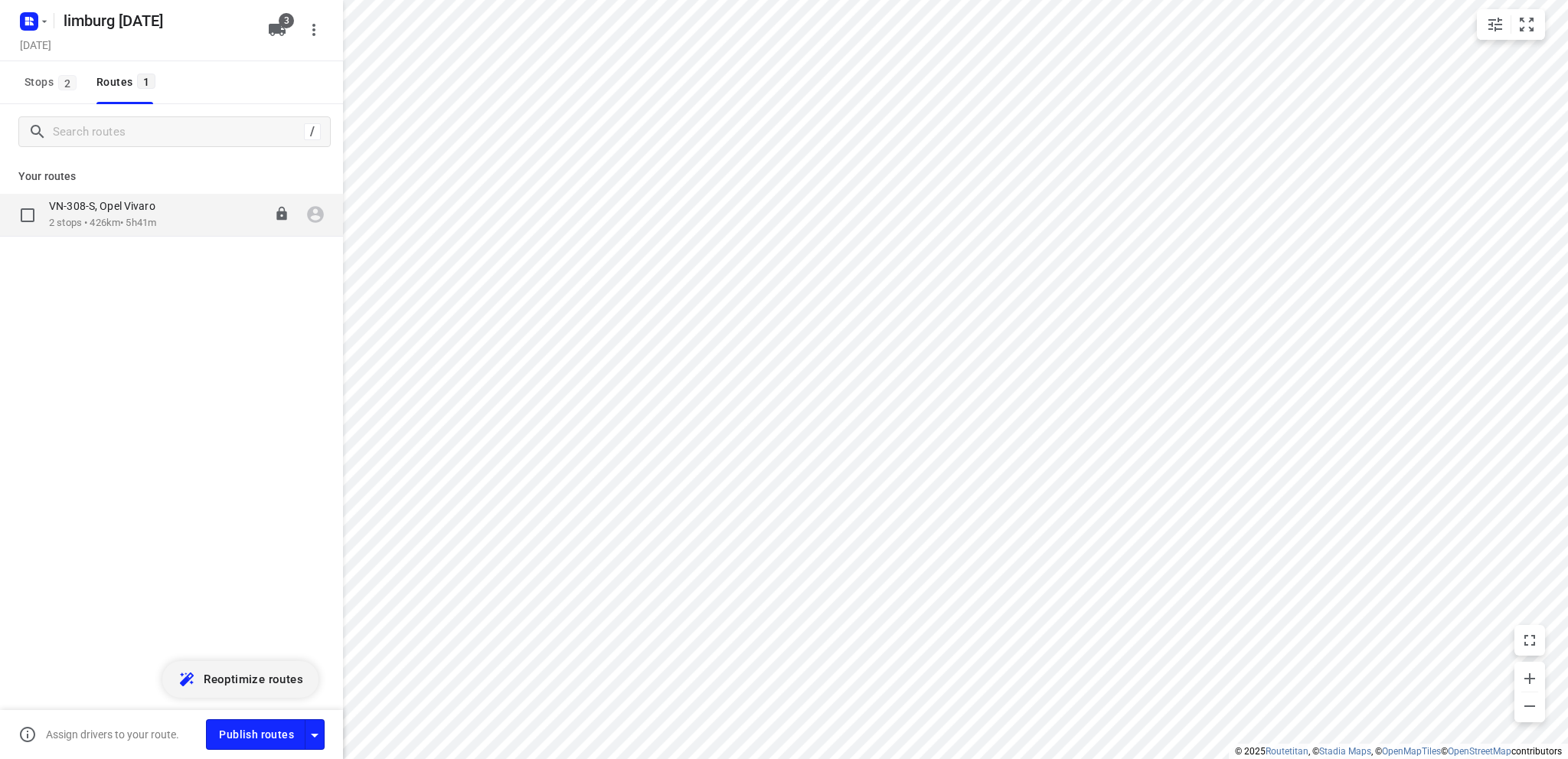
click at [109, 223] on p "2 stops • 426km • 5h41m" at bounding box center [109, 223] width 122 height 14
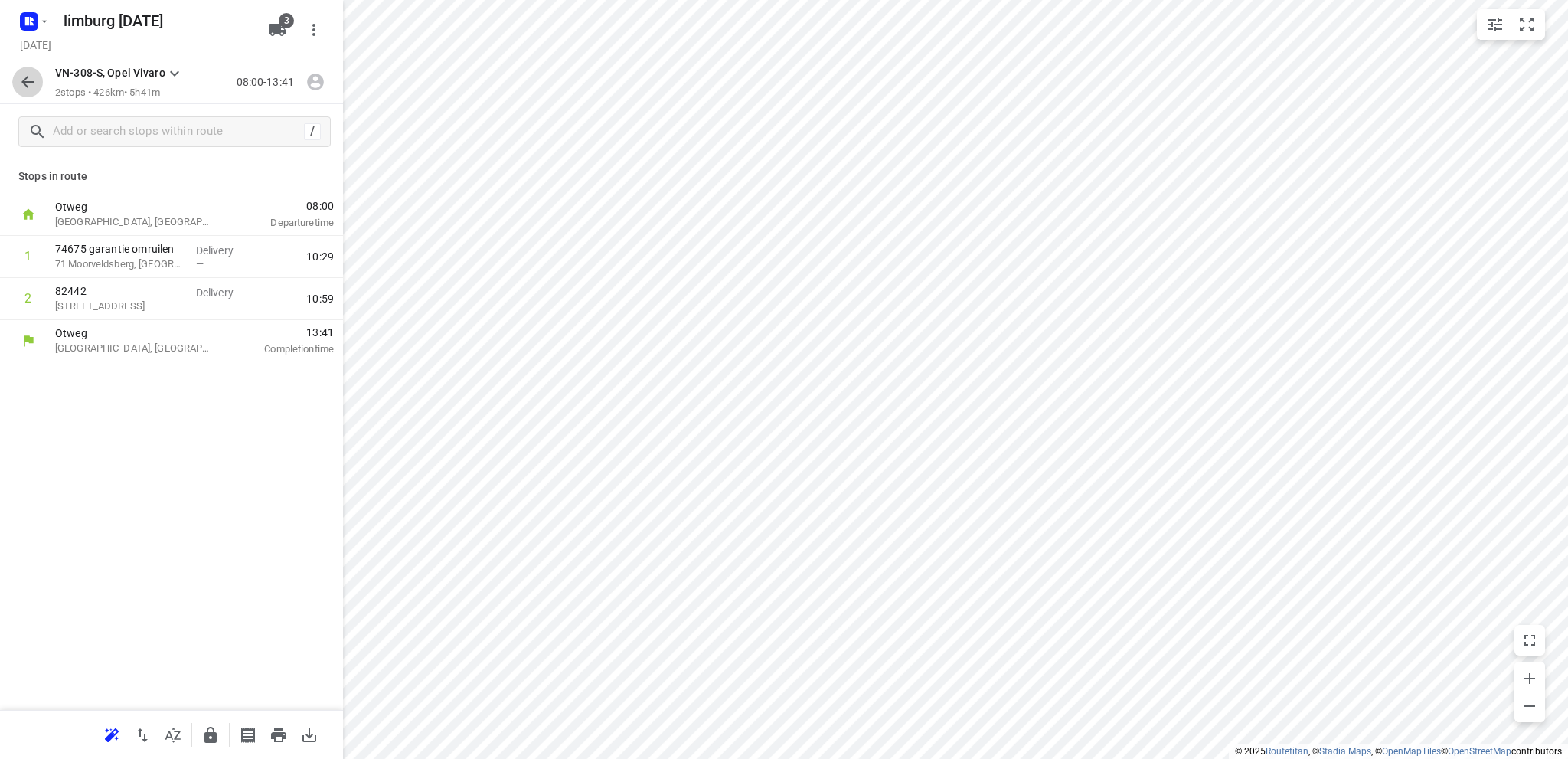
click at [27, 78] on icon "button" at bounding box center [27, 82] width 12 height 12
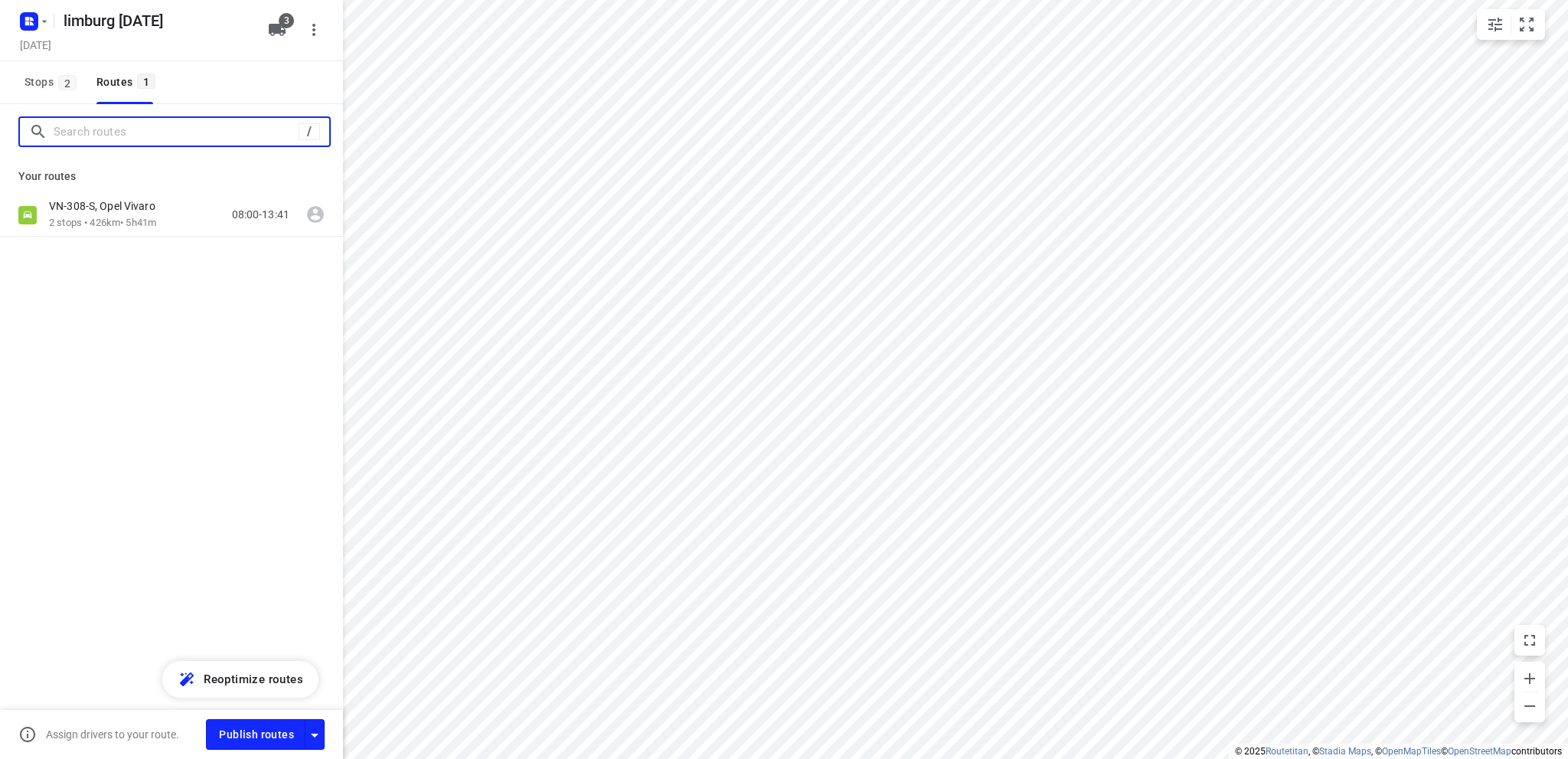
click at [67, 123] on input "Search routes" at bounding box center [176, 132] width 245 height 24
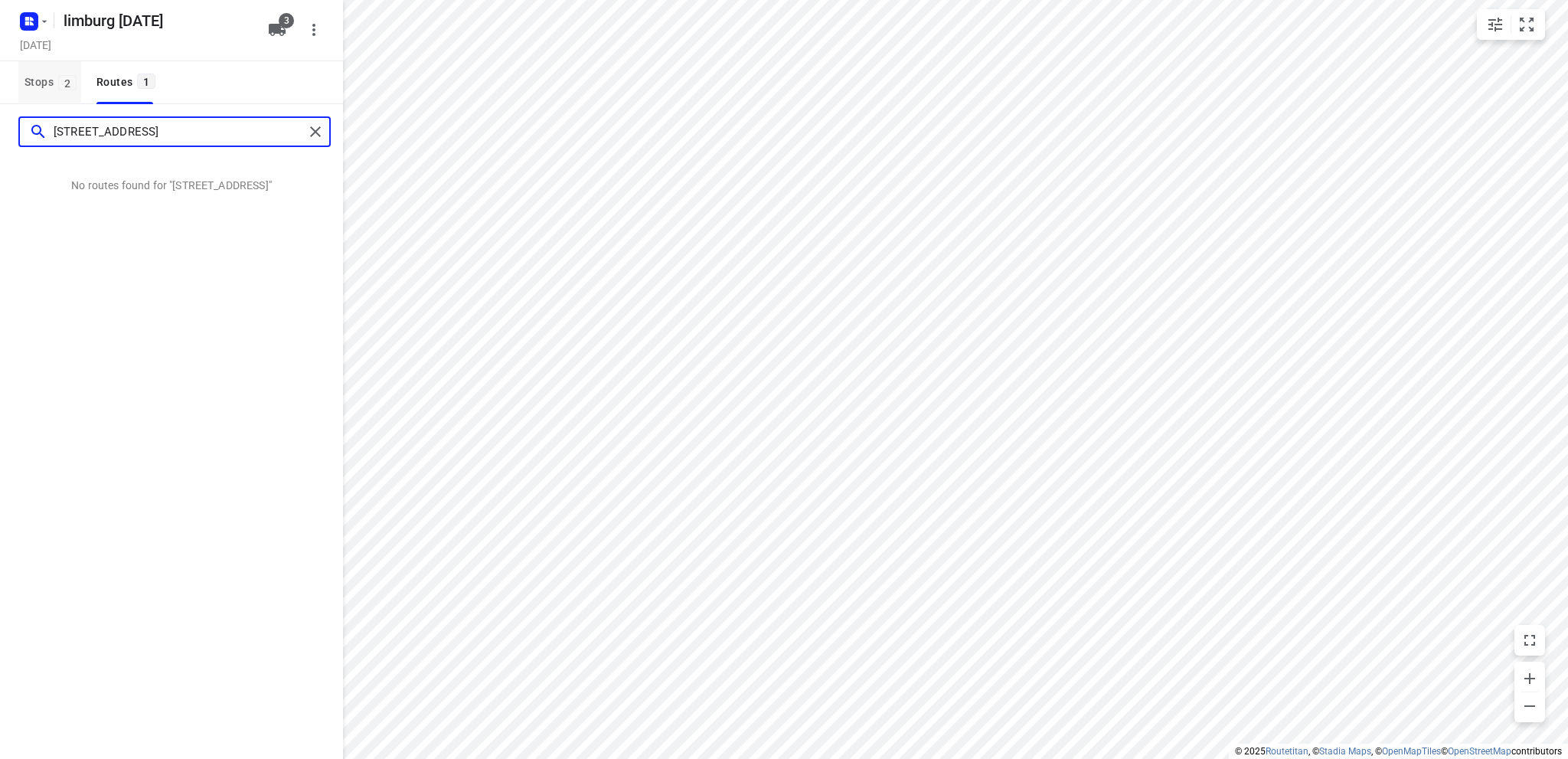
type input "[STREET_ADDRESS]"
click at [38, 82] on span "Stops 2" at bounding box center [53, 82] width 56 height 19
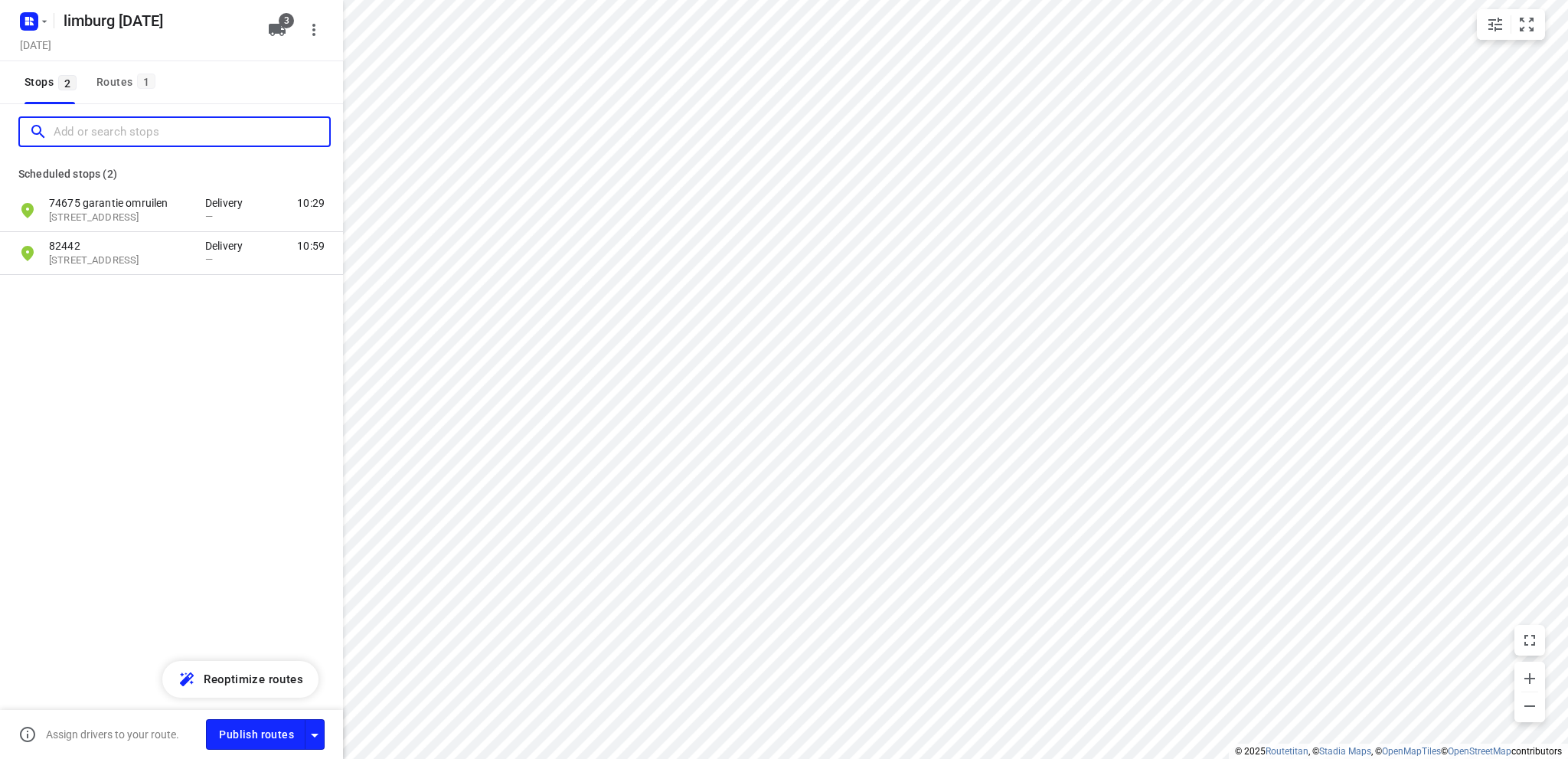
click at [71, 134] on input "Add or search stops" at bounding box center [191, 132] width 275 height 24
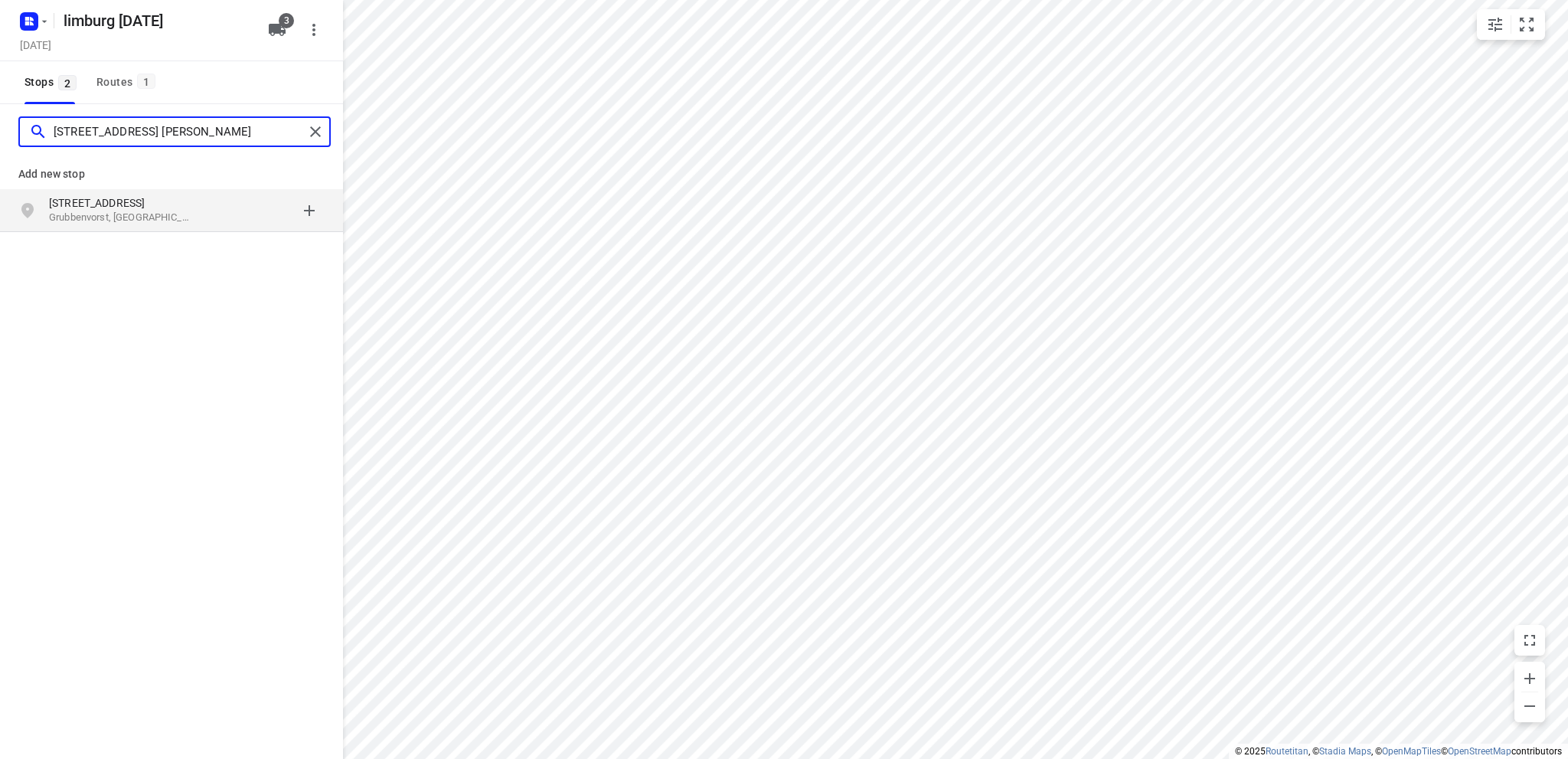
type input "[STREET_ADDRESS] [PERSON_NAME]"
click at [73, 204] on p "[STREET_ADDRESS]" at bounding box center [119, 203] width 141 height 15
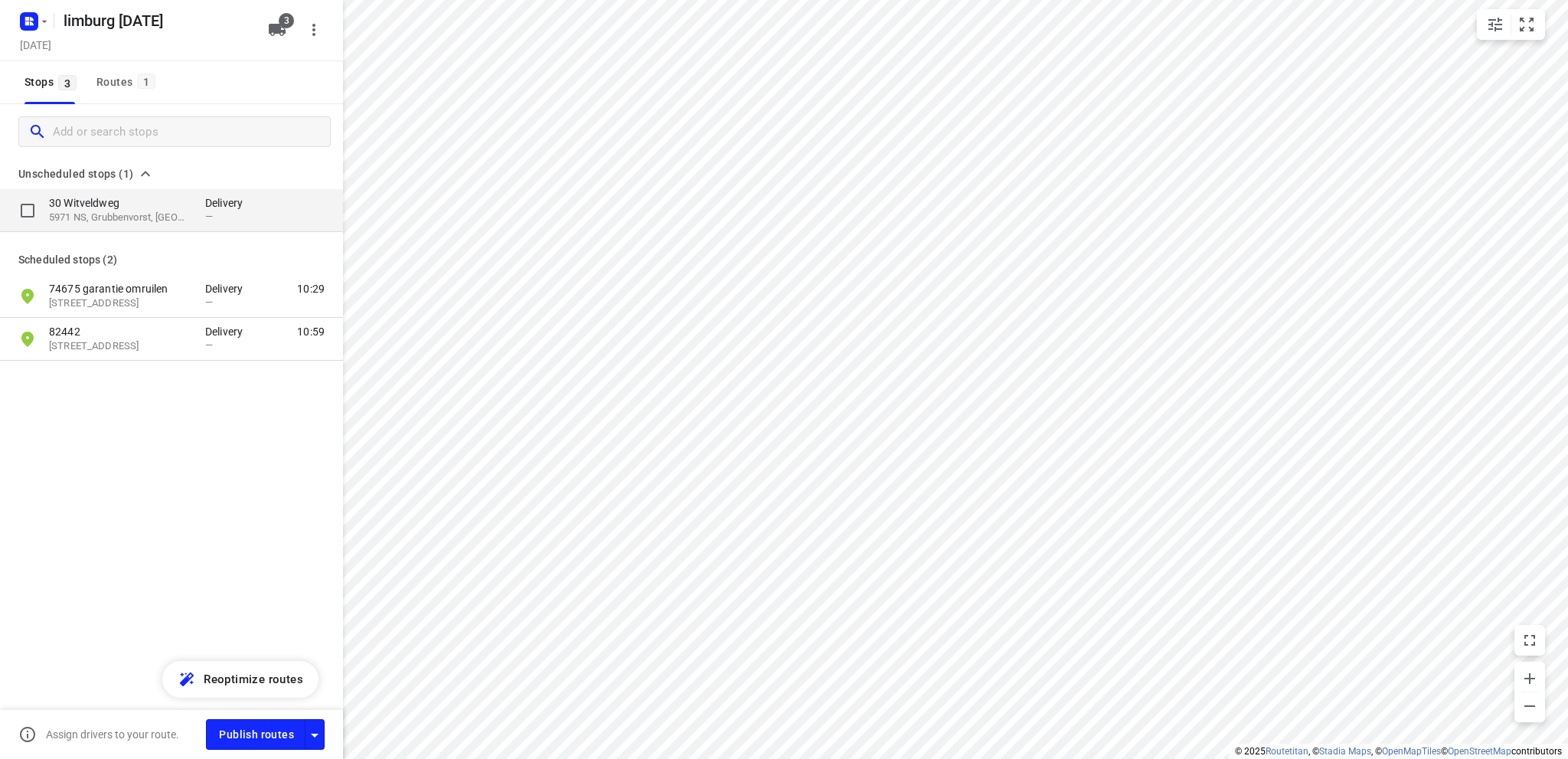
click at [123, 197] on p "30 Witveldweg" at bounding box center [119, 203] width 141 height 15
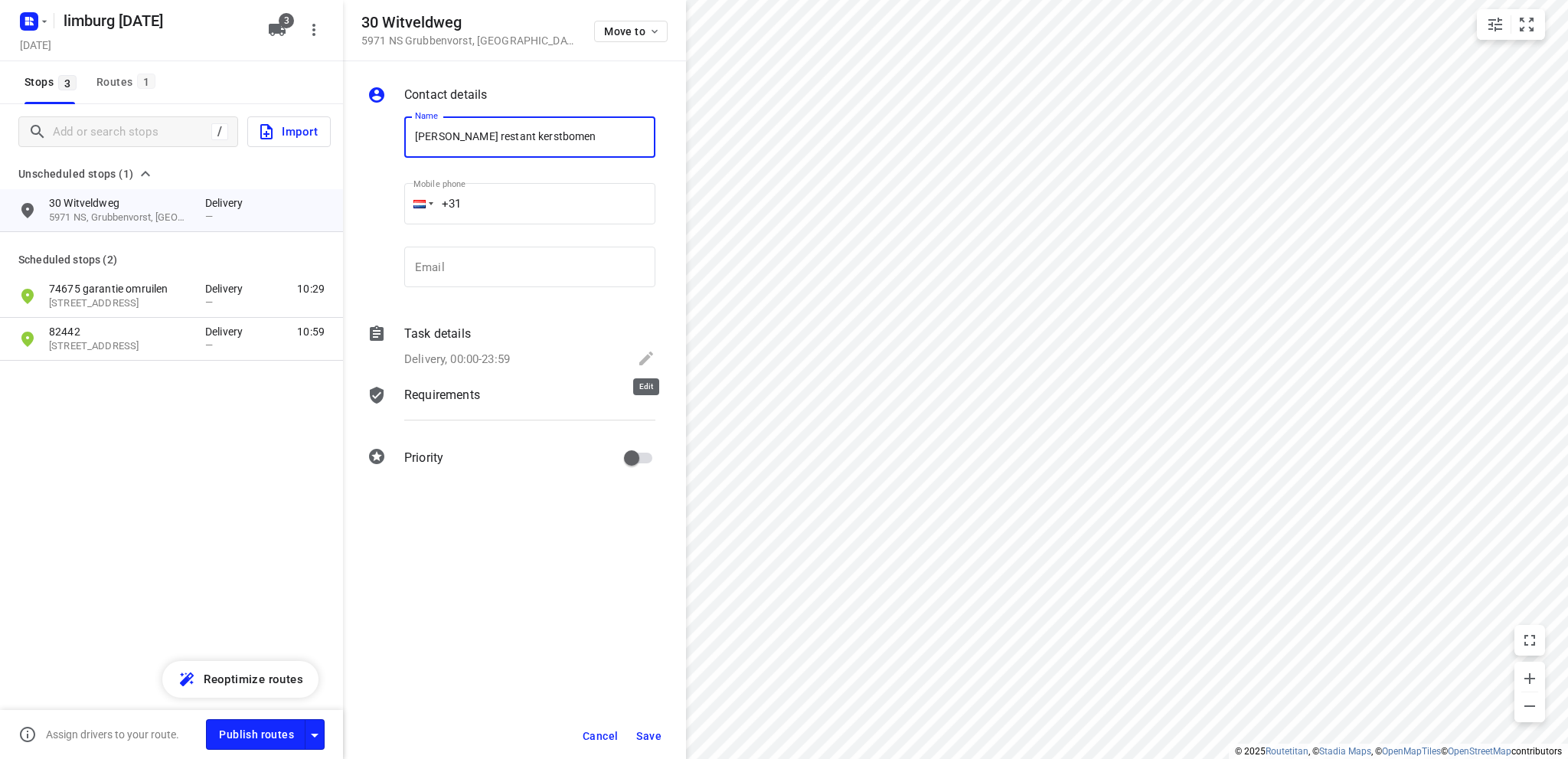
type input "[PERSON_NAME] restant kerstbomen"
click at [645, 356] on icon at bounding box center [646, 358] width 14 height 14
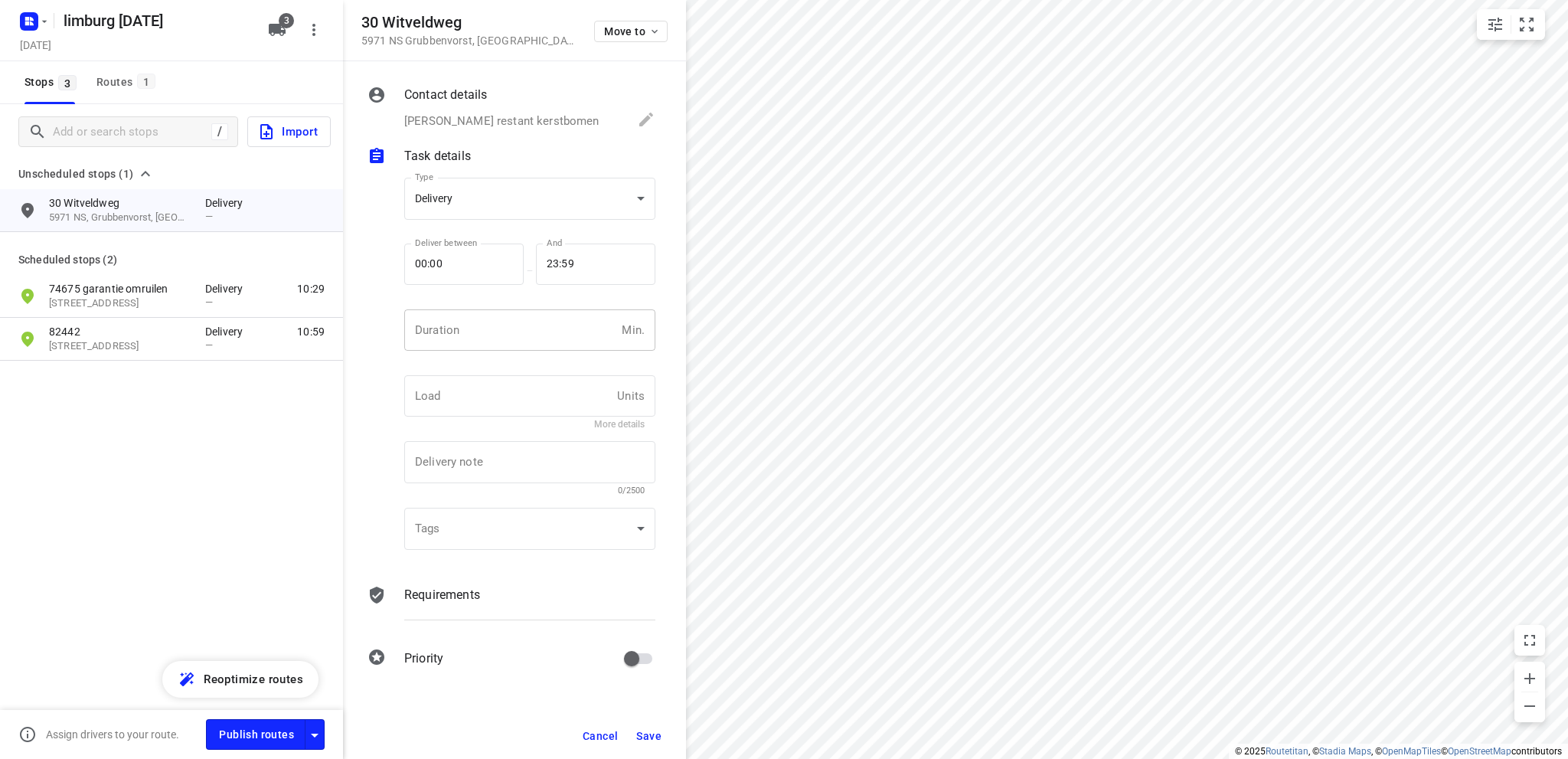
click at [479, 340] on input "number" at bounding box center [510, 330] width 211 height 41
type input "10"
click at [642, 732] on span "Save" at bounding box center [649, 736] width 26 height 12
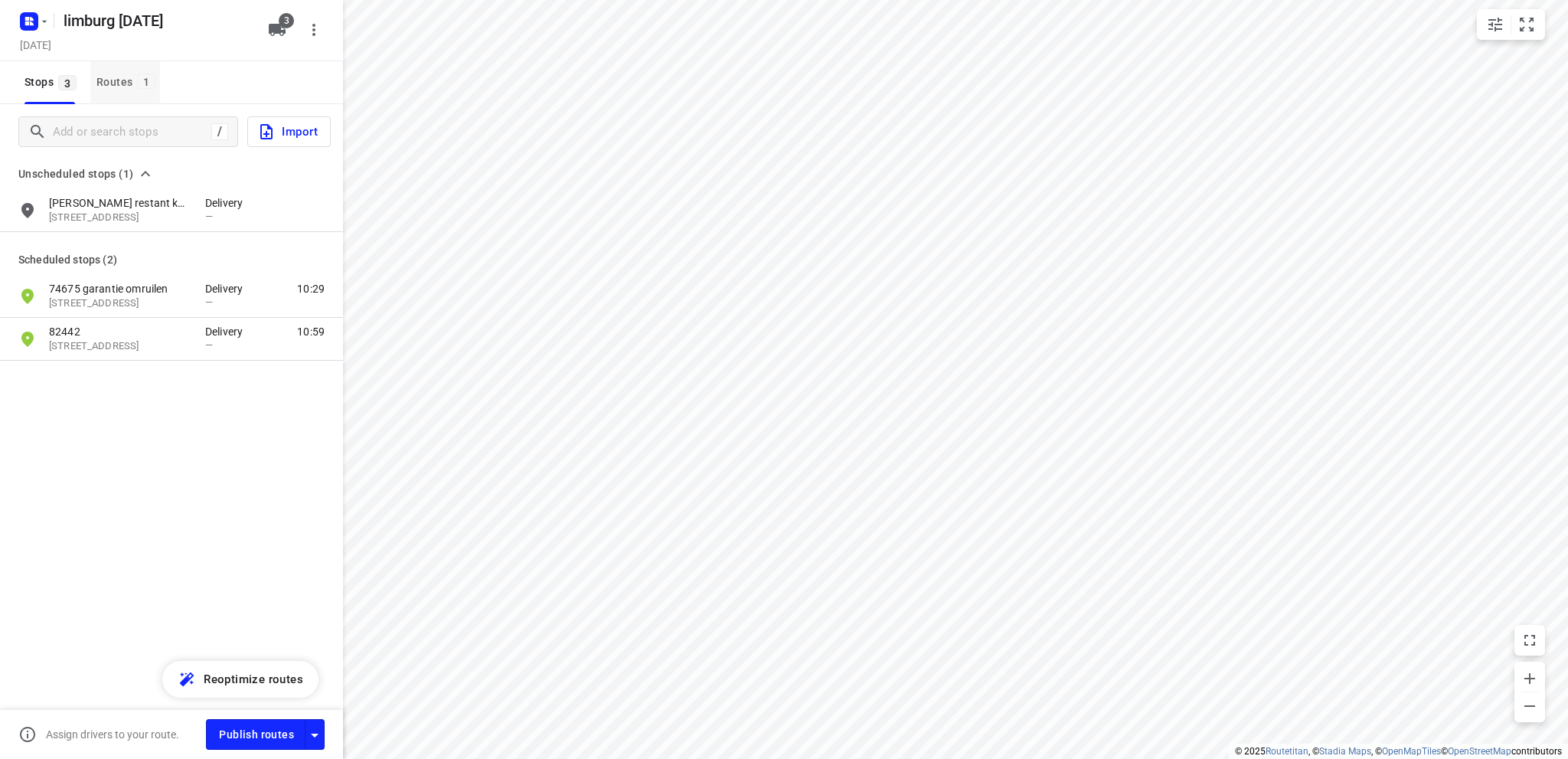
click at [117, 77] on div "Routes 1" at bounding box center [128, 82] width 64 height 19
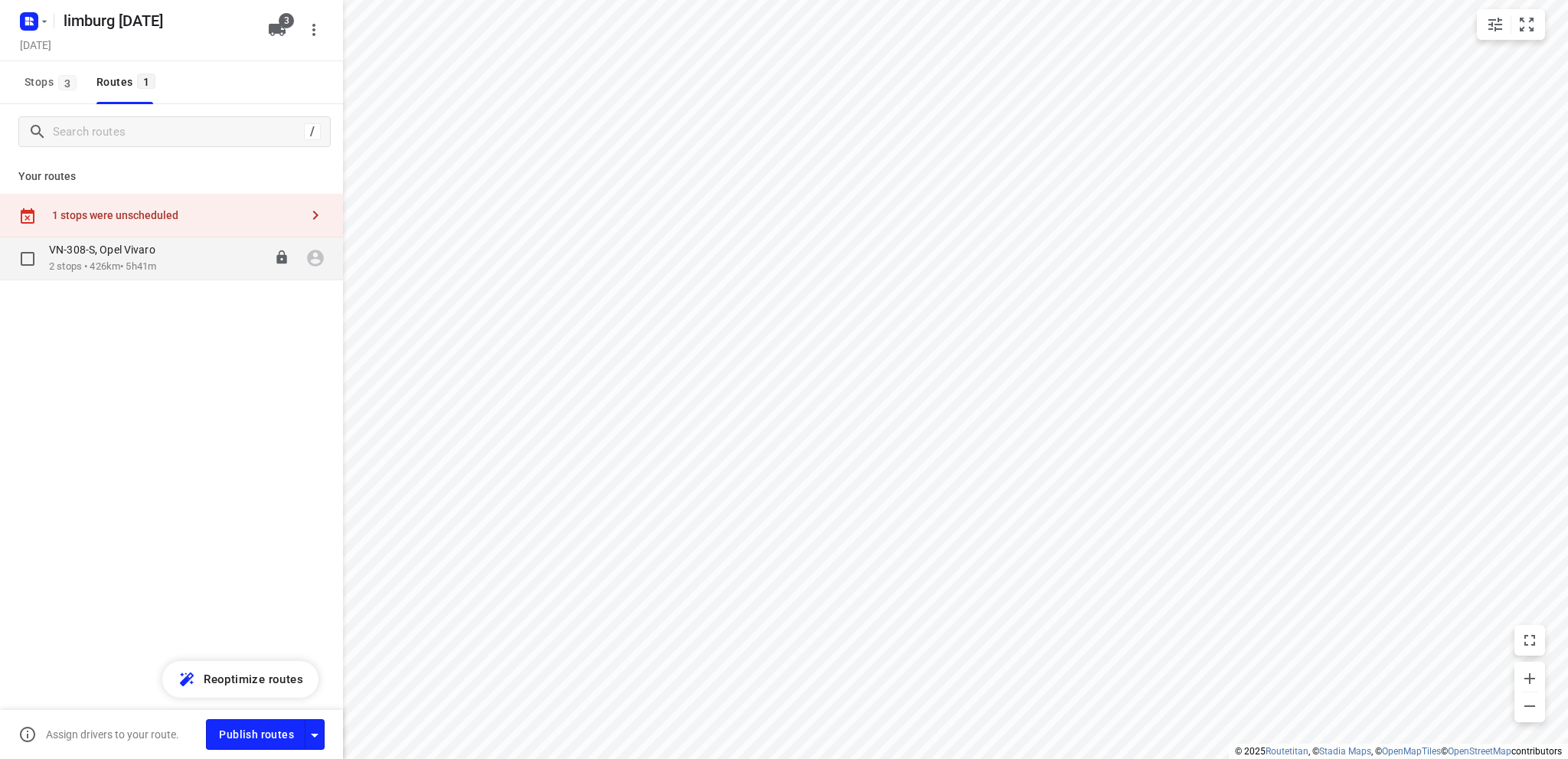
click at [125, 257] on div "VN-308-S, Opel Vivaro" at bounding box center [109, 252] width 122 height 17
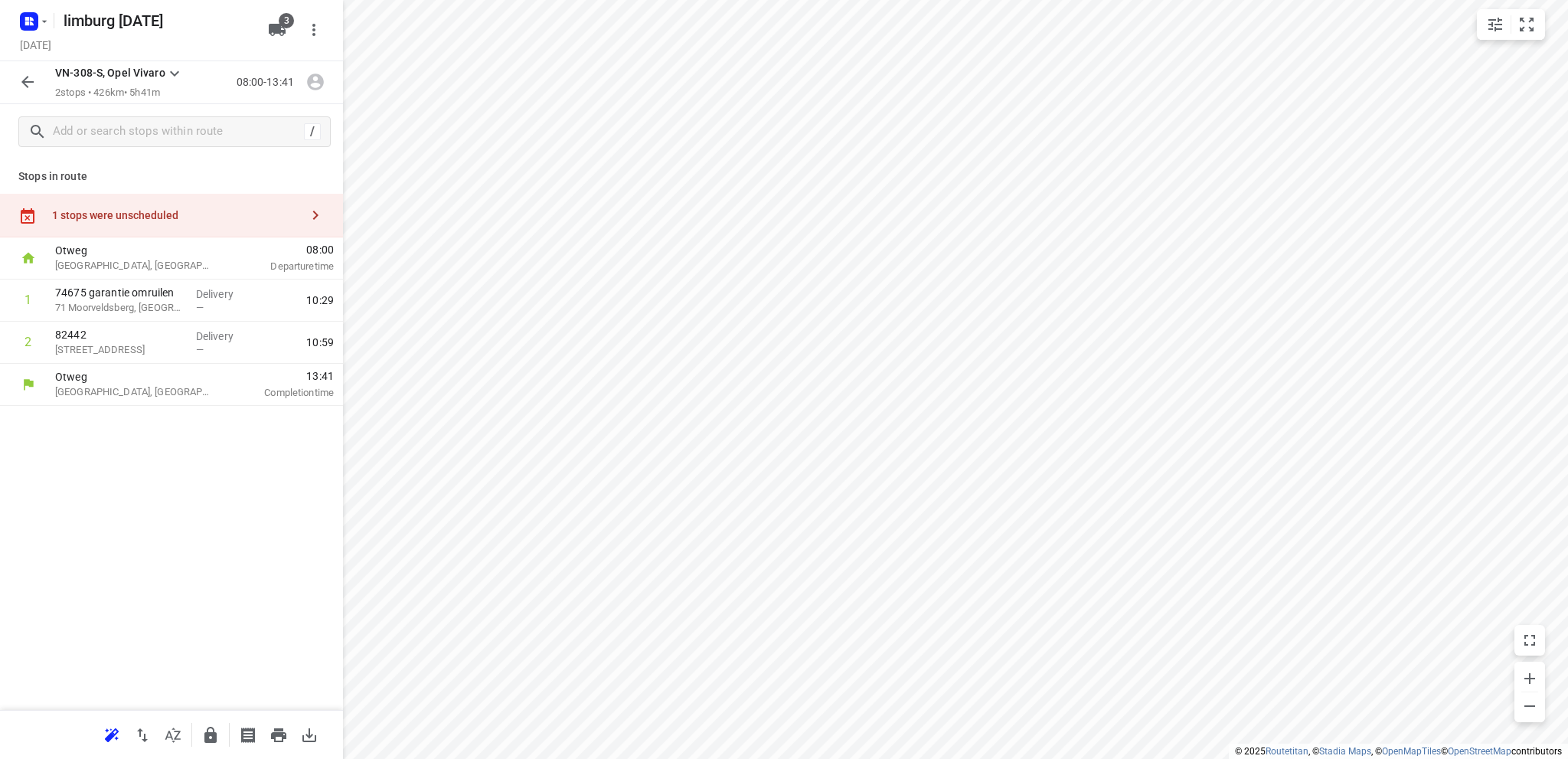
click at [131, 211] on div "1 stops were unscheduled" at bounding box center [176, 215] width 248 height 12
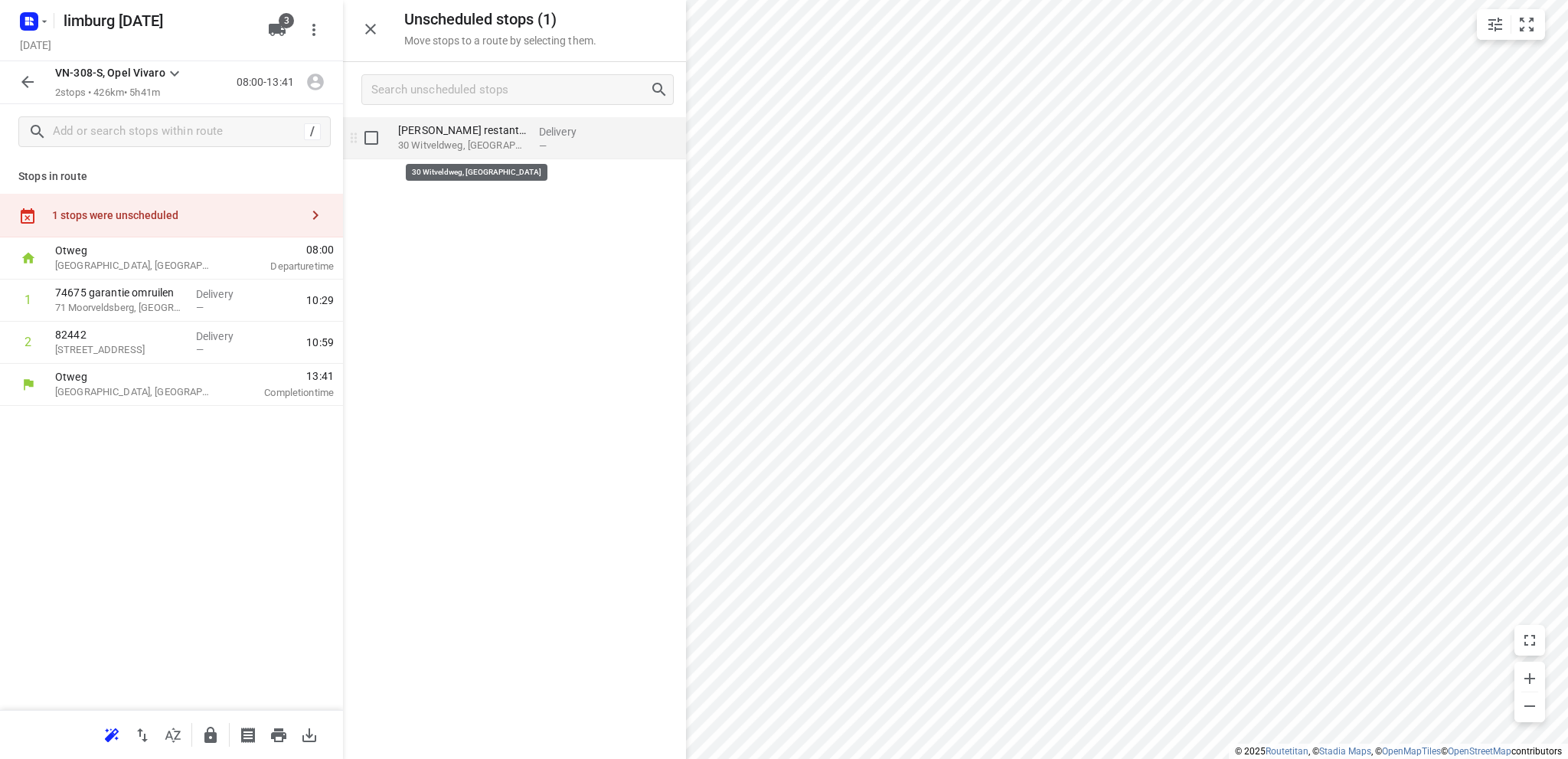
click at [447, 148] on p "30 Witveldweg, [GEOGRAPHIC_DATA]" at bounding box center [462, 146] width 129 height 15
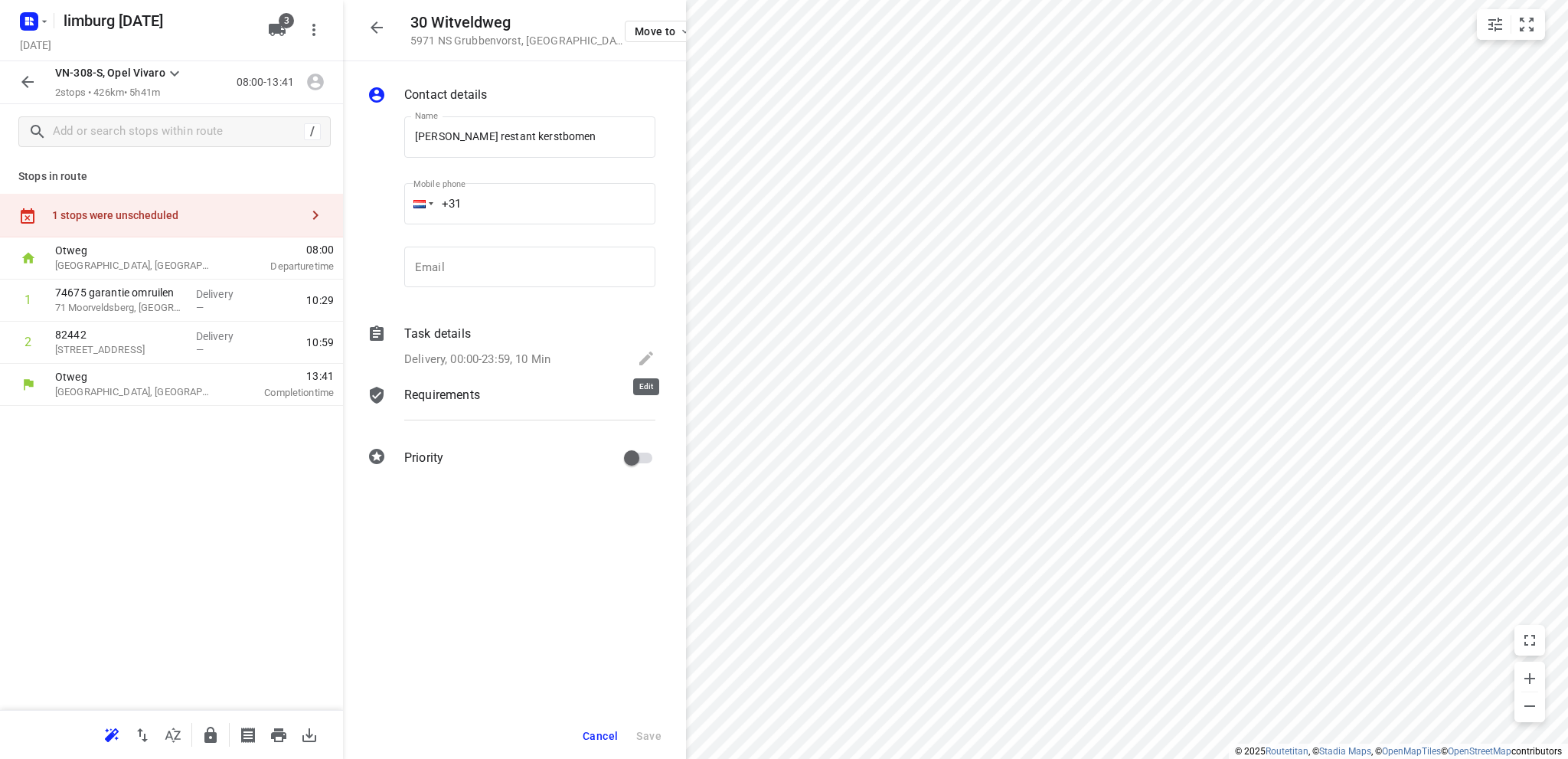
click at [638, 356] on icon at bounding box center [646, 359] width 19 height 19
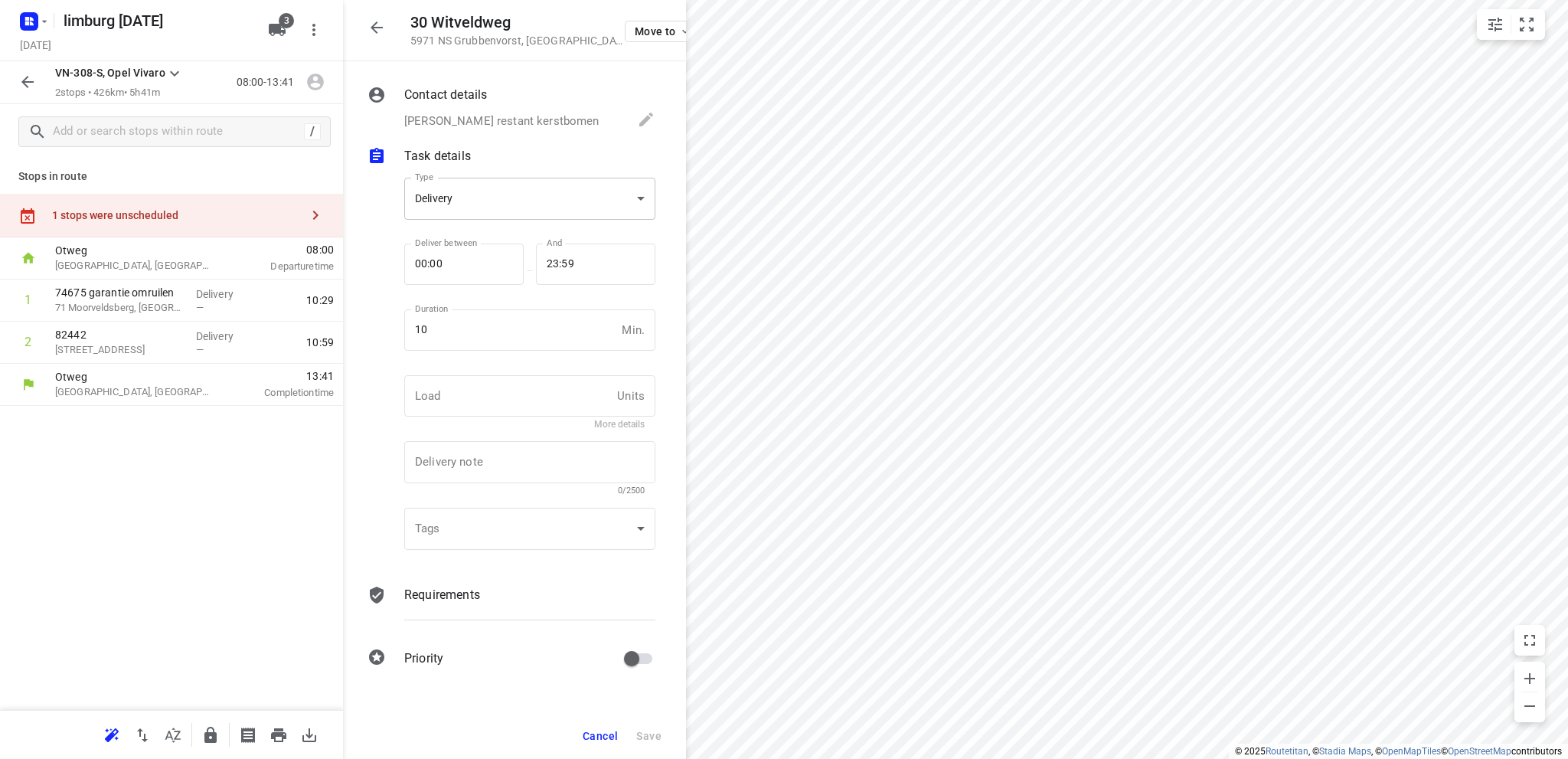
click at [508, 206] on body "i © 2025 Routetitan , © Stadia Maps , © OpenMapTiles © OpenStreetMap contributo…" at bounding box center [784, 380] width 1568 height 759
click at [500, 233] on div "Pickup" at bounding box center [530, 226] width 227 height 19
type input "pickup"
click at [648, 733] on span "Save" at bounding box center [649, 736] width 26 height 12
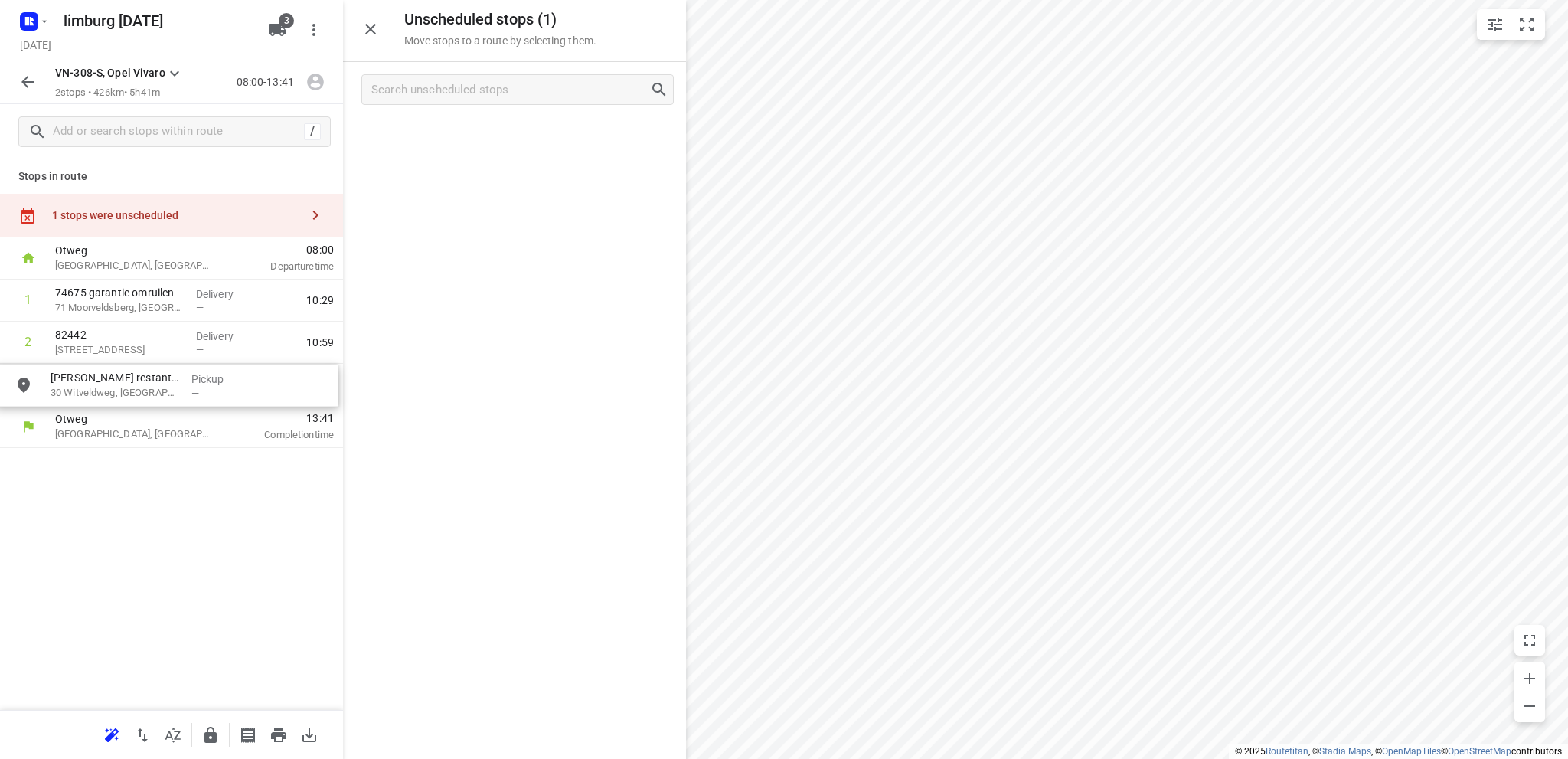
drag, startPoint x: 472, startPoint y: 140, endPoint x: 119, endPoint y: 403, distance: 440.2
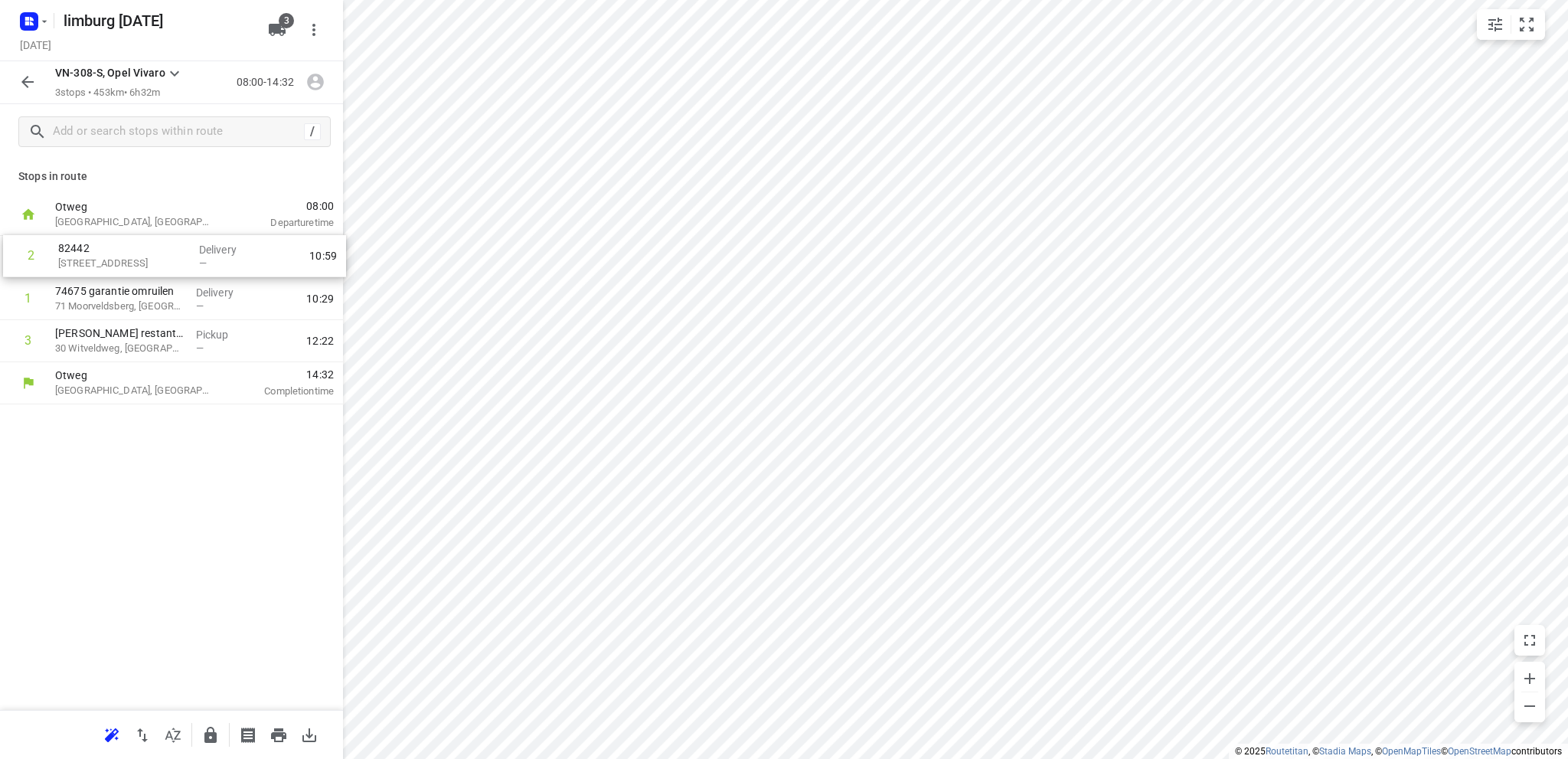
drag, startPoint x: 121, startPoint y: 310, endPoint x: 124, endPoint y: 259, distance: 51.1
click at [124, 259] on div "1 74675 garantie omruilen 71 Moorveldsberg, Geulle Delivery — 10:29 2 [GEOGRAPH…" at bounding box center [171, 299] width 343 height 126
